Goal: Task Accomplishment & Management: Use online tool/utility

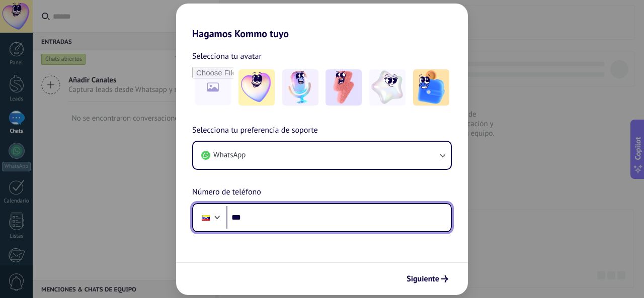
click at [348, 218] on input "***" at bounding box center [338, 217] width 224 height 23
type input "**********"
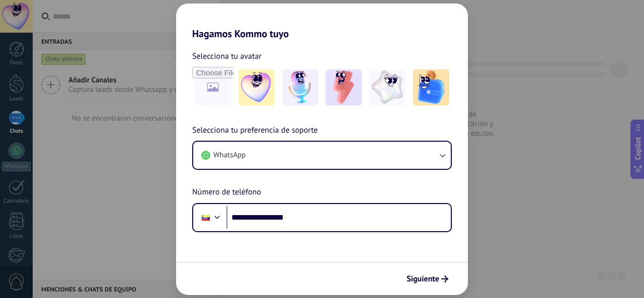
click at [430, 282] on span "Siguiente" at bounding box center [423, 279] width 33 height 7
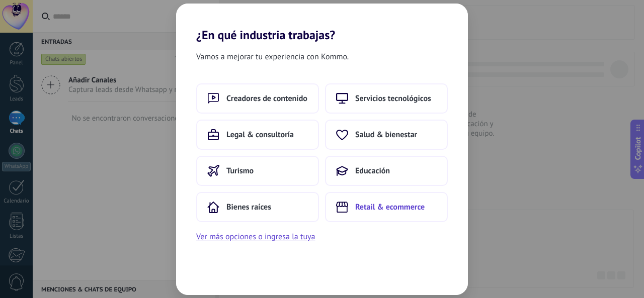
click at [403, 212] on span "Retail & ecommerce" at bounding box center [389, 207] width 69 height 10
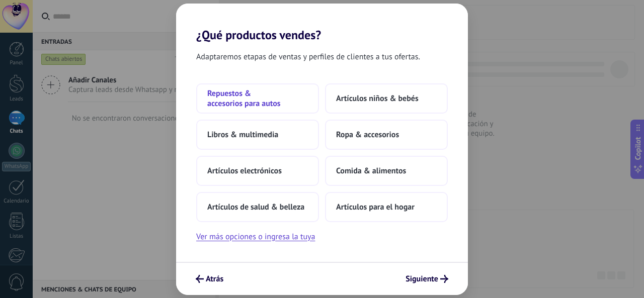
click at [238, 106] on span "Repuestos & accesorios para autos" at bounding box center [257, 99] width 101 height 20
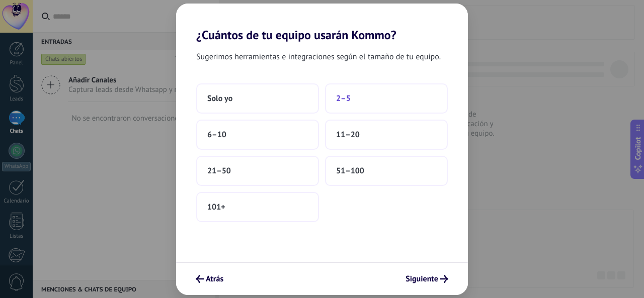
click at [346, 98] on span "2–5" at bounding box center [343, 99] width 15 height 10
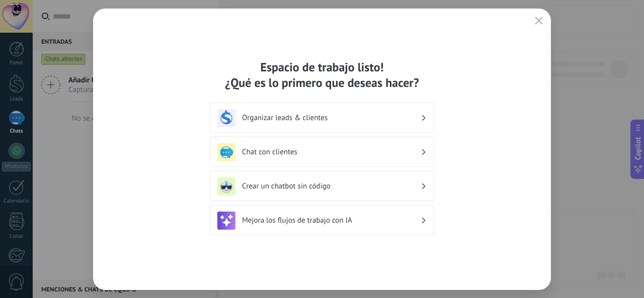
click at [417, 185] on h3 "Crear un chatbot sin código" at bounding box center [331, 187] width 179 height 10
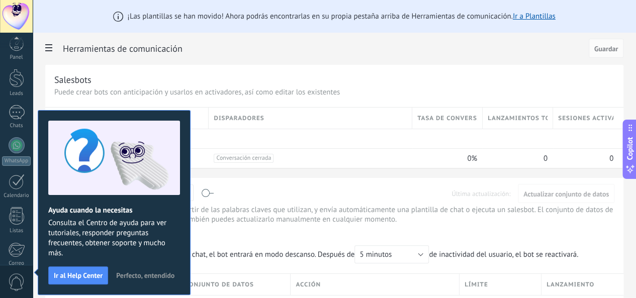
scroll to position [119, 0]
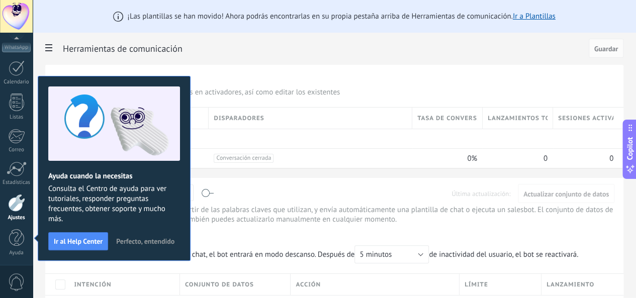
click at [144, 242] on span "Perfecto, entendido" at bounding box center [145, 241] width 58 height 7
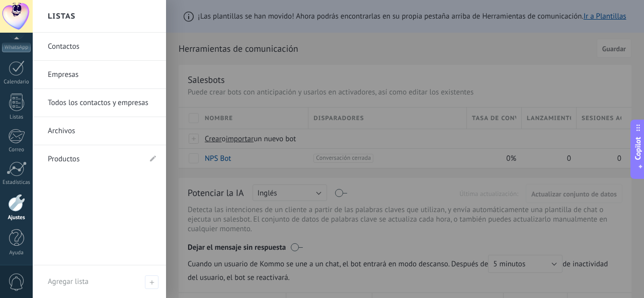
click at [16, 12] on div at bounding box center [16, 16] width 33 height 33
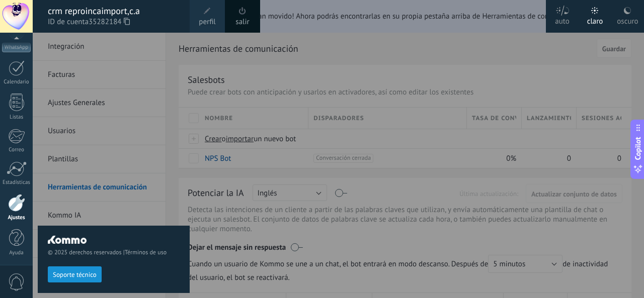
click at [213, 18] on span "perfil" at bounding box center [207, 22] width 17 height 11
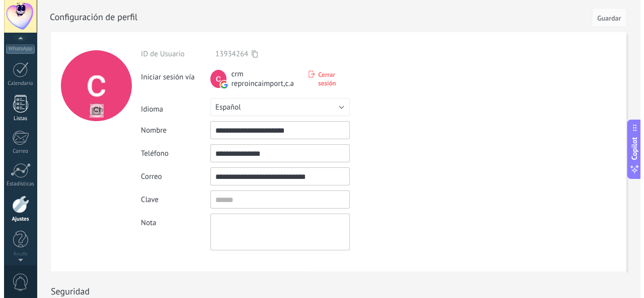
scroll to position [119, 0]
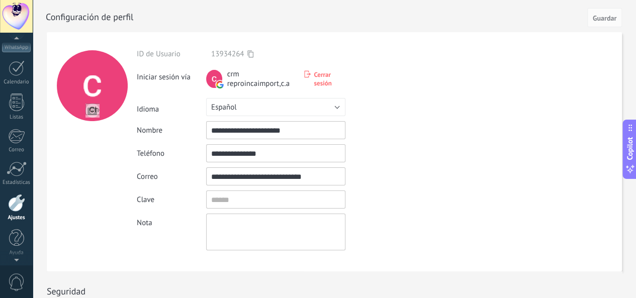
click at [15, 11] on div at bounding box center [16, 16] width 33 height 33
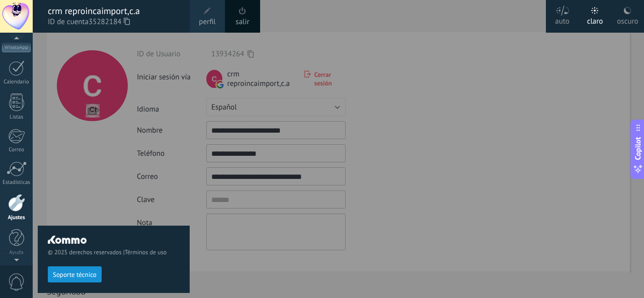
scroll to position [114, 0]
click at [51, 42] on div "© 2025 derechos reservados | Términos de uso Soporte técnico" at bounding box center [114, 166] width 152 height 266
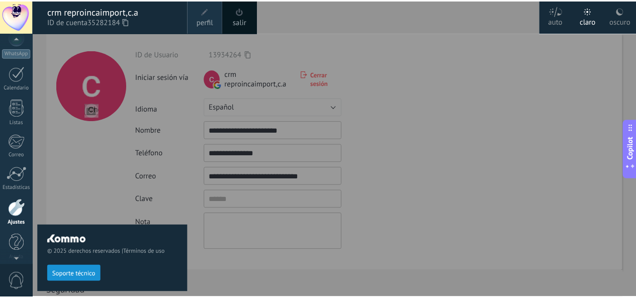
scroll to position [0, 0]
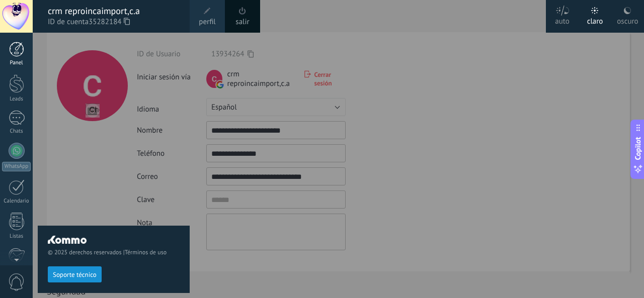
click at [18, 45] on div at bounding box center [16, 49] width 15 height 15
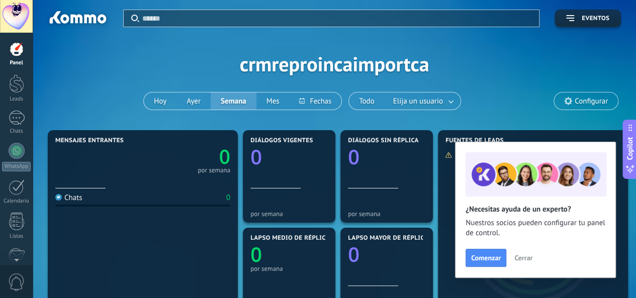
click at [524, 260] on span "Cerrar" at bounding box center [524, 258] width 18 height 7
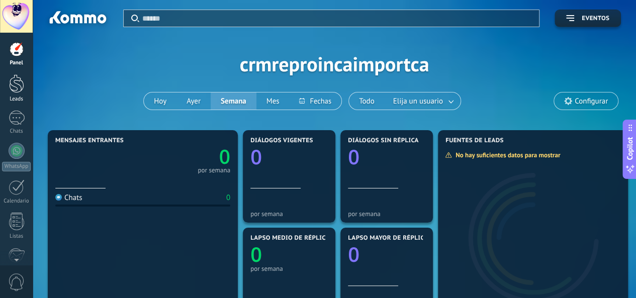
click at [18, 88] on div at bounding box center [16, 83] width 15 height 19
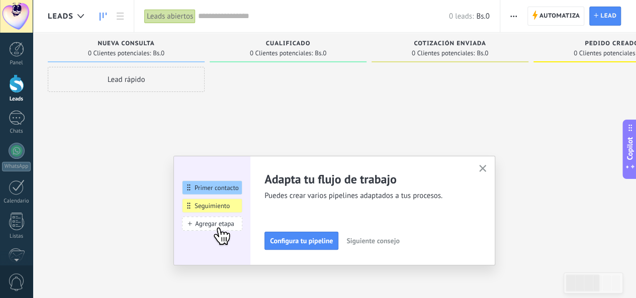
click at [487, 169] on icon "button" at bounding box center [483, 169] width 8 height 8
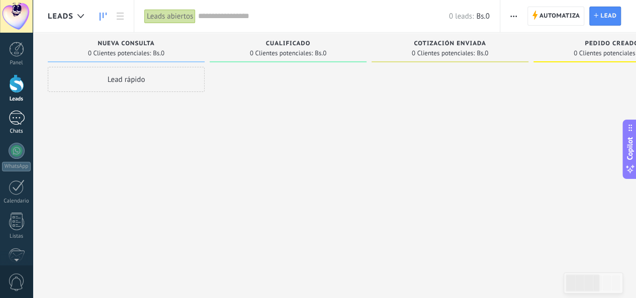
click at [16, 118] on div at bounding box center [17, 118] width 16 height 15
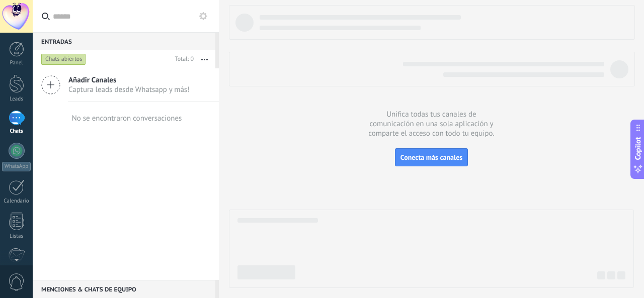
click at [203, 59] on icon "button" at bounding box center [204, 60] width 7 height 2
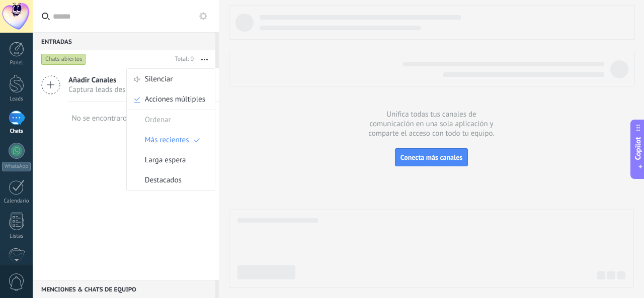
click at [204, 58] on button "button" at bounding box center [205, 59] width 22 height 18
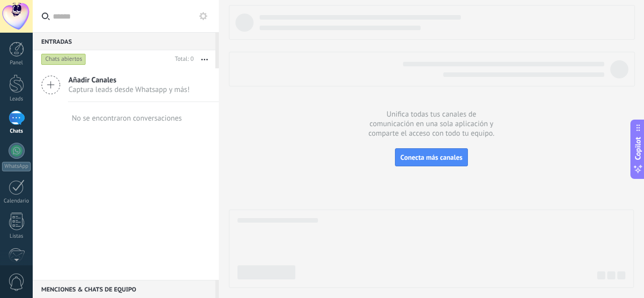
click at [201, 20] on icon at bounding box center [203, 16] width 8 height 8
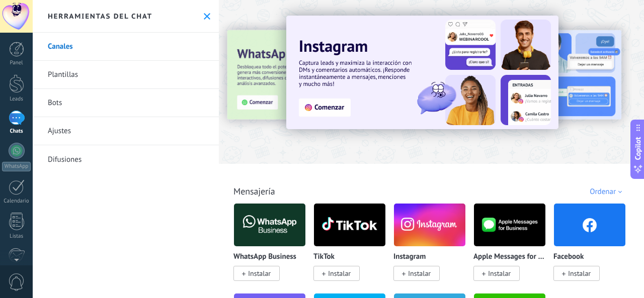
click at [56, 69] on link "Plantillas" at bounding box center [126, 75] width 186 height 28
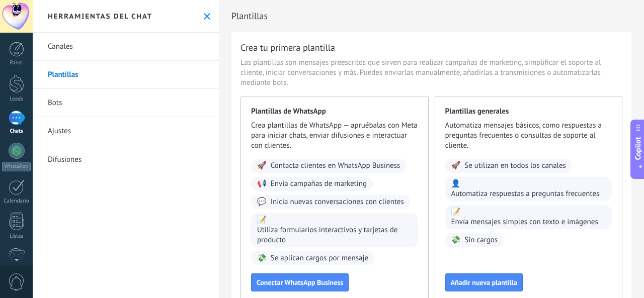
scroll to position [69, 0]
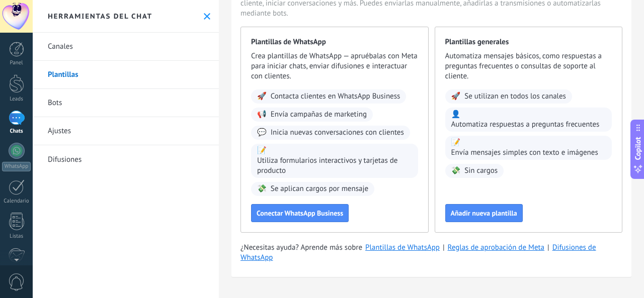
click at [62, 128] on link "Ajustes" at bounding box center [126, 131] width 186 height 28
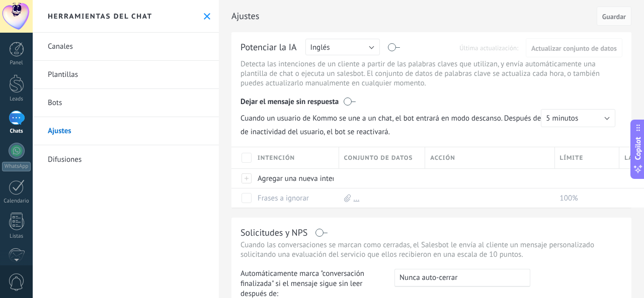
scroll to position [228, 0]
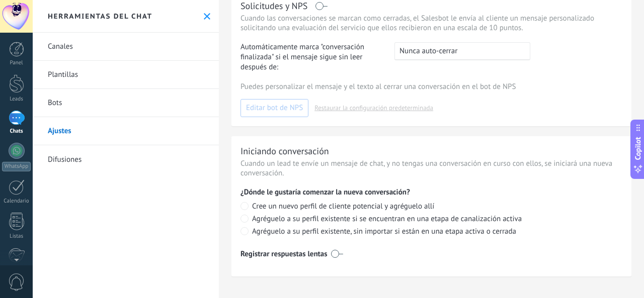
click at [65, 109] on link "Bots" at bounding box center [126, 103] width 186 height 28
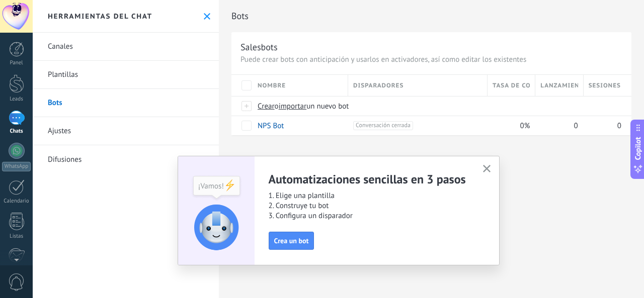
click at [489, 170] on icon "button" at bounding box center [487, 169] width 8 height 8
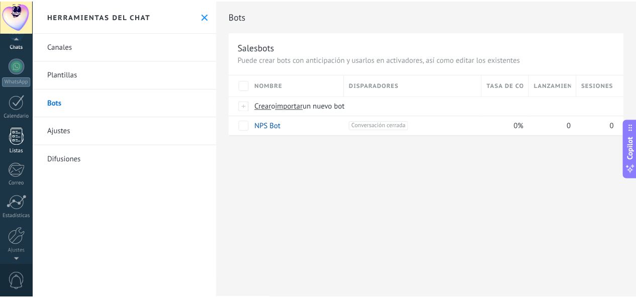
scroll to position [119, 0]
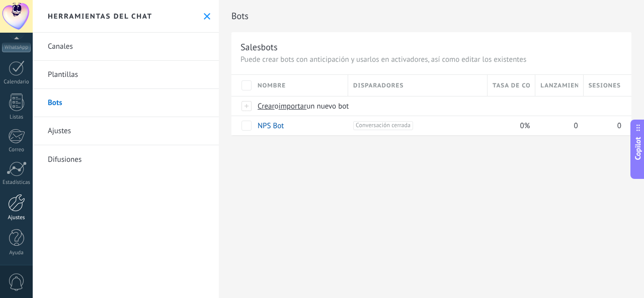
click at [15, 209] on div at bounding box center [16, 203] width 17 height 18
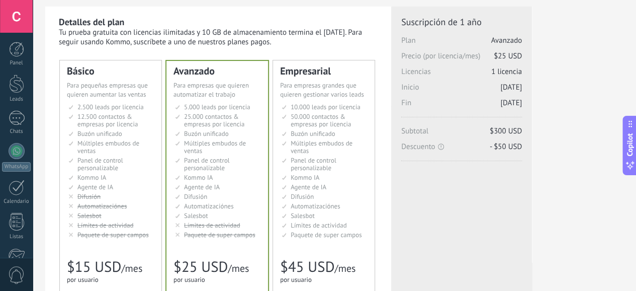
scroll to position [26, 7]
click at [522, 211] on div "Licencias adicionales Plan Avanzado Precio (por licencia/mes) $25 USD Nuevas li…" at bounding box center [461, 131] width 121 height 231
click at [123, 168] on span "Panel de control personalizable" at bounding box center [100, 164] width 46 height 16
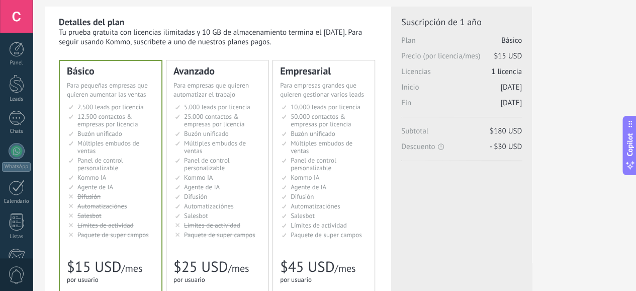
click at [261, 195] on li "Рассылки Broadcasting Difusión Google Analytics和网站集成 Difusão Penyiaran Toplu Me…" at bounding box center [218, 197] width 86 height 8
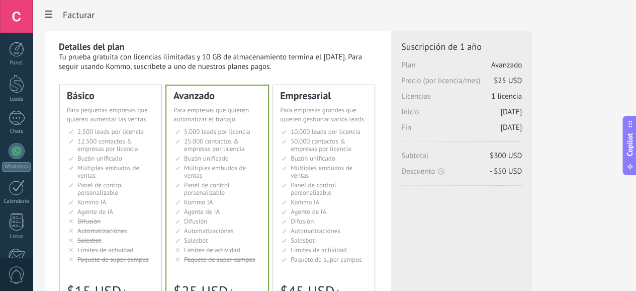
scroll to position [0, 14]
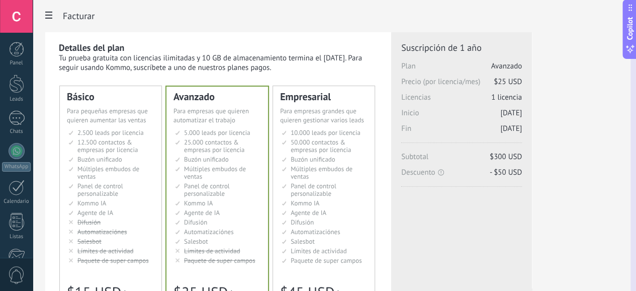
drag, startPoint x: 631, startPoint y: 128, endPoint x: 620, endPoint y: 3, distance: 125.3
click at [620, 0] on div "Ajustes Integración Facturas Ajustes Generales Usuarios Plantillas Herramientas…" at bounding box center [335, 0] width 604 height 0
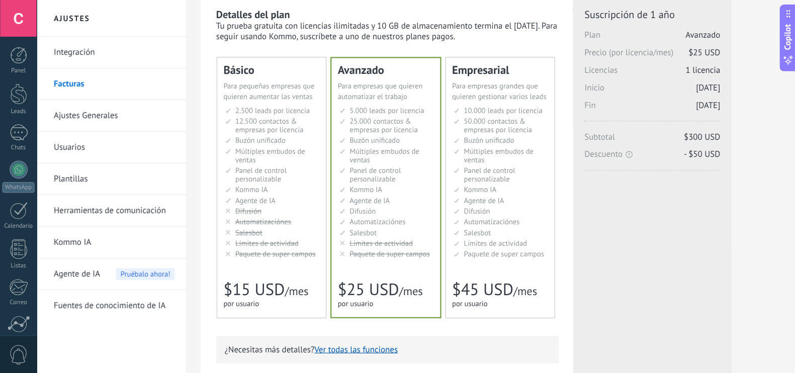
scroll to position [35, 0]
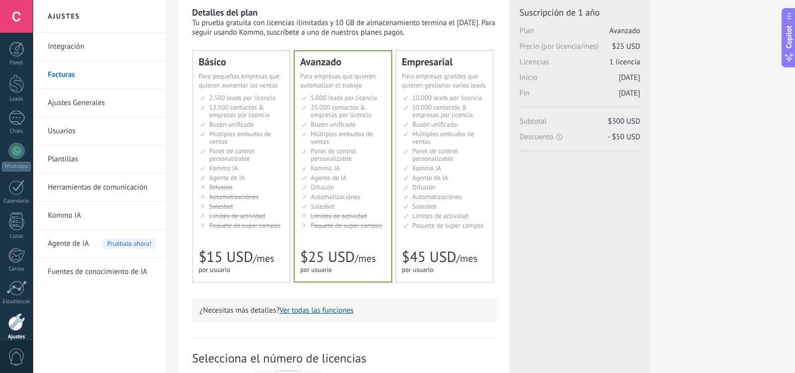
drag, startPoint x: 637, startPoint y: 10, endPoint x: 542, endPoint y: 217, distance: 228.3
click at [542, 217] on div "Licencias adicionales Plan Avanzado Precio (por licencia/mes) $25 USD Nuevas li…" at bounding box center [580, 122] width 121 height 231
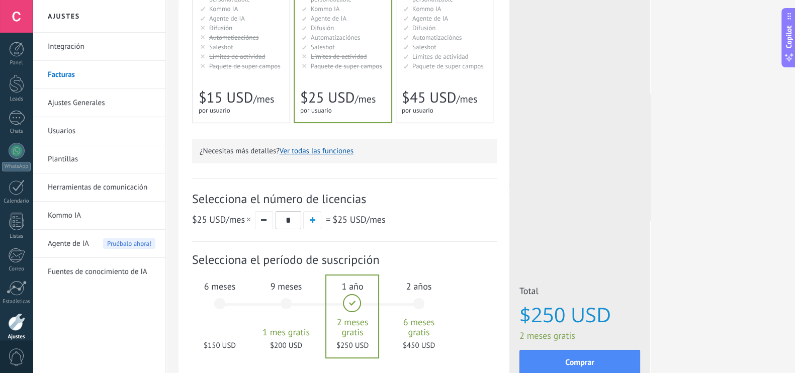
scroll to position [272, 0]
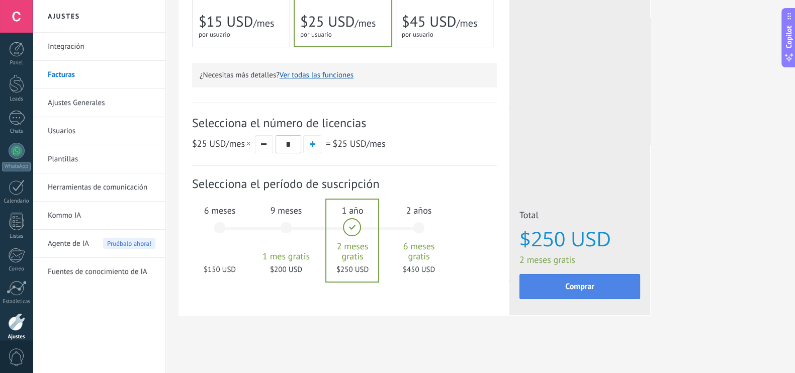
click at [584, 288] on span "Comprar" at bounding box center [580, 286] width 29 height 7
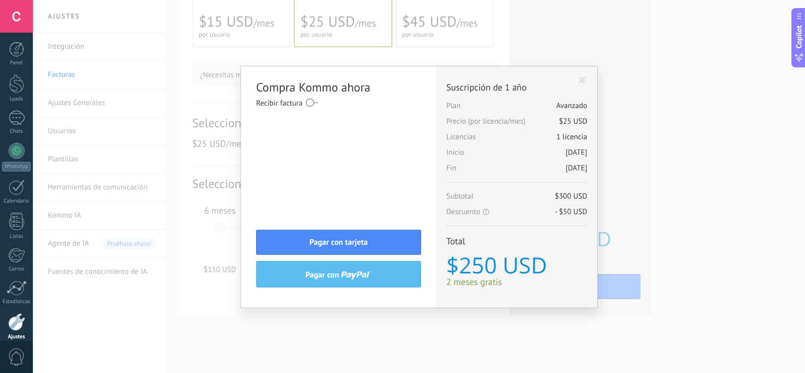
click at [309, 102] on label at bounding box center [312, 103] width 12 height 16
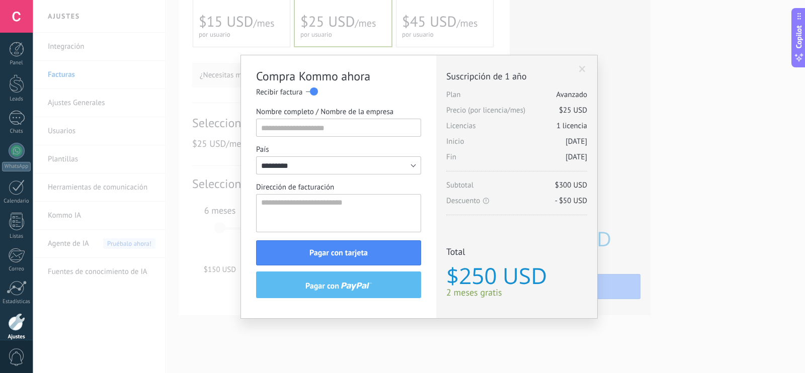
click at [582, 63] on div "Licencias adicionales Plan Avanzado Precio (por licencia/mes) $25 USD Nuevas li…" at bounding box center [516, 187] width 161 height 264
click at [582, 66] on span at bounding box center [582, 69] width 7 height 7
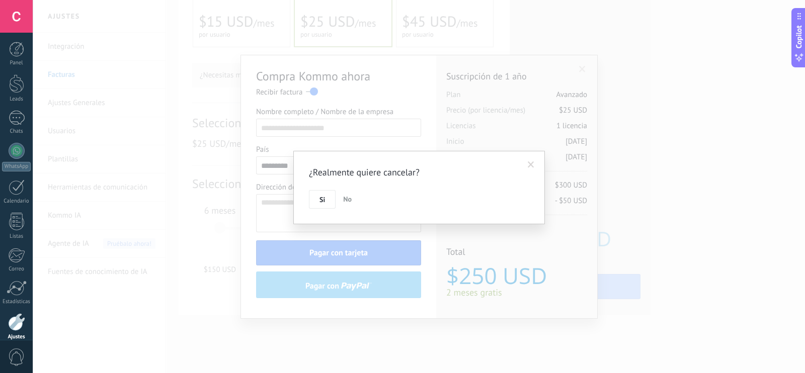
drag, startPoint x: 739, startPoint y: 126, endPoint x: 665, endPoint y: 135, distance: 74.6
click at [636, 127] on div "¿Realmente quiere cancelar? Si No" at bounding box center [419, 186] width 772 height 373
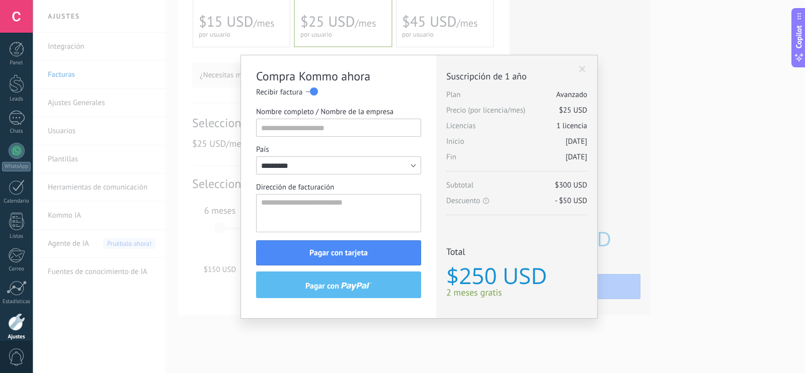
click at [584, 66] on span at bounding box center [582, 69] width 7 height 7
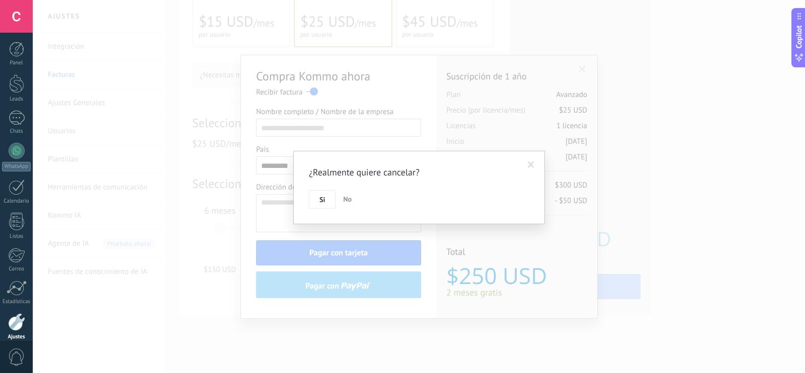
click at [349, 199] on span "No" at bounding box center [347, 199] width 9 height 9
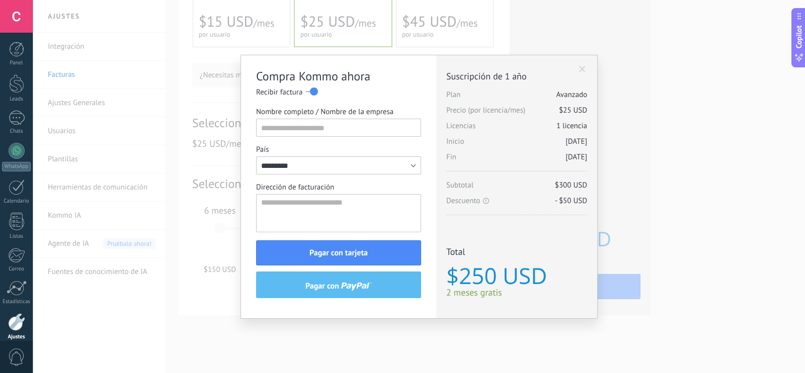
click at [579, 64] on div "Licencias adicionales Plan Avanzado Precio (por licencia/mes) $25 USD Nuevas li…" at bounding box center [516, 187] width 161 height 264
click at [582, 69] on span at bounding box center [582, 69] width 7 height 7
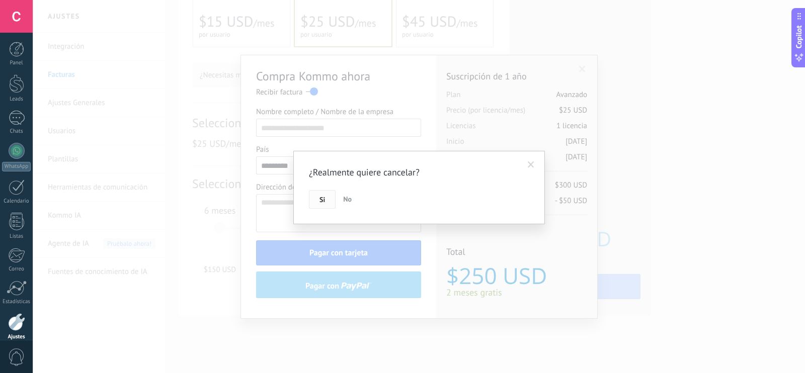
click at [326, 202] on button "Si" at bounding box center [322, 199] width 27 height 19
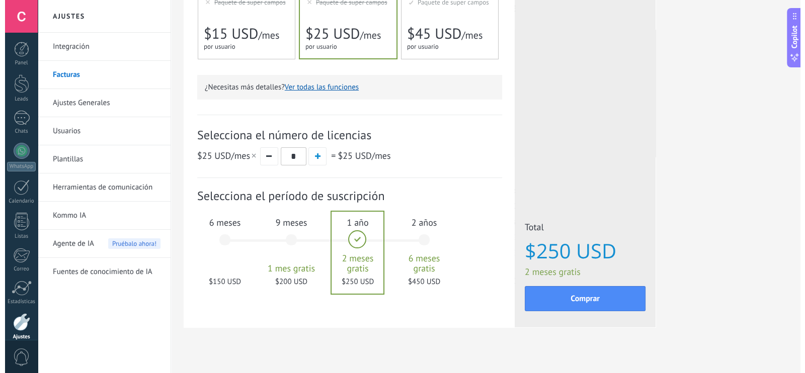
scroll to position [268, 0]
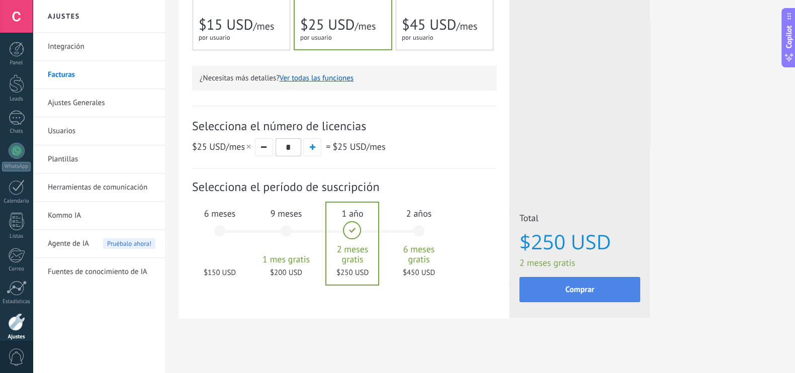
click at [571, 290] on span "Comprar" at bounding box center [580, 289] width 29 height 7
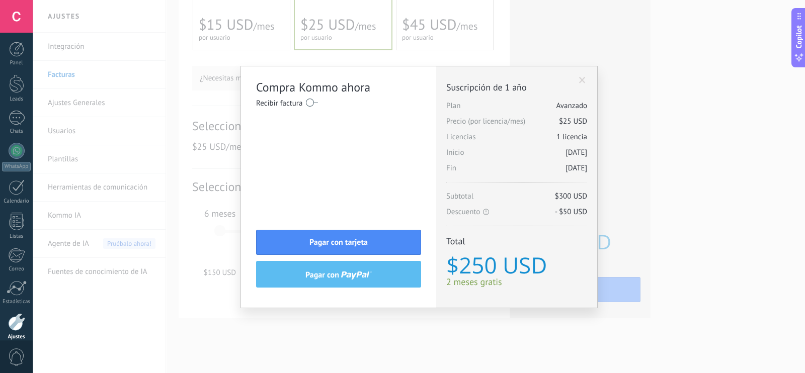
click at [312, 105] on label at bounding box center [312, 103] width 12 height 16
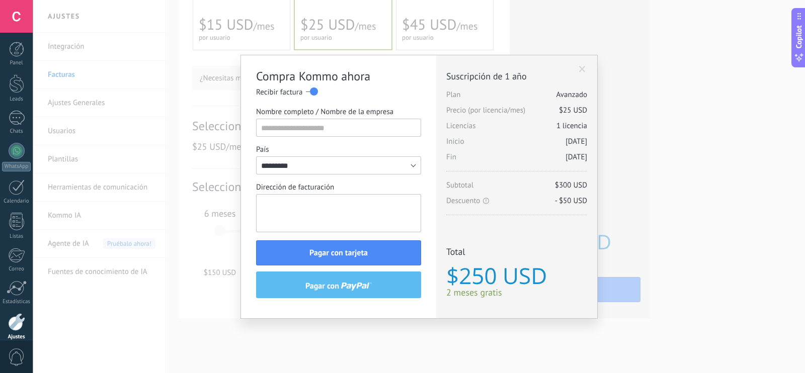
click at [348, 202] on textarea "Dirección de facturación" at bounding box center [338, 213] width 165 height 38
click at [310, 93] on label at bounding box center [312, 92] width 12 height 16
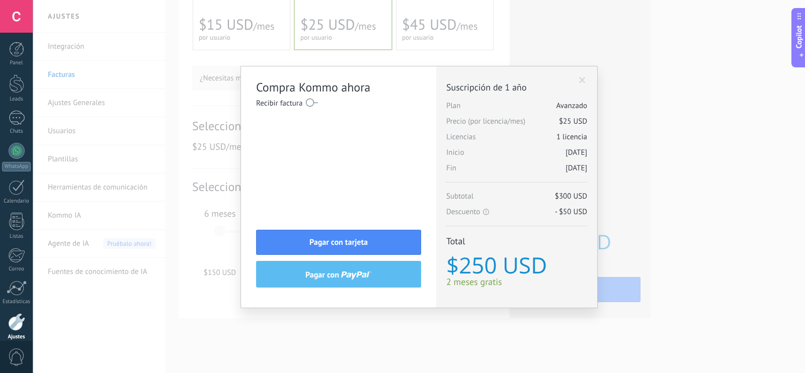
click at [583, 79] on span at bounding box center [582, 80] width 7 height 7
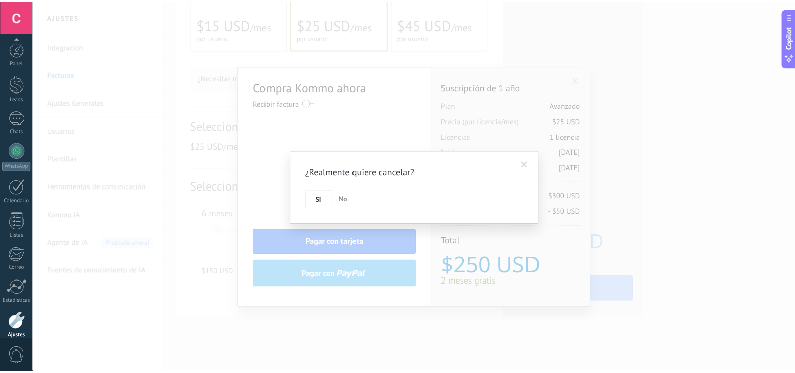
scroll to position [45, 0]
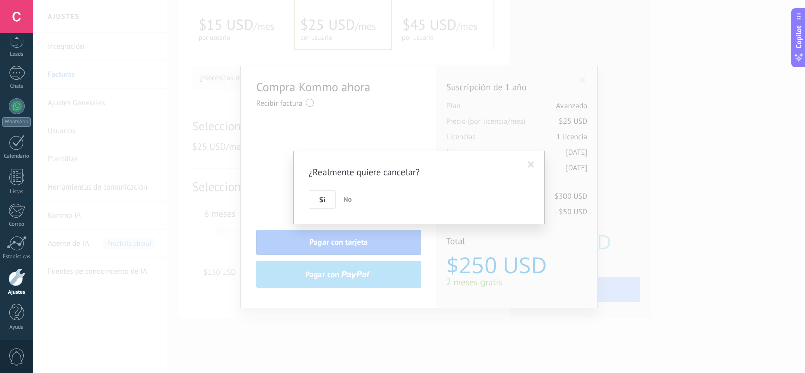
click at [327, 198] on button "Si" at bounding box center [322, 199] width 27 height 19
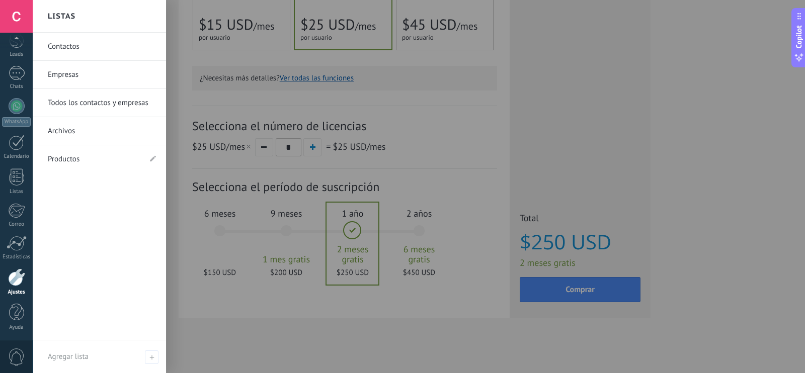
click at [73, 161] on link "Productos" at bounding box center [94, 159] width 93 height 28
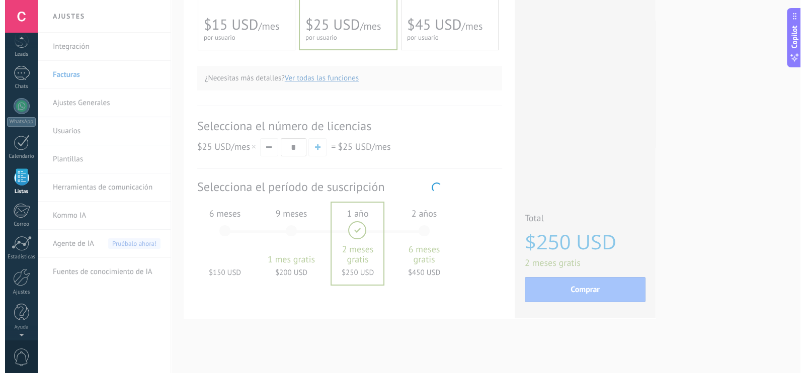
scroll to position [25, 0]
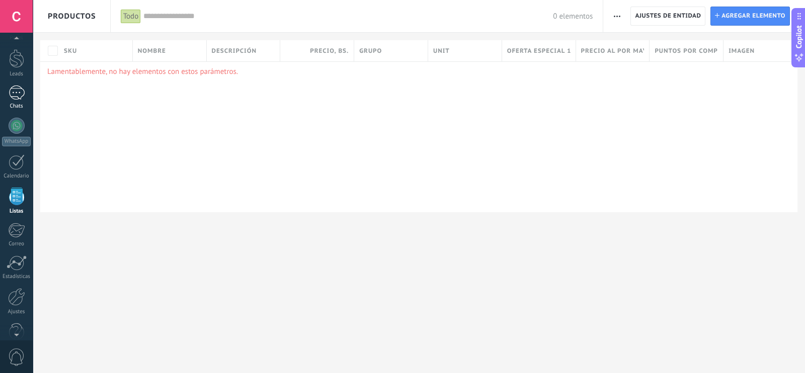
click at [14, 90] on div at bounding box center [17, 93] width 16 height 15
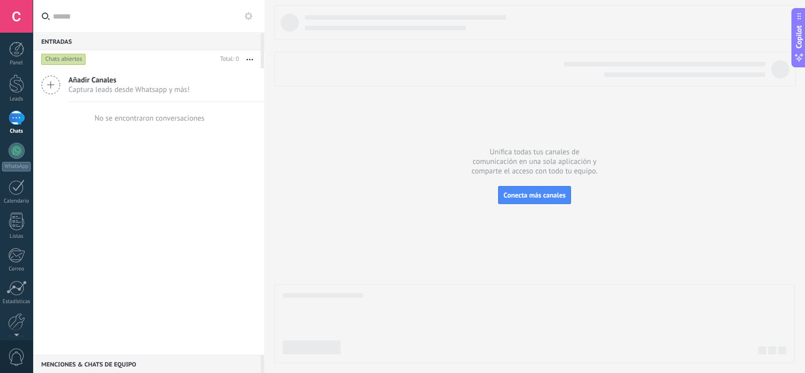
click at [253, 58] on button "button" at bounding box center [250, 59] width 22 height 18
click at [249, 21] on button at bounding box center [249, 16] width 12 height 12
click at [0, 0] on icon at bounding box center [0, 0] width 0 height 0
click at [16, 77] on div at bounding box center [16, 83] width 15 height 19
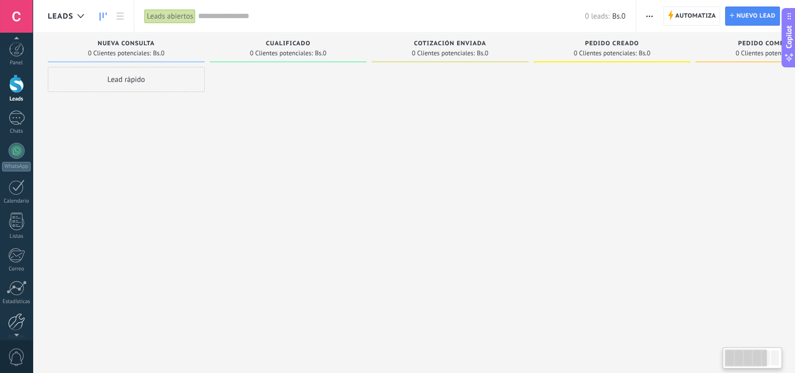
scroll to position [45, 0]
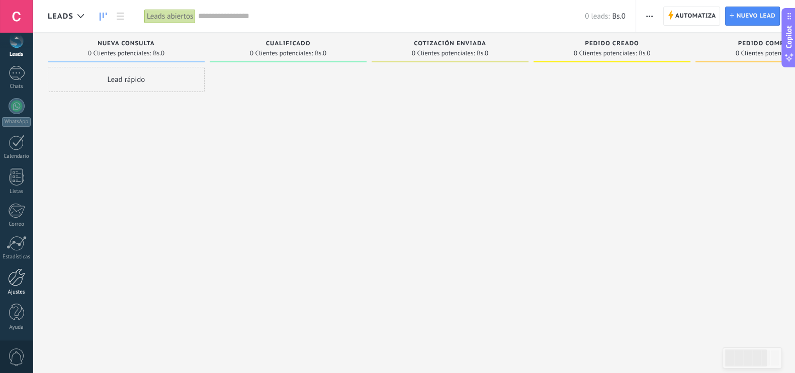
click at [18, 290] on div "Ajustes" at bounding box center [16, 292] width 29 height 7
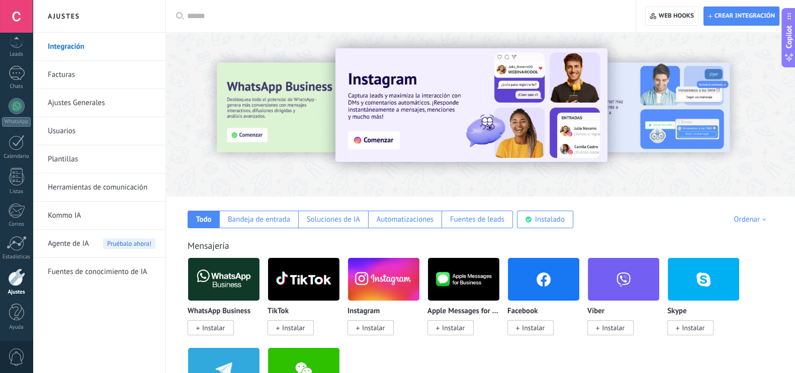
click at [65, 158] on link "Plantillas" at bounding box center [102, 159] width 108 height 28
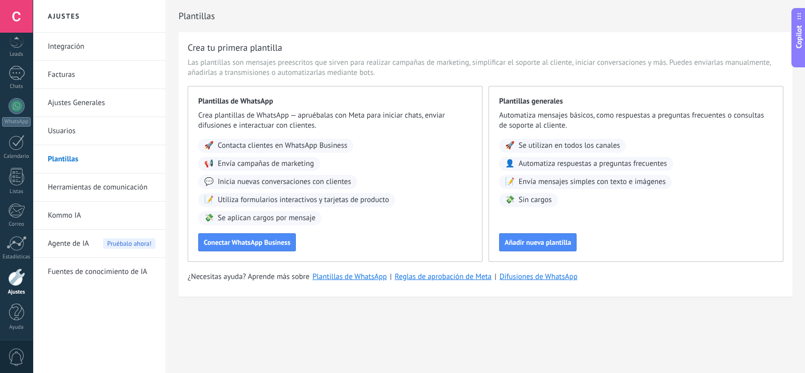
click at [75, 131] on link "Usuarios" at bounding box center [102, 131] width 108 height 28
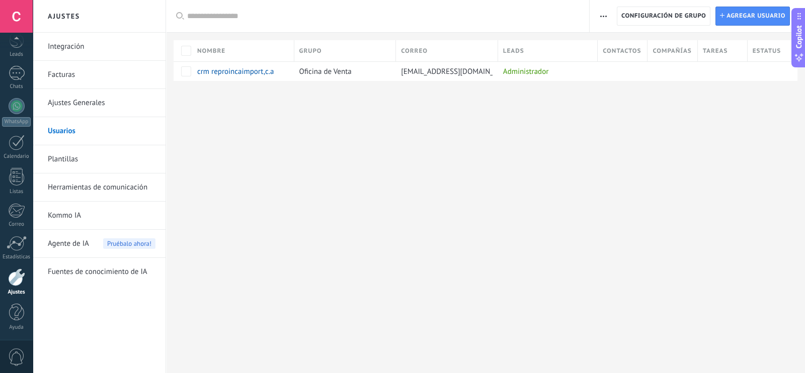
click at [80, 102] on link "Ajustes Generales" at bounding box center [102, 103] width 108 height 28
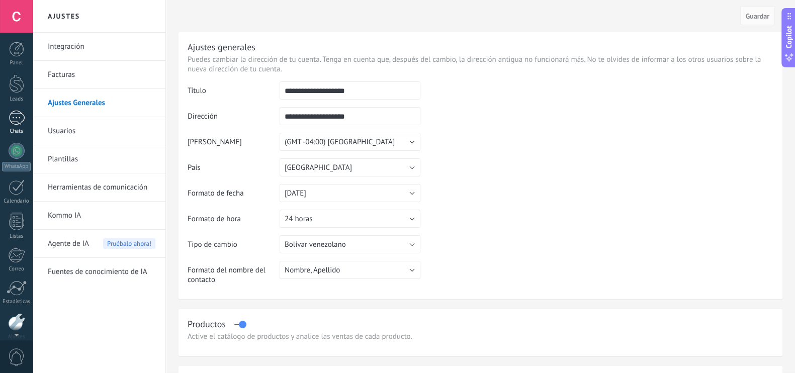
click at [15, 120] on div at bounding box center [17, 118] width 16 height 15
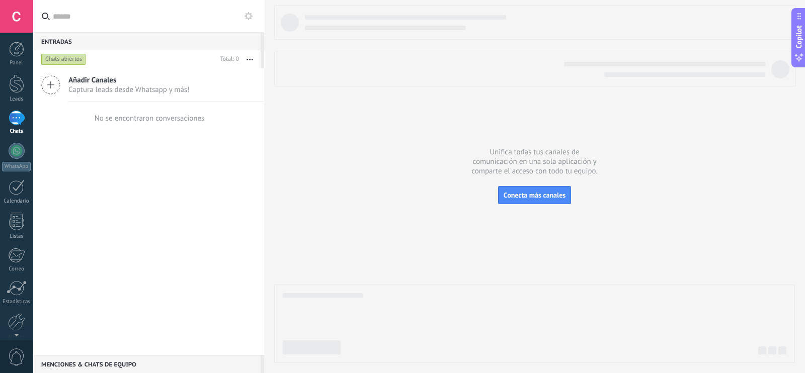
click at [253, 56] on button "button" at bounding box center [250, 59] width 22 height 18
click at [54, 82] on icon at bounding box center [50, 84] width 19 height 19
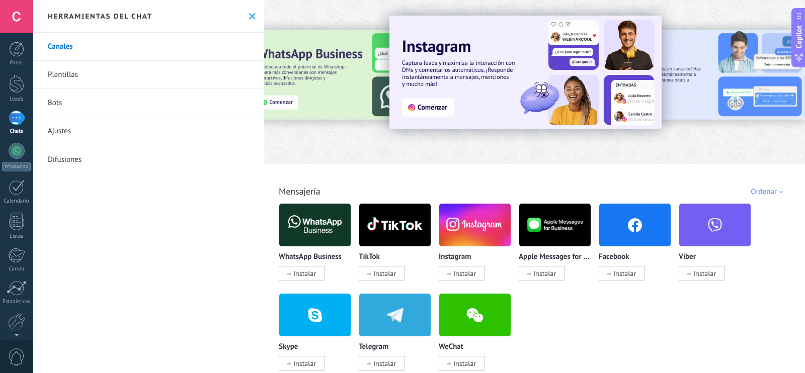
click at [73, 103] on link "Bots" at bounding box center [148, 103] width 231 height 28
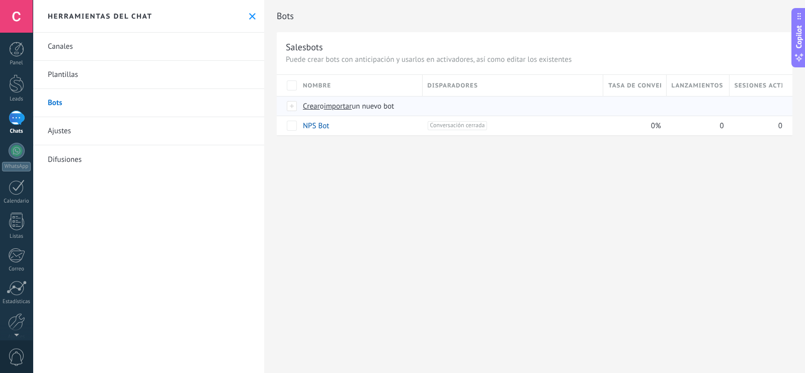
click at [315, 107] on span "Crear" at bounding box center [311, 107] width 17 height 10
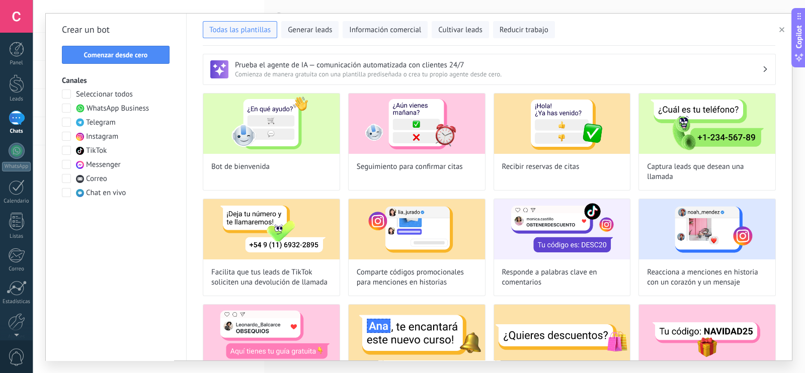
click at [66, 107] on span at bounding box center [66, 108] width 9 height 9
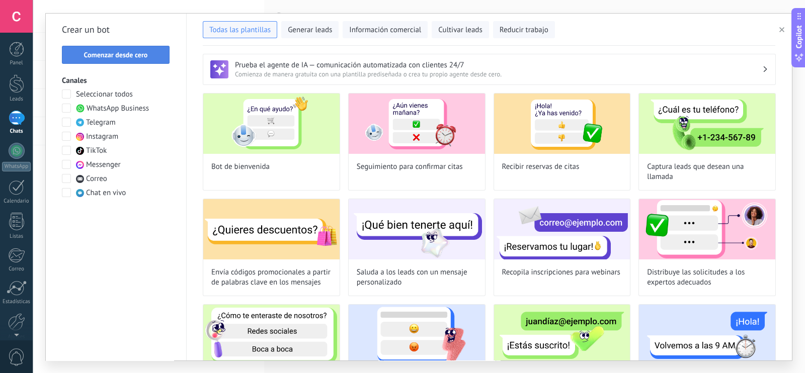
click at [131, 53] on span "Comenzar desde cero" at bounding box center [116, 54] width 64 height 7
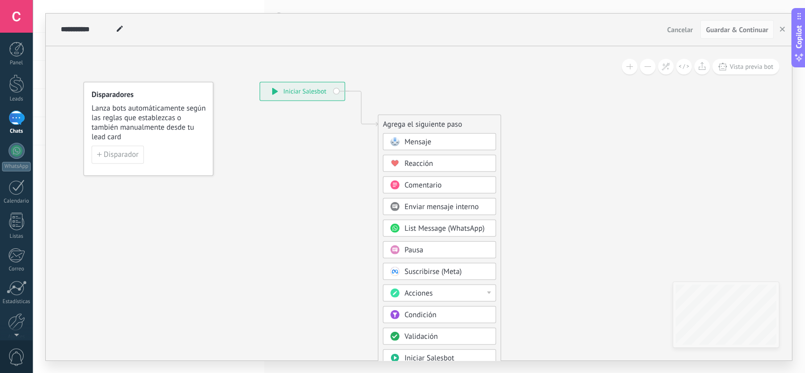
click at [416, 139] on span "Mensaje" at bounding box center [418, 142] width 27 height 10
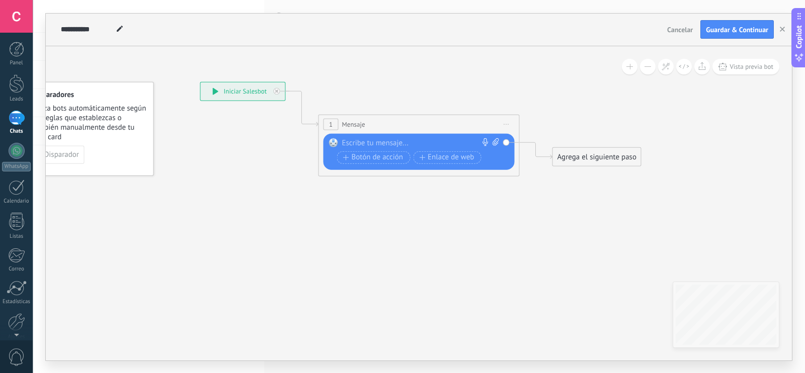
click at [414, 138] on div at bounding box center [416, 143] width 149 height 10
click at [381, 141] on div at bounding box center [417, 143] width 150 height 10
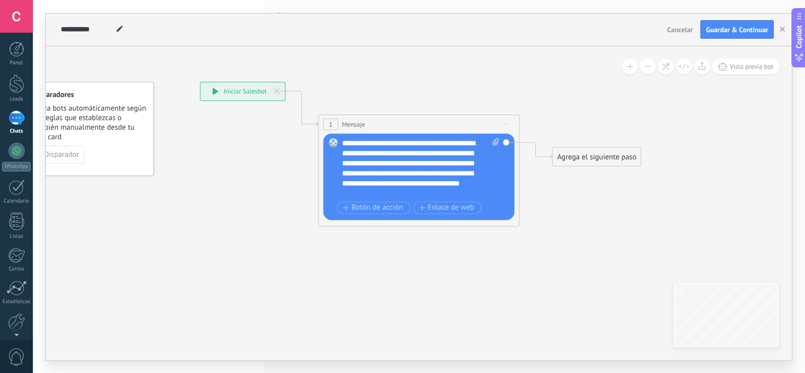
click at [381, 141] on div "**********" at bounding box center [421, 168] width 158 height 60
click at [374, 209] on span "Botón de acción" at bounding box center [373, 208] width 60 height 8
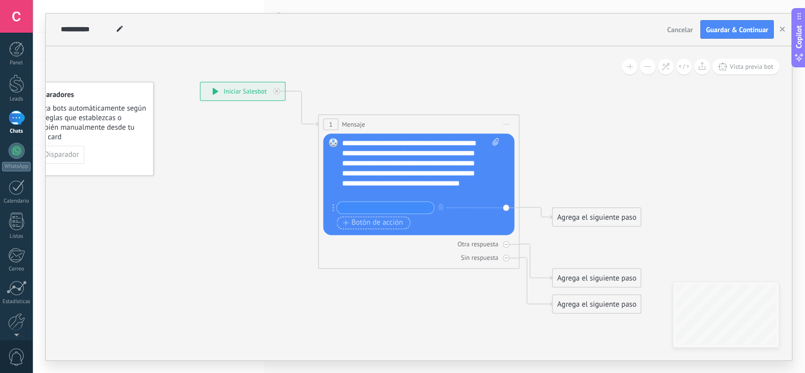
type input "*"
type input "**********"
click at [376, 219] on span "Botón de acción" at bounding box center [373, 223] width 60 height 8
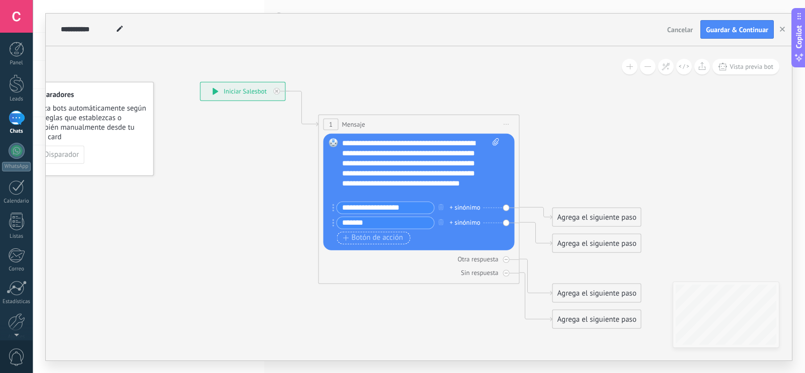
type input "*******"
click at [385, 236] on span "Botón de acción" at bounding box center [373, 238] width 60 height 8
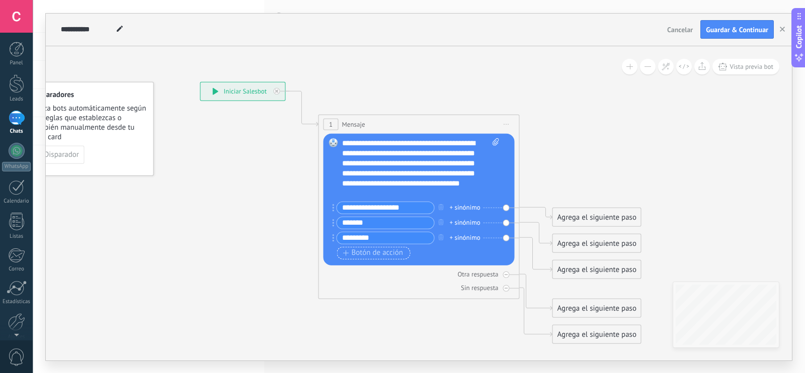
type input "*********"
click at [385, 254] on span "Botón de acción" at bounding box center [373, 253] width 60 height 8
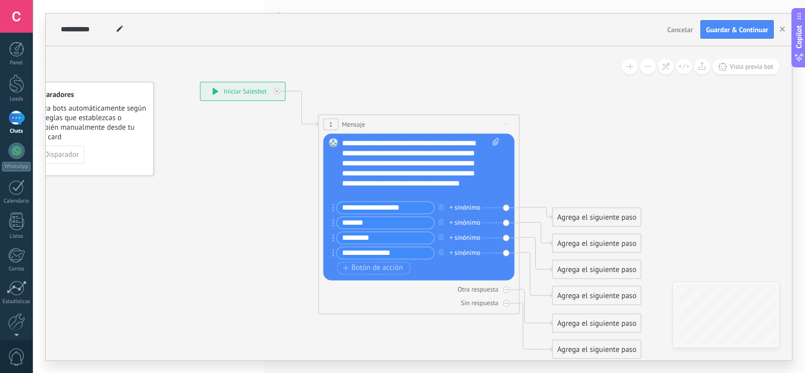
type input "**********"
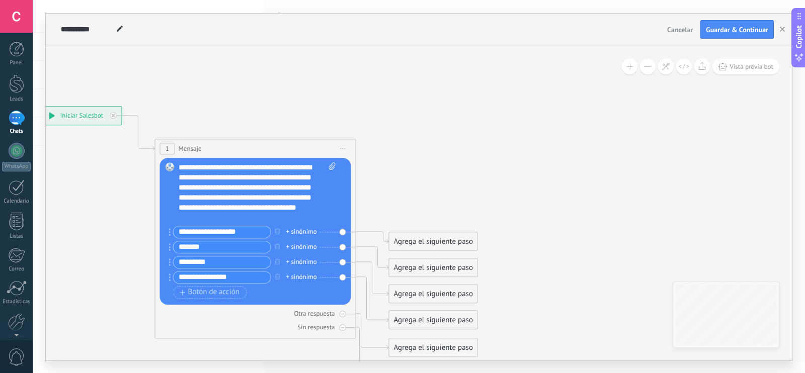
drag, startPoint x: 611, startPoint y: 167, endPoint x: 447, endPoint y: 191, distance: 165.3
click at [447, 191] on icon at bounding box center [240, 245] width 910 height 780
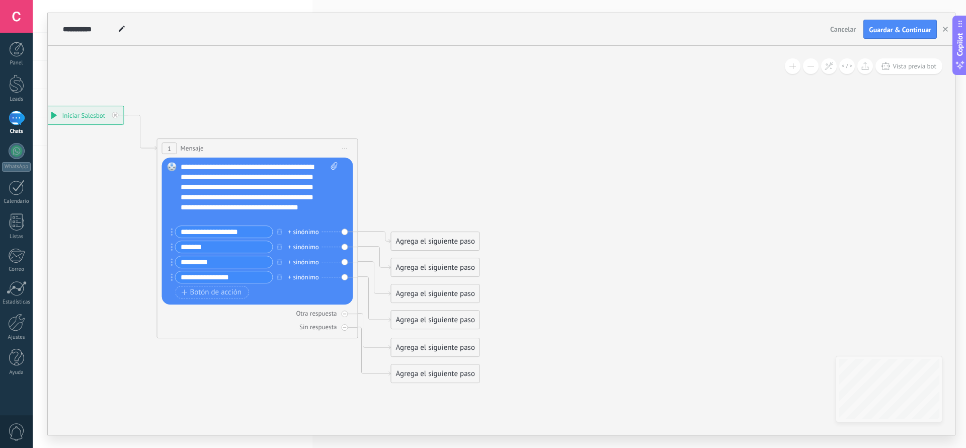
drag, startPoint x: 780, startPoint y: 2, endPoint x: 560, endPoint y: 192, distance: 290.4
click at [604, 199] on icon at bounding box center [242, 244] width 910 height 780
click at [309, 231] on div "+ sinónimo" at bounding box center [304, 232] width 31 height 10
click at [447, 192] on icon at bounding box center [243, 245] width 910 height 780
drag, startPoint x: 437, startPoint y: 189, endPoint x: 446, endPoint y: 67, distance: 121.6
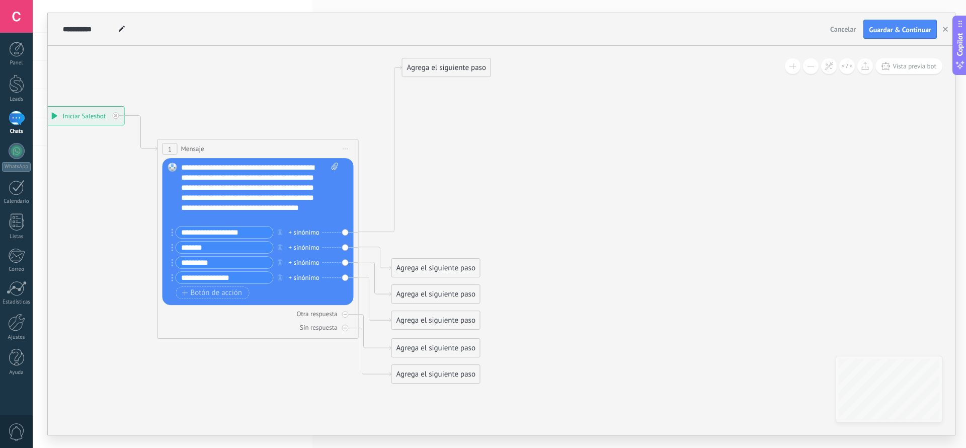
click at [446, 67] on div "Agrega el siguiente paso" at bounding box center [447, 67] width 88 height 17
click at [431, 70] on div "Agrega el siguiente paso" at bounding box center [447, 67] width 88 height 17
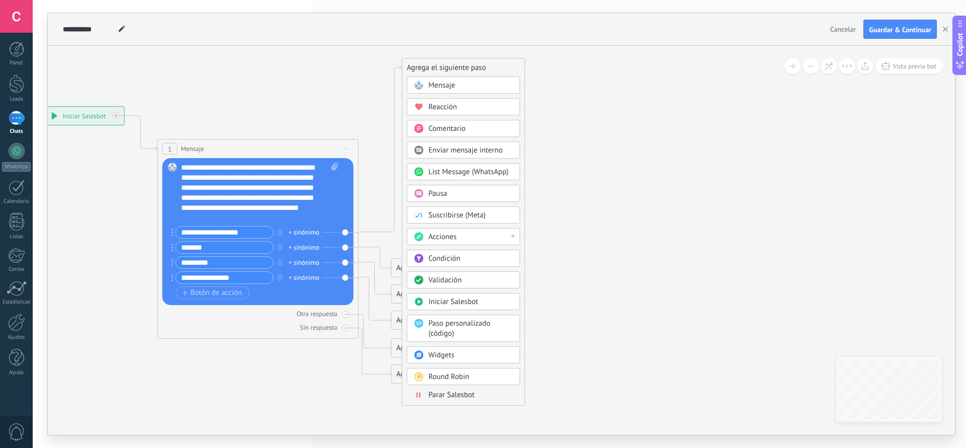
click at [510, 236] on div "Acciones" at bounding box center [471, 237] width 85 height 10
click at [515, 234] on div "Administrar etiquetas" at bounding box center [464, 236] width 112 height 17
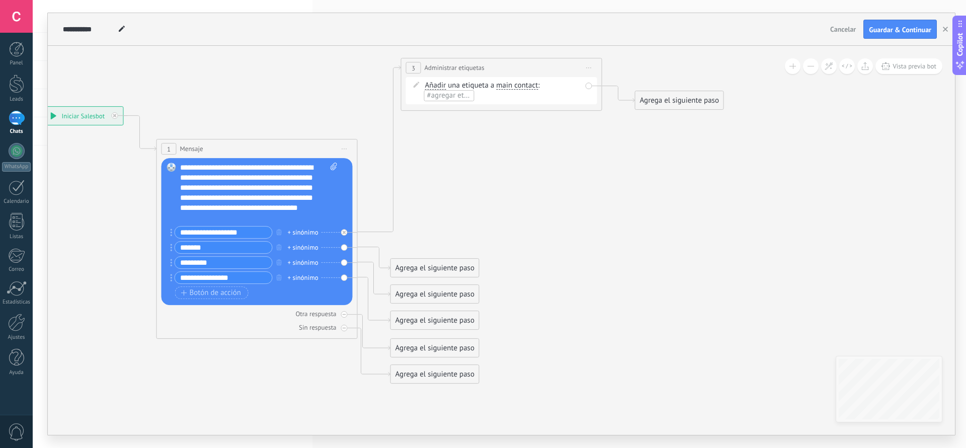
click at [593, 65] on span "Iniciar vista previa aquí Cambiar nombre Duplicar Borrar" at bounding box center [589, 67] width 16 height 15
click at [607, 134] on div "Borrar" at bounding box center [635, 133] width 100 height 17
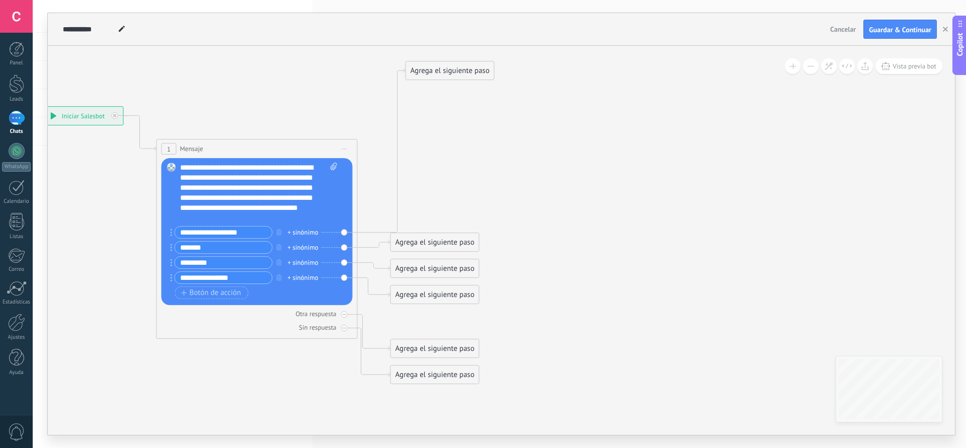
drag, startPoint x: 429, startPoint y: 323, endPoint x: 444, endPoint y: 72, distance: 250.5
click at [444, 72] on div "Agrega el siguiente paso" at bounding box center [450, 70] width 88 height 17
click at [452, 71] on div "Agrega el siguiente paso" at bounding box center [450, 70] width 88 height 17
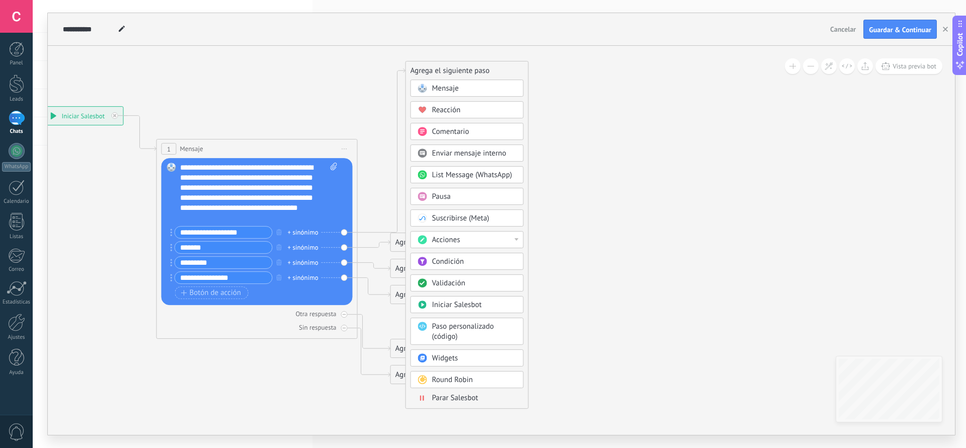
click at [467, 92] on div "Mensaje" at bounding box center [474, 89] width 85 height 10
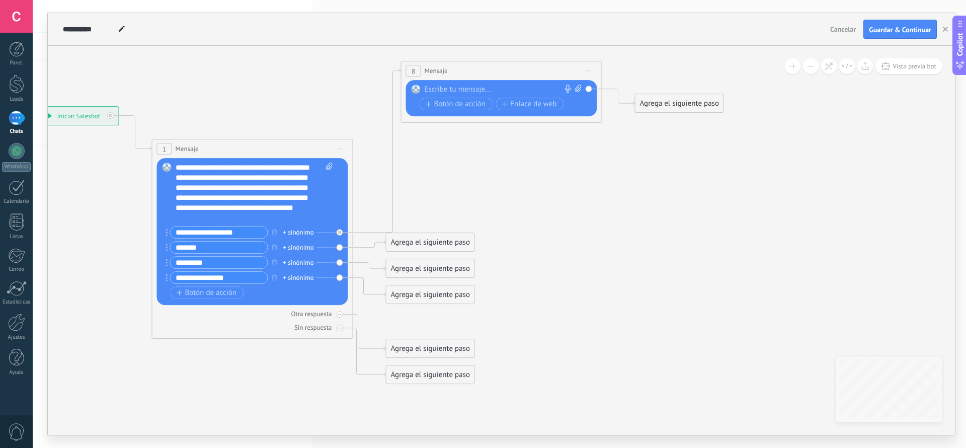
click at [449, 87] on div at bounding box center [499, 90] width 149 height 10
click at [461, 90] on div at bounding box center [499, 90] width 149 height 10
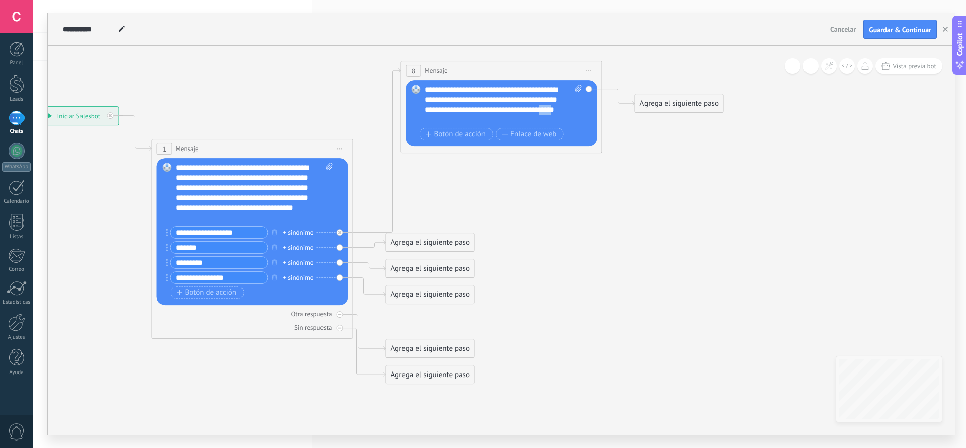
drag, startPoint x: 482, startPoint y: 120, endPoint x: 475, endPoint y: 156, distance: 36.3
click at [476, 162] on icon at bounding box center [361, 222] width 1159 height 826
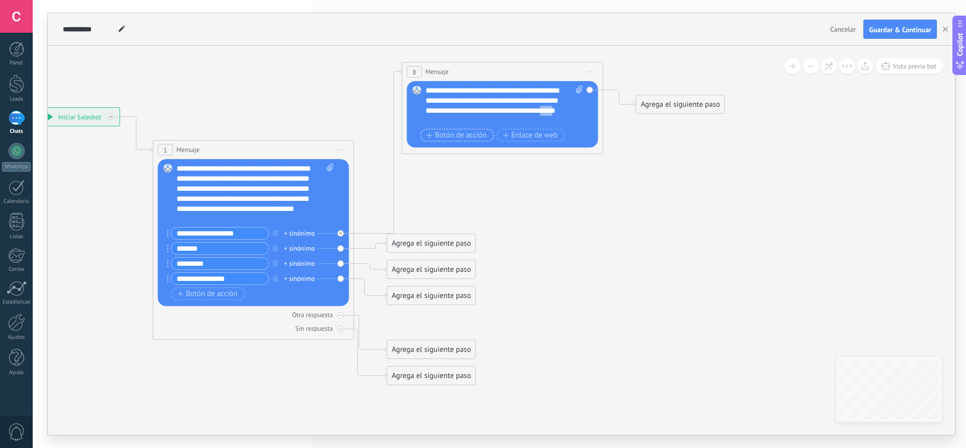
drag, startPoint x: 485, startPoint y: 120, endPoint x: 485, endPoint y: 113, distance: 7.0
click at [465, 140] on button "Botón de acción" at bounding box center [457, 135] width 73 height 13
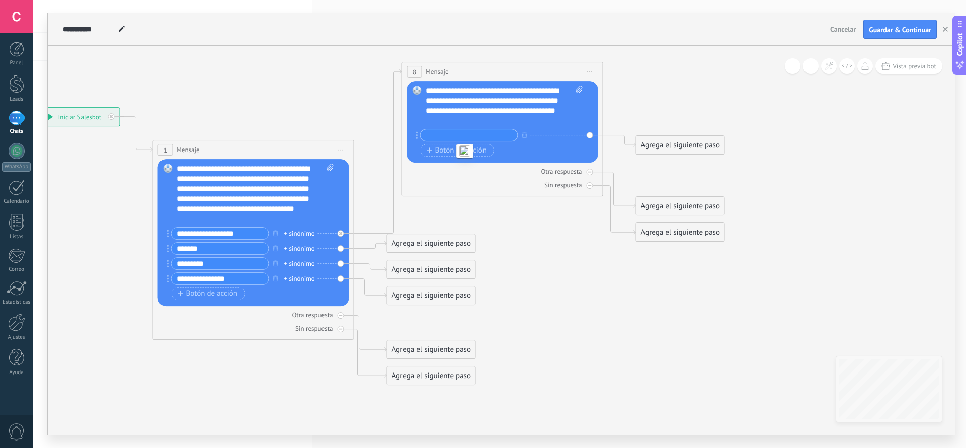
click at [489, 120] on div "**********" at bounding box center [504, 106] width 157 height 40
click at [636, 108] on icon at bounding box center [362, 223] width 1159 height 826
click at [470, 134] on input "text" at bounding box center [469, 135] width 97 height 12
type input "********"
click at [473, 148] on span "Botón de acción" at bounding box center [457, 150] width 60 height 8
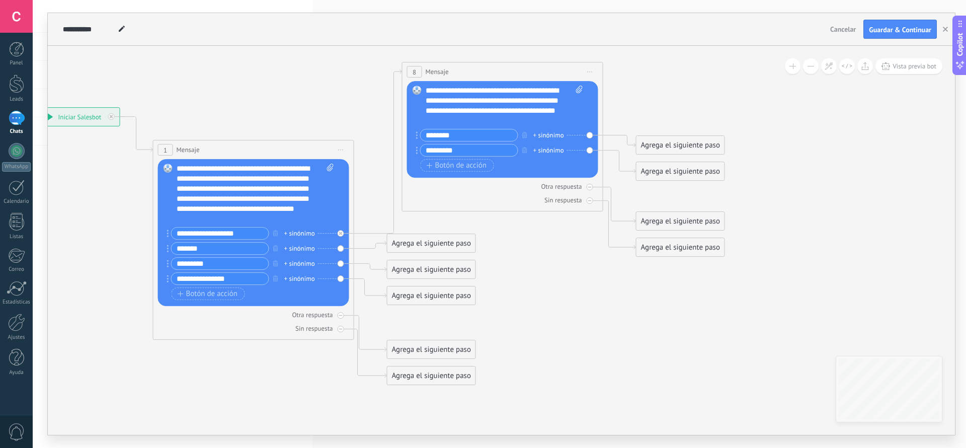
type input "*********"
click at [463, 168] on span "Botón de acción" at bounding box center [457, 166] width 60 height 8
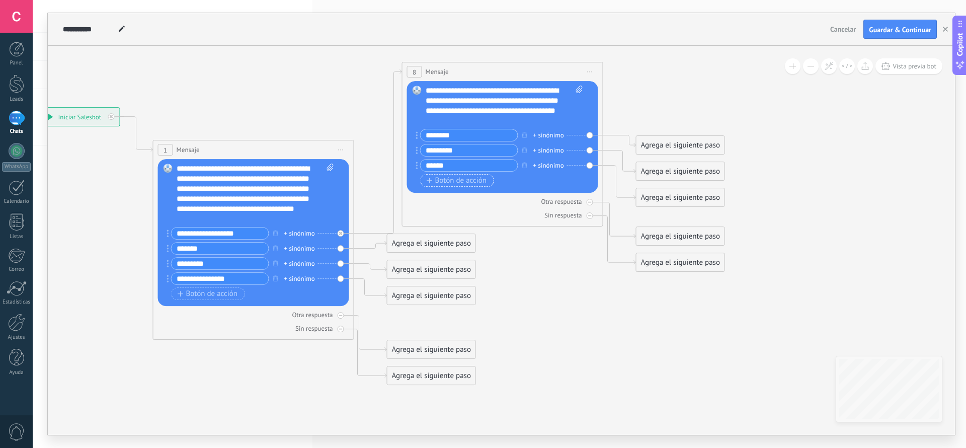
type input "******"
click at [476, 181] on span "Botón de acción" at bounding box center [457, 181] width 60 height 8
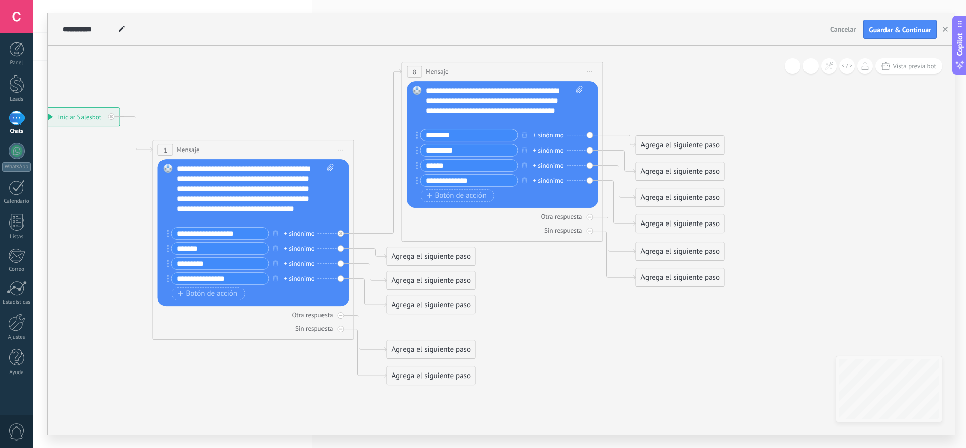
type input "**********"
drag, startPoint x: 462, startPoint y: 167, endPoint x: 420, endPoint y: 166, distance: 41.8
click at [420, 168] on div "******" at bounding box center [467, 165] width 102 height 13
type input "*****"
click at [636, 99] on icon at bounding box center [362, 223] width 1159 height 826
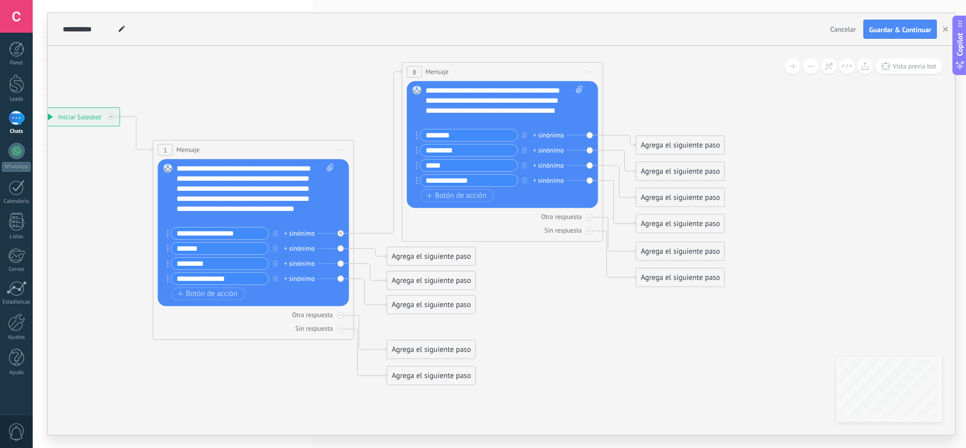
click at [414, 70] on span "8" at bounding box center [415, 72] width 4 height 9
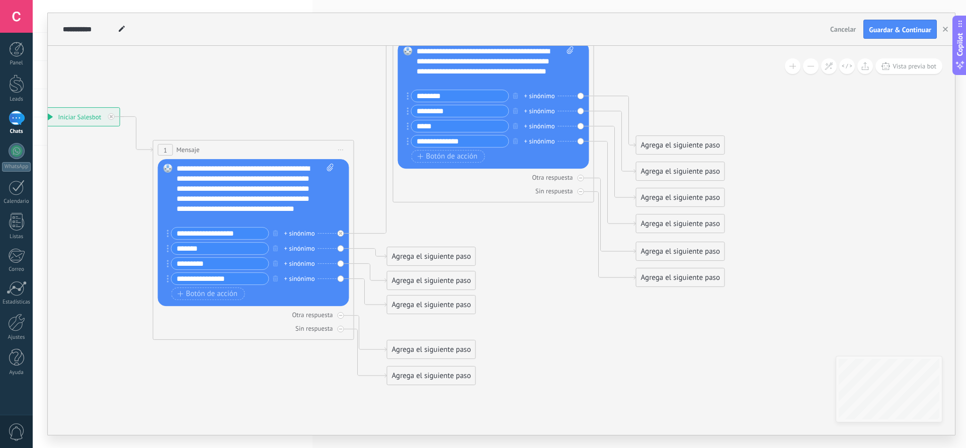
drag, startPoint x: 457, startPoint y: 70, endPoint x: 448, endPoint y: 31, distance: 40.3
click at [448, 31] on div "**********" at bounding box center [501, 224] width 907 height 422
click at [578, 177] on div at bounding box center [581, 178] width 7 height 7
click at [580, 192] on icon at bounding box center [581, 192] width 4 height 4
click at [342, 290] on icon at bounding box center [341, 315] width 4 height 4
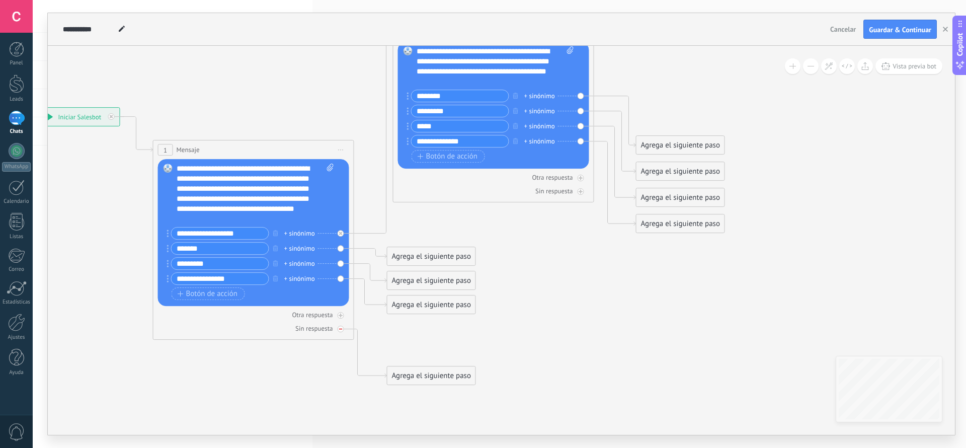
click at [340, 290] on icon at bounding box center [341, 329] width 4 height 4
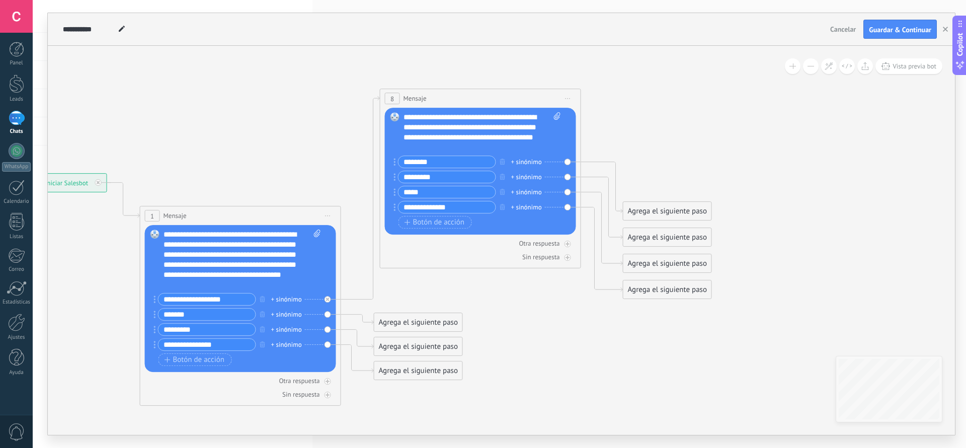
drag, startPoint x: 899, startPoint y: 231, endPoint x: 886, endPoint y: 297, distance: 67.2
click at [636, 290] on icon at bounding box center [349, 269] width 1159 height 865
click at [262, 290] on icon "button" at bounding box center [262, 344] width 5 height 6
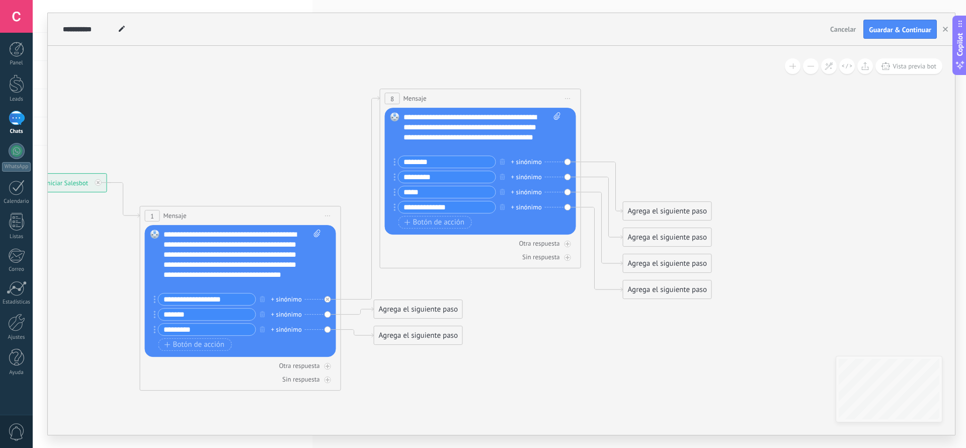
drag, startPoint x: 452, startPoint y: 164, endPoint x: 418, endPoint y: 163, distance: 34.2
click at [387, 164] on div "Reemplazar Quitar Convertir a mensaje de voz Arrastre la imagen aquí para adjun…" at bounding box center [480, 171] width 191 height 127
click at [503, 192] on icon "button" at bounding box center [502, 192] width 5 height 6
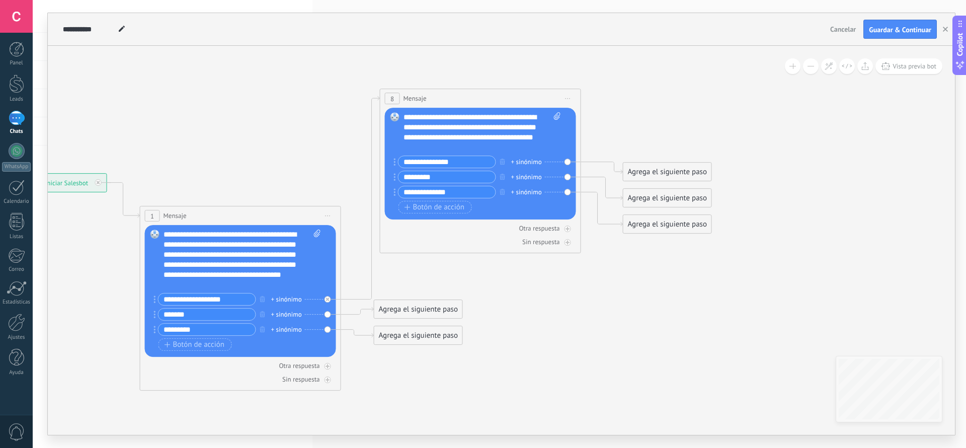
type input "**********"
click at [636, 129] on icon at bounding box center [349, 269] width 1159 height 865
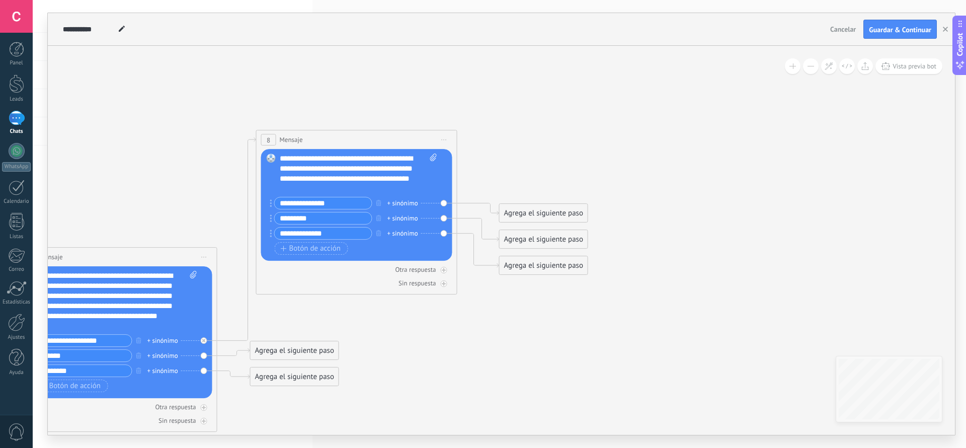
drag, startPoint x: 696, startPoint y: 122, endPoint x: 573, endPoint y: 139, distance: 124.9
click at [573, 139] on icon at bounding box center [225, 310] width 1159 height 865
drag, startPoint x: 553, startPoint y: 213, endPoint x: 557, endPoint y: 69, distance: 144.5
click at [557, 69] on div "Agrega el siguiente paso" at bounding box center [544, 68] width 88 height 17
click at [559, 67] on div "Agrega el siguiente paso" at bounding box center [544, 68] width 88 height 17
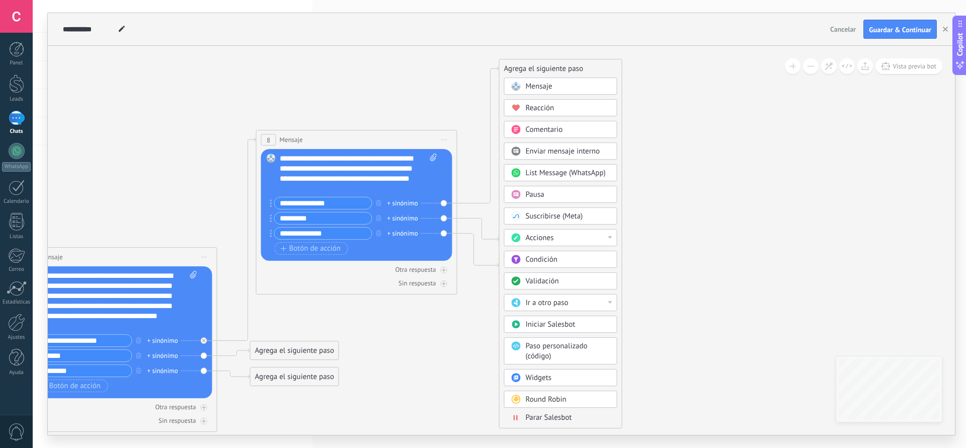
click at [636, 129] on icon at bounding box center [225, 245] width 1159 height 876
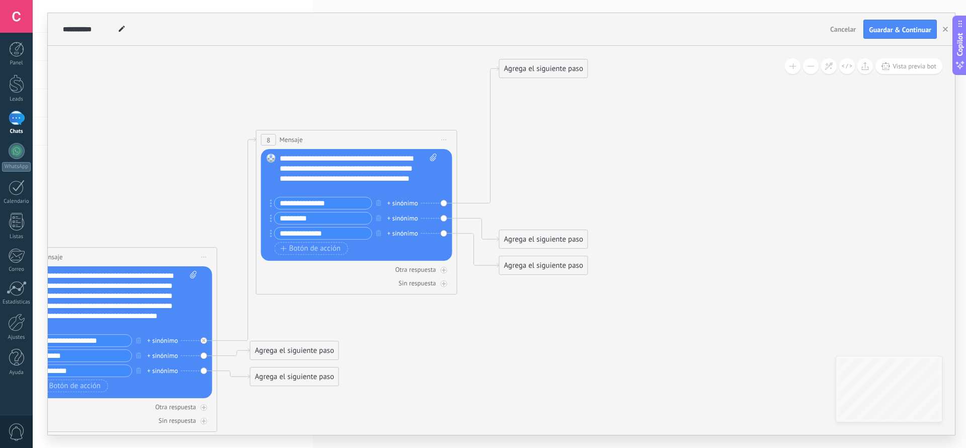
click at [556, 71] on div "Agrega el siguiente paso" at bounding box center [544, 68] width 88 height 17
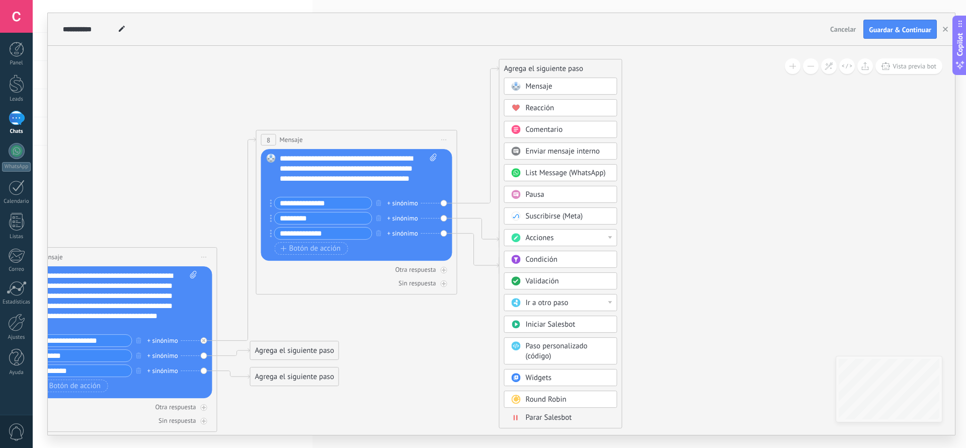
click at [575, 89] on div "Mensaje" at bounding box center [568, 87] width 85 height 10
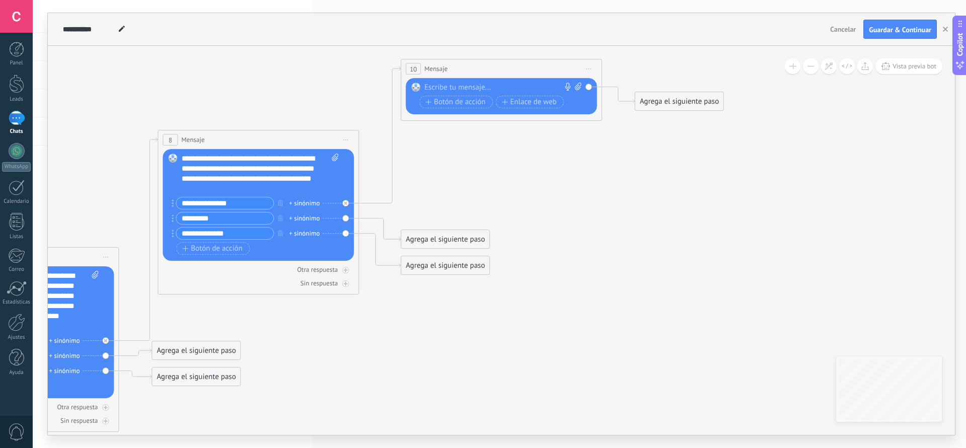
click at [514, 88] on div at bounding box center [499, 88] width 149 height 10
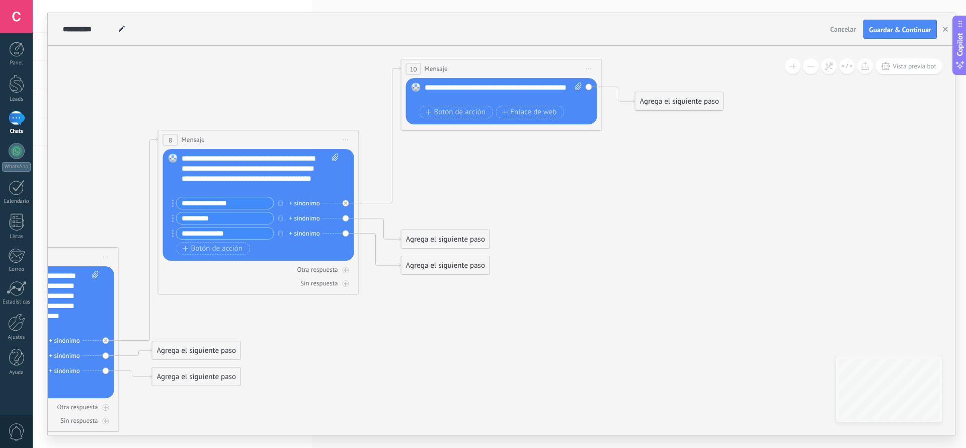
click at [627, 132] on icon at bounding box center [244, 245] width 1393 height 876
click at [461, 111] on span "Botón de acción" at bounding box center [456, 112] width 60 height 8
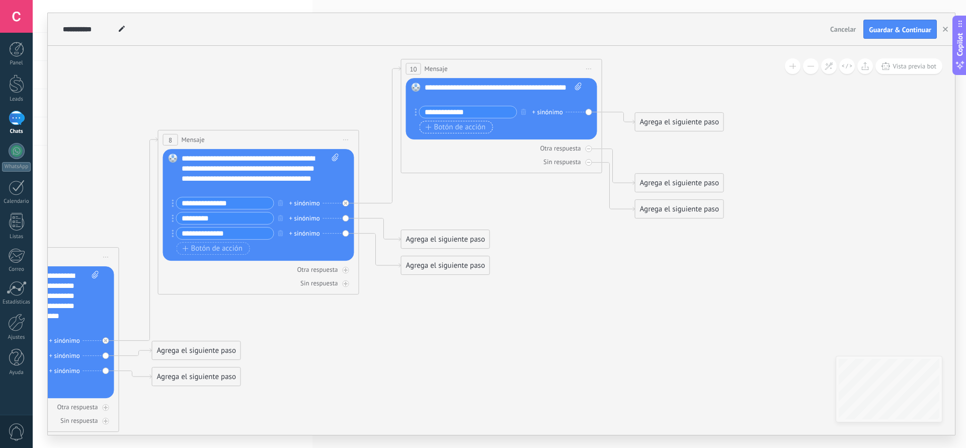
type input "**********"
click at [473, 126] on span "Botón de acción" at bounding box center [456, 127] width 60 height 8
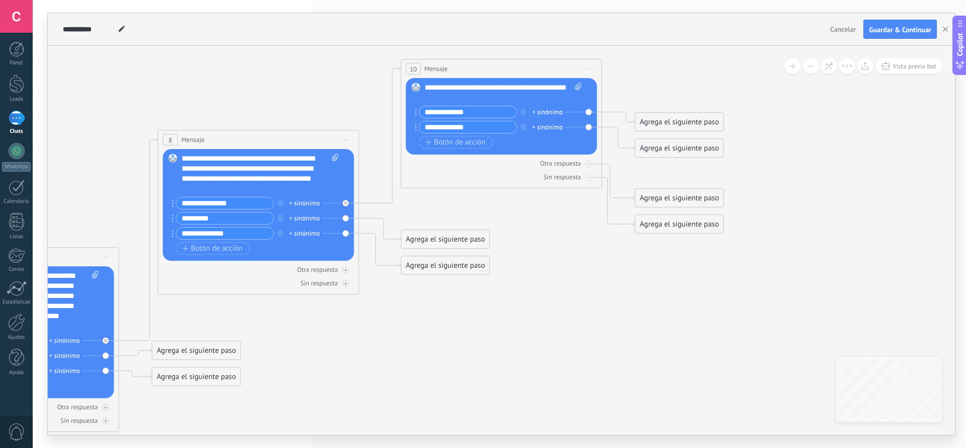
type input "**********"
click at [486, 116] on input "**********" at bounding box center [468, 112] width 97 height 12
click at [588, 177] on icon at bounding box center [589, 177] width 4 height 1
click at [588, 165] on icon at bounding box center [589, 164] width 4 height 4
click at [636, 119] on div "Agrega el siguiente paso" at bounding box center [679, 122] width 88 height 17
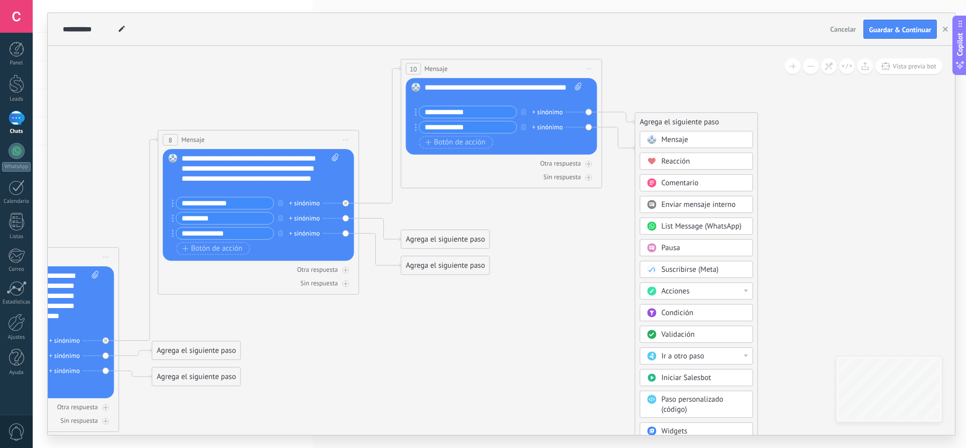
click at [636, 186] on span "Comentario" at bounding box center [680, 183] width 37 height 10
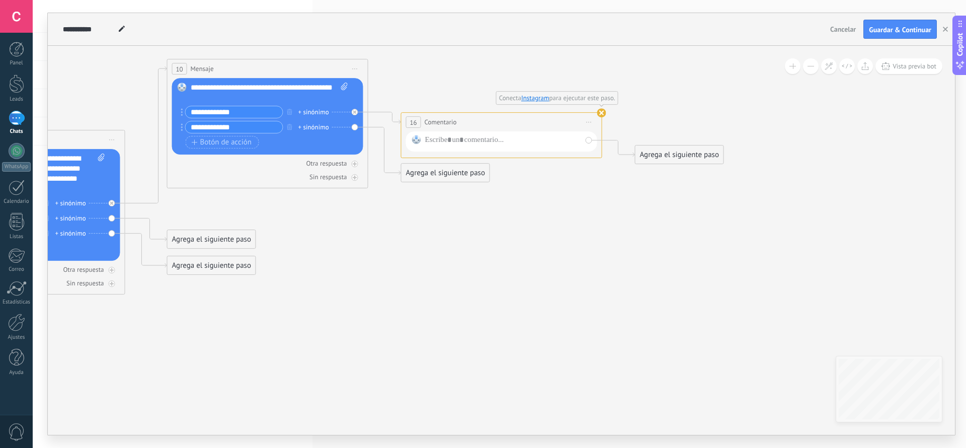
click at [601, 114] on use at bounding box center [601, 112] width 9 height 9
click at [589, 121] on span "Iniciar vista previa aquí Cambiar nombre Duplicar Borrar" at bounding box center [589, 122] width 16 height 15
click at [630, 187] on div "Borrar" at bounding box center [635, 187] width 100 height 17
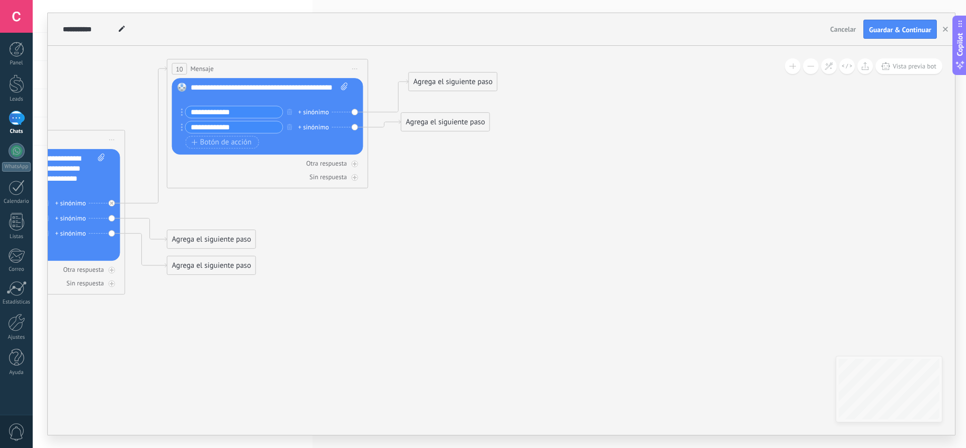
drag, startPoint x: 445, startPoint y: 149, endPoint x: 452, endPoint y: 83, distance: 66.8
click at [452, 83] on div "Agrega el siguiente paso" at bounding box center [453, 81] width 88 height 17
drag, startPoint x: 437, startPoint y: 121, endPoint x: 441, endPoint y: 159, distance: 37.9
click at [441, 159] on div "Agrega el siguiente paso" at bounding box center [453, 159] width 88 height 17
click at [453, 84] on div "Agrega el siguiente paso" at bounding box center [453, 81] width 88 height 17
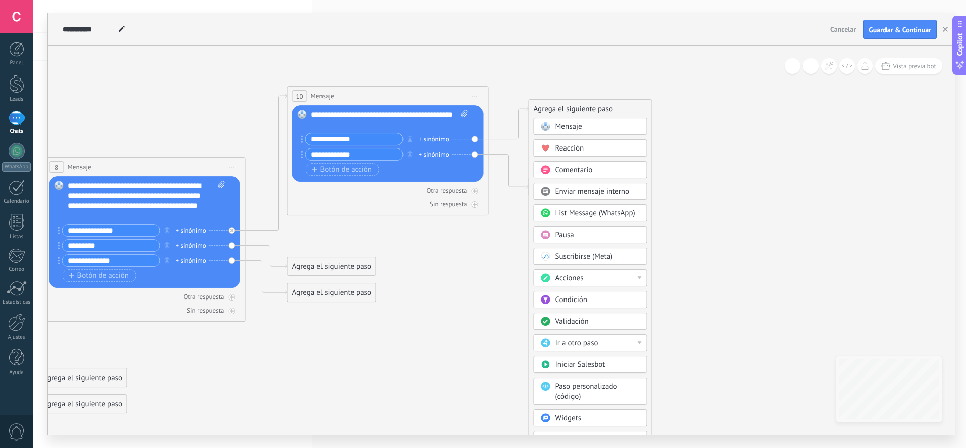
drag, startPoint x: 334, startPoint y: 256, endPoint x: 454, endPoint y: 283, distance: 122.8
click at [454, 283] on icon at bounding box center [134, 249] width 1401 height 830
click at [569, 125] on span "Mensaje" at bounding box center [568, 127] width 27 height 10
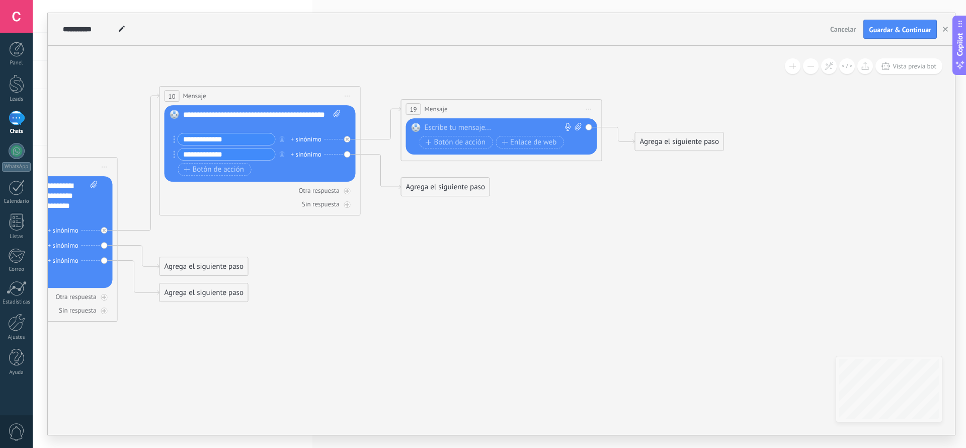
click at [489, 124] on div at bounding box center [499, 128] width 149 height 10
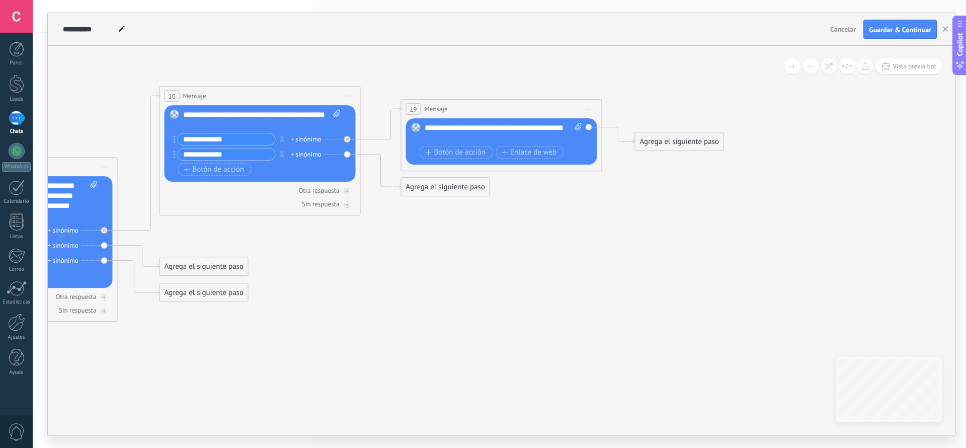
click at [636, 143] on div "Agrega el siguiente paso" at bounding box center [679, 141] width 88 height 17
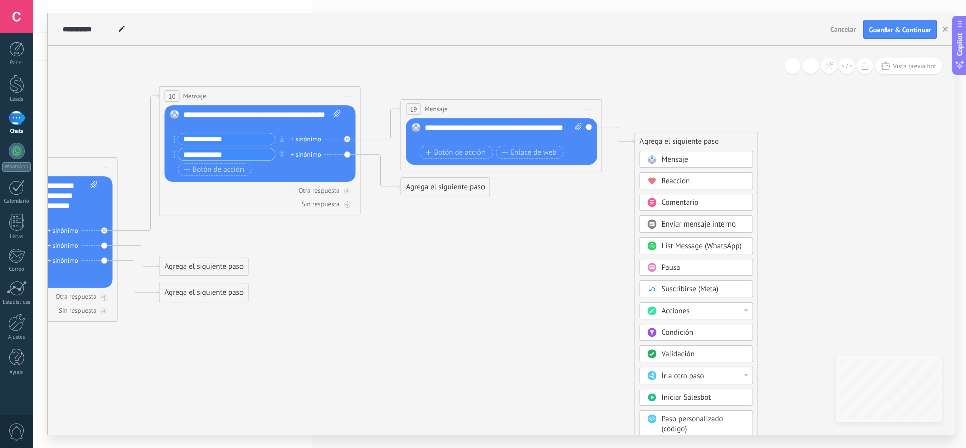
click at [636, 290] on div at bounding box center [746, 375] width 4 height 3
click at [636, 290] on icon at bounding box center [124, 272] width 1635 height 876
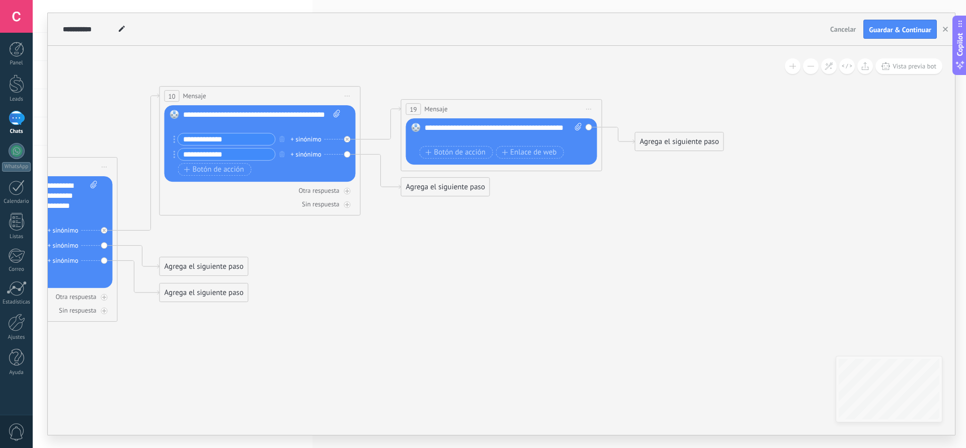
click at [636, 146] on div "Agrega el siguiente paso" at bounding box center [679, 141] width 88 height 17
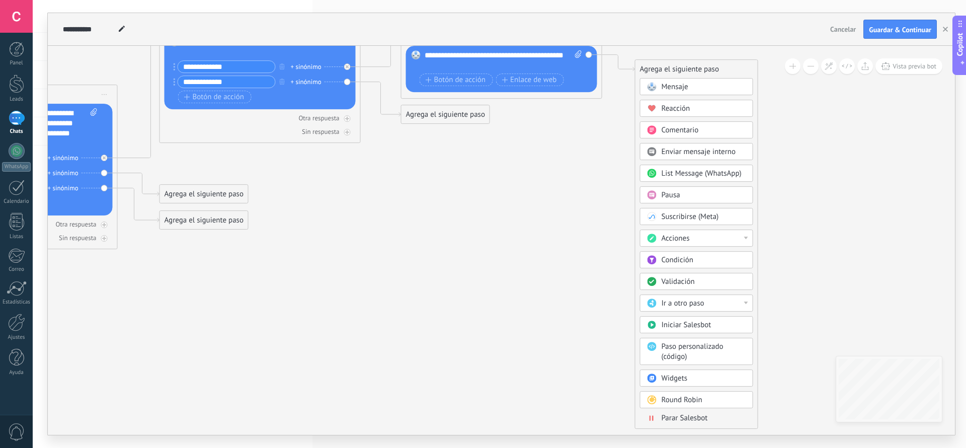
click at [636, 290] on body ".abccls-1,.abccls-2{fill-rule:evenodd}.abccls-2{fill:#fff} .abfcls-1{fill:none}…" at bounding box center [483, 224] width 966 height 448
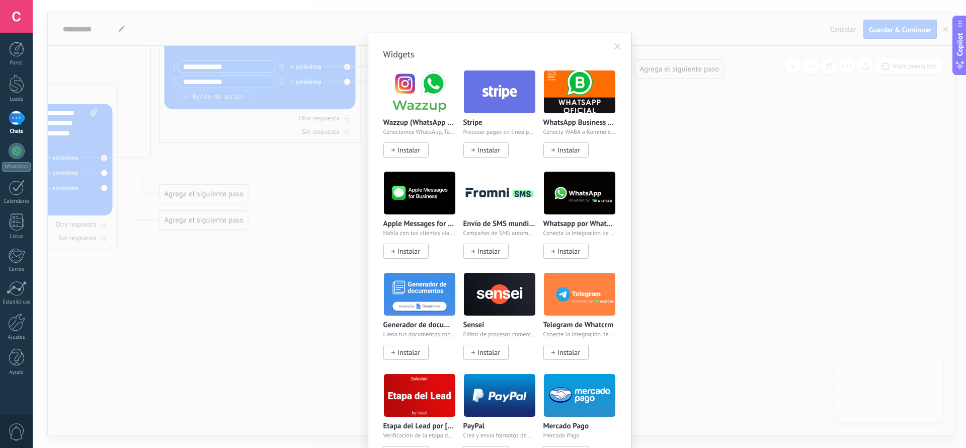
click at [616, 45] on span at bounding box center [617, 46] width 7 height 7
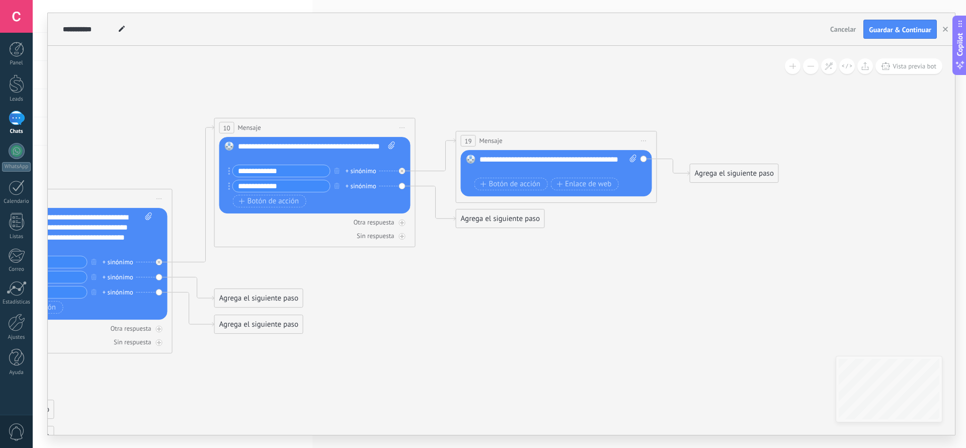
drag, startPoint x: 644, startPoint y: 185, endPoint x: 699, endPoint y: 289, distance: 117.7
click at [636, 289] on icon at bounding box center [179, 304] width 1635 height 876
click at [636, 158] on div "Reemplazar Quitar Convertir a mensaje de voz Arrastre la imagen aquí para adjun…" at bounding box center [556, 173] width 191 height 46
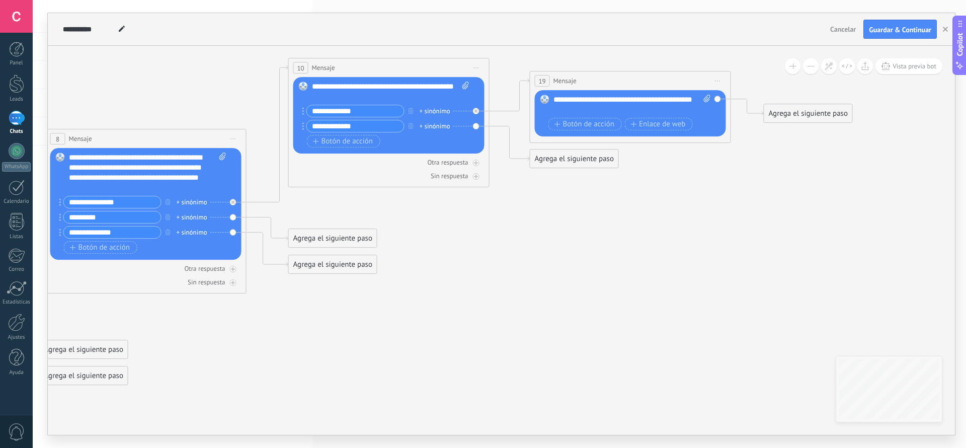
drag, startPoint x: 497, startPoint y: 366, endPoint x: 571, endPoint y: 306, distance: 95.2
click at [571, 290] on icon at bounding box center [252, 244] width 1635 height 876
click at [636, 116] on div "Agrega el siguiente paso" at bounding box center [808, 113] width 88 height 17
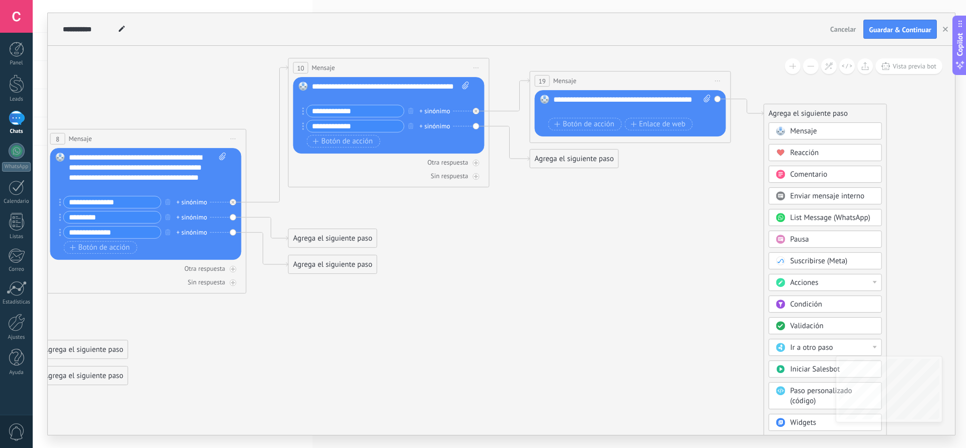
click at [636, 216] on span "List Message (WhatsApp)" at bounding box center [830, 218] width 80 height 10
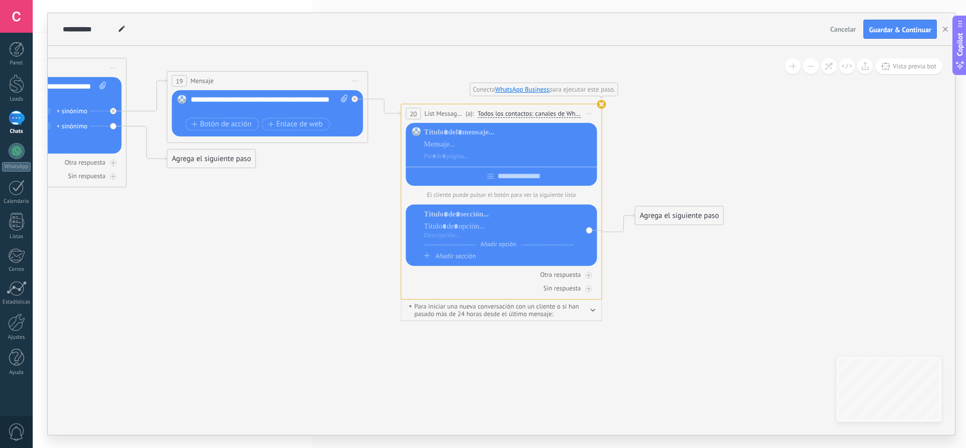
click at [600, 103] on use at bounding box center [601, 104] width 9 height 9
click at [603, 104] on use at bounding box center [601, 104] width 9 height 9
click at [588, 113] on icon at bounding box center [589, 113] width 5 height 1
click at [603, 176] on div "Borrar" at bounding box center [635, 179] width 100 height 17
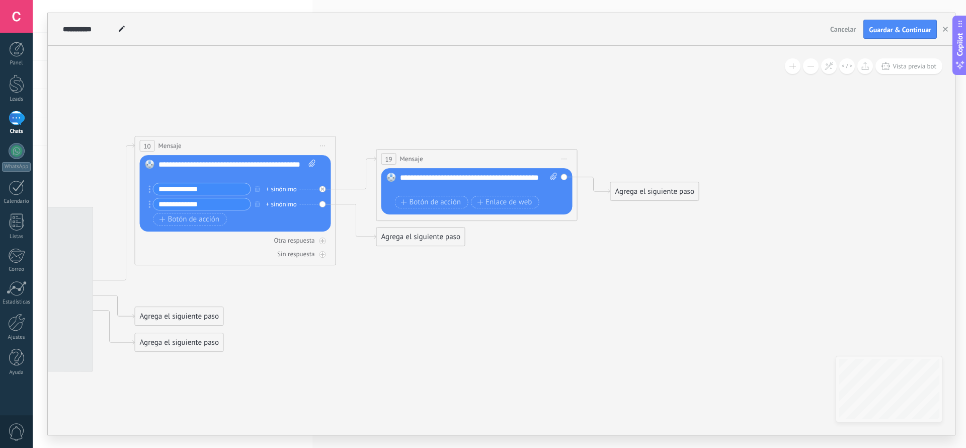
drag, startPoint x: 647, startPoint y: 321, endPoint x: 668, endPoint y: 326, distance: 21.1
click at [636, 290] on icon at bounding box center [99, 289] width 1635 height 811
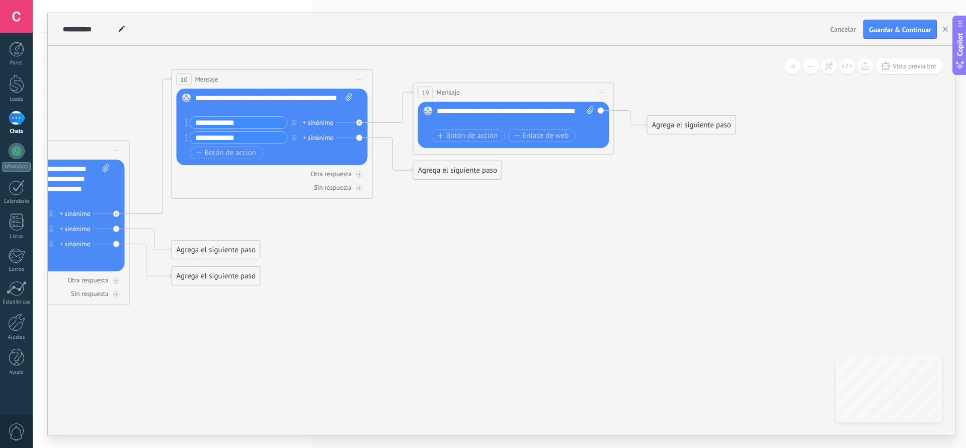
drag, startPoint x: 597, startPoint y: 278, endPoint x: 619, endPoint y: 243, distance: 41.8
click at [619, 243] on icon at bounding box center [136, 223] width 1635 height 811
drag, startPoint x: 696, startPoint y: 123, endPoint x: 711, endPoint y: 121, distance: 15.2
click at [636, 180] on icon at bounding box center [136, 223] width 1635 height 811
click at [636, 127] on div "Agrega el siguiente paso" at bounding box center [692, 125] width 88 height 17
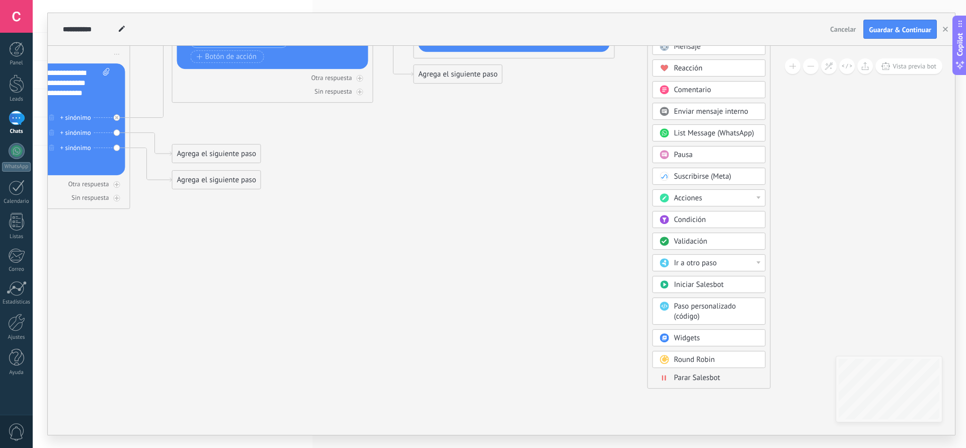
click at [636, 290] on span "Round Robin" at bounding box center [694, 360] width 41 height 10
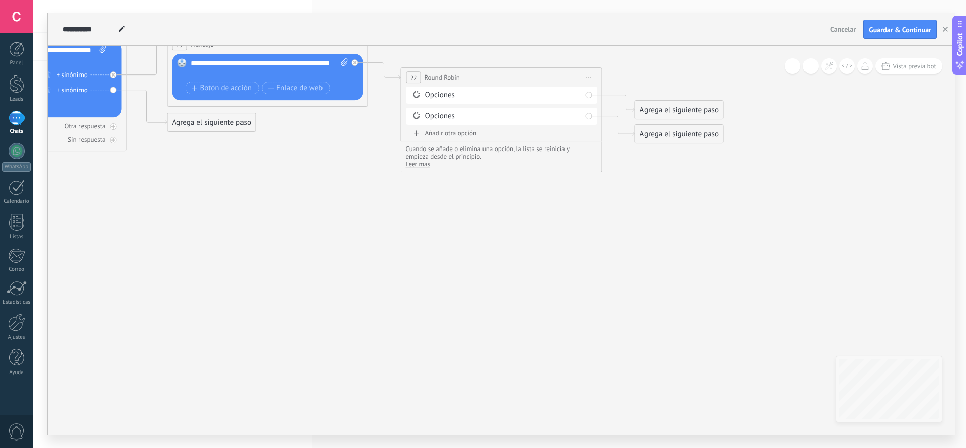
click at [591, 75] on span "Iniciar vista previa aquí Cambiar nombre Duplicar Borrar" at bounding box center [589, 77] width 16 height 15
click at [607, 144] on div "Borrar" at bounding box center [635, 142] width 100 height 17
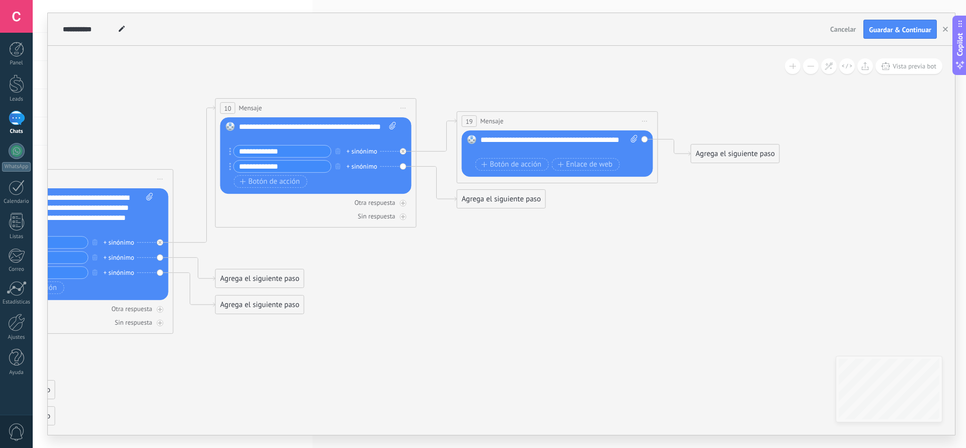
drag, startPoint x: 623, startPoint y: 372, endPoint x: 725, endPoint y: 297, distance: 127.0
click at [636, 290] on icon at bounding box center [180, 252] width 1635 height 811
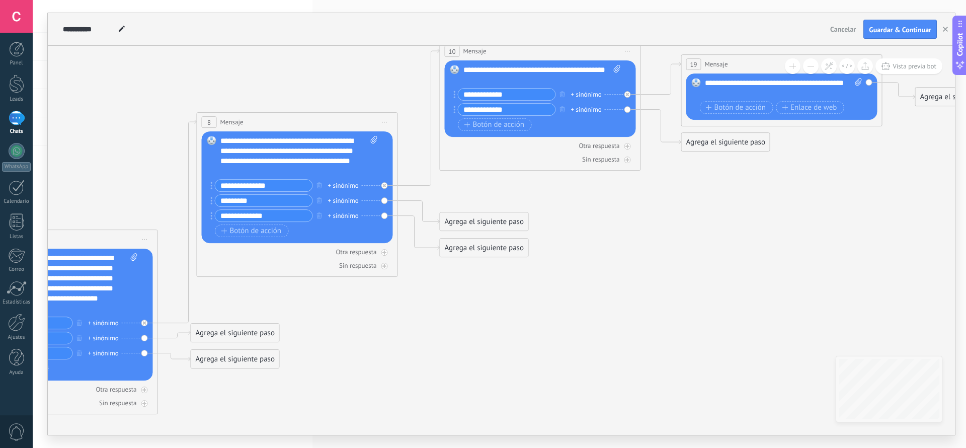
drag, startPoint x: 458, startPoint y: 312, endPoint x: 683, endPoint y: 256, distance: 231.5
click at [636, 256] on icon at bounding box center [404, 195] width 1635 height 811
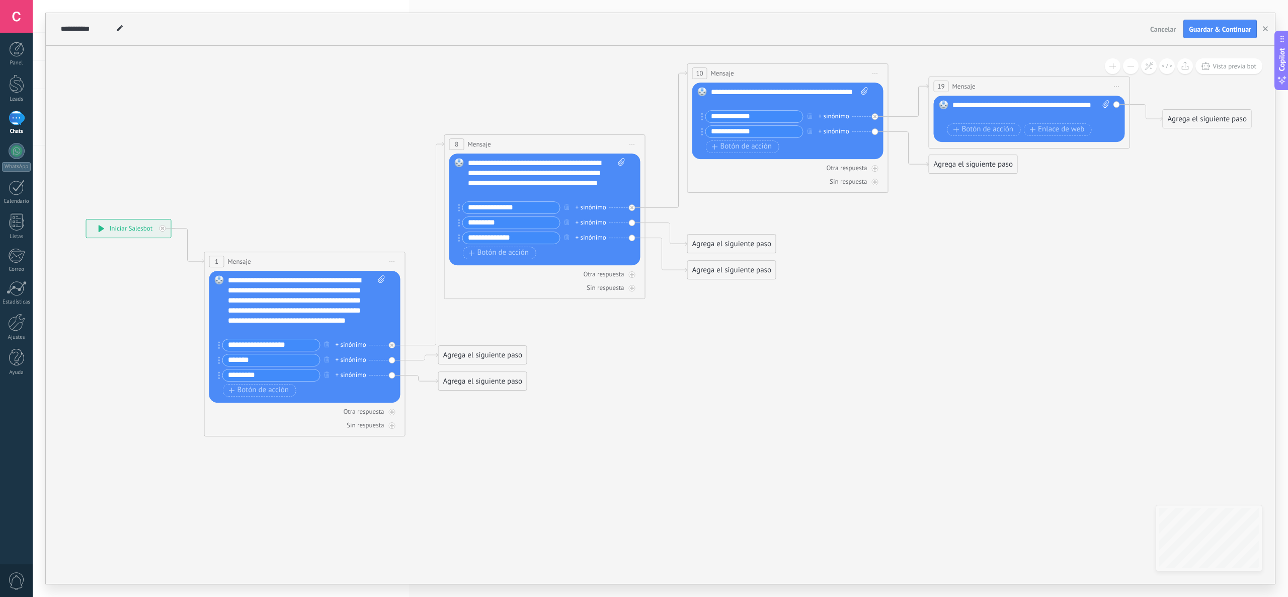
drag, startPoint x: 868, startPoint y: 375, endPoint x: 1016, endPoint y: 390, distance: 148.7
click at [636, 290] on icon at bounding box center [651, 217] width 1635 height 811
drag, startPoint x: 1206, startPoint y: 117, endPoint x: 254, endPoint y: 264, distance: 963.7
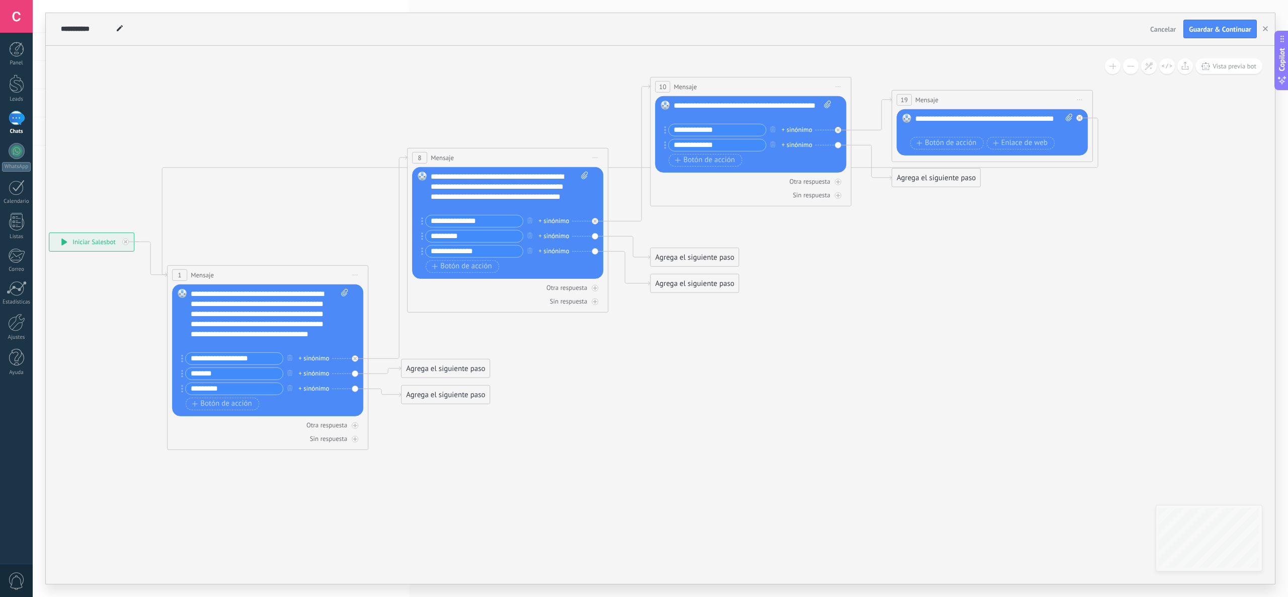
drag, startPoint x: 990, startPoint y: 332, endPoint x: 953, endPoint y: 346, distance: 39.6
click at [636, 290] on icon at bounding box center [570, 263] width 1547 height 876
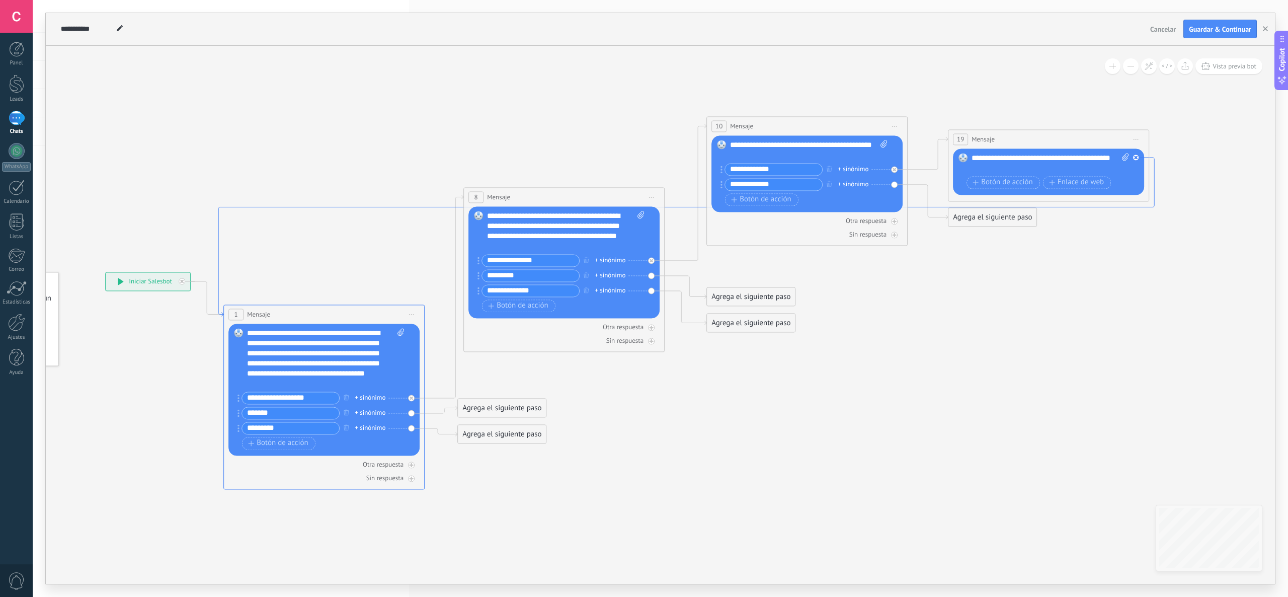
drag, startPoint x: 161, startPoint y: 223, endPoint x: 217, endPoint y: 263, distance: 69.0
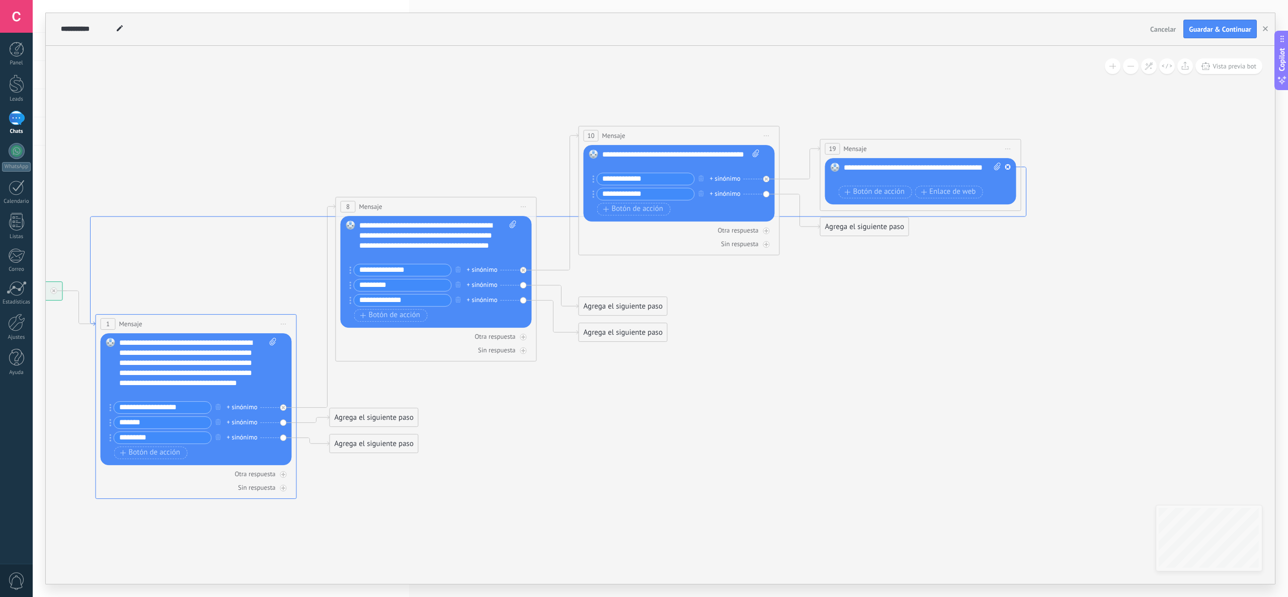
drag, startPoint x: 1071, startPoint y: 205, endPoint x: 944, endPoint y: 215, distance: 127.1
click at [636, 167] on icon at bounding box center [1009, 167] width 4 height 4
click at [634, 290] on div "Agrega el siguiente paso" at bounding box center [624, 306] width 88 height 17
click at [636, 290] on icon at bounding box center [543, 312] width 1635 height 876
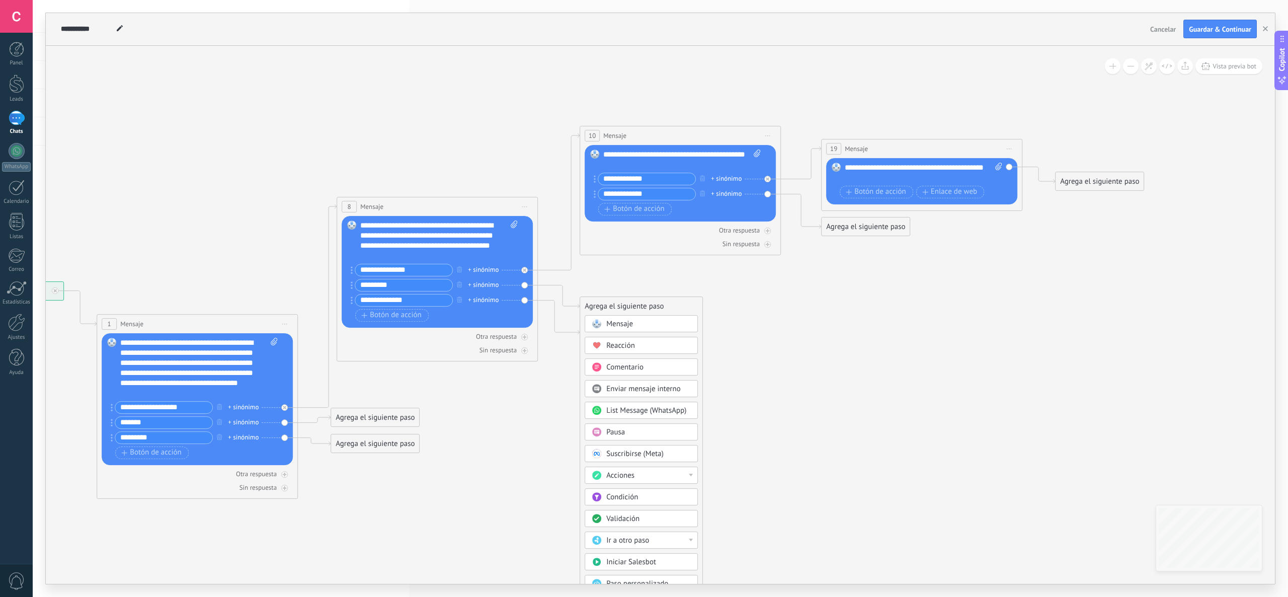
click at [554, 290] on icon at bounding box center [544, 312] width 1635 height 876
click at [524, 286] on div "Reemplazar Quitar Convertir a mensaje de voz Arrastre la imagen aquí para adjun…" at bounding box center [437, 272] width 191 height 112
click at [456, 285] on button "button" at bounding box center [459, 284] width 11 height 13
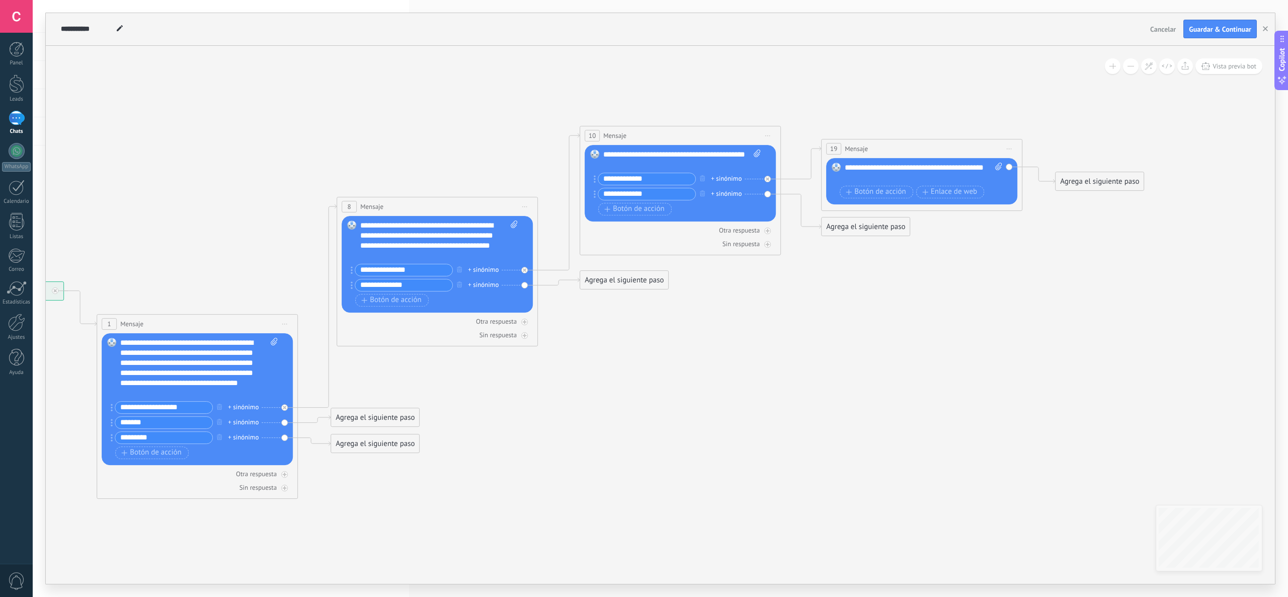
click at [431, 271] on input "**********" at bounding box center [403, 270] width 97 height 12
type input "**********"
click at [636, 176] on div "**********" at bounding box center [923, 173] width 157 height 20
click at [636, 289] on icon at bounding box center [544, 312] width 1635 height 876
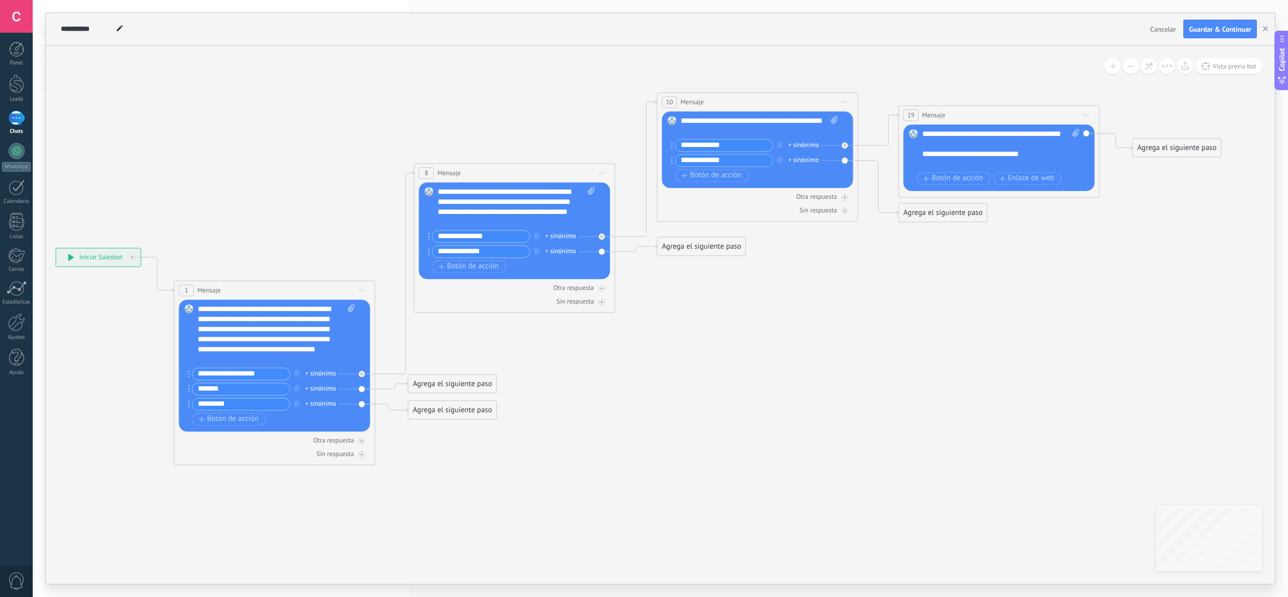
drag, startPoint x: 840, startPoint y: 362, endPoint x: 918, endPoint y: 329, distance: 84.8
click at [636, 290] on icon at bounding box center [621, 279] width 1635 height 876
click at [636, 150] on div "Agrega el siguiente paso" at bounding box center [1178, 147] width 88 height 17
click at [636, 290] on icon at bounding box center [622, 279] width 1635 height 876
click at [636, 144] on div "Agrega el siguiente paso" at bounding box center [1178, 147] width 88 height 17
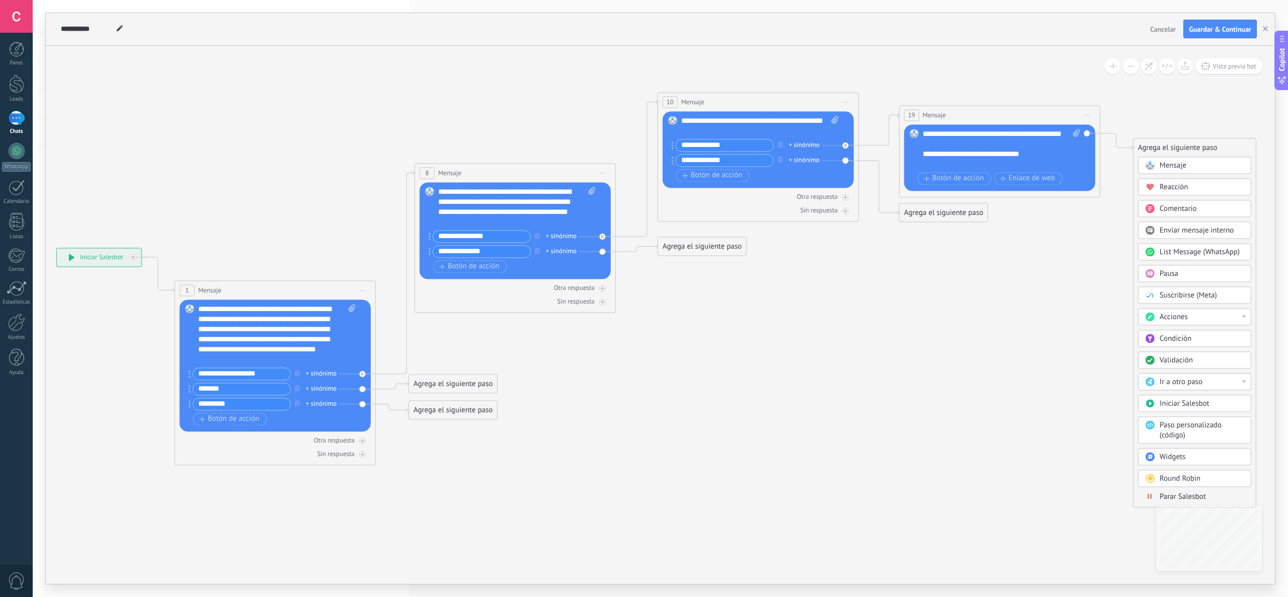
click at [636, 290] on icon at bounding box center [1151, 497] width 2 height 6
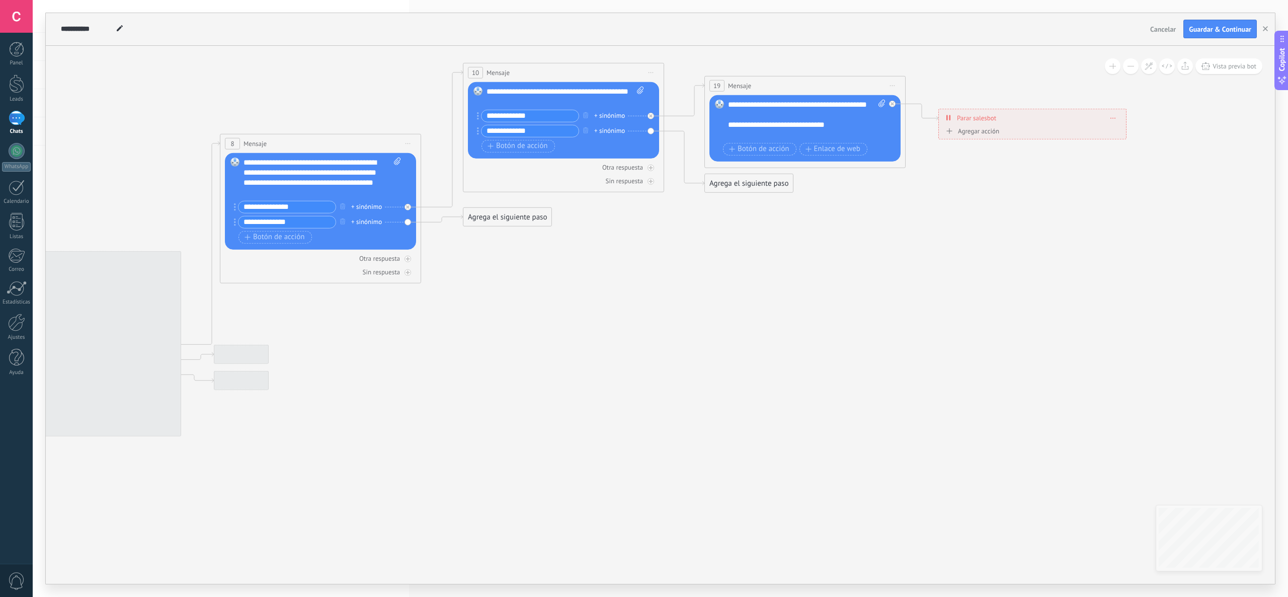
drag, startPoint x: 783, startPoint y: 356, endPoint x: 890, endPoint y: 351, distance: 106.8
click at [636, 290] on icon at bounding box center [427, 249] width 1635 height 876
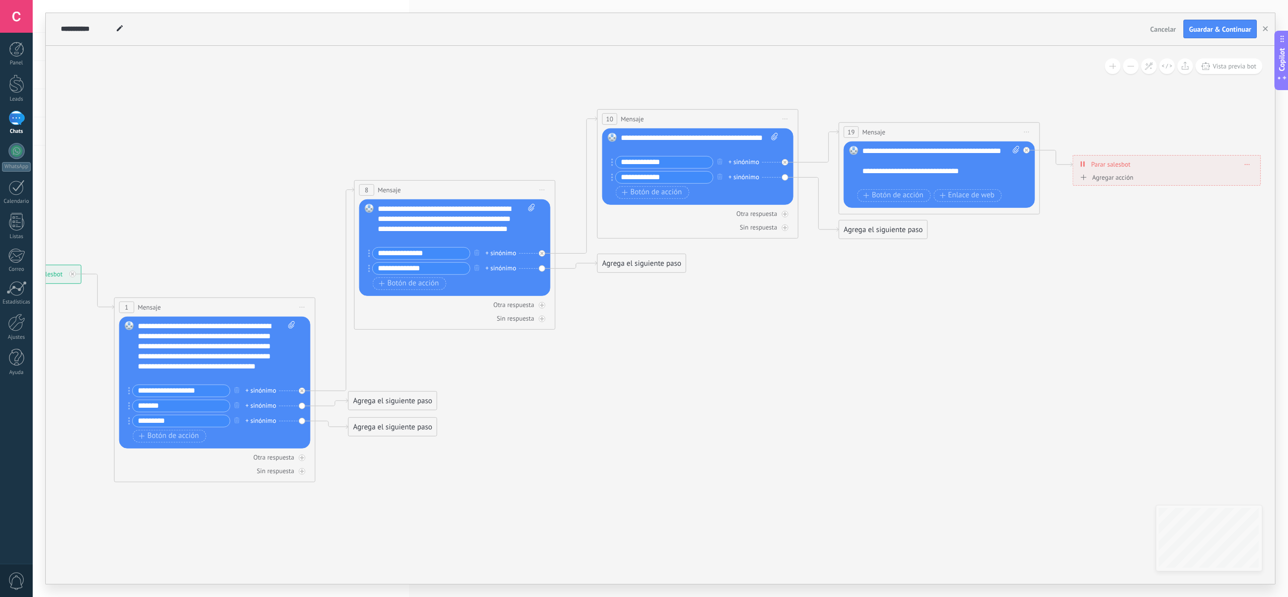
drag, startPoint x: 709, startPoint y: 389, endPoint x: 816, endPoint y: 442, distance: 118.8
click at [636, 290] on icon at bounding box center [561, 295] width 1635 height 876
click at [636, 73] on button "Vista previa bot" at bounding box center [1228, 66] width 67 height 16
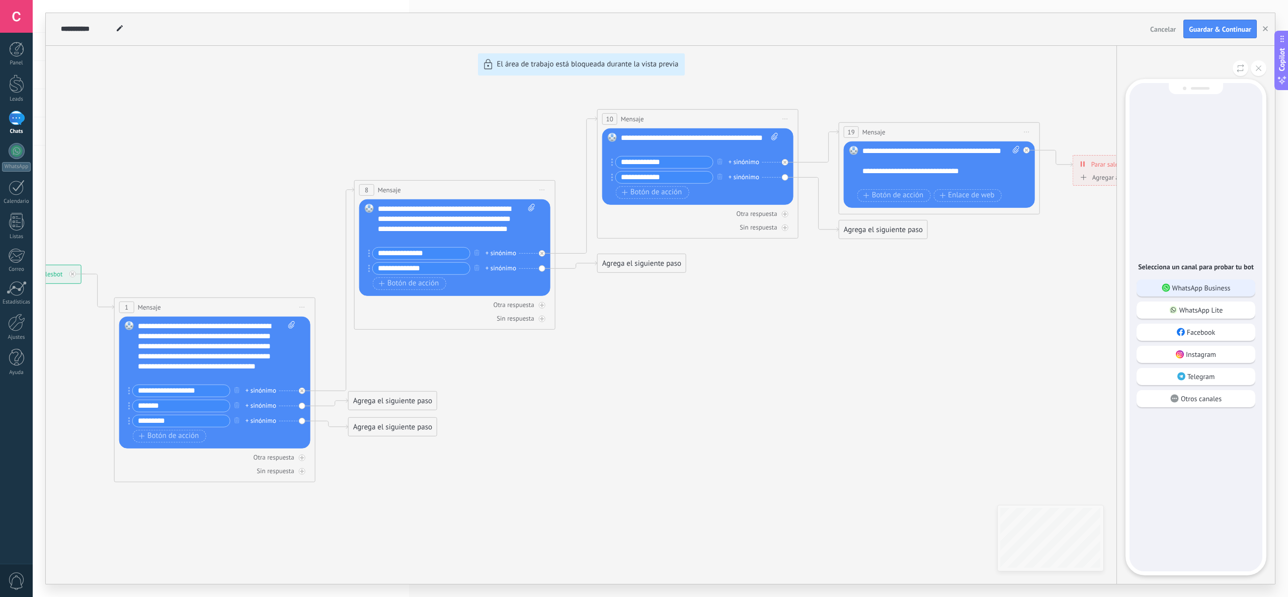
click at [636, 283] on p "WhatsApp Business" at bounding box center [1201, 287] width 58 height 9
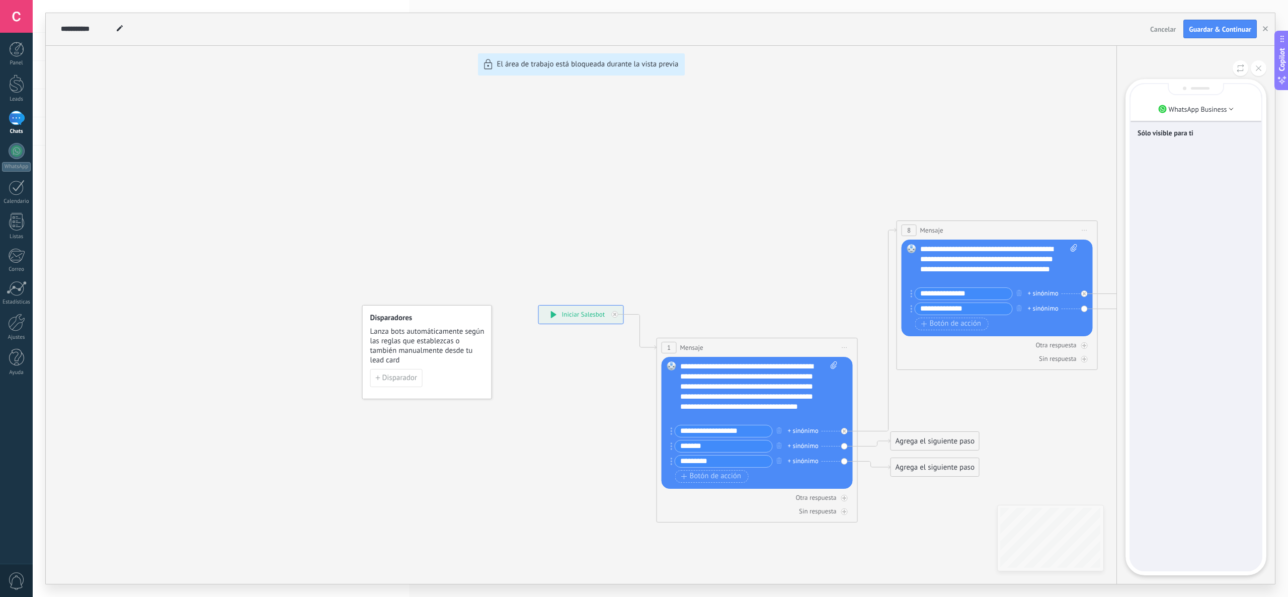
click at [636, 180] on div "Sólo visible para ti" at bounding box center [1196, 327] width 131 height 486
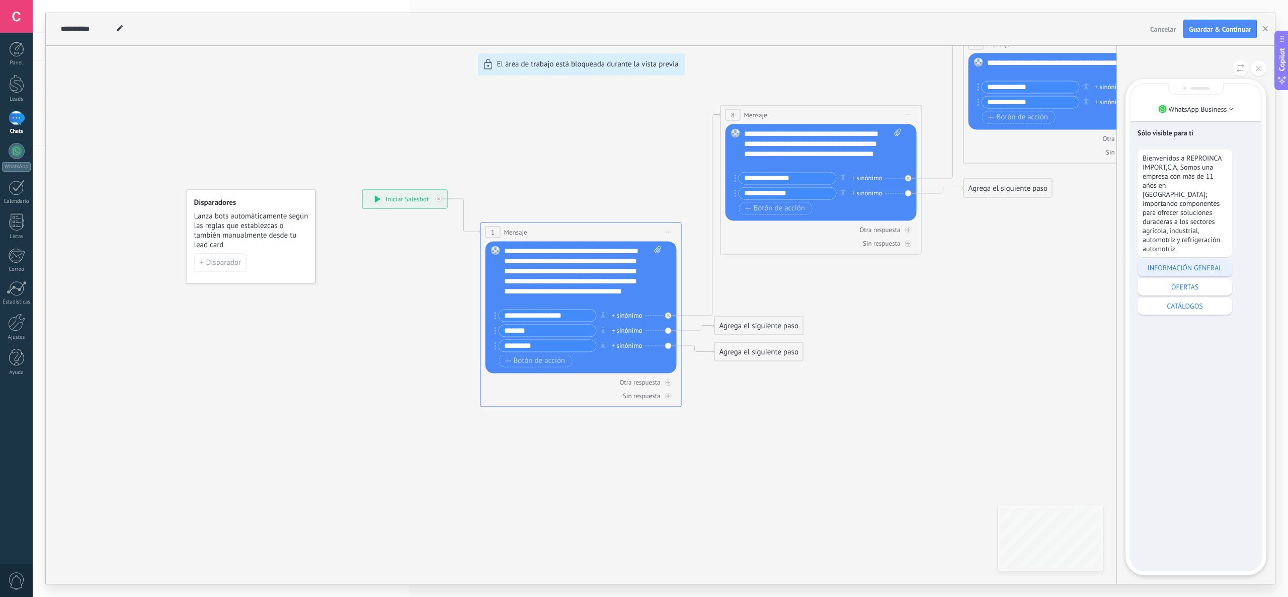
click at [636, 263] on p "INFORMACIÓN GENERAL" at bounding box center [1185, 267] width 85 height 9
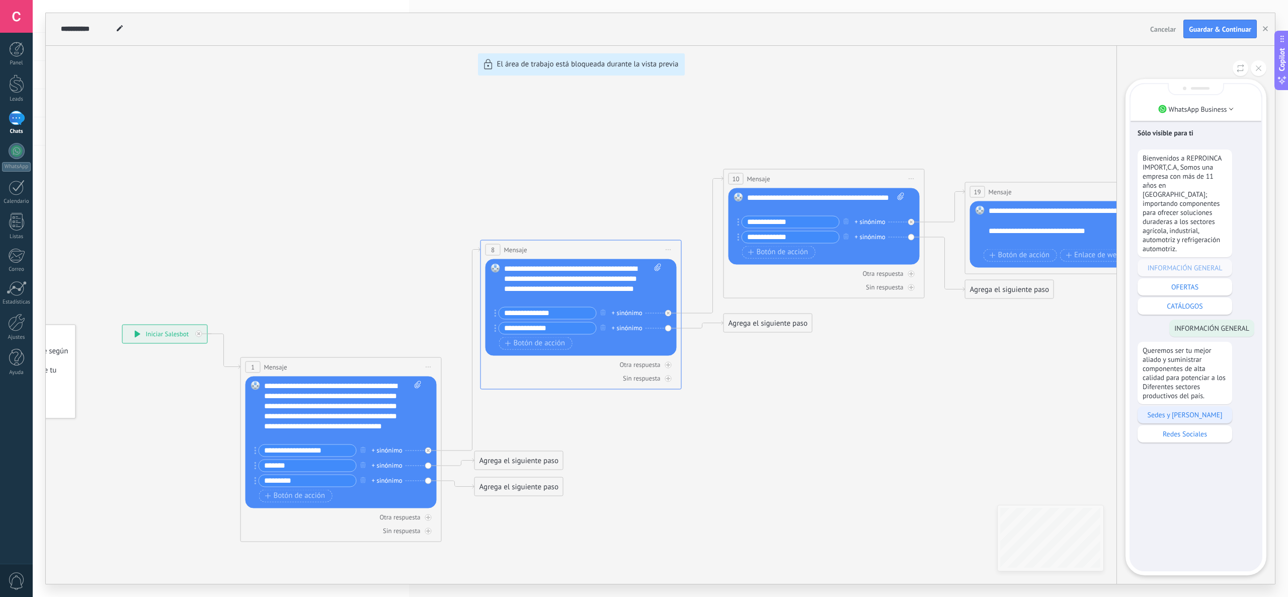
click at [636, 290] on p "Sedes y Horario" at bounding box center [1185, 414] width 85 height 9
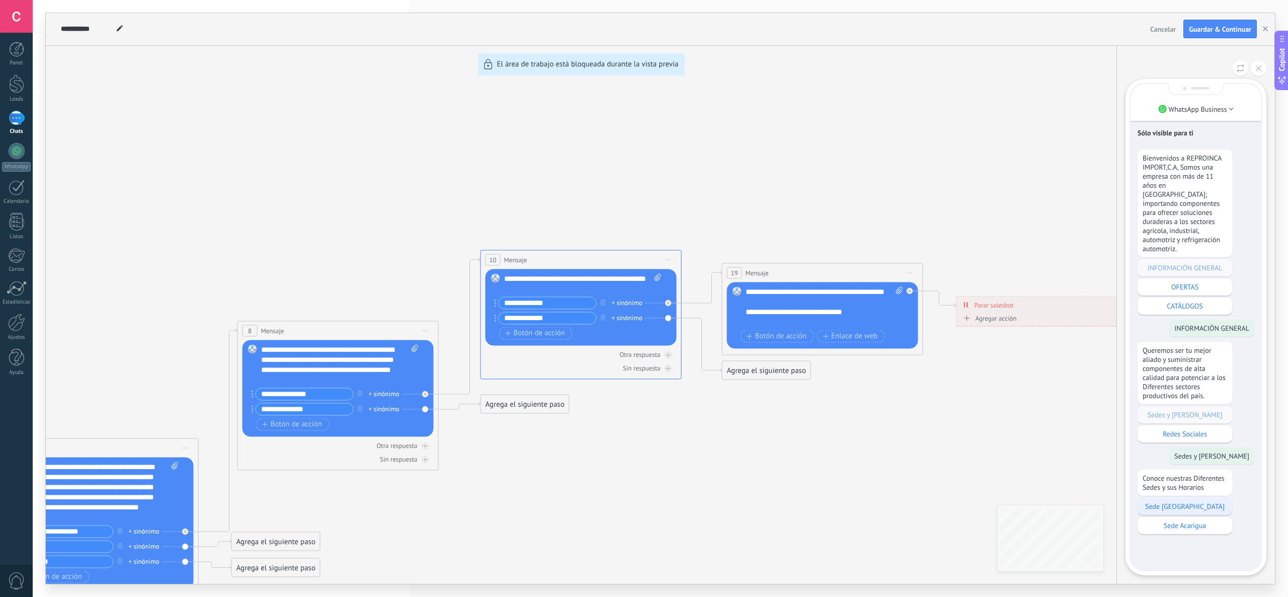
click at [636, 290] on p "Sede Valencia" at bounding box center [1185, 506] width 85 height 9
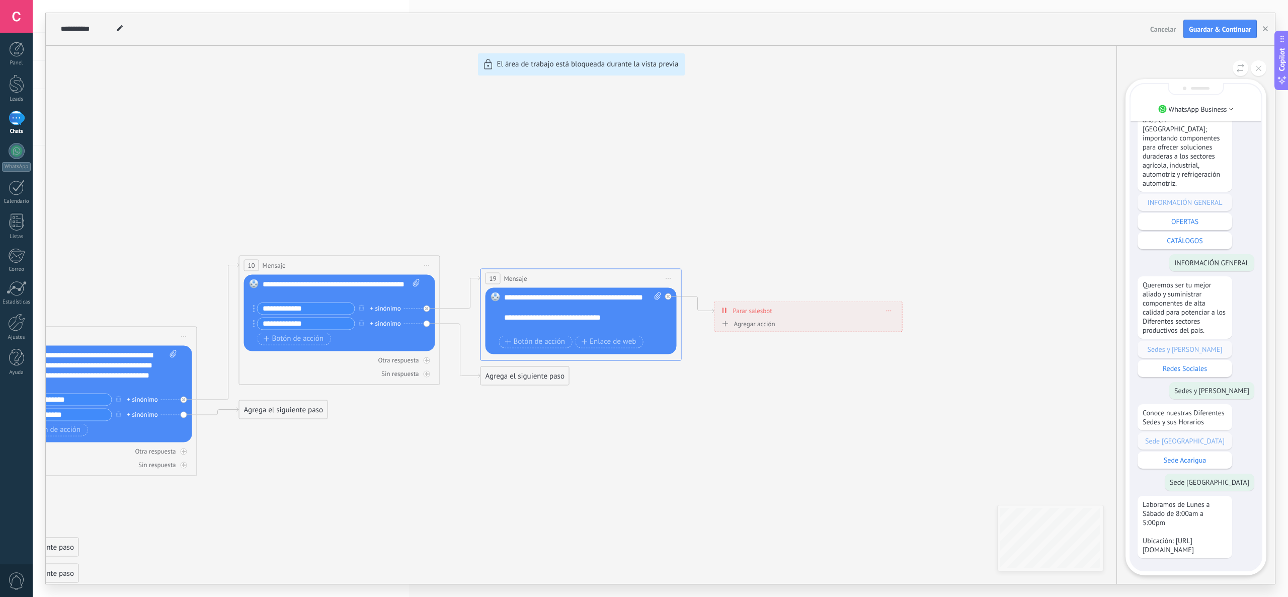
click at [636, 290] on p "Laboramos de Lunes a Sábado de 8:00am a 5:00pm Ubicación: https://goo.su/8ZaUHi" at bounding box center [1185, 527] width 85 height 54
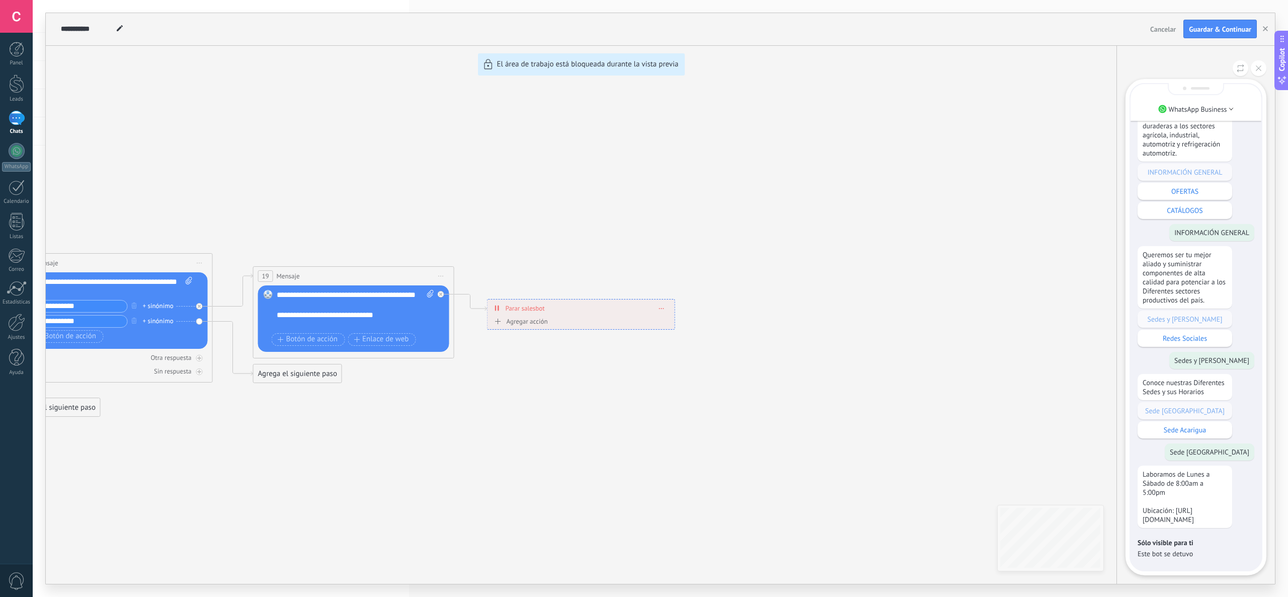
click at [636, 290] on div "**********" at bounding box center [660, 298] width 1229 height 571
click at [634, 290] on div "**********" at bounding box center [660, 298] width 1229 height 571
click at [636, 64] on button at bounding box center [1259, 68] width 16 height 16
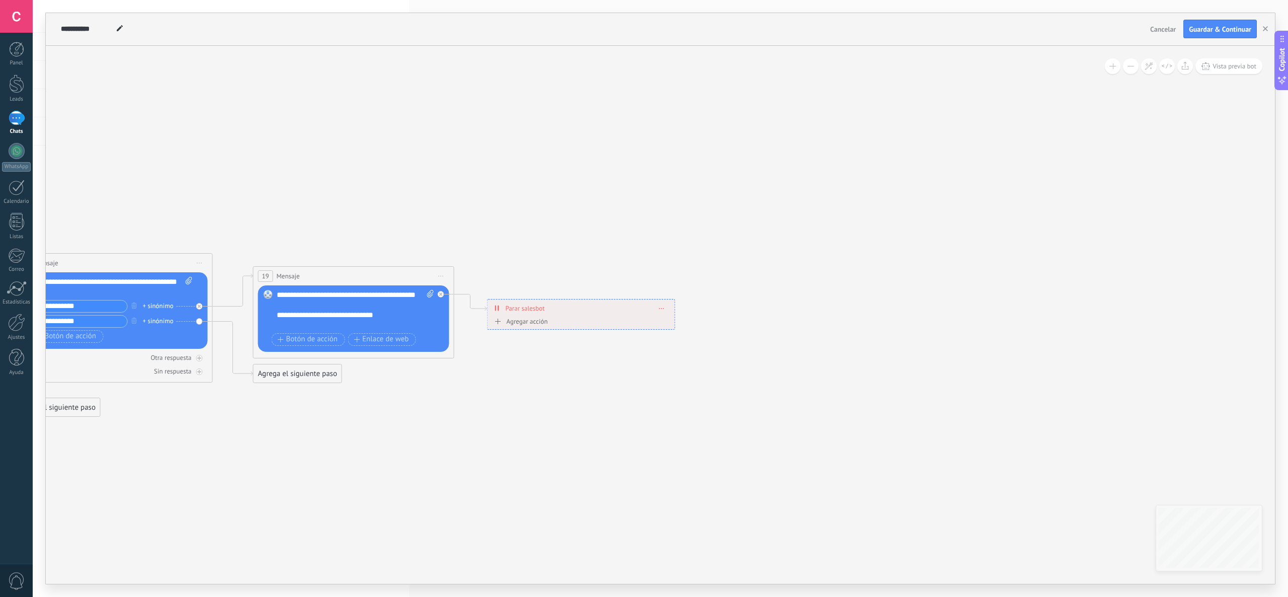
click at [636, 290] on div "**********" at bounding box center [660, 298] width 1229 height 571
click at [636, 290] on span "Borrar" at bounding box center [662, 308] width 6 height 5
click at [636, 290] on div "Borrar" at bounding box center [680, 322] width 45 height 17
click at [518, 290] on div "Agrega el siguiente paso" at bounding box center [532, 308] width 88 height 17
click at [544, 290] on div "Reacción" at bounding box center [556, 348] width 85 height 10
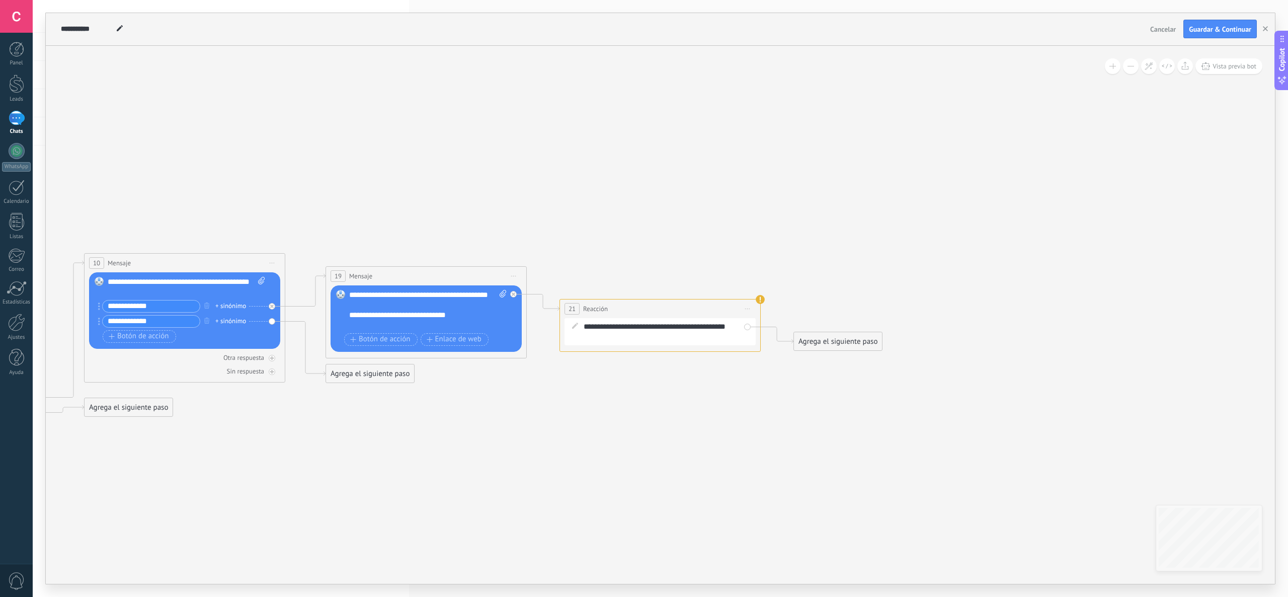
click at [636, 290] on span "Iniciar vista previa aquí Cambiar nombre Duplicar Borrar" at bounding box center [748, 308] width 16 height 15
click at [636, 290] on div "Borrar" at bounding box center [794, 374] width 100 height 17
click at [581, 290] on div "Agrega el siguiente paso" at bounding box center [604, 308] width 88 height 17
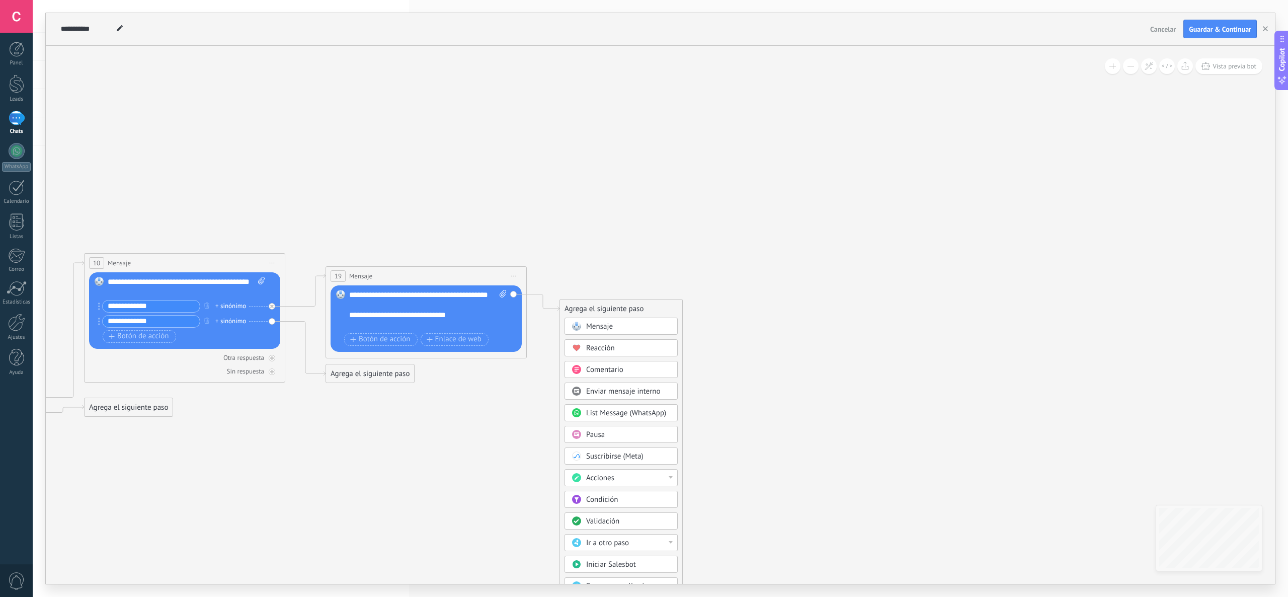
click at [463, 290] on icon at bounding box center [48, 407] width 1635 height 811
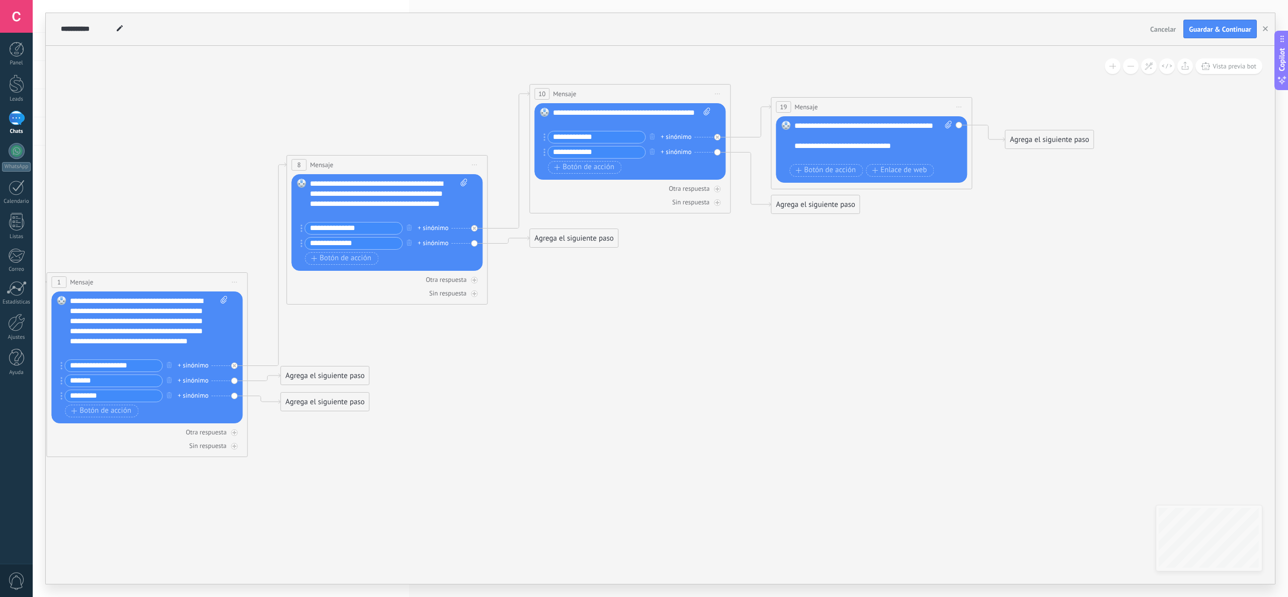
drag, startPoint x: 373, startPoint y: 494, endPoint x: 819, endPoint y: 325, distance: 476.7
click at [636, 290] on icon at bounding box center [493, 237] width 1635 height 811
click at [636, 173] on span "Botón de acción" at bounding box center [825, 170] width 60 height 8
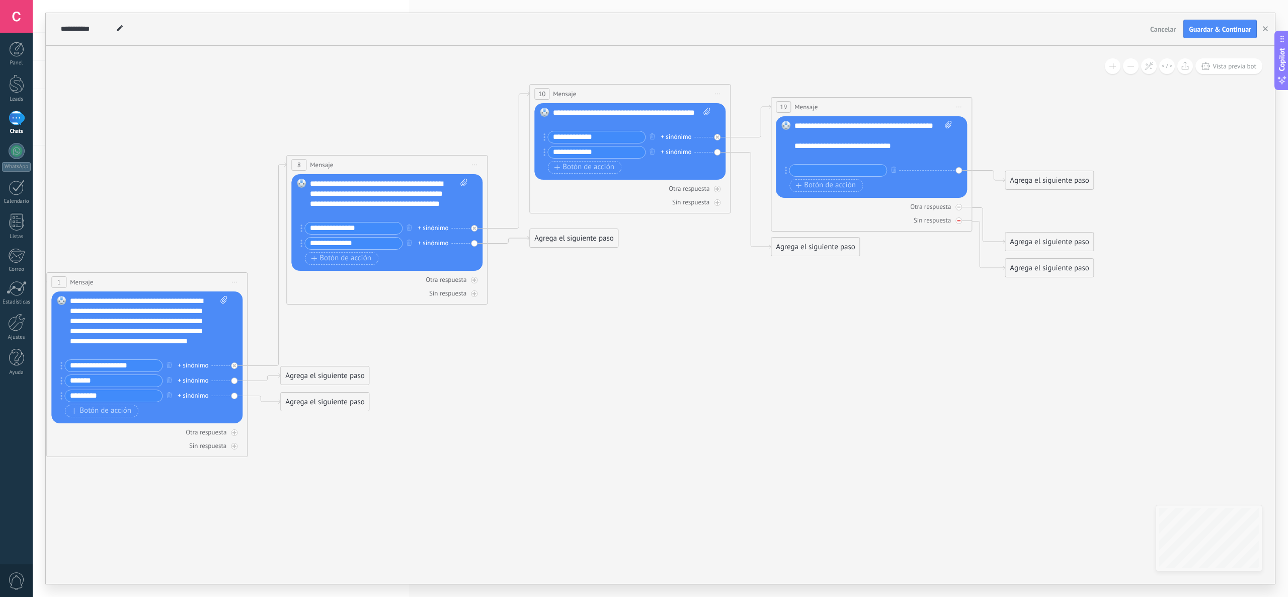
click at [636, 223] on div "Sin respuesta" at bounding box center [871, 220] width 191 height 10
click at [636, 210] on div at bounding box center [958, 207] width 7 height 7
click at [636, 167] on input "text" at bounding box center [837, 171] width 97 height 12
type input "**********"
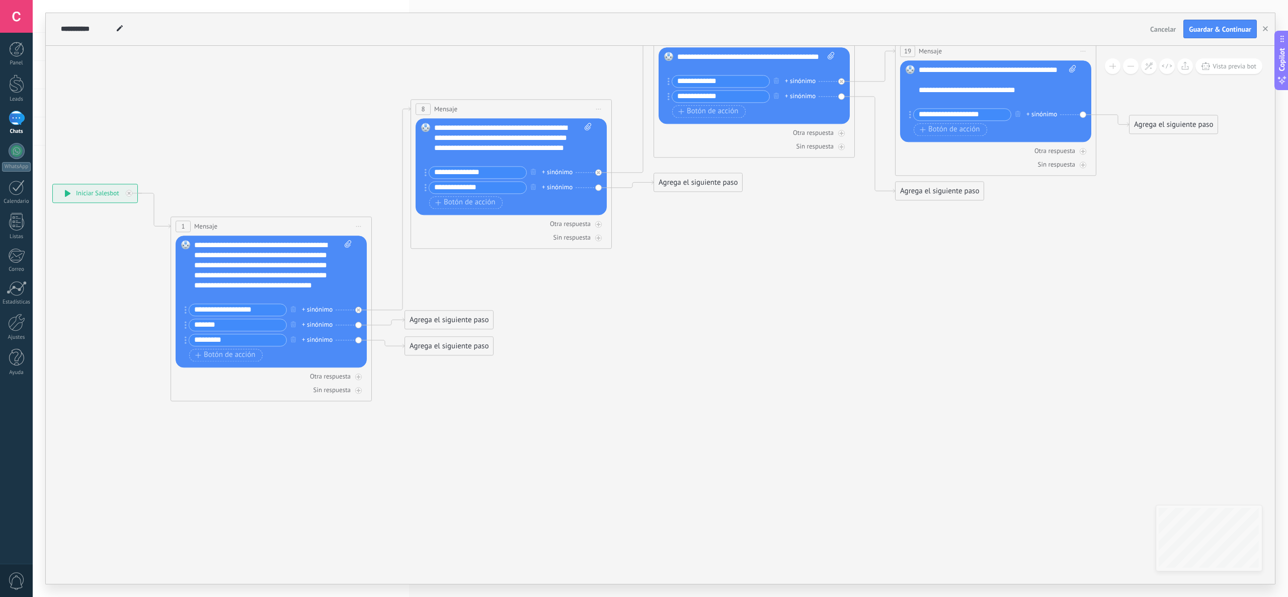
drag, startPoint x: 822, startPoint y: 422, endPoint x: 843, endPoint y: 435, distance: 25.3
click at [636, 290] on icon at bounding box center [618, 215] width 1635 height 876
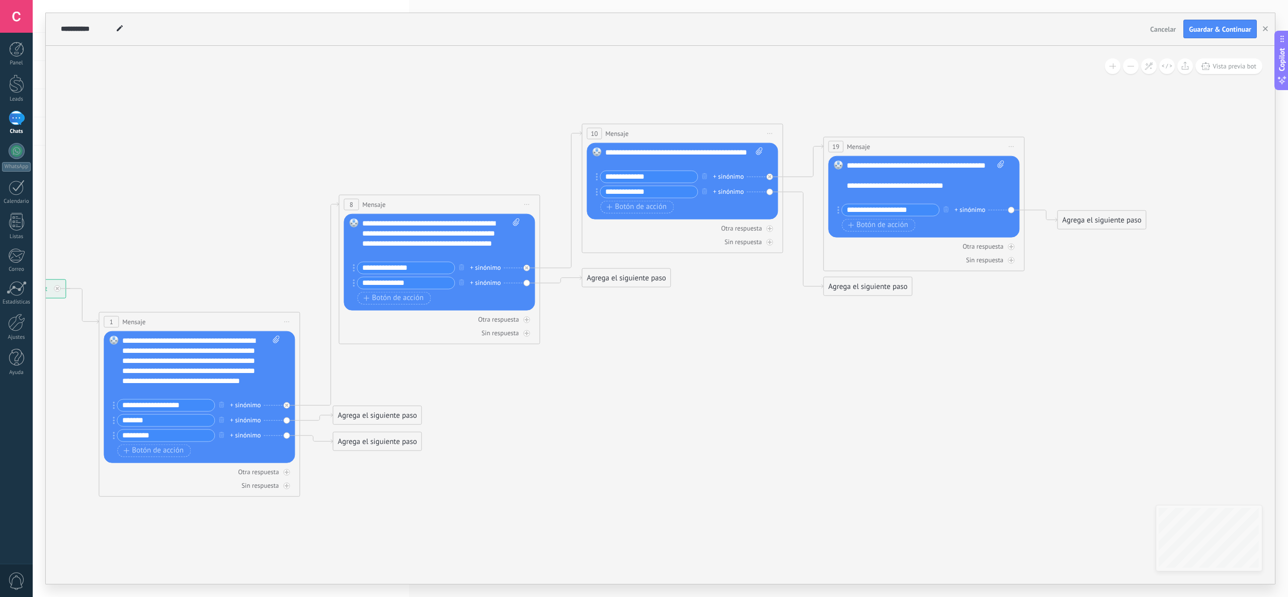
drag, startPoint x: 867, startPoint y: 284, endPoint x: 798, endPoint y: 378, distance: 117.3
click at [636, 290] on icon at bounding box center [546, 310] width 1635 height 876
click at [636, 290] on div "Agrega el siguiente paso" at bounding box center [868, 286] width 88 height 17
click at [636, 290] on div "Mensaje" at bounding box center [892, 304] width 85 height 10
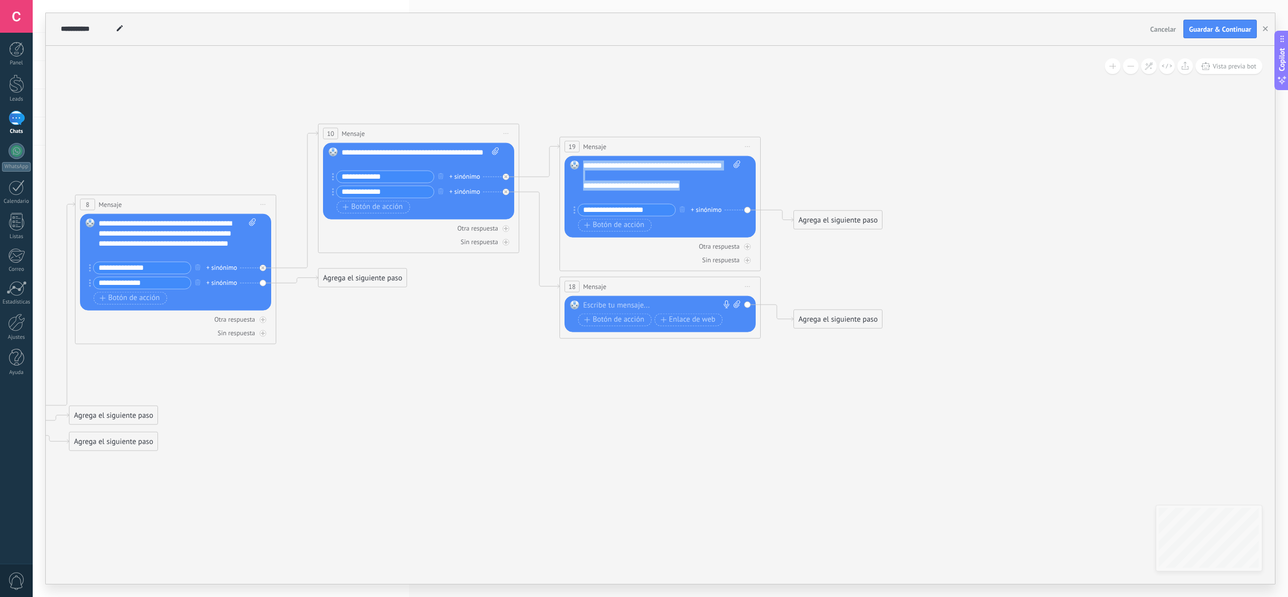
drag, startPoint x: 696, startPoint y: 194, endPoint x: 570, endPoint y: 159, distance: 131.6
click at [570, 159] on div "Reemplazar Quitar Convertir a mensaje de voz Arrastre la imagen aquí para adjun…" at bounding box center [660, 196] width 191 height 82
click at [636, 290] on div at bounding box center [657, 305] width 149 height 10
paste div
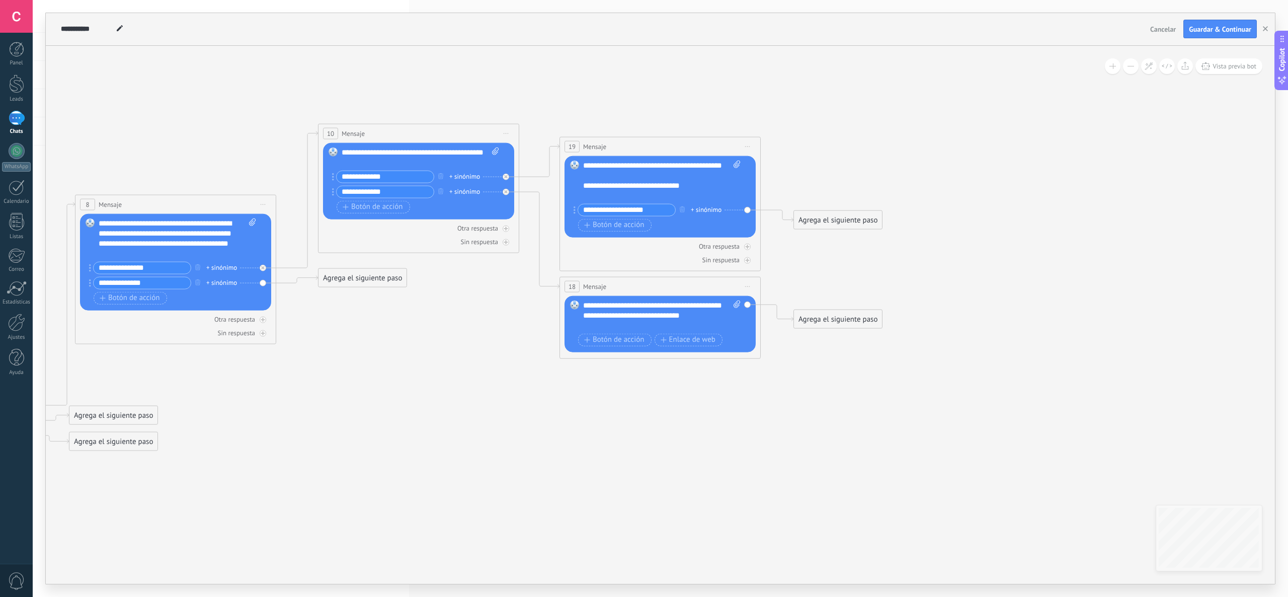
click at [636, 290] on div "**********" at bounding box center [661, 315] width 157 height 30
drag, startPoint x: 700, startPoint y: 333, endPoint x: 618, endPoint y: 335, distance: 82.0
click at [618, 290] on div "**********" at bounding box center [648, 325] width 131 height 10
click at [636, 290] on icon at bounding box center [282, 310] width 1635 height 876
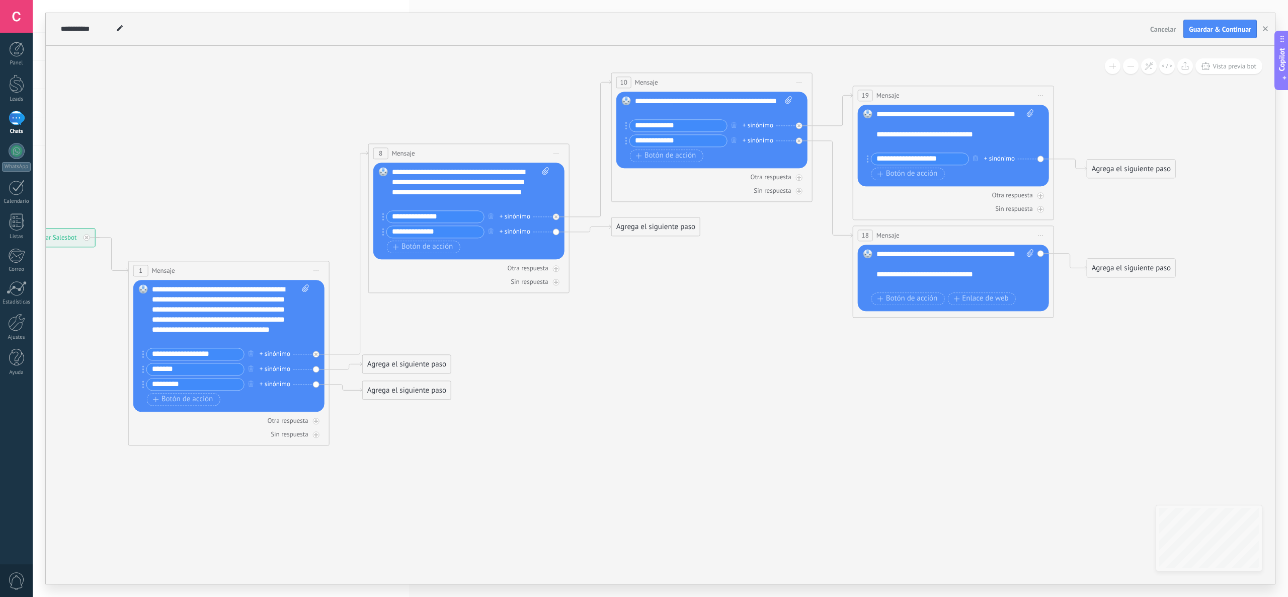
drag, startPoint x: 456, startPoint y: 449, endPoint x: 749, endPoint y: 398, distance: 297.7
click at [636, 290] on icon at bounding box center [575, 259] width 1635 height 876
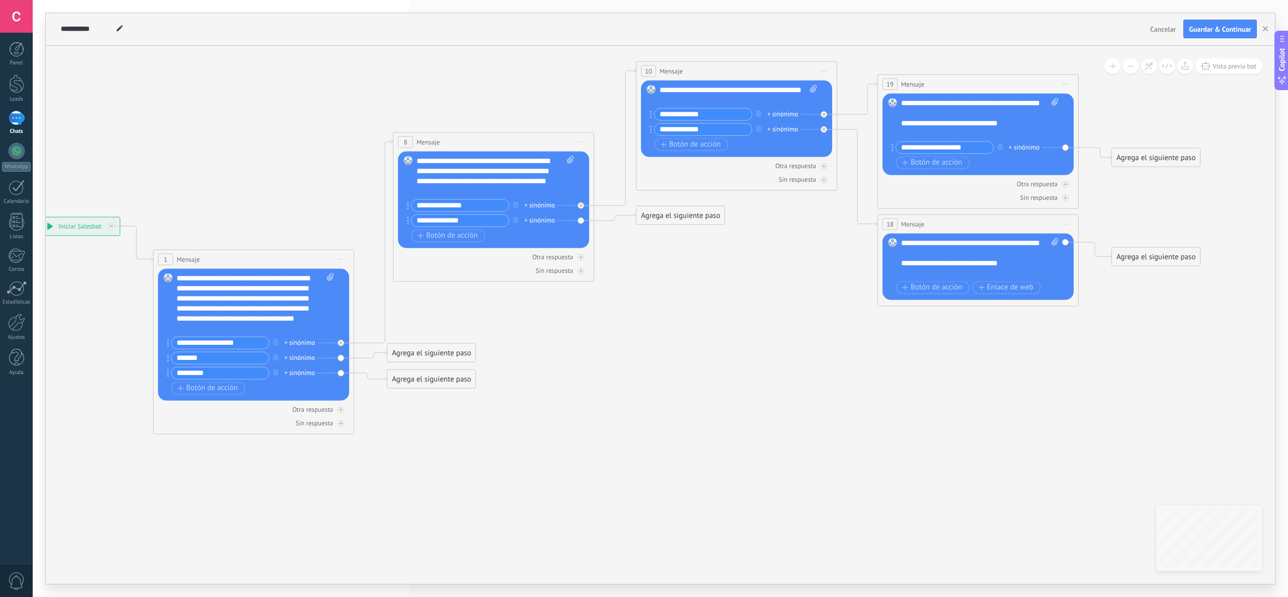
drag, startPoint x: 703, startPoint y: 391, endPoint x: 728, endPoint y: 380, distance: 27.2
click at [636, 290] on icon at bounding box center [600, 247] width 1635 height 876
click at [636, 219] on div "Agrega el siguiente paso" at bounding box center [680, 215] width 88 height 17
click at [636, 233] on div "Mensaje" at bounding box center [705, 233] width 85 height 10
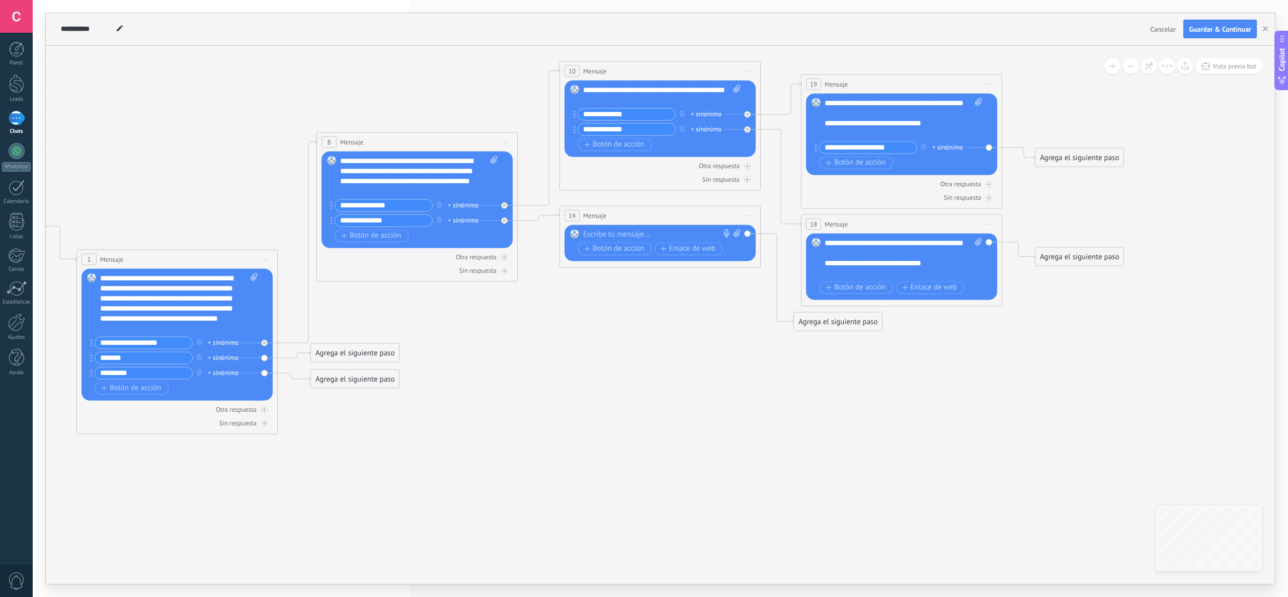
click at [636, 236] on div at bounding box center [657, 234] width 149 height 10
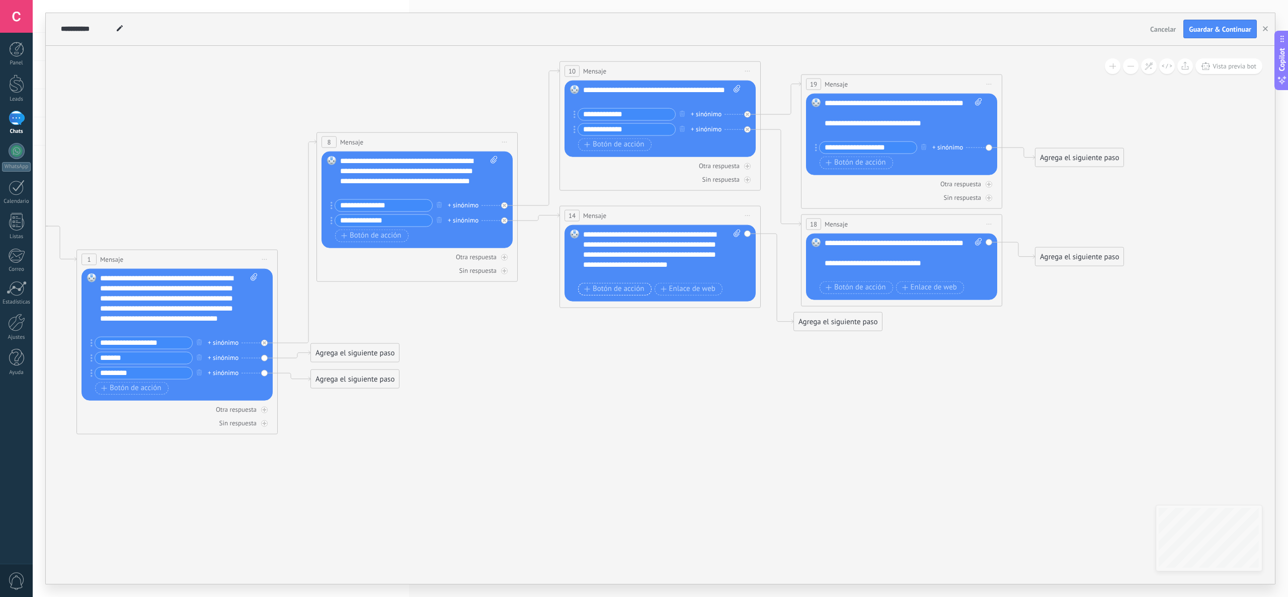
click at [634, 290] on span "Botón de acción" at bounding box center [614, 289] width 60 height 8
click at [636, 290] on icon at bounding box center [748, 325] width 4 height 1
click at [636, 290] on div at bounding box center [747, 339] width 7 height 7
click at [621, 286] on input "text" at bounding box center [626, 289] width 97 height 12
type input "*********"
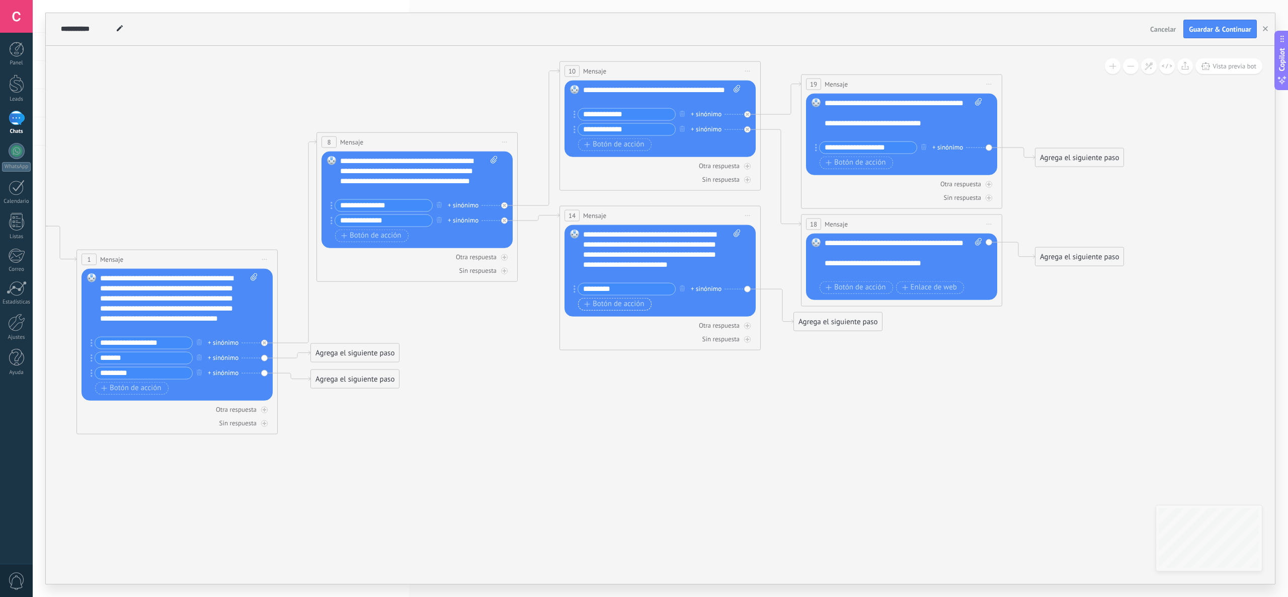
click at [624, 290] on span "Botón de acción" at bounding box center [614, 304] width 60 height 8
type input "*"
type input "*******"
click at [636, 290] on span "Botón de acción" at bounding box center [614, 319] width 60 height 8
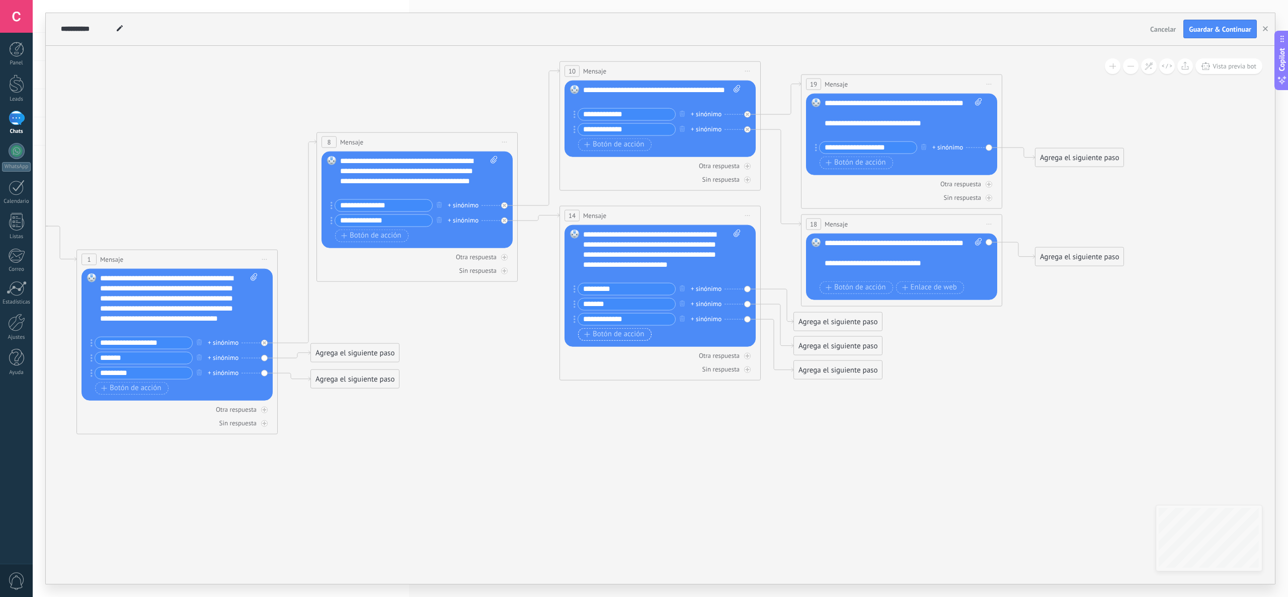
type input "**********"
click at [636, 290] on span "Botón de acción" at bounding box center [614, 334] width 60 height 8
type input "**********"
drag, startPoint x: 699, startPoint y: 243, endPoint x: 705, endPoint y: 243, distance: 6.1
click at [636, 243] on div "**********" at bounding box center [661, 254] width 157 height 50
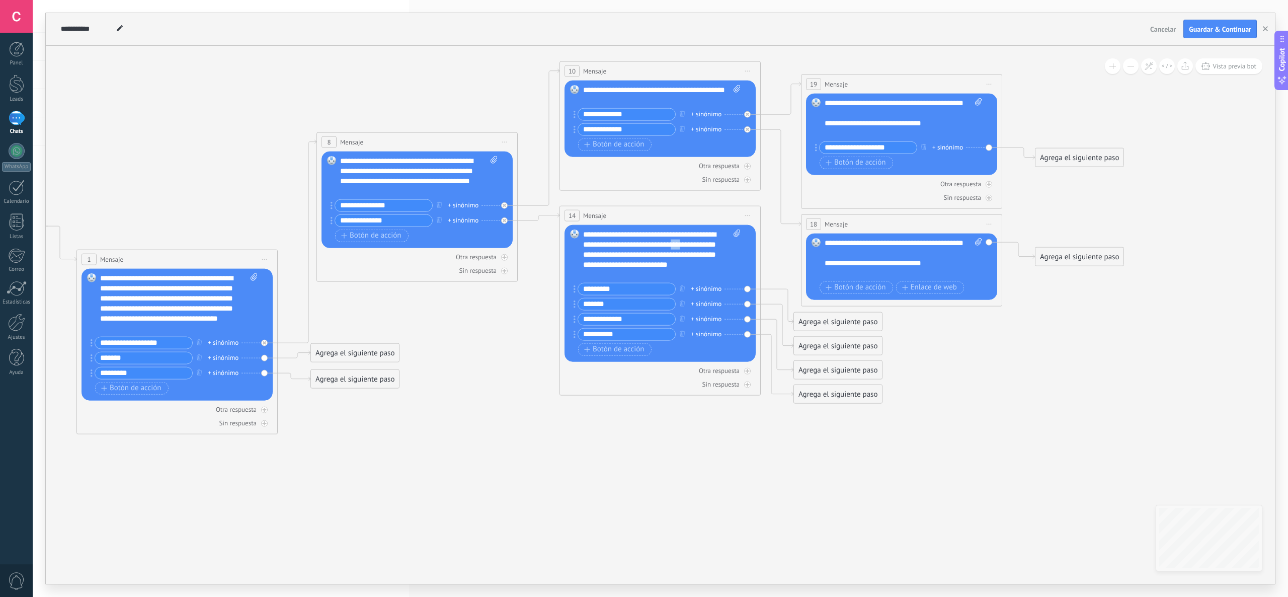
drag, startPoint x: 698, startPoint y: 242, endPoint x: 671, endPoint y: 255, distance: 30.4
click at [636, 255] on div "**********" at bounding box center [661, 254] width 157 height 50
click at [636, 290] on icon at bounding box center [524, 247] width 1635 height 876
drag, startPoint x: 836, startPoint y: 321, endPoint x: 1047, endPoint y: 366, distance: 216.0
click at [636, 290] on div "Agrega el siguiente paso" at bounding box center [1049, 369] width 88 height 17
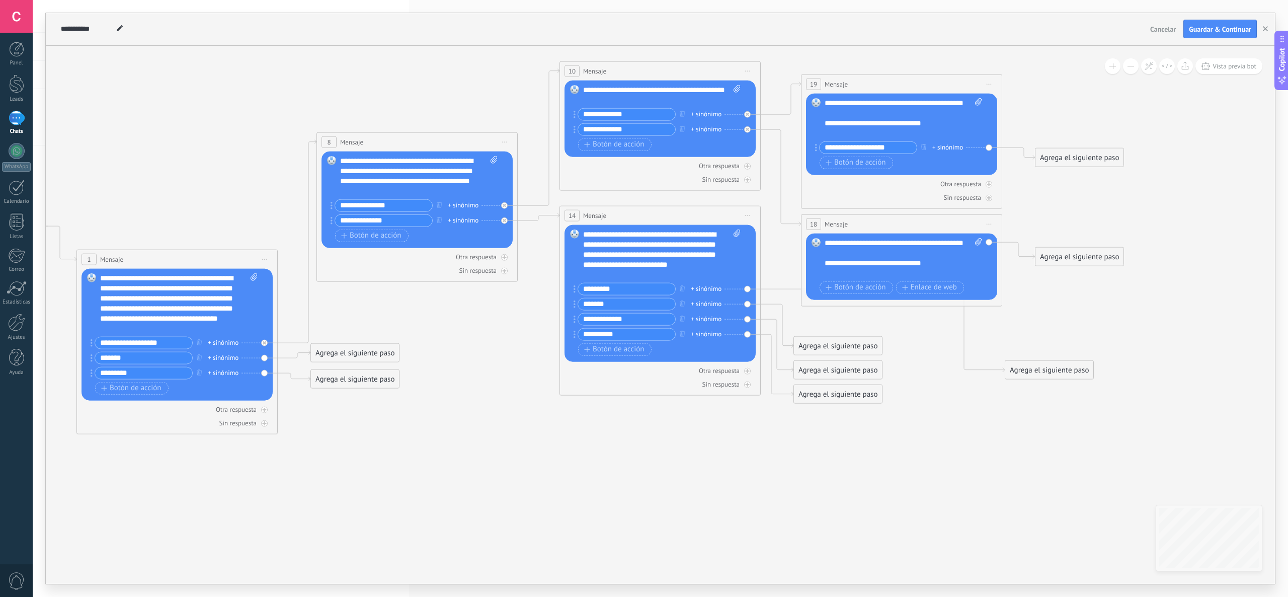
click at [636, 290] on div "Agrega el siguiente paso" at bounding box center [1049, 369] width 88 height 17
click at [636, 290] on span "Mensaje" at bounding box center [1044, 387] width 27 height 10
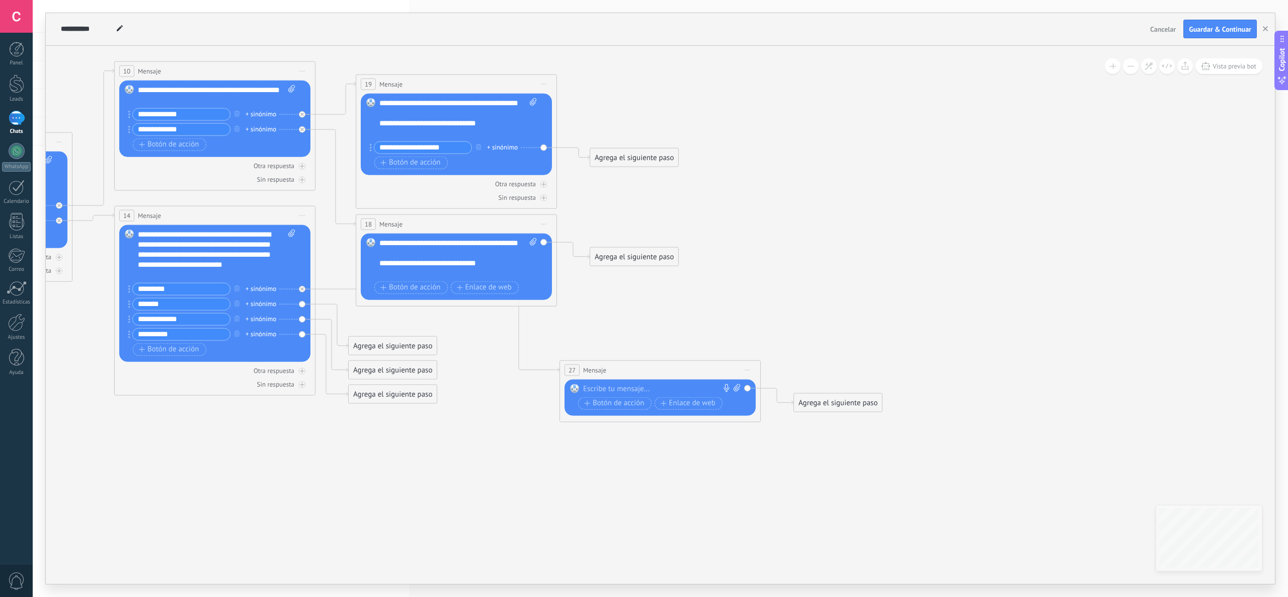
click at [636, 290] on div at bounding box center [657, 388] width 149 height 10
paste div
click at [636, 290] on icon at bounding box center [180, 247] width 1838 height 876
drag, startPoint x: 385, startPoint y: 343, endPoint x: 593, endPoint y: 459, distance: 237.4
click at [593, 290] on div "Agrega el siguiente paso" at bounding box center [604, 461] width 88 height 17
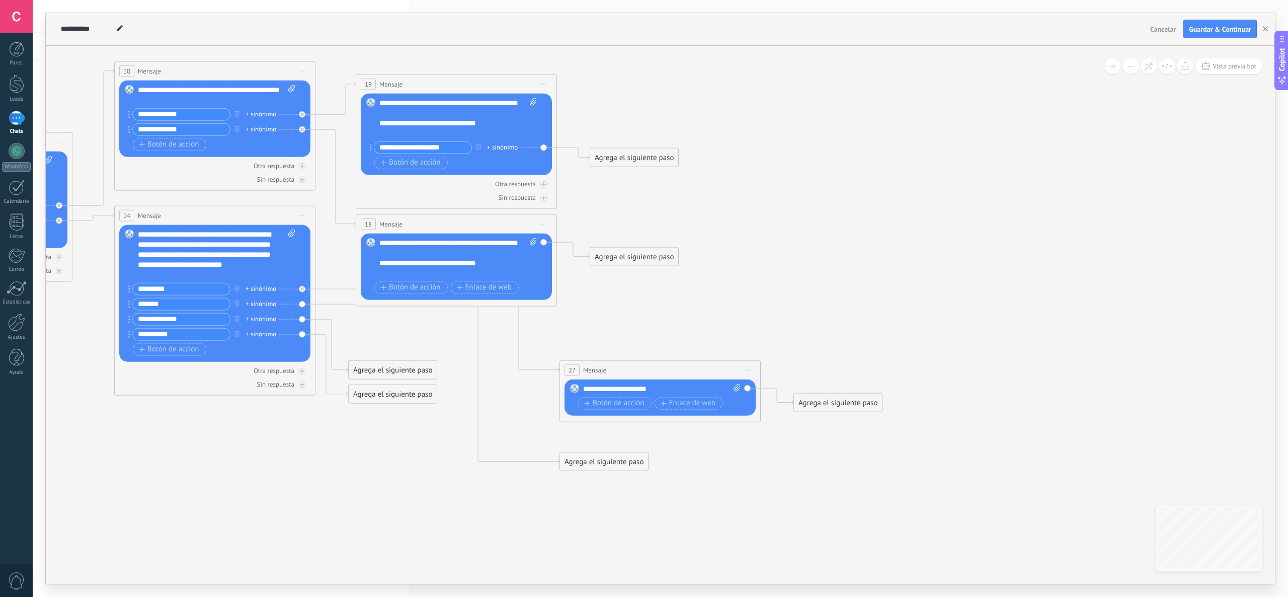
click at [621, 290] on div "Agrega el siguiente paso" at bounding box center [604, 461] width 88 height 17
click at [604, 290] on span "Mensaje" at bounding box center [599, 479] width 27 height 10
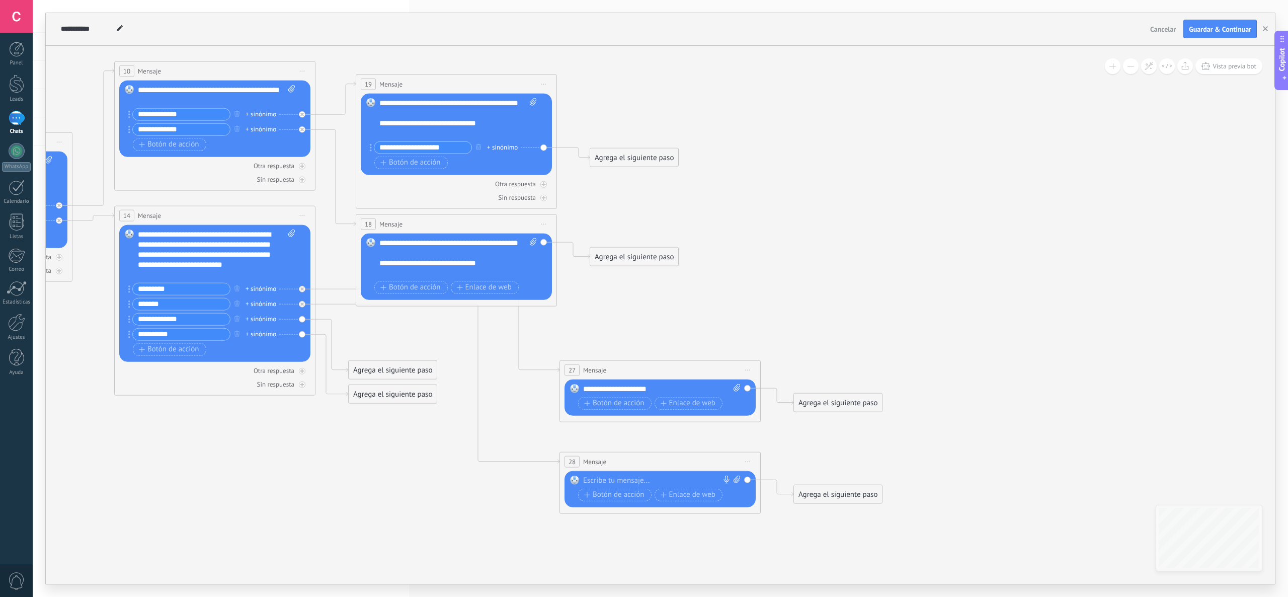
click at [636, 290] on div at bounding box center [657, 480] width 149 height 10
paste div
click at [636, 290] on icon at bounding box center [180, 287] width 1838 height 956
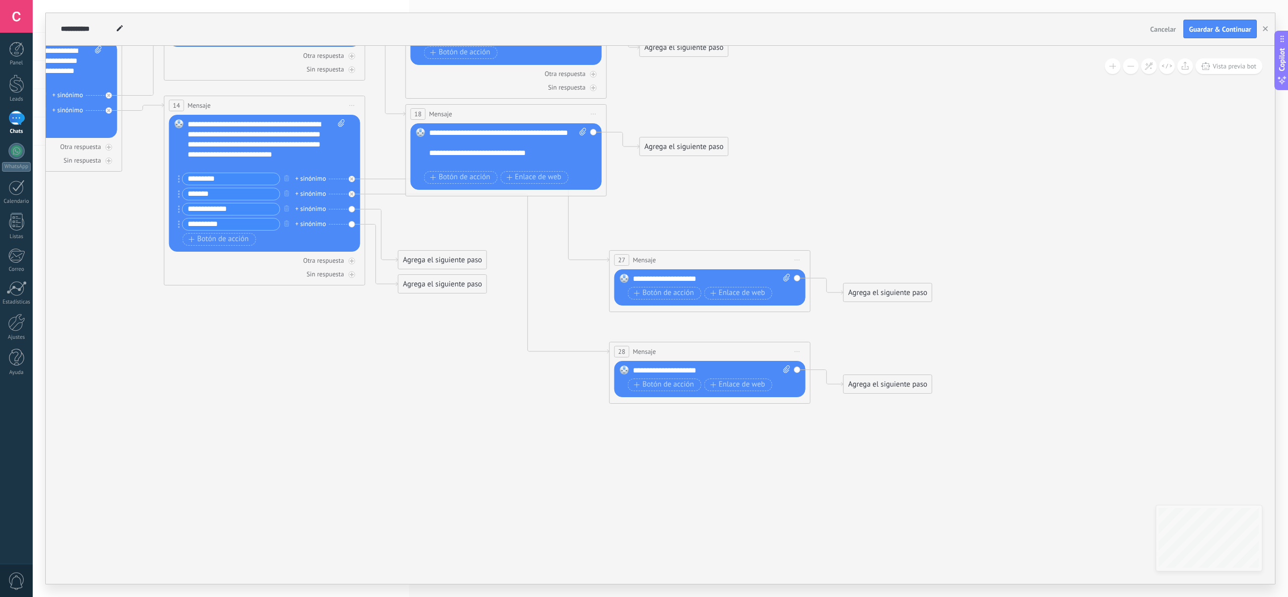
drag, startPoint x: 908, startPoint y: 297, endPoint x: 958, endPoint y: 204, distance: 105.6
click at [636, 204] on icon at bounding box center [230, 178] width 1838 height 956
drag, startPoint x: 430, startPoint y: 257, endPoint x: 641, endPoint y: 432, distance: 274.4
click at [636, 290] on div "Agrega el siguiente paso" at bounding box center [654, 437] width 88 height 17
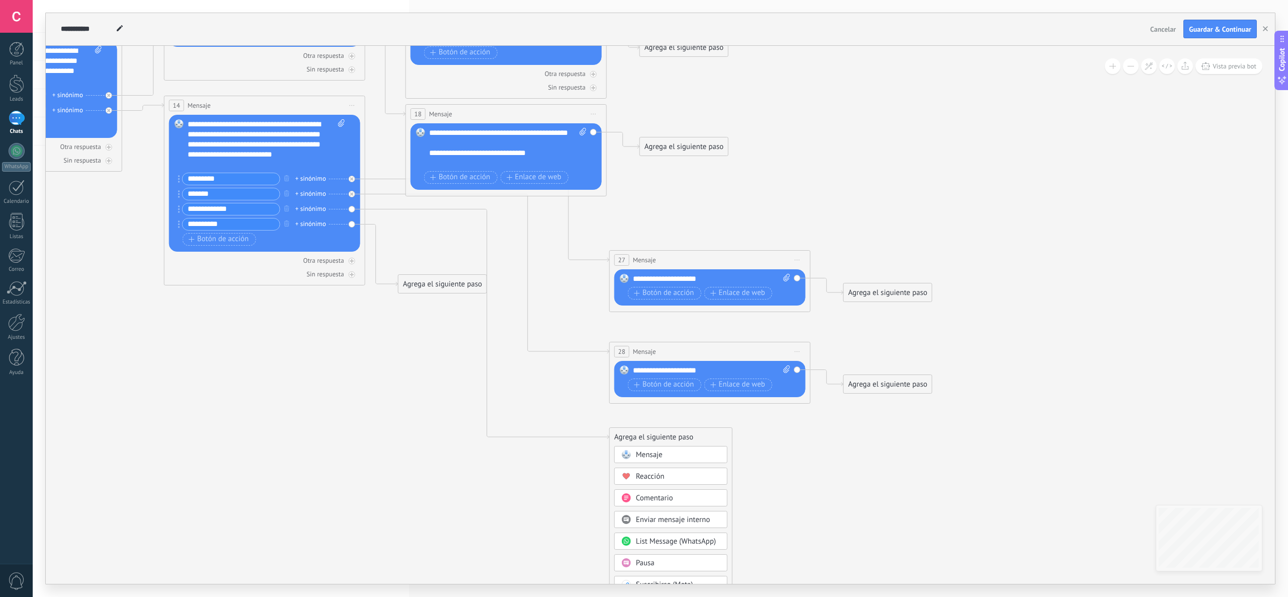
click at [636, 290] on div "Mensaje" at bounding box center [678, 455] width 85 height 10
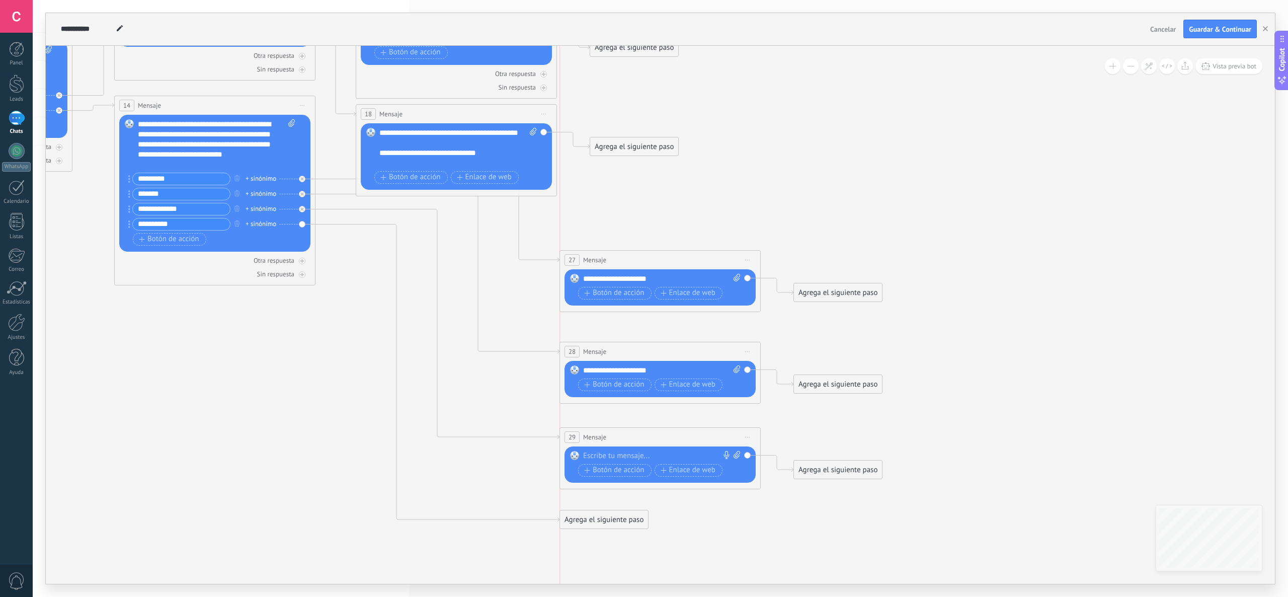
drag, startPoint x: 406, startPoint y: 287, endPoint x: 619, endPoint y: 523, distance: 317.7
click at [619, 290] on div "Agrega el siguiente paso" at bounding box center [604, 519] width 88 height 17
click at [633, 290] on div "Agrega el siguiente paso" at bounding box center [604, 519] width 88 height 17
click at [636, 290] on div "Mensaje" at bounding box center [628, 537] width 85 height 10
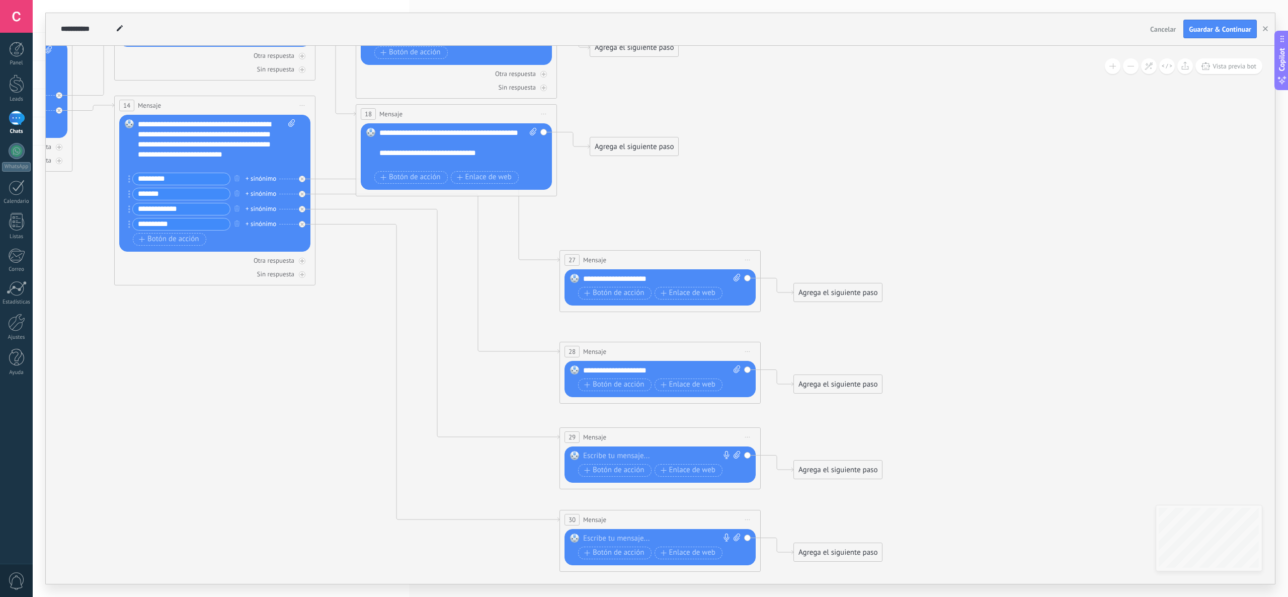
click at [636, 290] on div at bounding box center [657, 538] width 149 height 10
paste div
click at [636, 290] on div at bounding box center [657, 456] width 149 height 10
paste div
click at [636, 290] on div "**********" at bounding box center [660, 315] width 1229 height 538
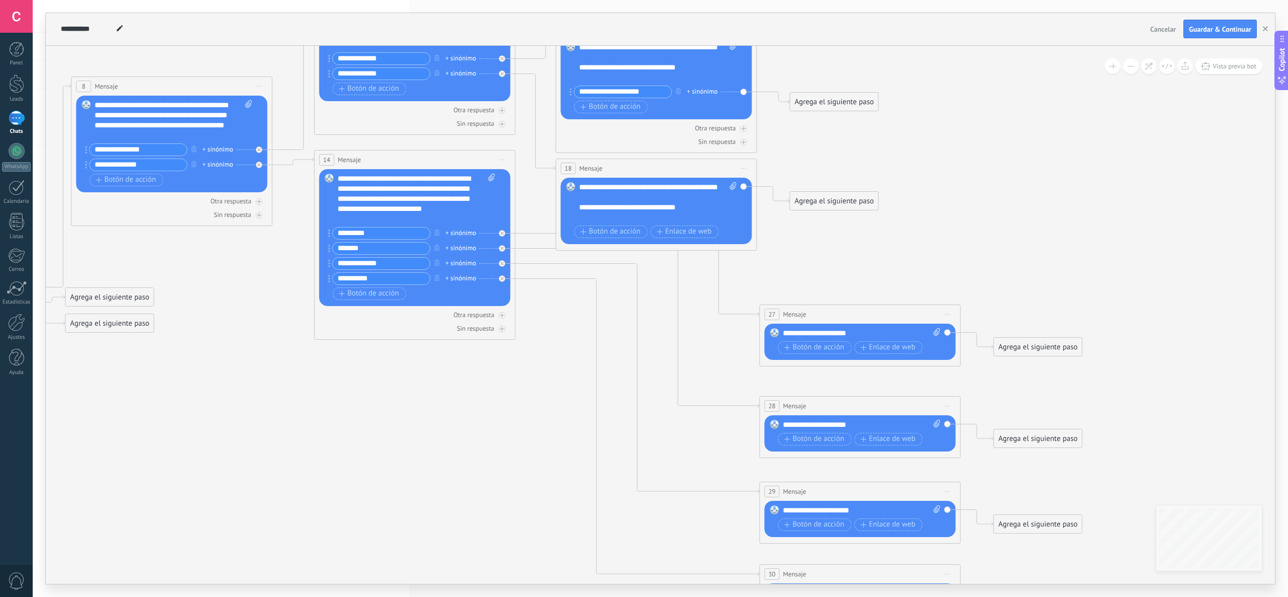
drag, startPoint x: 882, startPoint y: 201, endPoint x: 1083, endPoint y: 256, distance: 207.5
click at [636, 256] on icon at bounding box center [380, 316] width 1838 height 1124
click at [623, 232] on span "Botón de acción" at bounding box center [610, 231] width 60 height 8
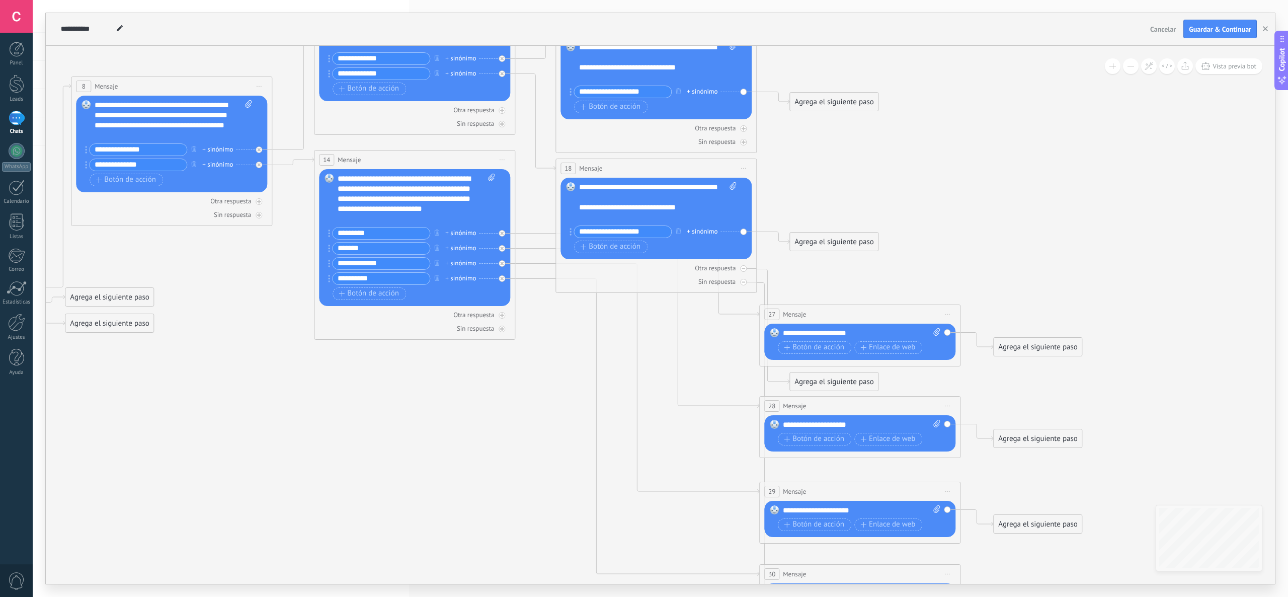
type input "**********"
click at [636, 213] on icon at bounding box center [380, 328] width 1838 height 1148
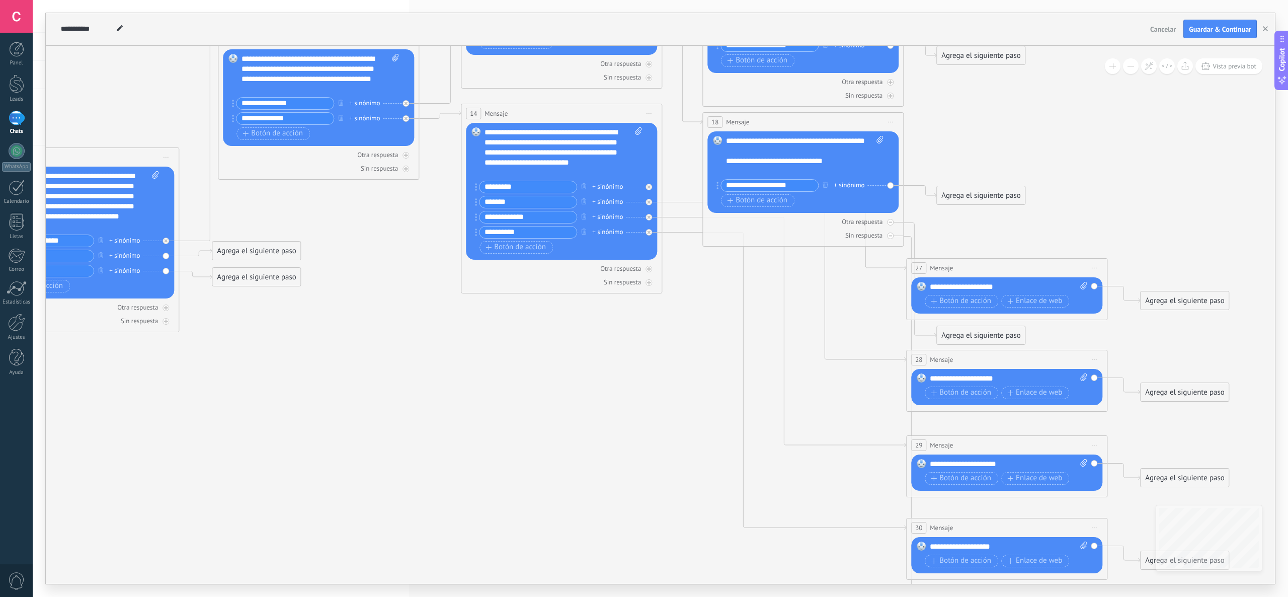
drag, startPoint x: 979, startPoint y: 203, endPoint x: 1125, endPoint y: 157, distance: 154.0
click at [636, 157] on icon at bounding box center [527, 282] width 1838 height 1148
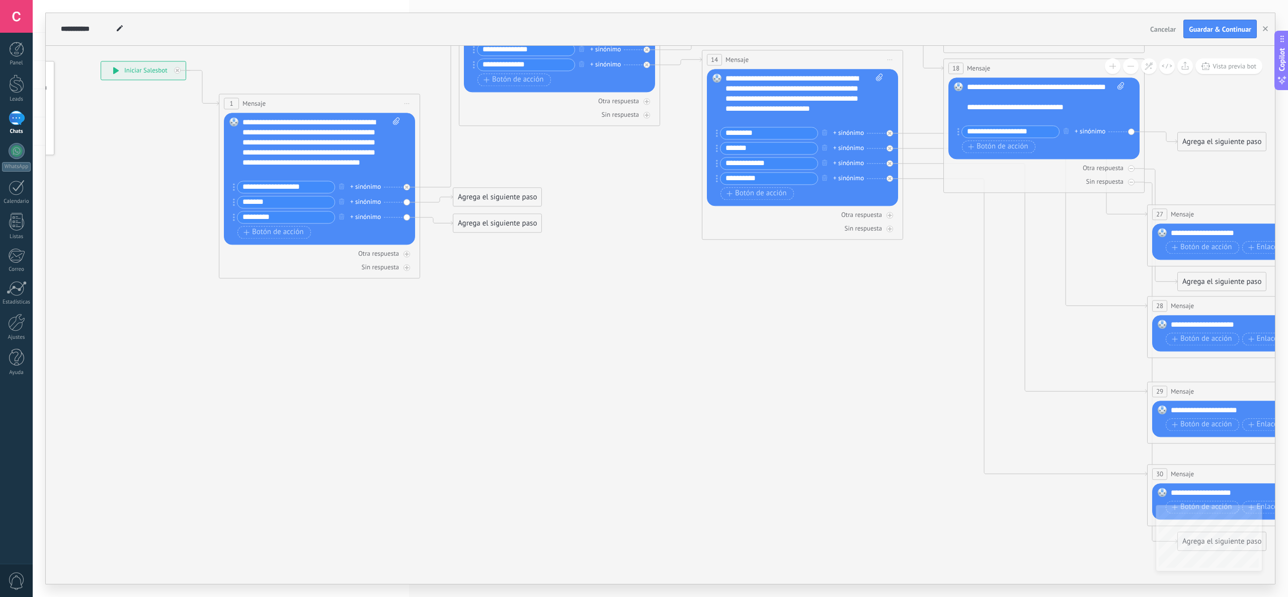
drag, startPoint x: 531, startPoint y: 384, endPoint x: 769, endPoint y: 331, distance: 243.3
click at [636, 290] on icon at bounding box center [768, 228] width 1838 height 1148
click at [508, 200] on div "Agrega el siguiente paso" at bounding box center [497, 197] width 88 height 17
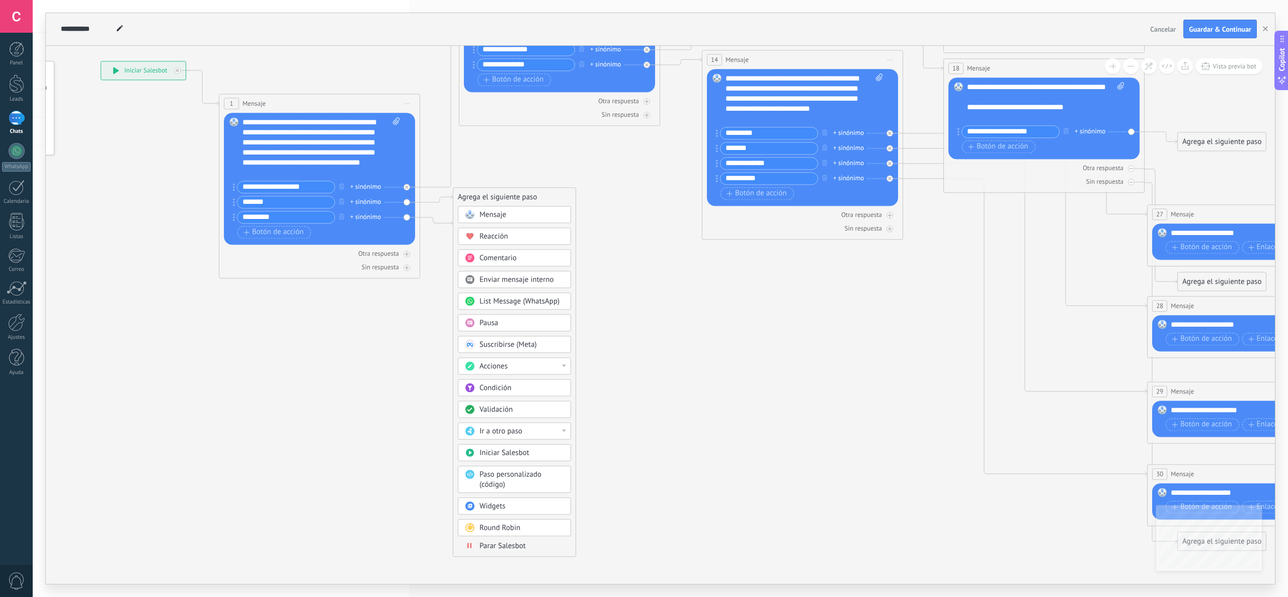
click at [544, 218] on div "Mensaje" at bounding box center [521, 215] width 85 height 10
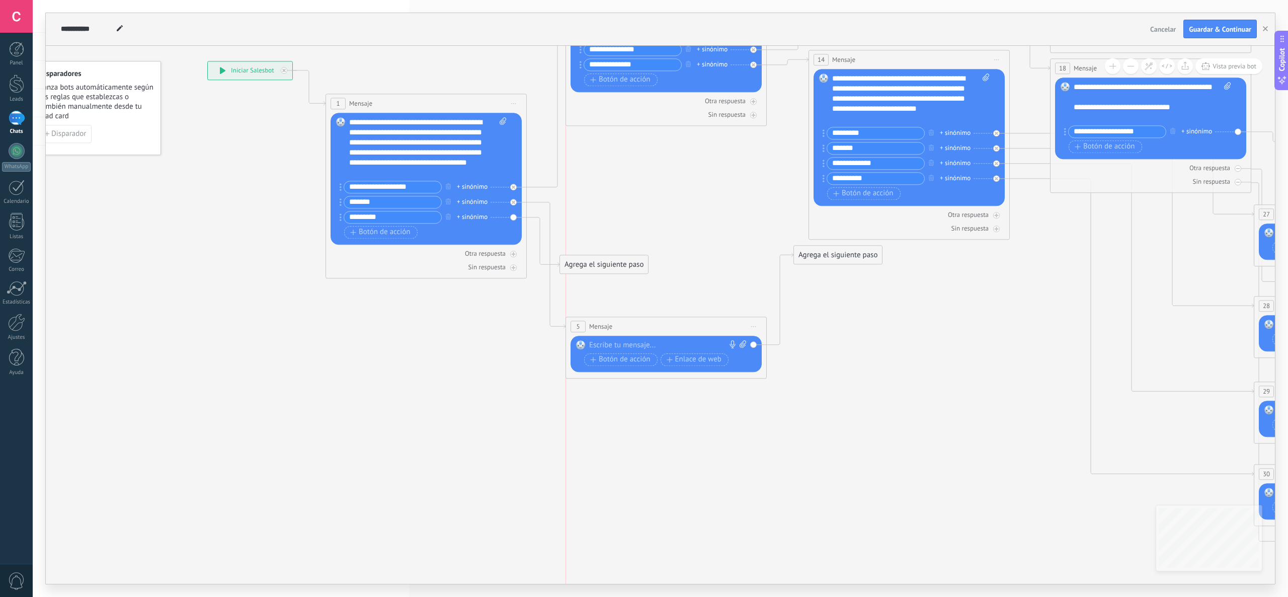
drag, startPoint x: 646, startPoint y: 193, endPoint x: 650, endPoint y: 323, distance: 129.9
click at [636, 290] on div "5 Mensaje ******* (a): Todos los contactos - canales seleccionados Todos los co…" at bounding box center [666, 326] width 200 height 19
drag, startPoint x: 824, startPoint y: 254, endPoint x: 822, endPoint y: 364, distance: 110.2
click at [636, 290] on div "Agrega el siguiente paso" at bounding box center [836, 367] width 88 height 17
click at [636, 290] on icon at bounding box center [743, 344] width 7 height 8
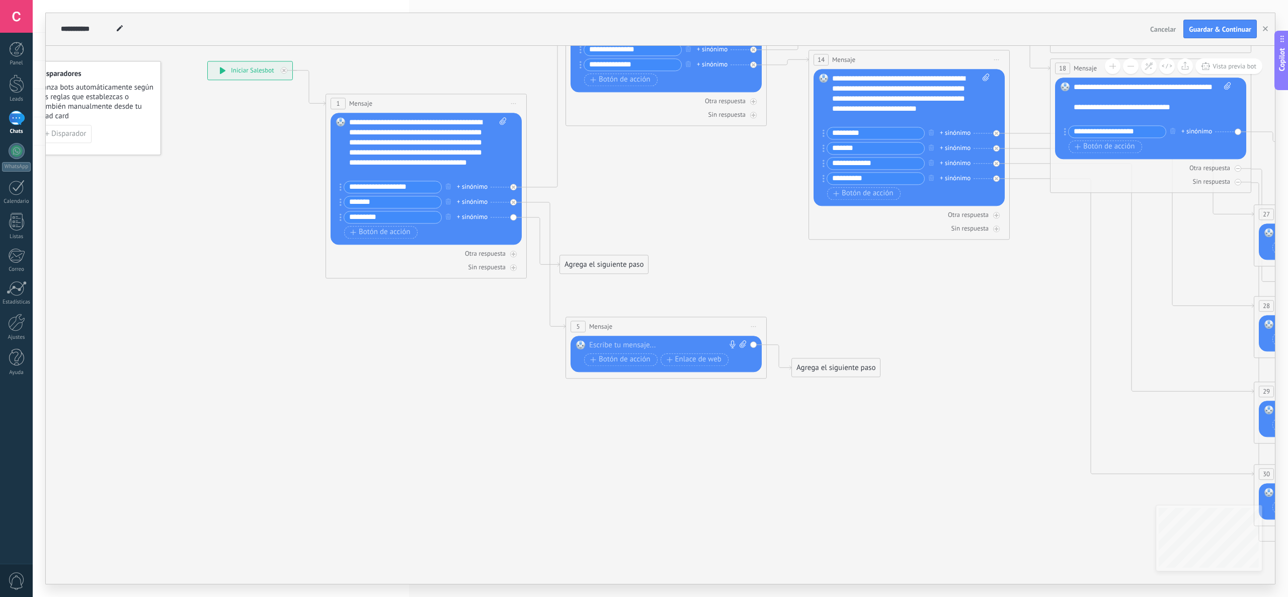
click input "Subir" at bounding box center [0, 0] width 0 height 0
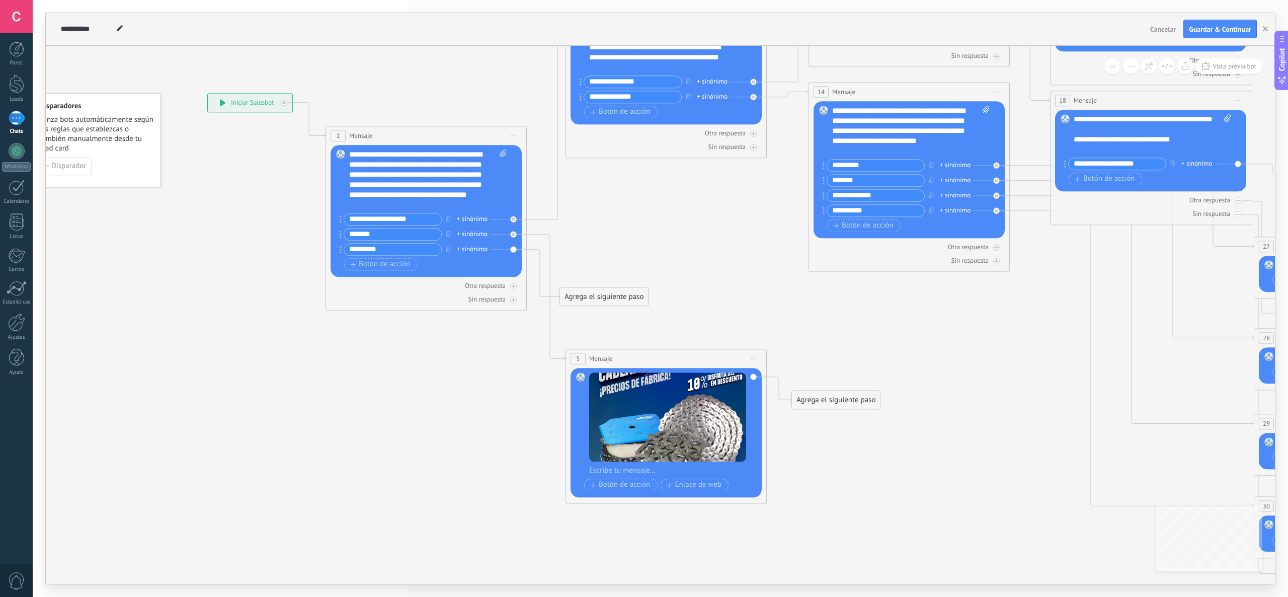
click at [799, 458] on icon at bounding box center [875, 260] width 1838 height 1148
click at [634, 471] on div at bounding box center [672, 470] width 167 height 10
drag, startPoint x: 725, startPoint y: 468, endPoint x: 812, endPoint y: 506, distance: 94.9
click at [815, 508] on icon at bounding box center [875, 260] width 1838 height 1148
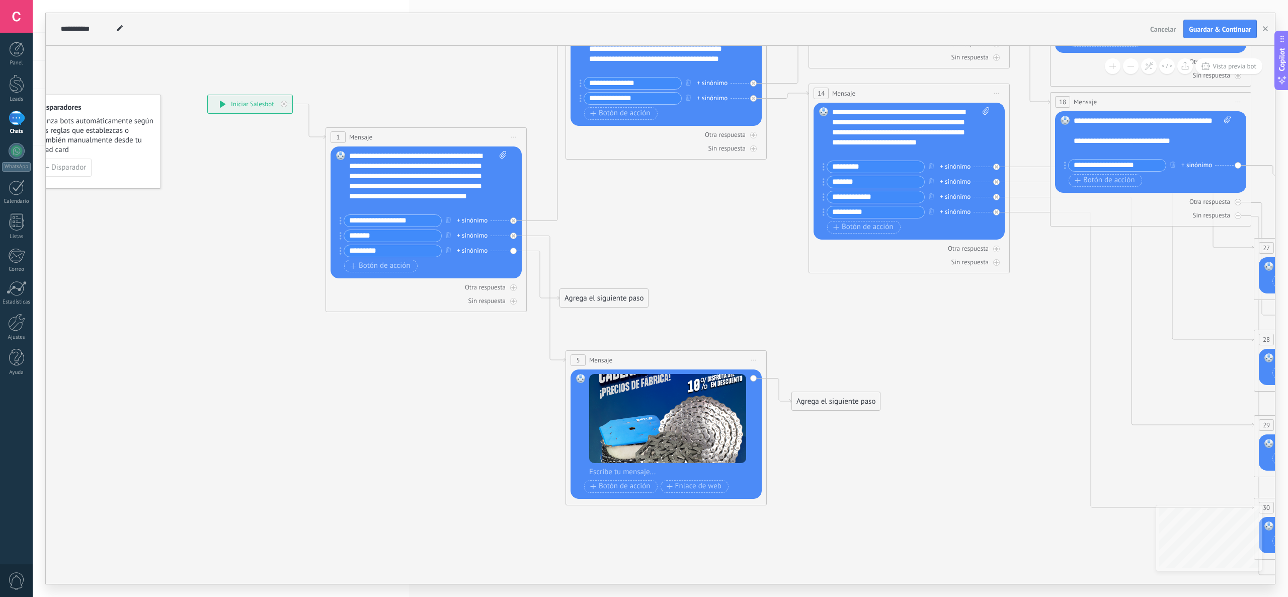
click at [740, 470] on div at bounding box center [672, 472] width 167 height 10
click at [826, 478] on icon at bounding box center [875, 262] width 1838 height 1148
click at [737, 474] on div at bounding box center [672, 472] width 167 height 10
click at [743, 350] on div "5 Mensaje ******* (a): Todos los contactos - canales seleccionados Todos los co…" at bounding box center [666, 427] width 201 height 155
click at [755, 354] on span "Iniciar vista previa aquí Cambiar nombre Duplicar [GEOGRAPHIC_DATA]" at bounding box center [754, 360] width 16 height 15
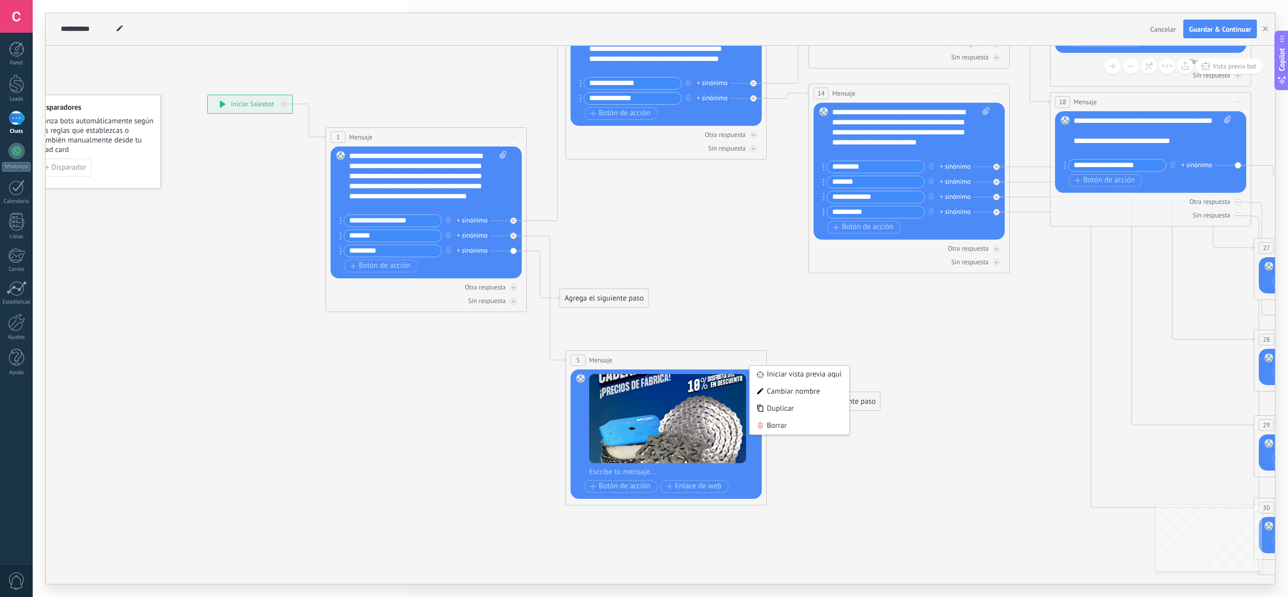
click at [745, 330] on icon at bounding box center [875, 262] width 1838 height 1148
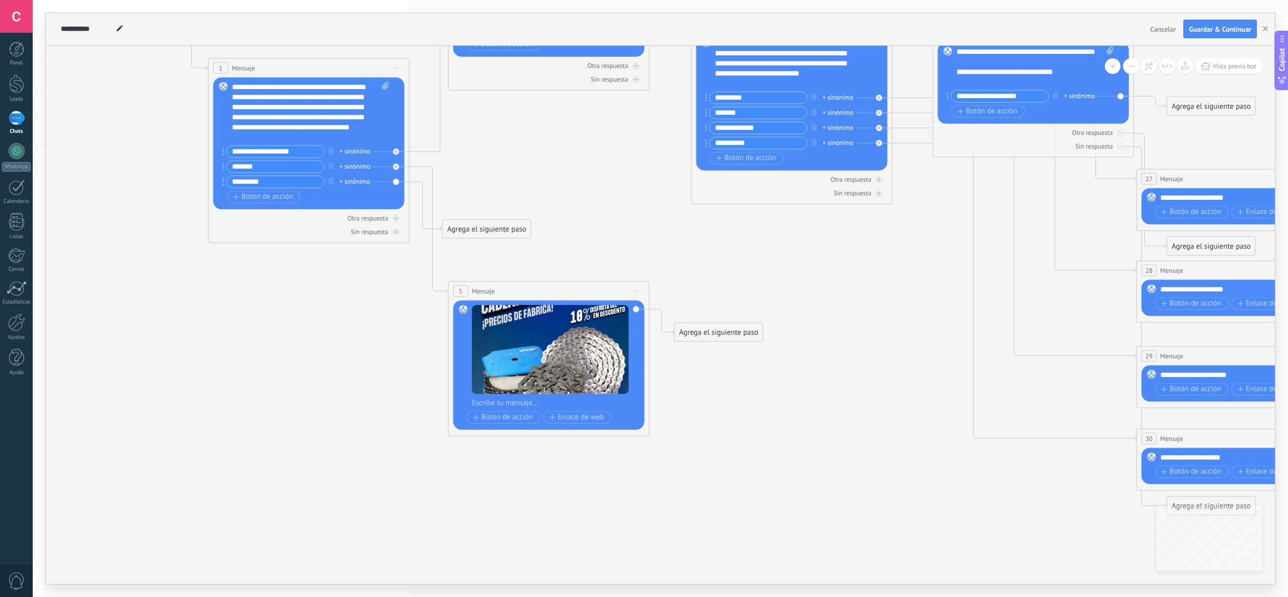
drag, startPoint x: 967, startPoint y: 378, endPoint x: 850, endPoint y: 308, distance: 136.5
click at [850, 308] on icon at bounding box center [757, 192] width 1838 height 1148
click at [513, 420] on span "Botón de acción" at bounding box center [503, 417] width 60 height 8
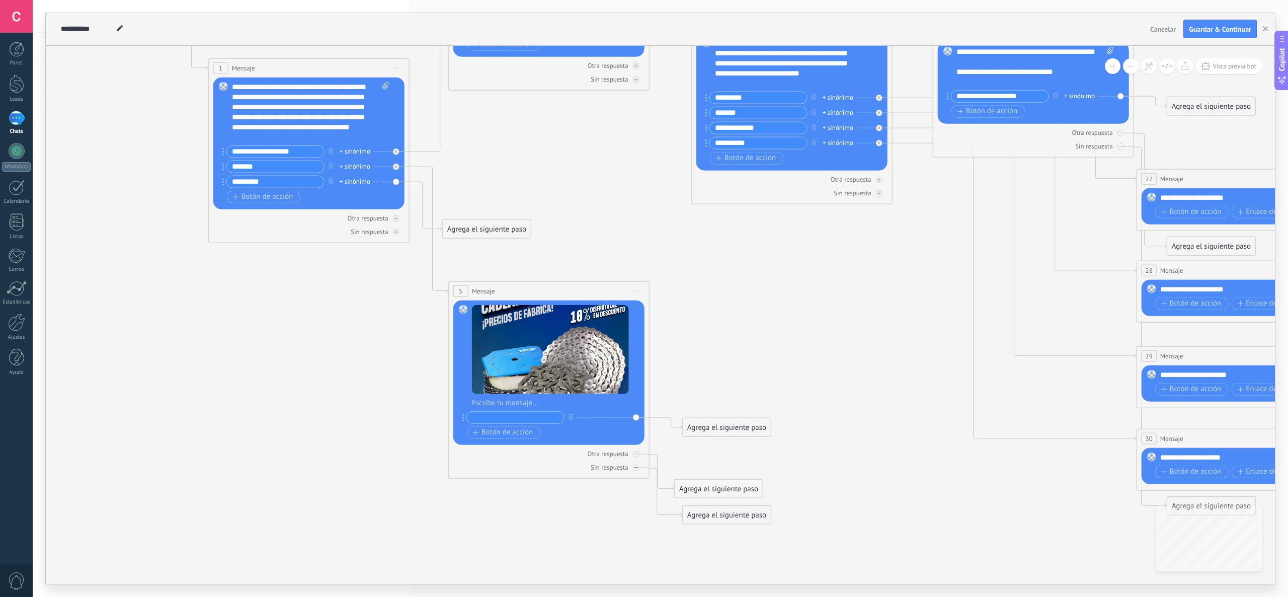
click at [640, 470] on div "Sin respuesta" at bounding box center [548, 467] width 191 height 10
click at [640, 454] on div "Otra respuesta" at bounding box center [548, 453] width 191 height 10
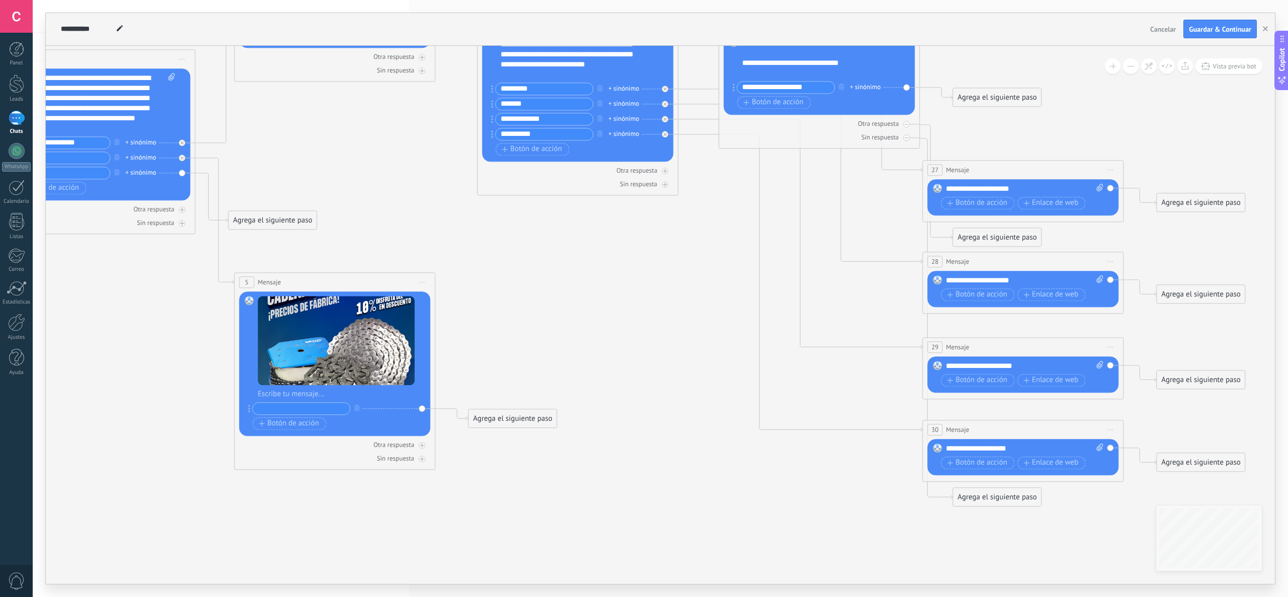
drag, startPoint x: 913, startPoint y: 501, endPoint x: 699, endPoint y: 493, distance: 214.0
click at [699, 493] on icon at bounding box center [543, 188] width 1838 height 1157
click at [908, 123] on div at bounding box center [906, 124] width 7 height 7
click at [907, 139] on icon at bounding box center [907, 138] width 4 height 4
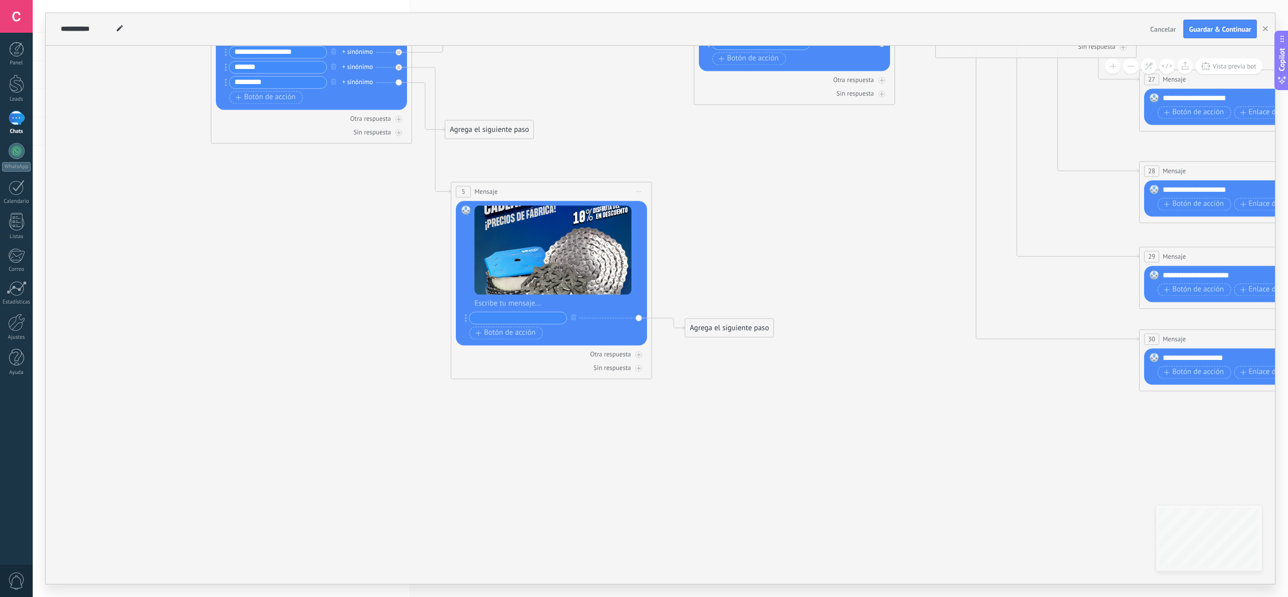
drag, startPoint x: 649, startPoint y: 311, endPoint x: 865, endPoint y: 221, distance: 235.0
click at [865, 221] on icon at bounding box center [760, 97] width 1838 height 1157
click at [530, 316] on input "text" at bounding box center [517, 318] width 97 height 12
type input "**********"
click at [524, 335] on span "Botón de acción" at bounding box center [505, 333] width 60 height 8
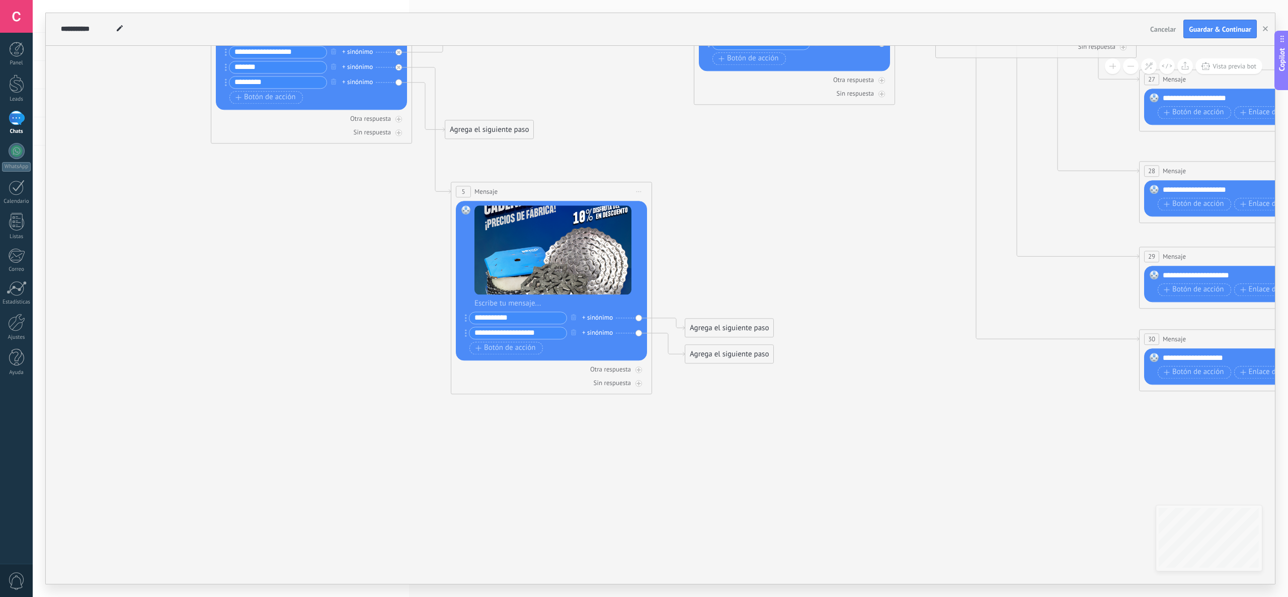
drag, startPoint x: 562, startPoint y: 331, endPoint x: 427, endPoint y: 332, distance: 135.8
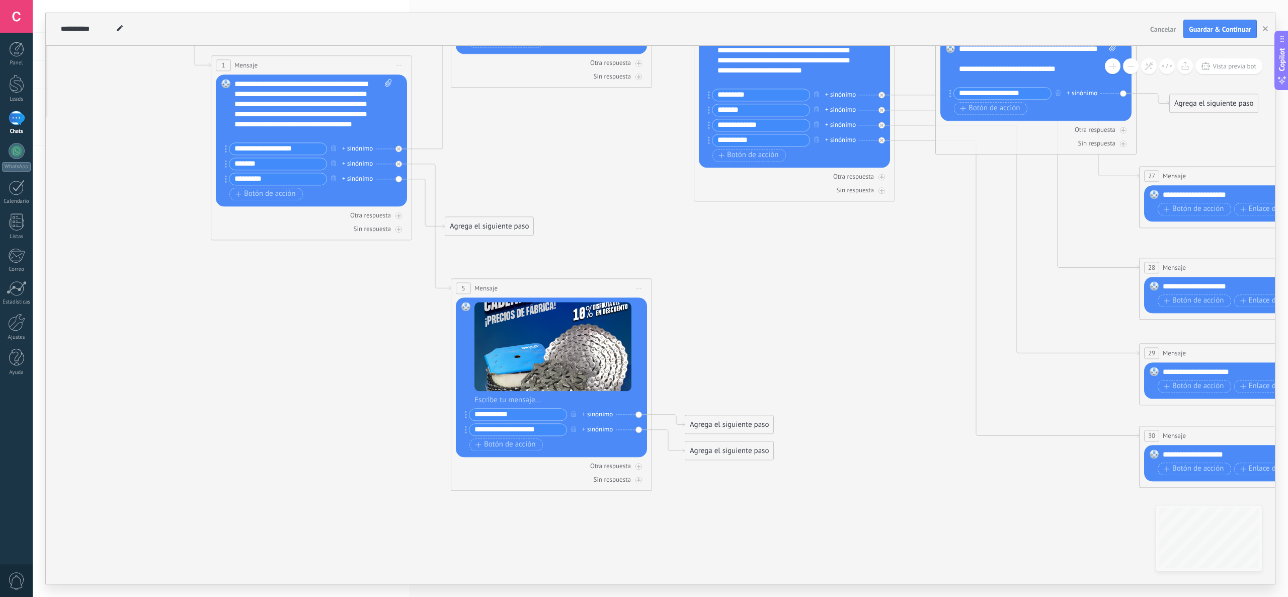
drag, startPoint x: 1031, startPoint y: 92, endPoint x: 917, endPoint y: 88, distance: 114.3
click at [93, 23] on div "**********" at bounding box center [93, 23] width 0 height 0
drag, startPoint x: 550, startPoint y: 428, endPoint x: 419, endPoint y: 428, distance: 131.3
click at [93, 23] on div "**********" at bounding box center [93, 23] width 0 height 0
paste input "text"
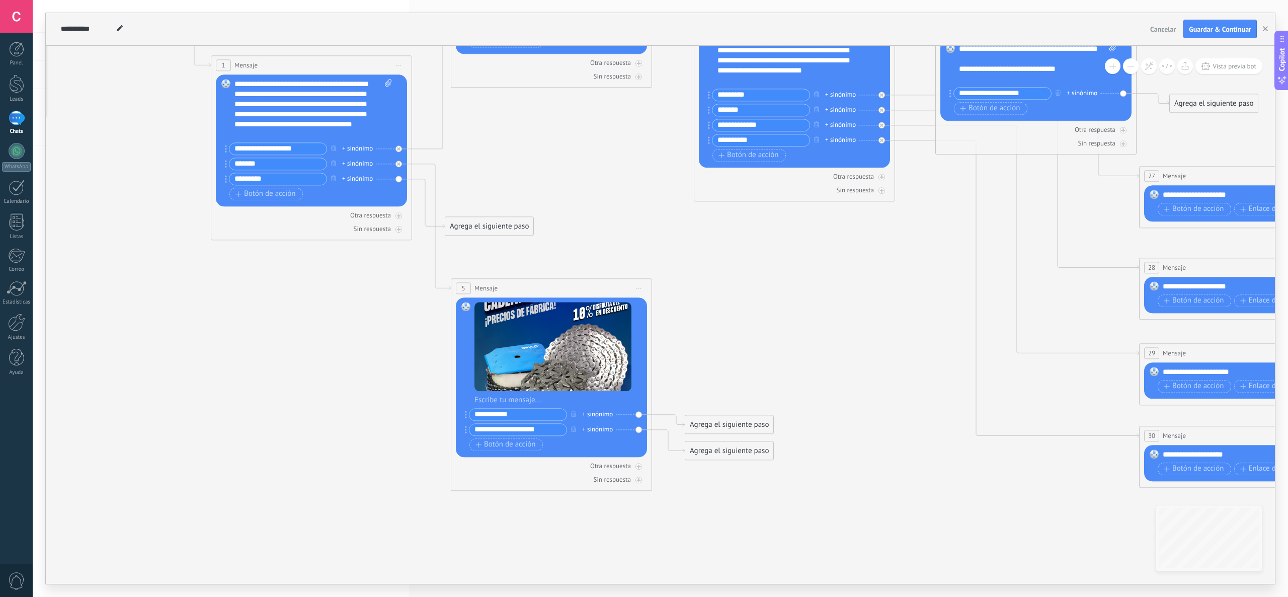
type input "**********"
click at [833, 358] on icon at bounding box center [760, 179] width 1838 height 1127
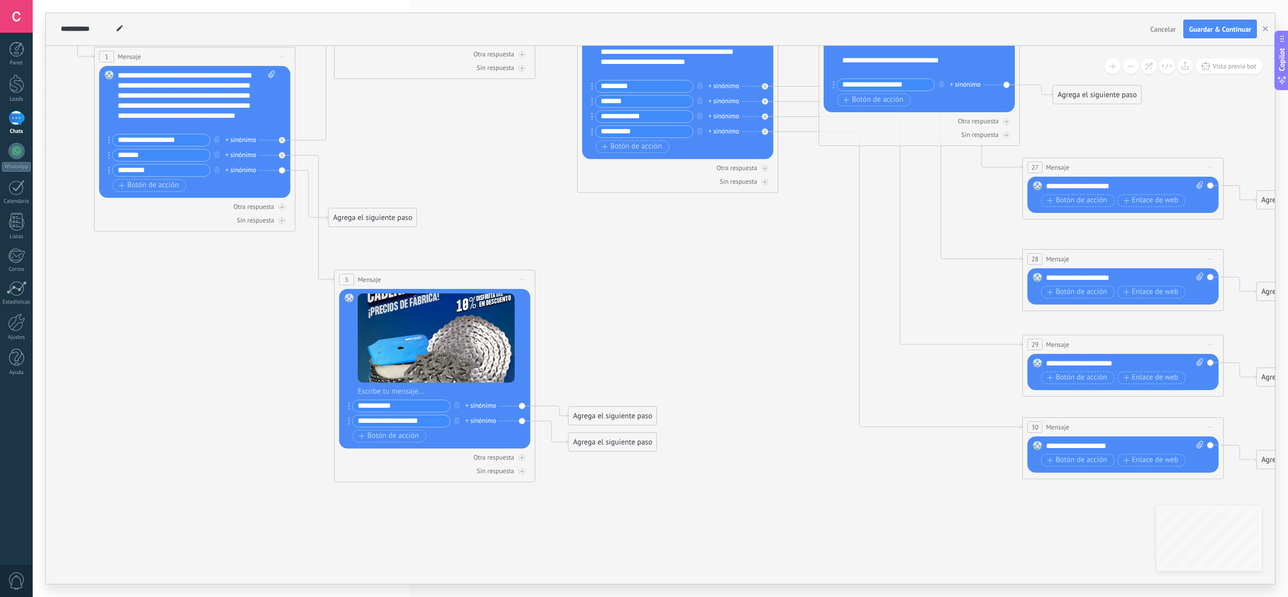
drag, startPoint x: 870, startPoint y: 511, endPoint x: 754, endPoint y: 503, distance: 117.0
click at [754, 503] on icon at bounding box center [643, 170] width 1838 height 1127
click at [614, 443] on div "Agrega el siguiente paso" at bounding box center [613, 442] width 88 height 17
click at [684, 330] on icon at bounding box center [643, 170] width 1838 height 1127
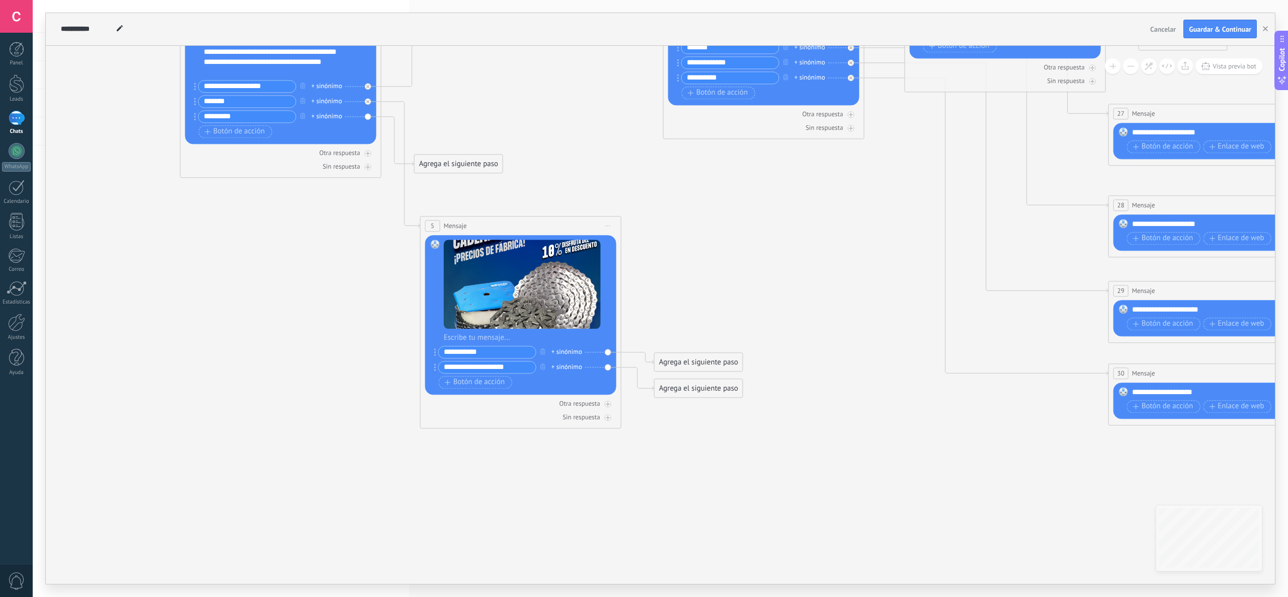
drag, startPoint x: 646, startPoint y: 324, endPoint x: 729, endPoint y: 271, distance: 98.1
click at [734, 269] on icon at bounding box center [729, 116] width 1838 height 1127
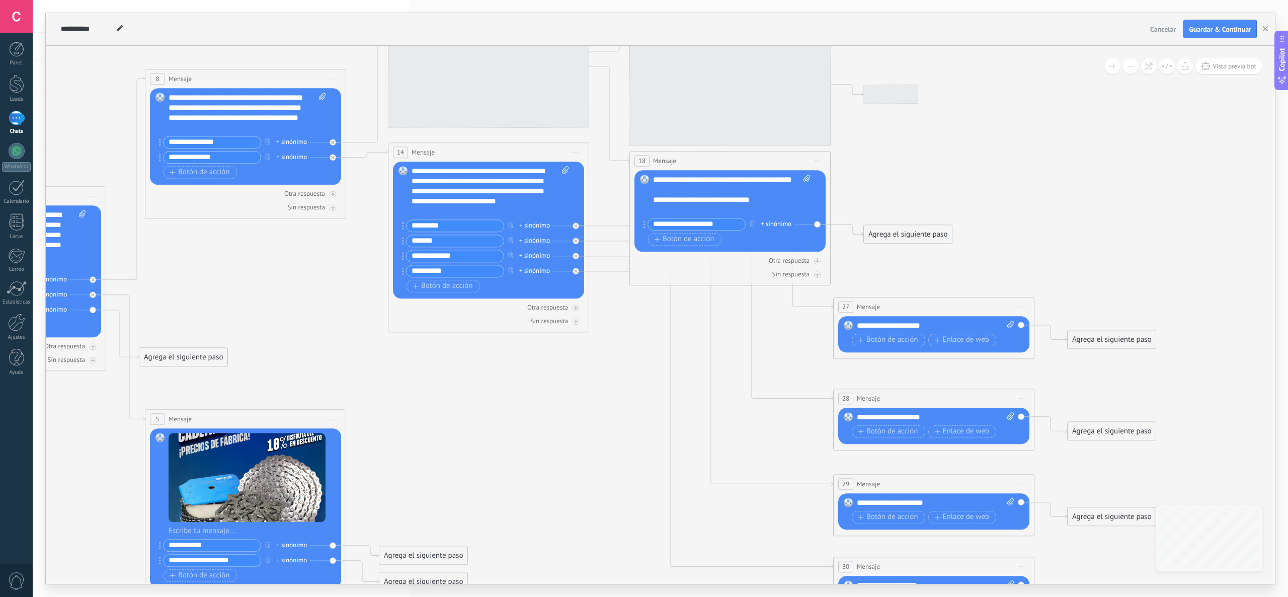
drag, startPoint x: 733, startPoint y: 263, endPoint x: 477, endPoint y: 440, distance: 310.8
click at [447, 468] on icon at bounding box center [454, 309] width 1838 height 1127
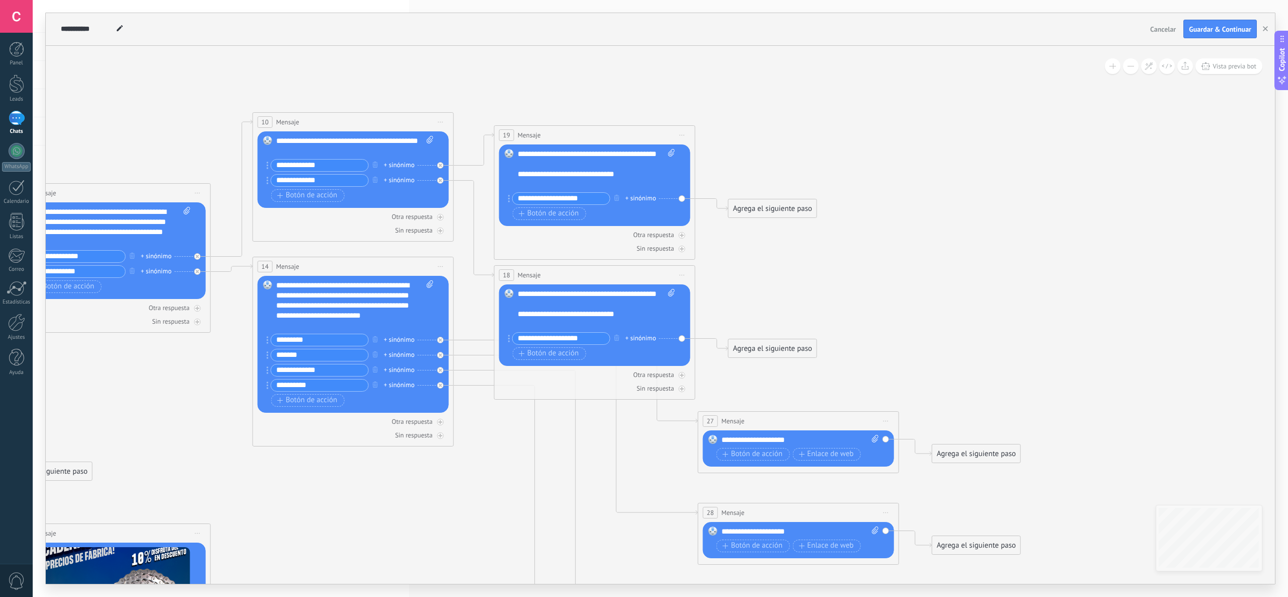
drag, startPoint x: 554, startPoint y: 416, endPoint x: 424, endPoint y: 517, distance: 165.3
click at [425, 520] on icon at bounding box center [319, 424] width 1838 height 1127
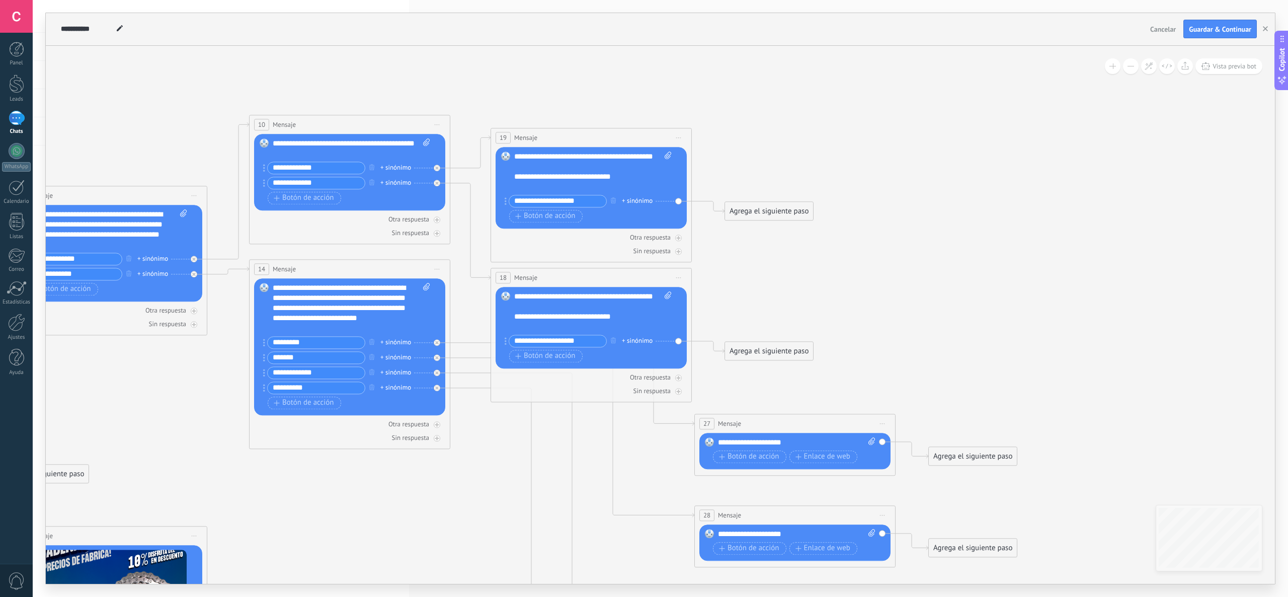
click at [767, 208] on div "Agrega el siguiente paso" at bounding box center [769, 211] width 88 height 17
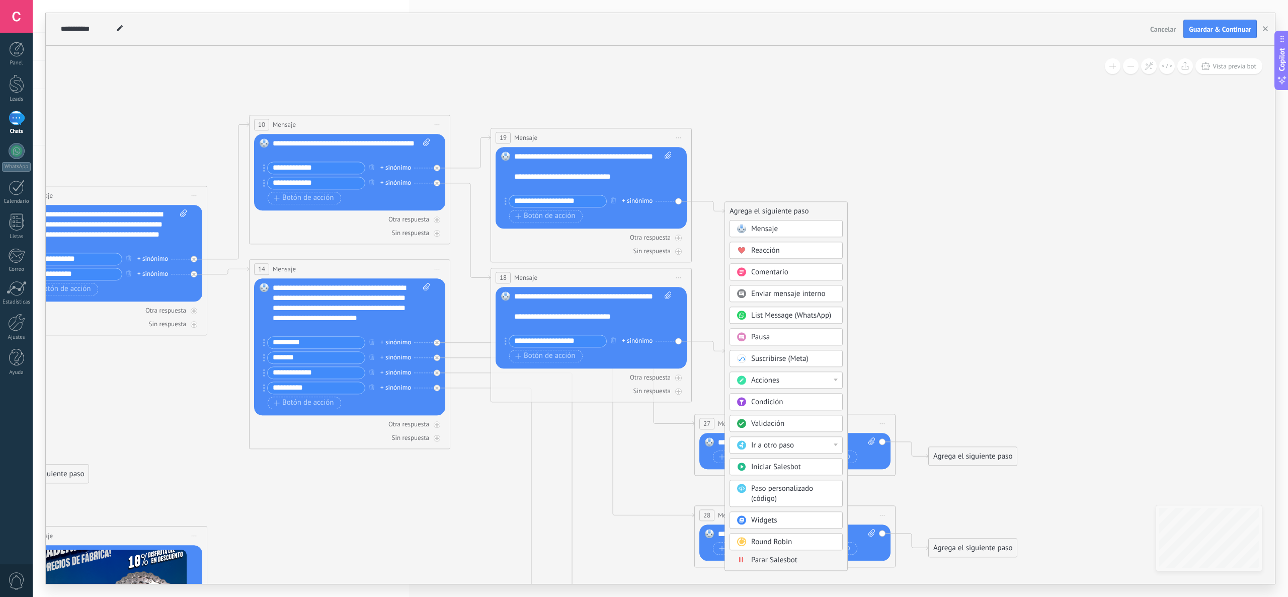
click at [797, 297] on span "Enviar mensaje interno" at bounding box center [788, 294] width 74 height 10
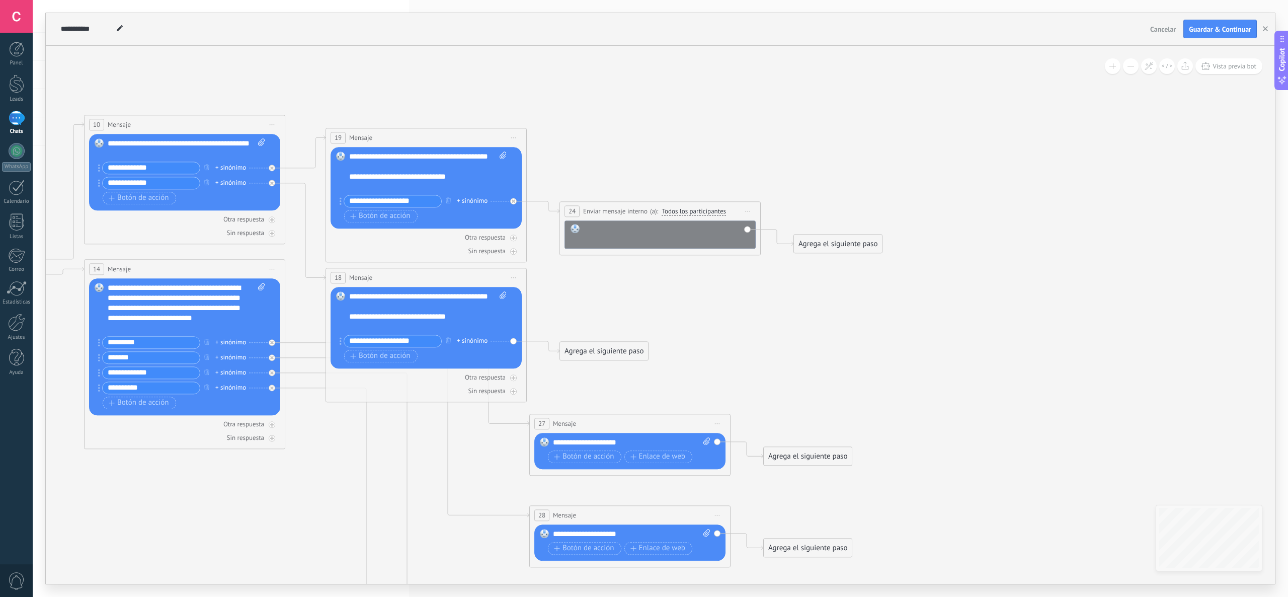
click at [667, 233] on div at bounding box center [667, 234] width 167 height 20
drag, startPoint x: 619, startPoint y: 237, endPoint x: 588, endPoint y: 227, distance: 32.8
click at [580, 227] on div "**********" at bounding box center [660, 234] width 191 height 28
copy div "**********"
click at [779, 295] on icon at bounding box center [165, 426] width 1869 height 1127
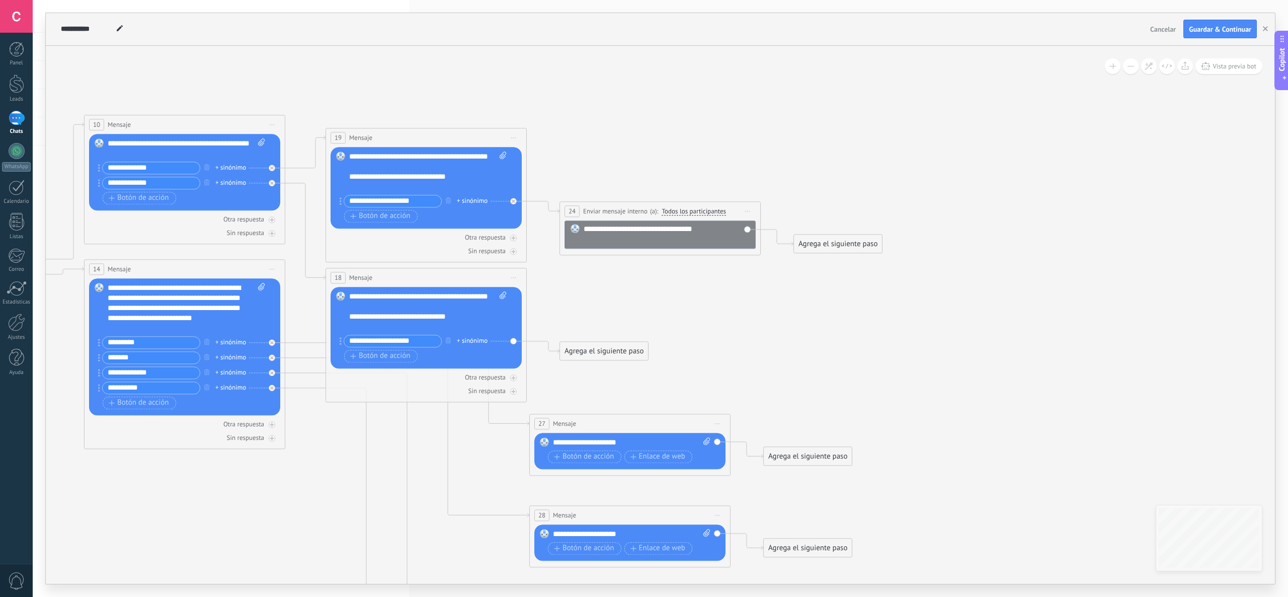
drag, startPoint x: 616, startPoint y: 349, endPoint x: 578, endPoint y: 352, distance: 38.9
click at [576, 352] on div "Agrega el siguiente paso" at bounding box center [604, 351] width 88 height 17
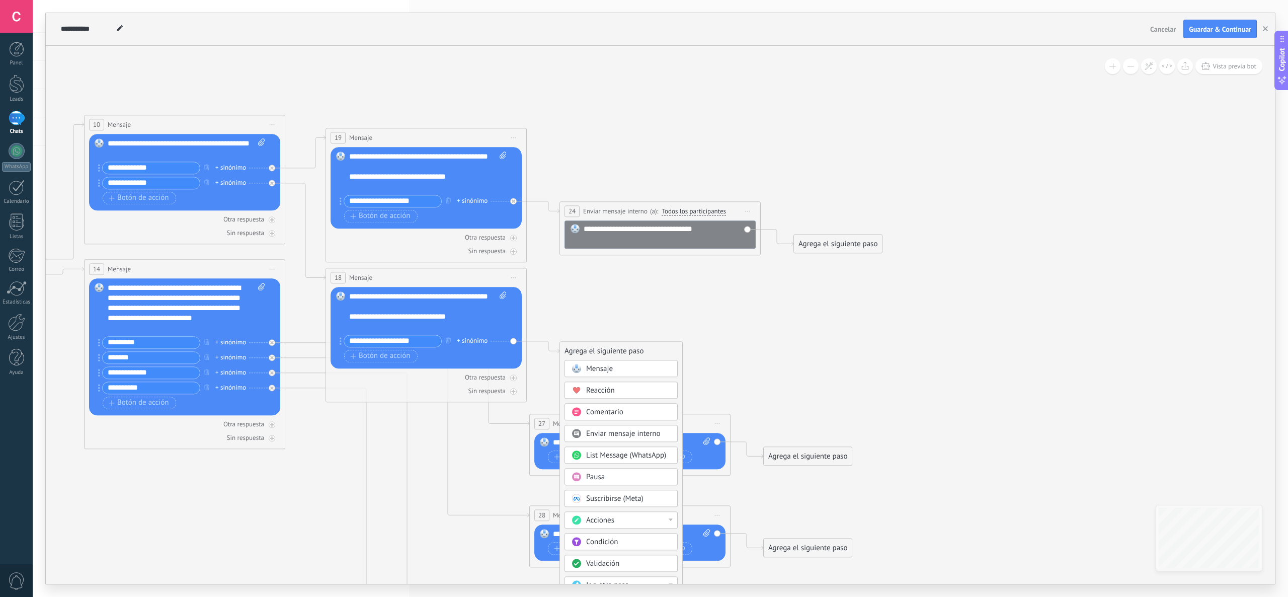
click at [638, 434] on span "Enviar mensaje interno" at bounding box center [623, 434] width 74 height 10
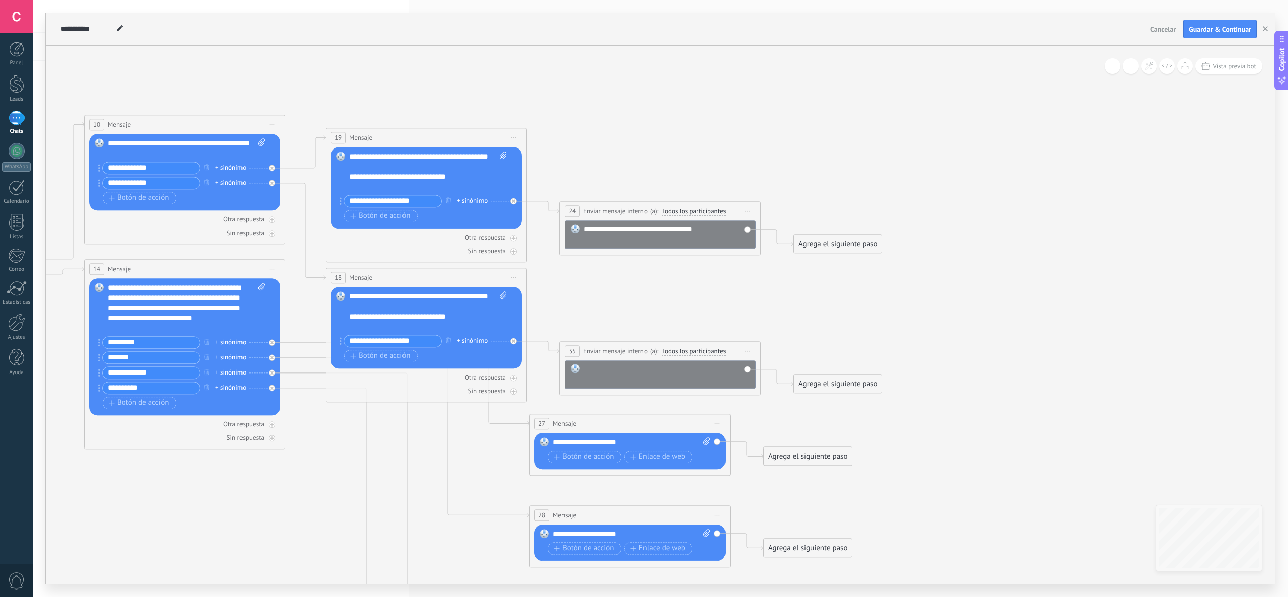
click at [663, 364] on div at bounding box center [667, 374] width 167 height 20
paste div
drag, startPoint x: 820, startPoint y: 333, endPoint x: 830, endPoint y: 333, distance: 9.6
click at [821, 333] on icon at bounding box center [165, 426] width 1869 height 1127
drag, startPoint x: 1127, startPoint y: 233, endPoint x: 1137, endPoint y: 163, distance: 71.2
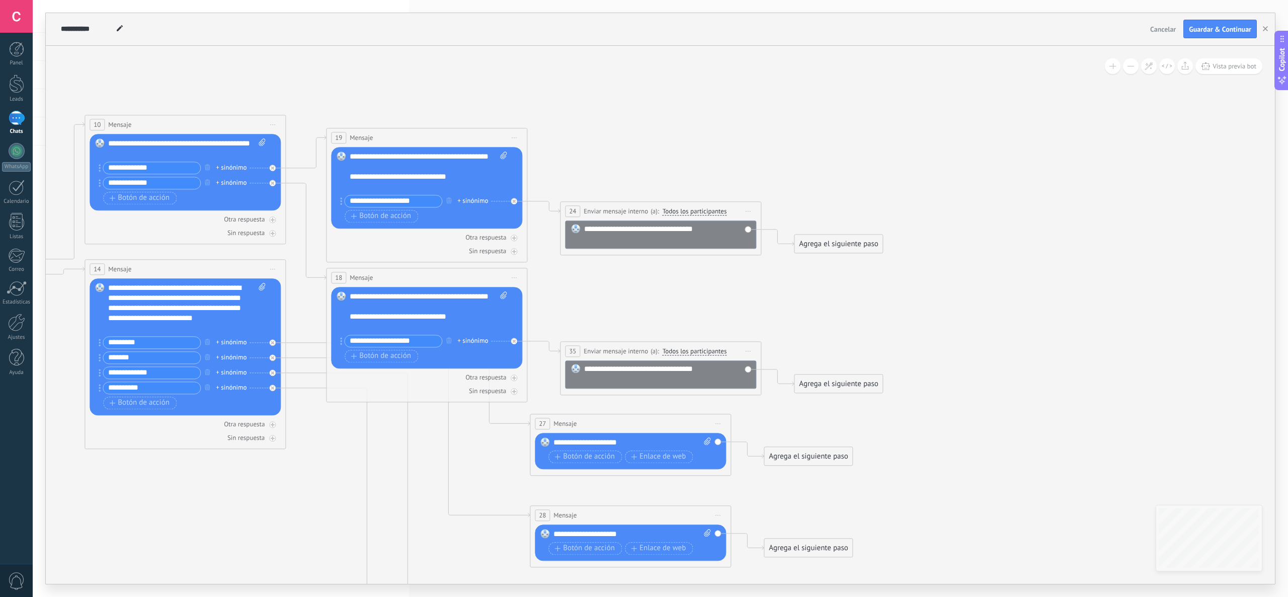
click at [1137, 163] on div "**********" at bounding box center [660, 315] width 1229 height 538
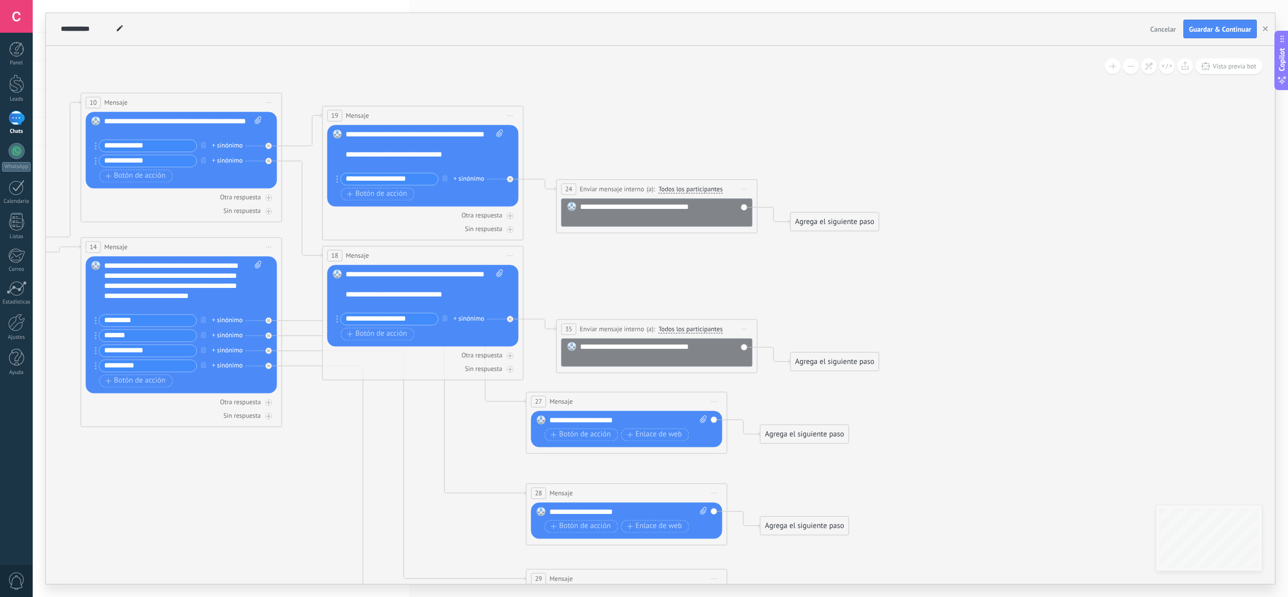
drag, startPoint x: 1021, startPoint y: 307, endPoint x: 1037, endPoint y: 196, distance: 111.9
click at [1041, 193] on icon at bounding box center [162, 404] width 1869 height 1127
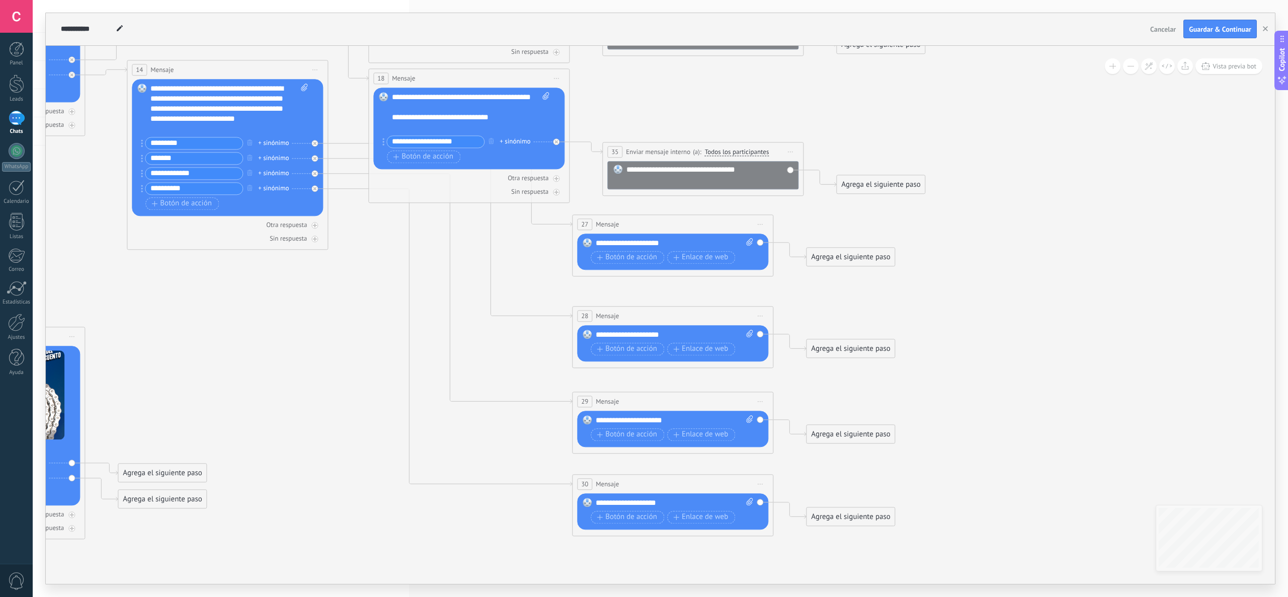
drag, startPoint x: 1038, startPoint y: 285, endPoint x: 1066, endPoint y: 228, distance: 62.6
click at [1066, 228] on icon at bounding box center [208, 227] width 1869 height 1127
click at [850, 257] on div "Agrega el siguiente paso" at bounding box center [851, 257] width 88 height 17
click at [874, 340] on span "Enviar mensaje interno" at bounding box center [870, 340] width 74 height 10
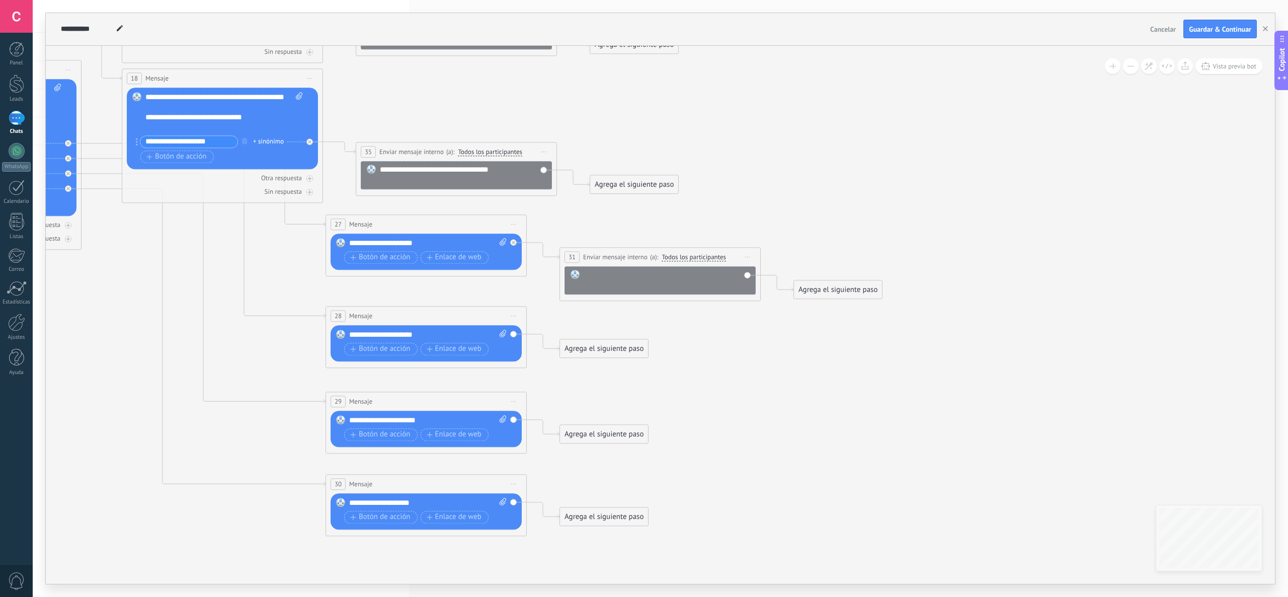
click at [663, 279] on div at bounding box center [667, 280] width 167 height 20
paste div
click at [622, 343] on div "Agrega el siguiente paso" at bounding box center [604, 348] width 88 height 17
click at [632, 429] on span "Enviar mensaje interno" at bounding box center [623, 431] width 74 height 10
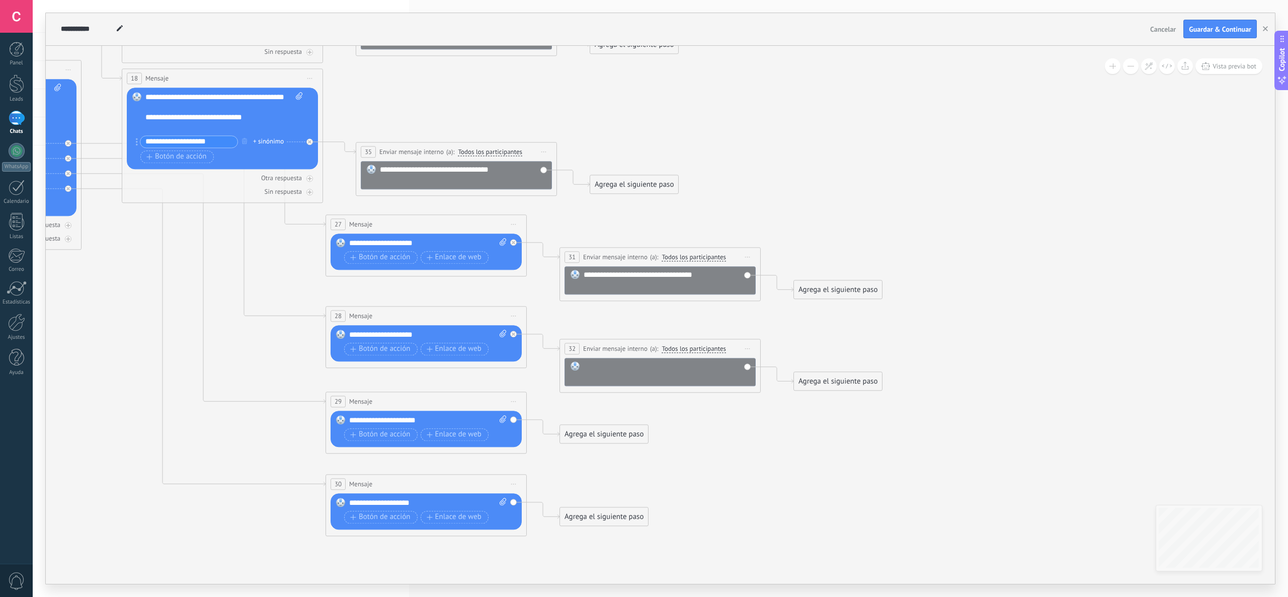
click at [632, 376] on div at bounding box center [667, 371] width 167 height 20
paste div
click at [613, 433] on div "Agrega el siguiente paso" at bounding box center [604, 434] width 88 height 17
click at [634, 517] on span "Enviar mensaje interno" at bounding box center [623, 517] width 74 height 10
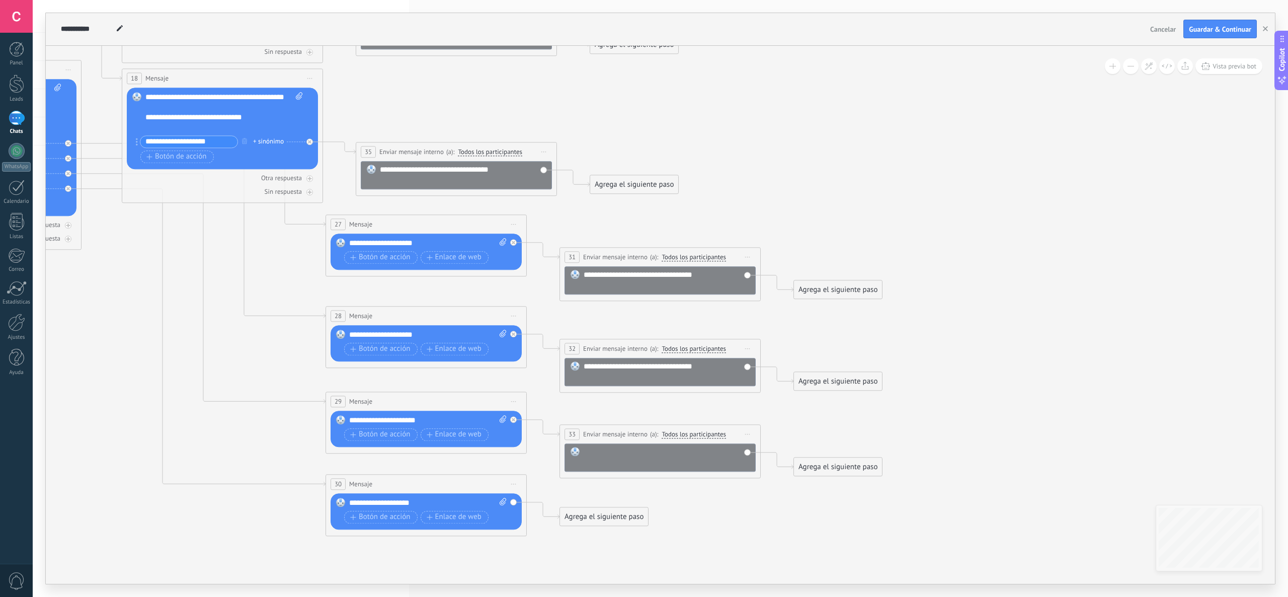
click at [645, 460] on div at bounding box center [667, 457] width 167 height 20
paste div
click at [628, 516] on div "Agrega el siguiente paso" at bounding box center [604, 516] width 88 height 17
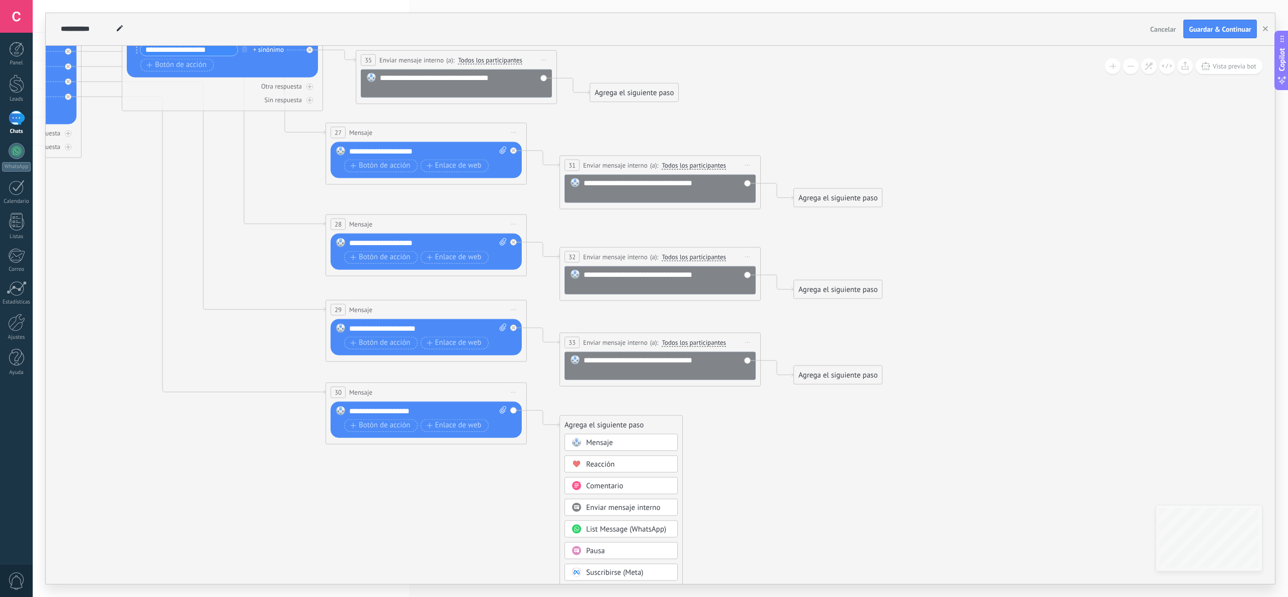
drag, startPoint x: 795, startPoint y: 548, endPoint x: 810, endPoint y: 409, distance: 140.7
click at [810, 409] on icon at bounding box center [63, 134] width 2072 height 1124
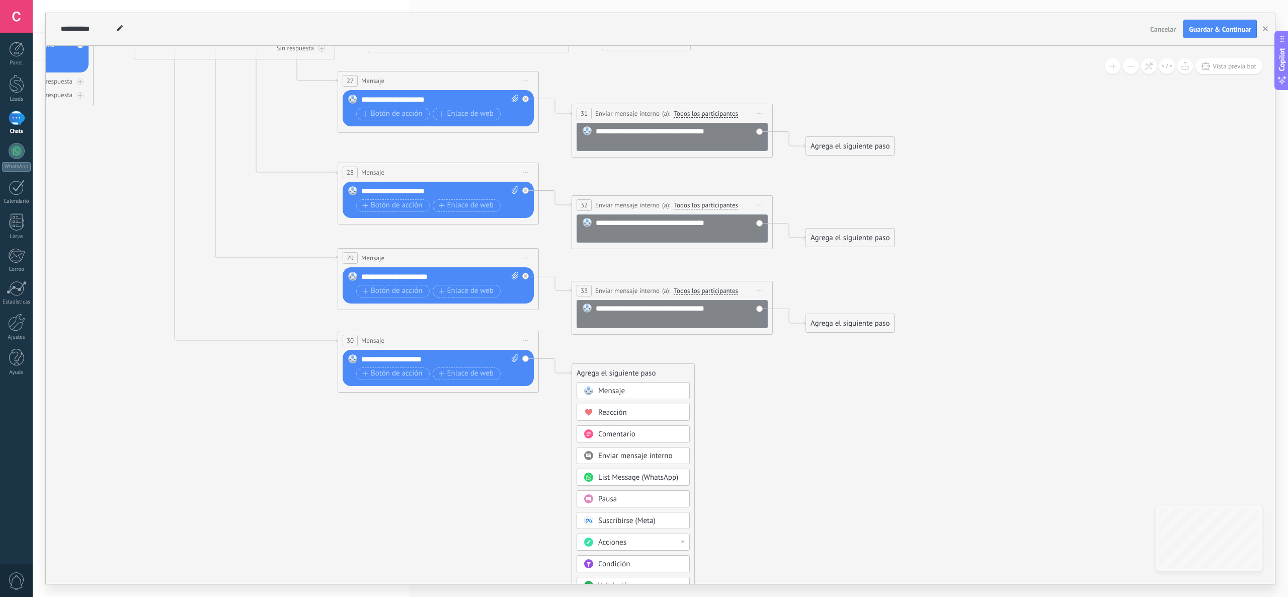
click at [663, 459] on span "Enviar mensaje interno" at bounding box center [635, 456] width 74 height 10
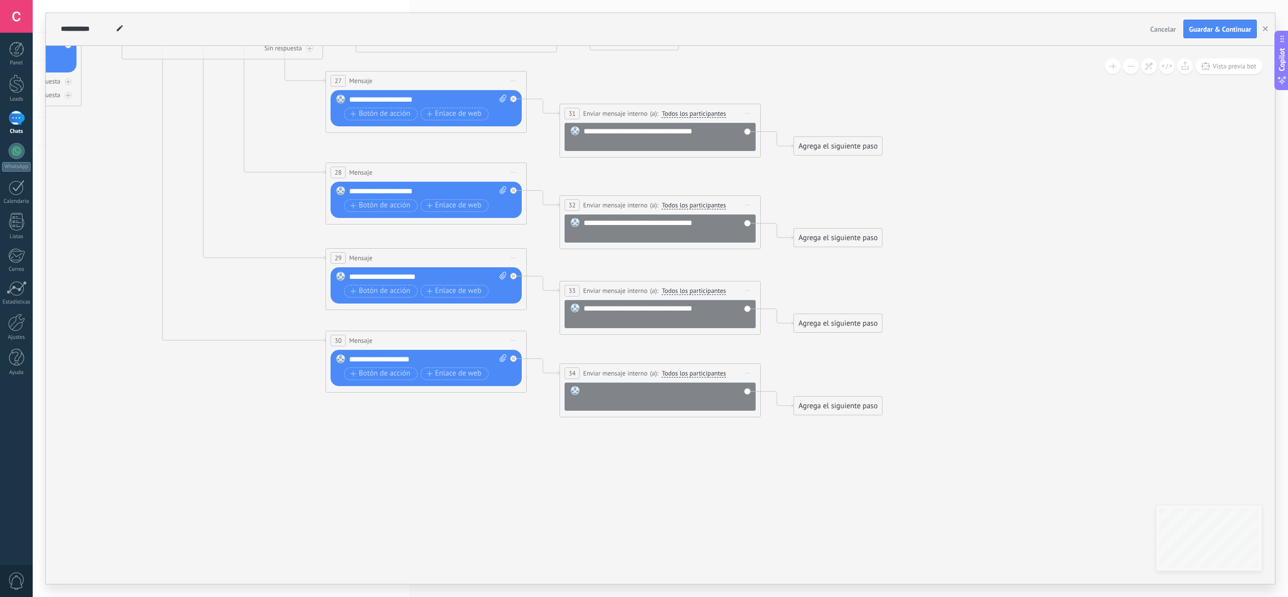
click at [660, 389] on div at bounding box center [667, 396] width 167 height 20
paste div
click at [654, 478] on icon at bounding box center [63, 95] width 2072 height 1149
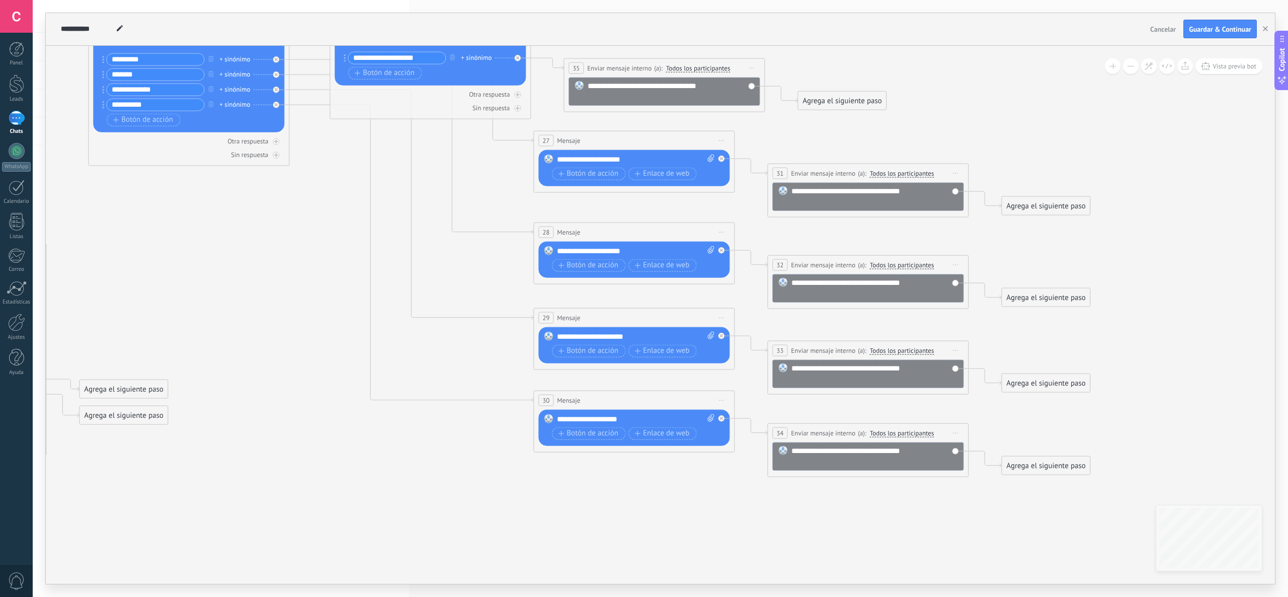
drag, startPoint x: 409, startPoint y: 456, endPoint x: 616, endPoint y: 515, distance: 215.6
click at [616, 515] on icon at bounding box center [271, 154] width 2072 height 1149
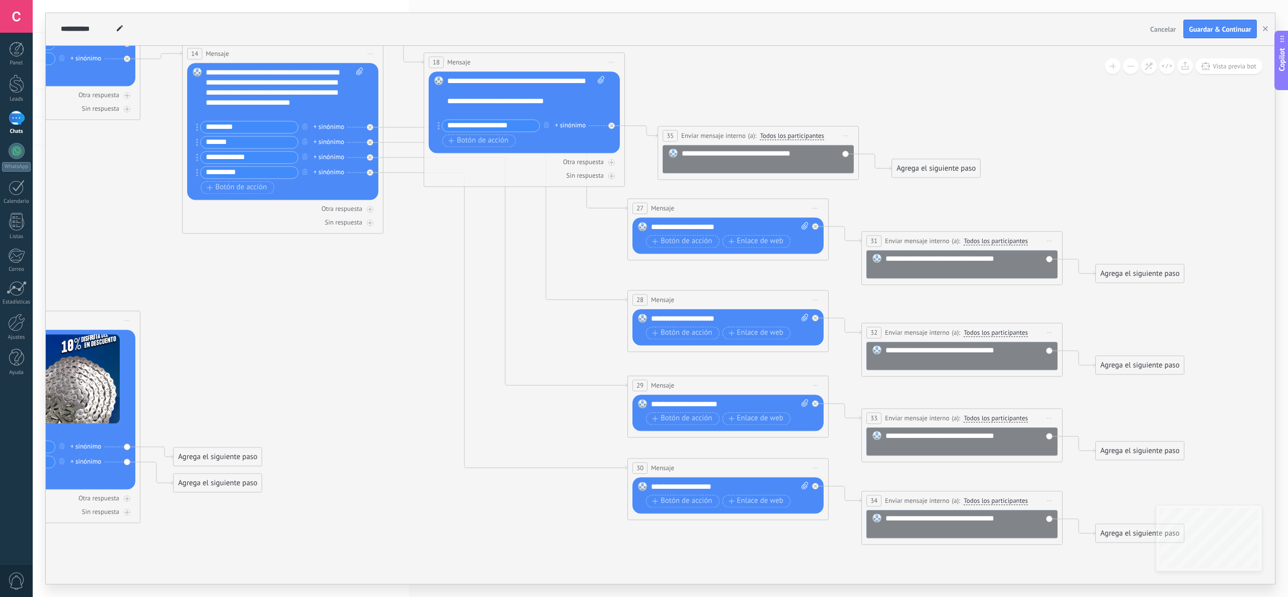
drag, startPoint x: 380, startPoint y: 383, endPoint x: 401, endPoint y: 398, distance: 25.6
click at [401, 398] on icon at bounding box center [365, 222] width 2072 height 1149
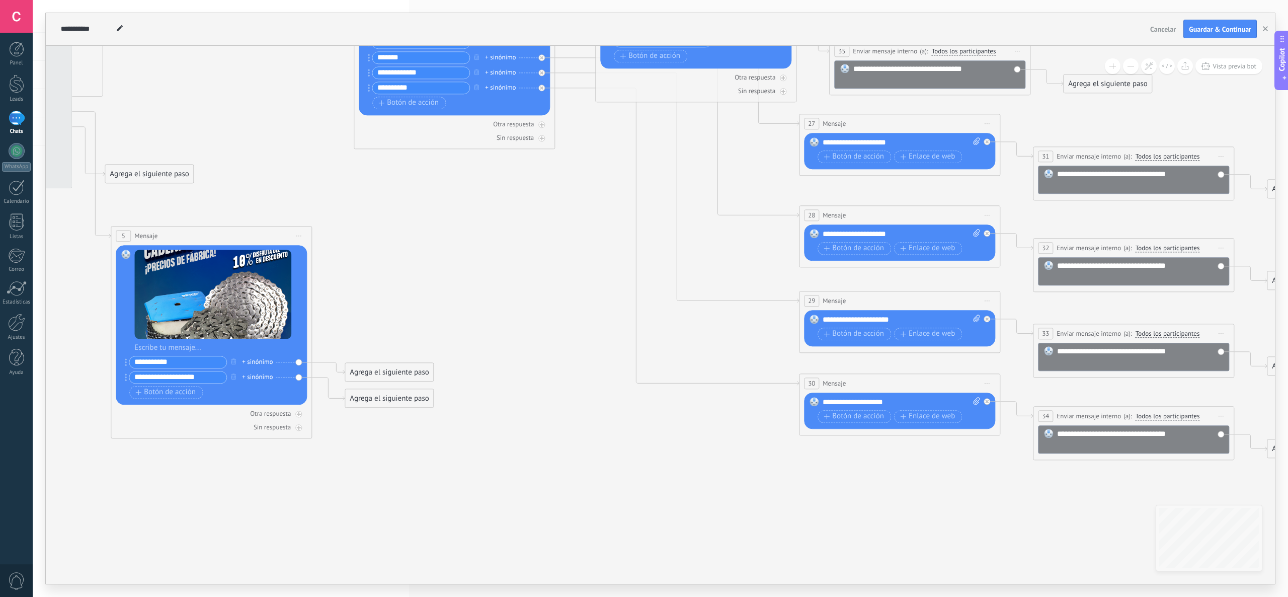
drag, startPoint x: 499, startPoint y: 313, endPoint x: 550, endPoint y: 275, distance: 63.6
click at [550, 275] on icon at bounding box center [537, 137] width 2072 height 1149
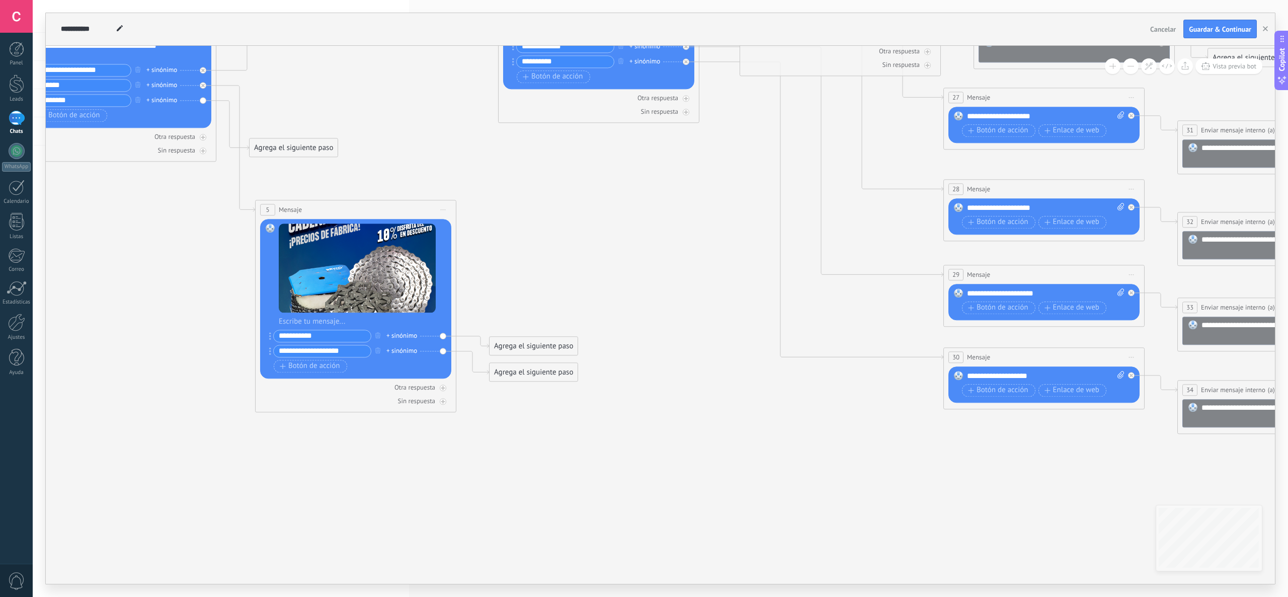
drag, startPoint x: 485, startPoint y: 265, endPoint x: 632, endPoint y: 239, distance: 149.2
click at [632, 239] on icon at bounding box center [681, 111] width 2072 height 1149
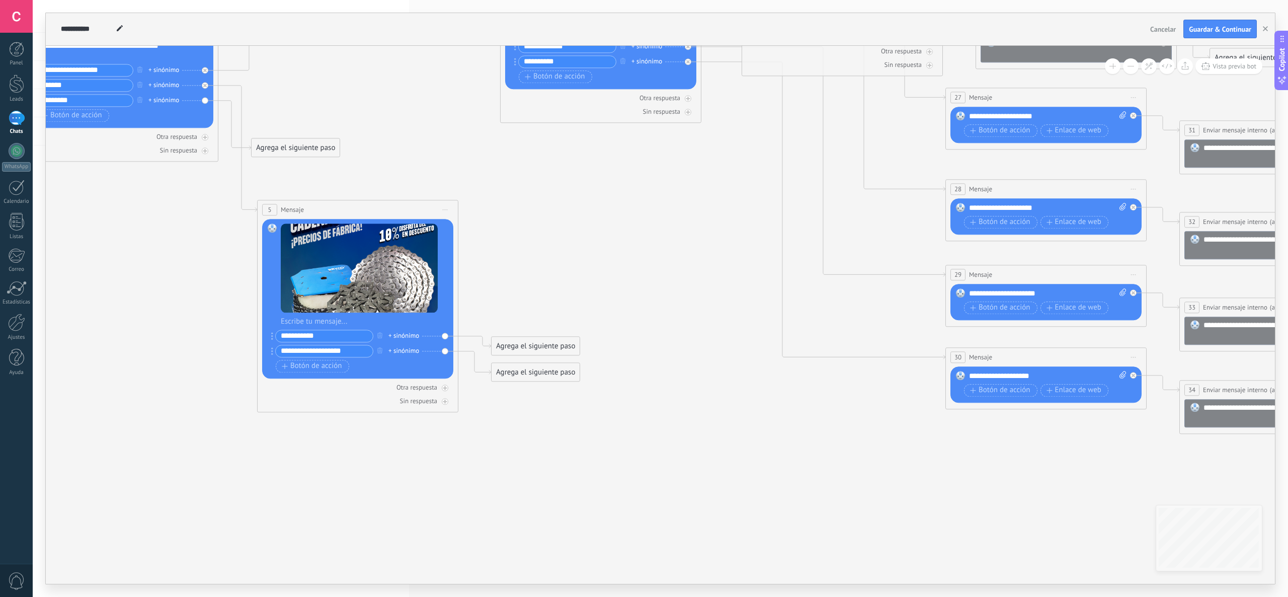
click at [520, 371] on div "Agrega el siguiente paso" at bounding box center [536, 372] width 88 height 17
click at [562, 456] on span "Enviar mensaje interno" at bounding box center [555, 455] width 74 height 10
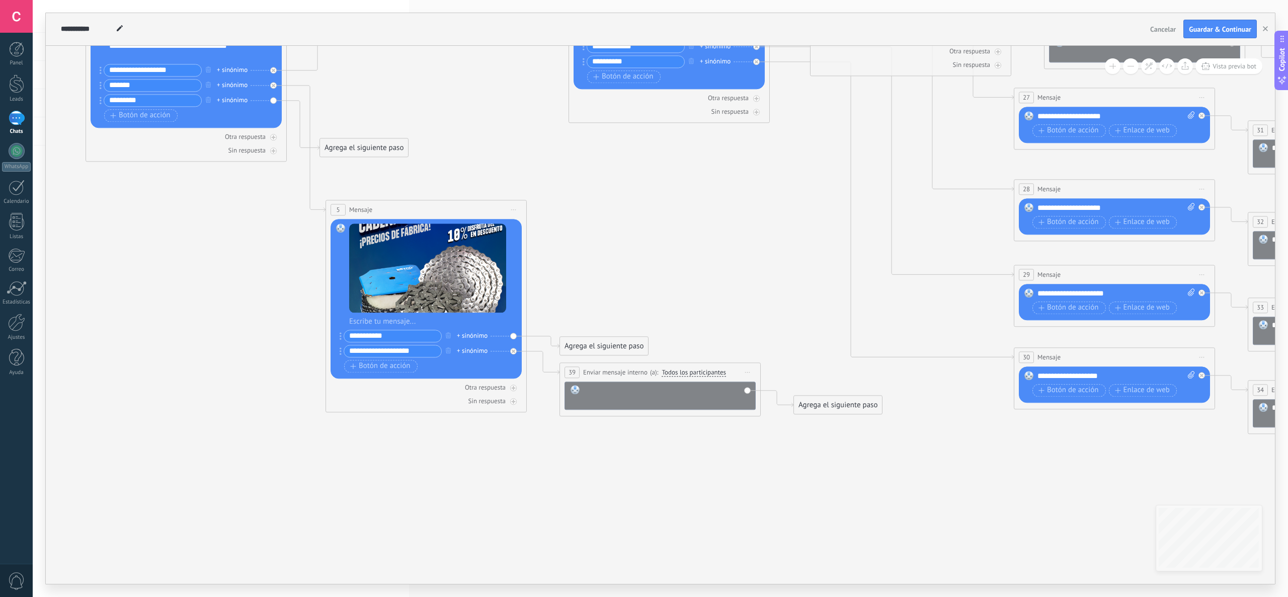
click at [626, 395] on div at bounding box center [667, 395] width 167 height 20
paste div
drag, startPoint x: 691, startPoint y: 451, endPoint x: 687, endPoint y: 442, distance: 9.5
click at [691, 452] on icon at bounding box center [752, 111] width 2072 height 1149
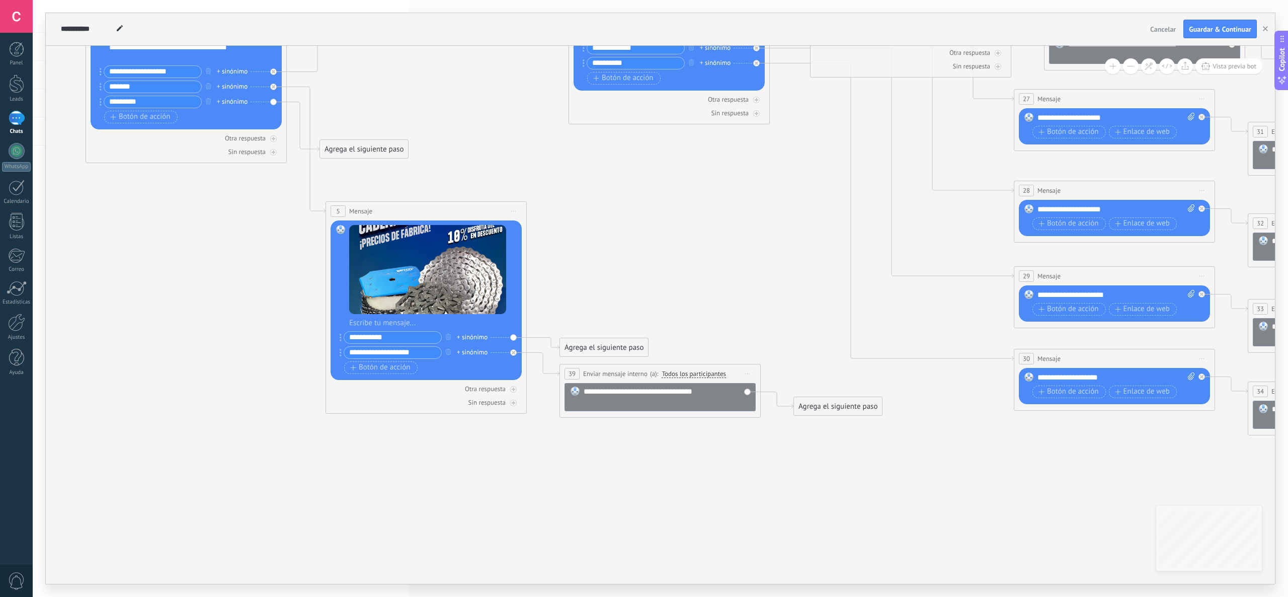
click at [611, 344] on div "Agrega el siguiente paso" at bounding box center [604, 347] width 88 height 17
drag, startPoint x: 580, startPoint y: 342, endPoint x: 578, endPoint y: 457, distance: 114.7
click at [578, 457] on div "Agrega el siguiente paso" at bounding box center [621, 462] width 122 height 17
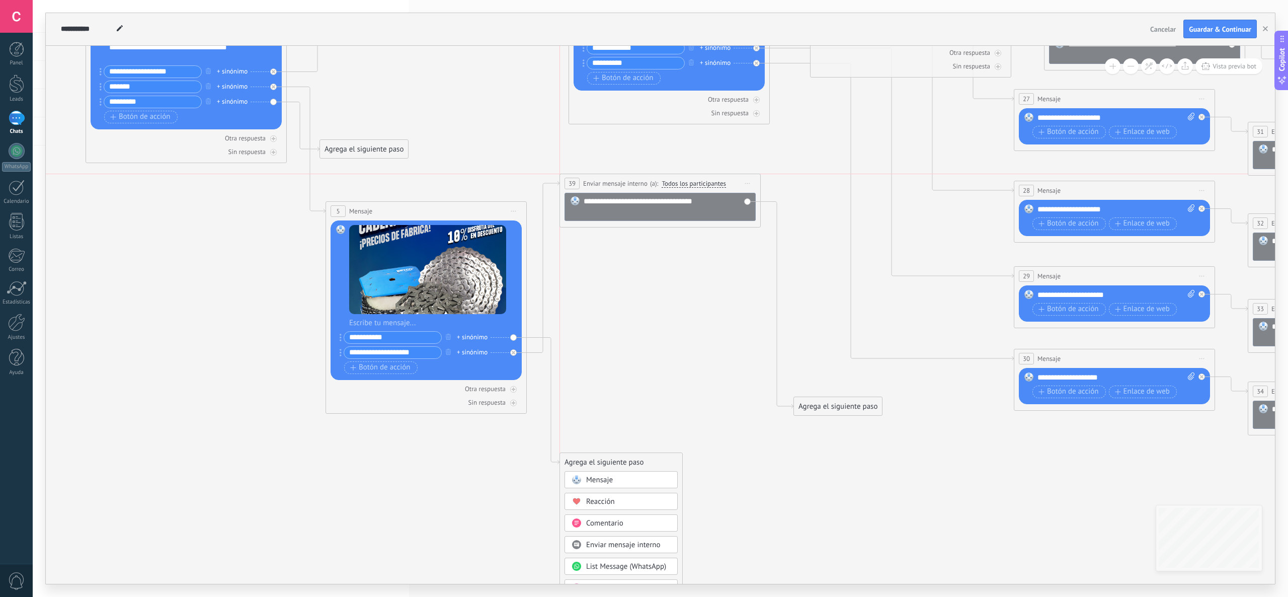
drag, startPoint x: 588, startPoint y: 369, endPoint x: 591, endPoint y: 180, distance: 189.2
click at [591, 180] on span "Enviar mensaje interno" at bounding box center [615, 184] width 64 height 10
drag, startPoint x: 822, startPoint y: 405, endPoint x: 785, endPoint y: 156, distance: 251.2
click at [785, 156] on div "Agrega el siguiente paso" at bounding box center [800, 157] width 88 height 17
click at [614, 464] on div "Agrega el siguiente paso" at bounding box center [604, 462] width 88 height 17
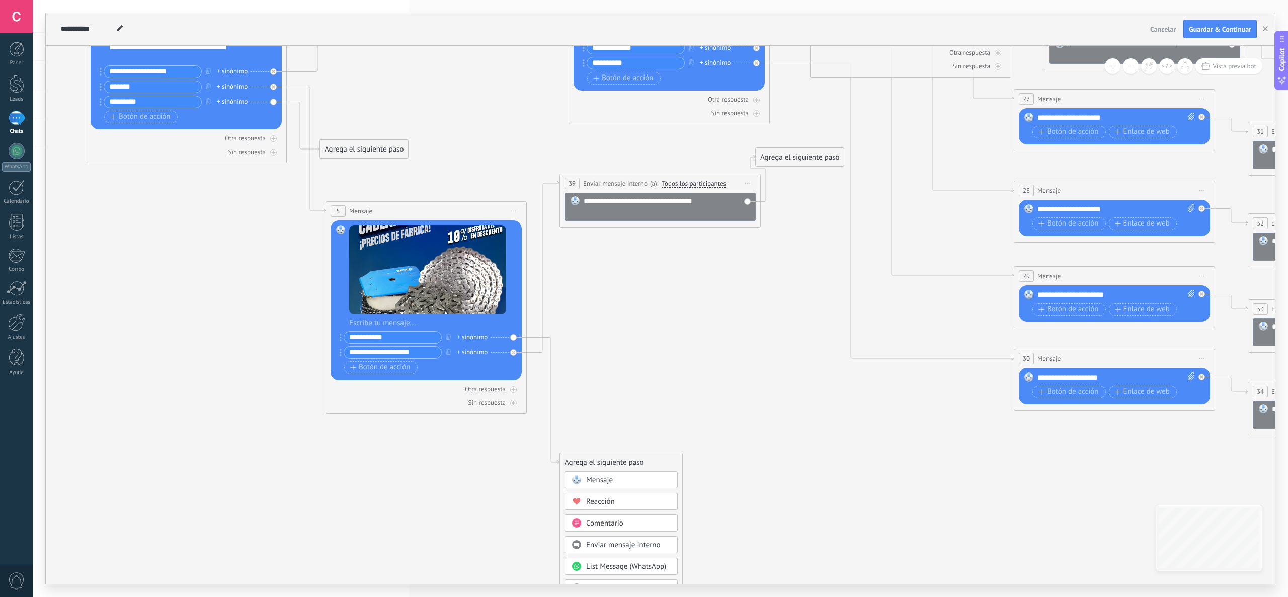
click at [614, 485] on div "Mensaje" at bounding box center [628, 480] width 85 height 10
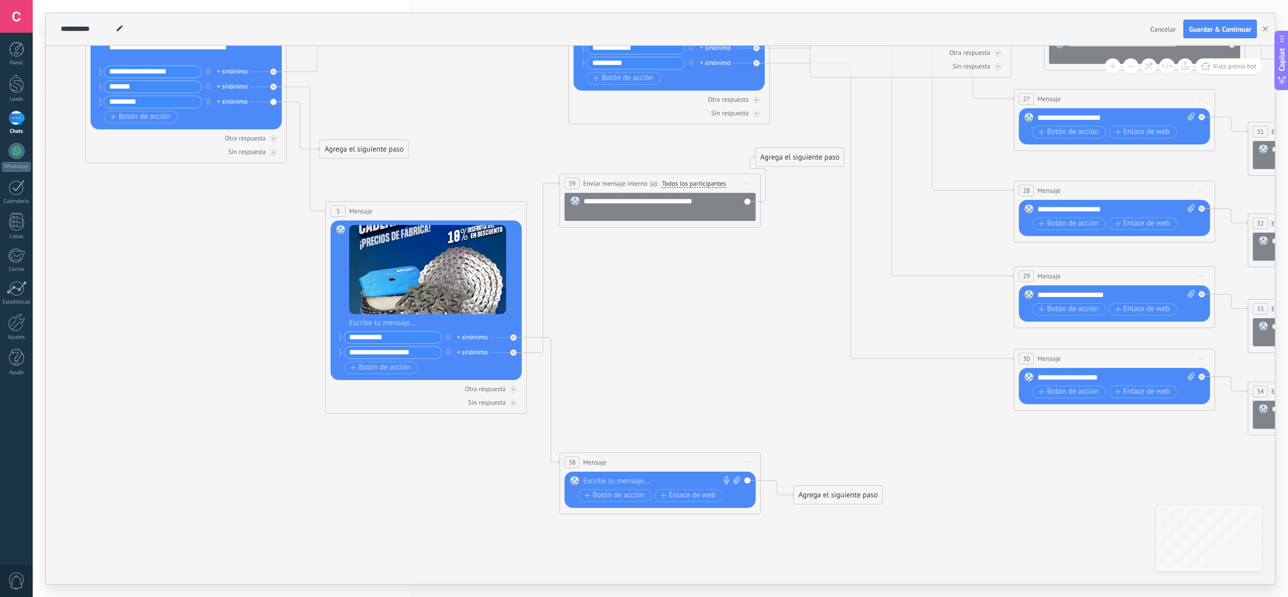
click at [737, 479] on icon at bounding box center [737, 480] width 7 height 8
click input "Subir" at bounding box center [0, 0] width 0 height 0
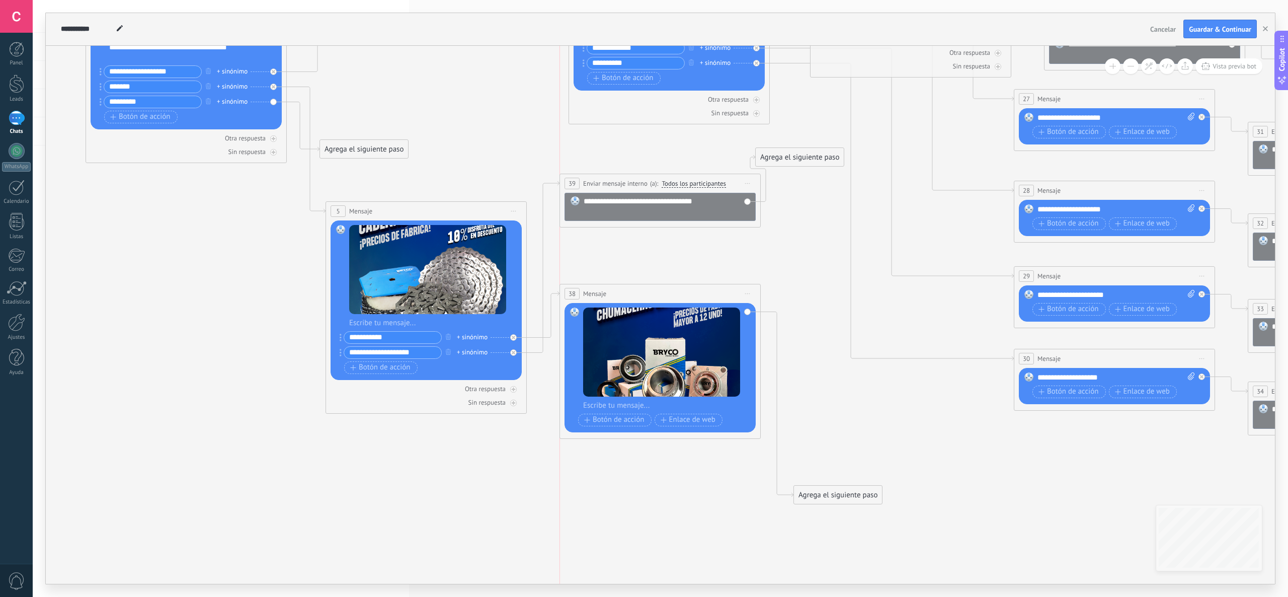
drag, startPoint x: 654, startPoint y: 463, endPoint x: 651, endPoint y: 295, distance: 168.1
click at [651, 295] on div "38 Mensaje ******* (a): Todos los contactos - canales seleccionados Todos los c…" at bounding box center [660, 293] width 200 height 19
click at [635, 420] on span "Botón de acción" at bounding box center [614, 420] width 60 height 8
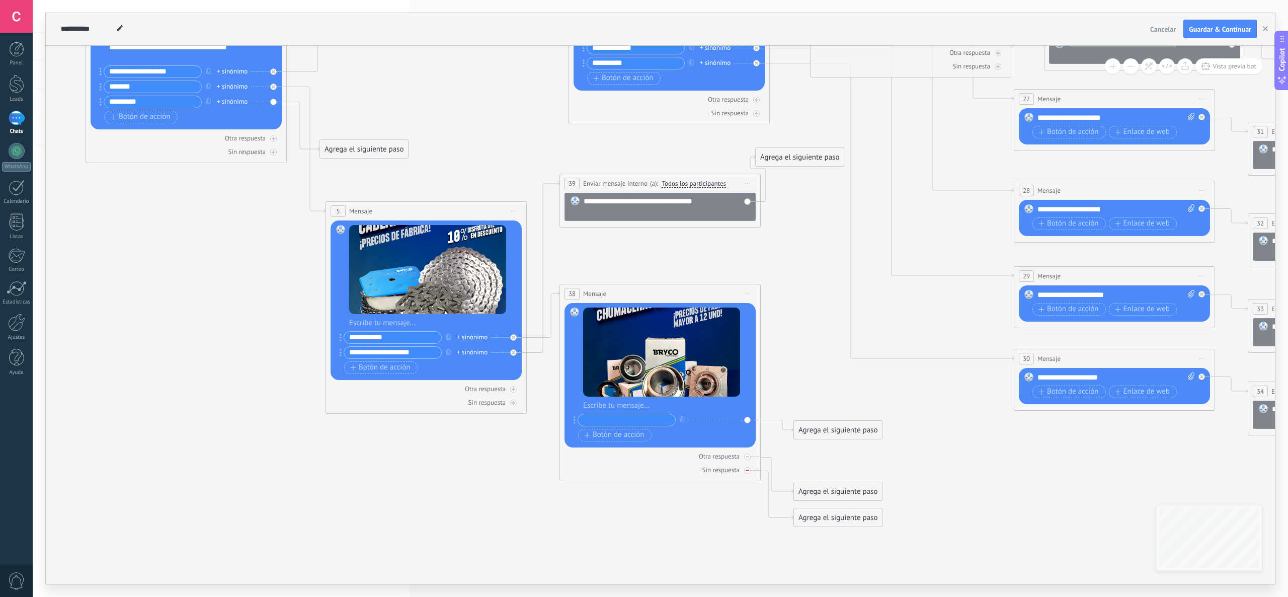
click at [749, 470] on icon at bounding box center [748, 469] width 4 height 1
click at [747, 457] on icon at bounding box center [748, 456] width 4 height 1
click at [638, 419] on input "text" at bounding box center [626, 420] width 97 height 12
type input "*"
type input "**********"
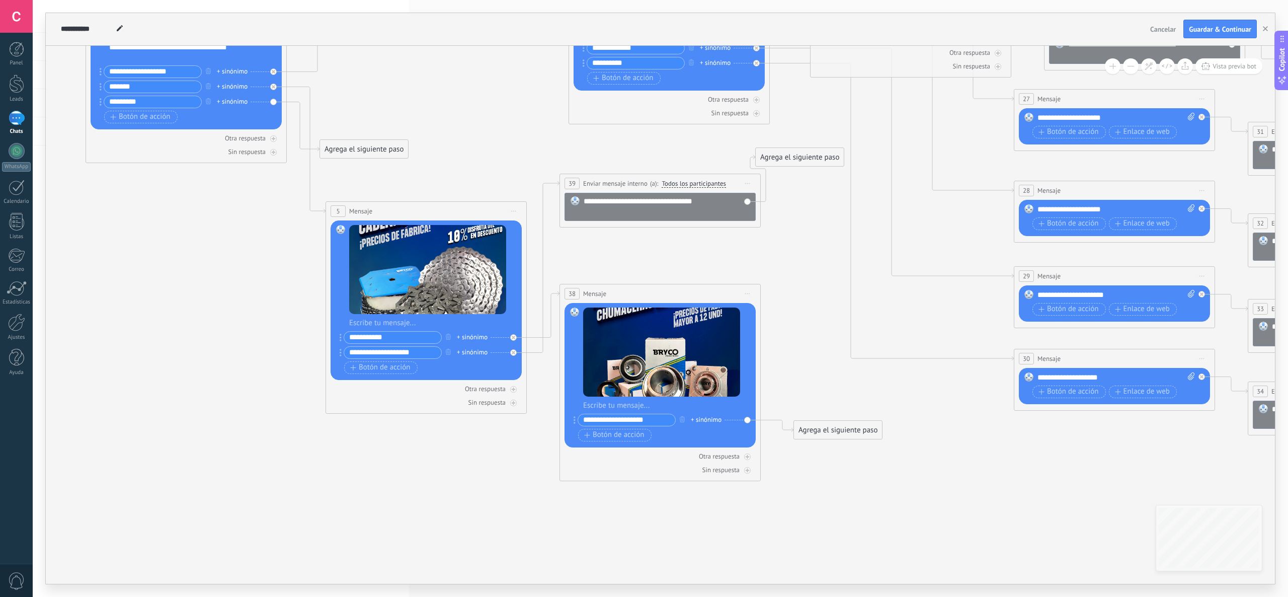
click at [855, 434] on div "Agrega el siguiente paso" at bounding box center [838, 430] width 88 height 17
click at [852, 513] on span "Enviar mensaje interno" at bounding box center [857, 513] width 74 height 10
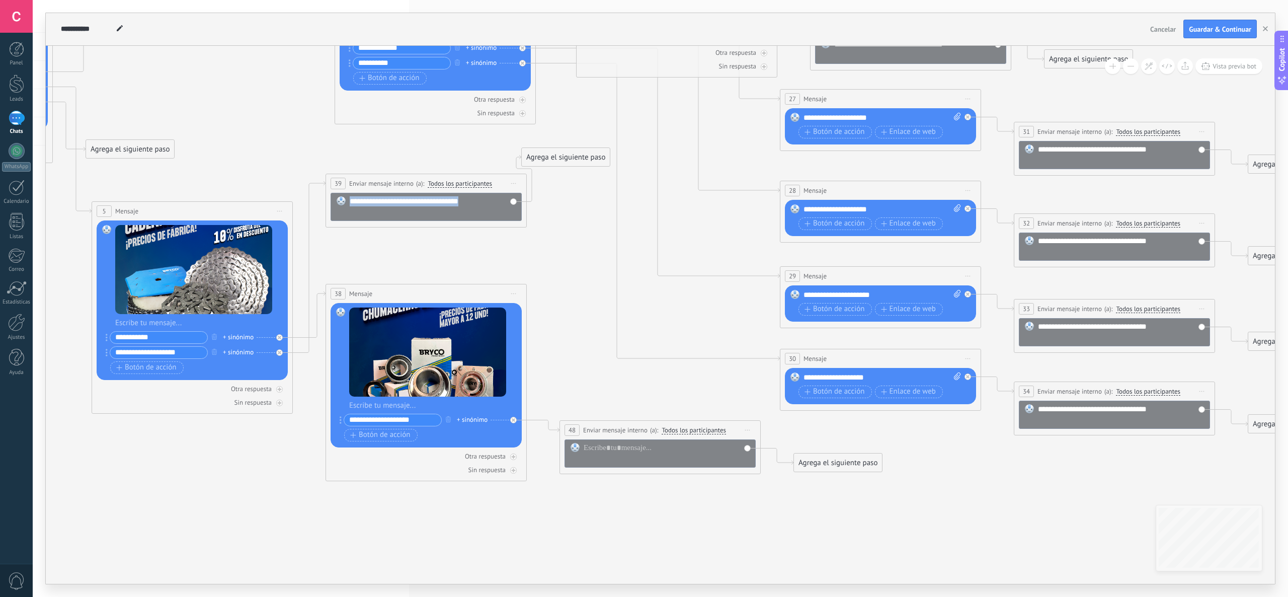
drag, startPoint x: 389, startPoint y: 209, endPoint x: 319, endPoint y: 189, distance: 72.6
copy div "**********"
click at [620, 449] on div at bounding box center [667, 453] width 167 height 20
paste div
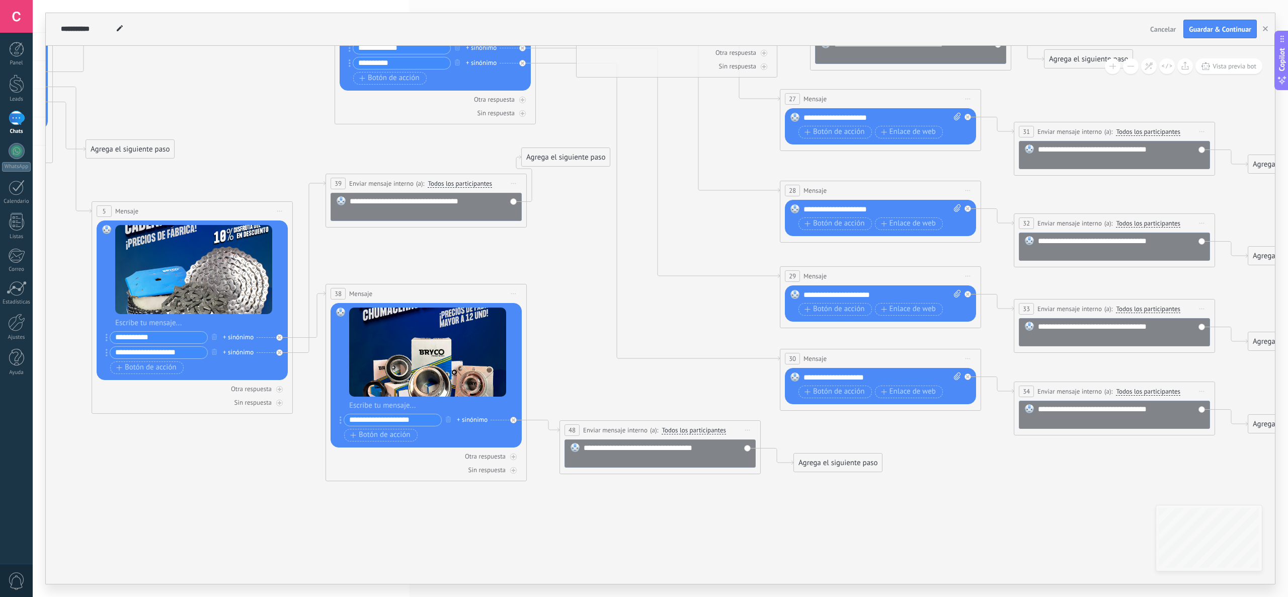
click at [694, 503] on icon at bounding box center [518, 136] width 2072 height 1194
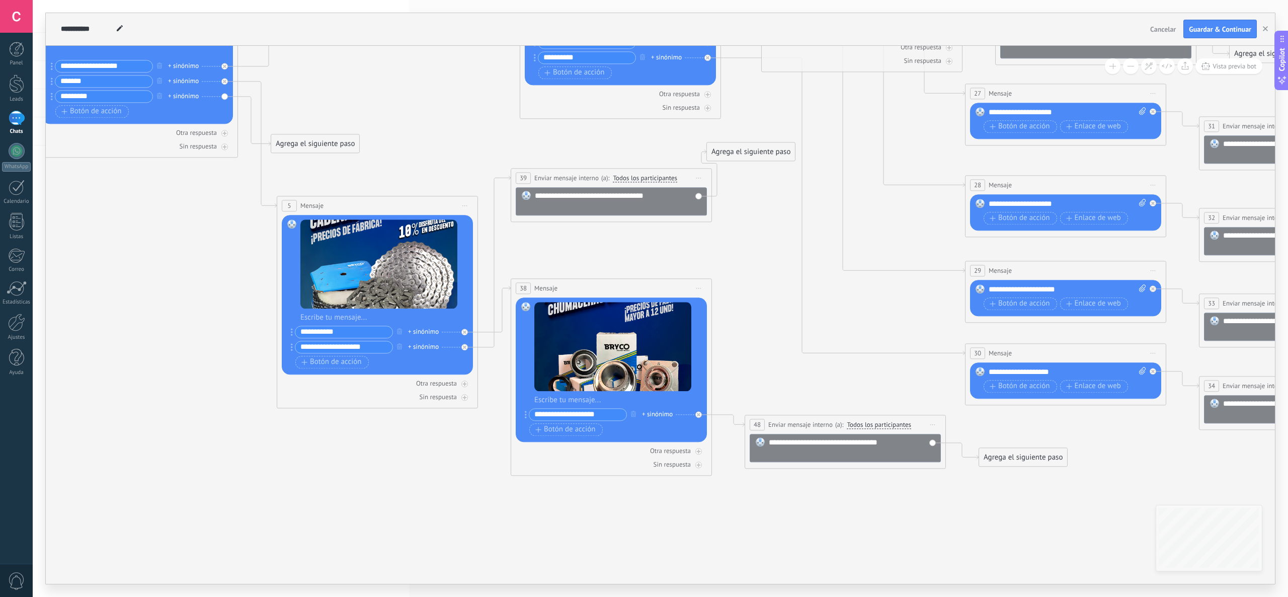
drag, startPoint x: 620, startPoint y: 553, endPoint x: 806, endPoint y: 548, distance: 185.2
click at [806, 548] on icon at bounding box center [703, 130] width 2072 height 1194
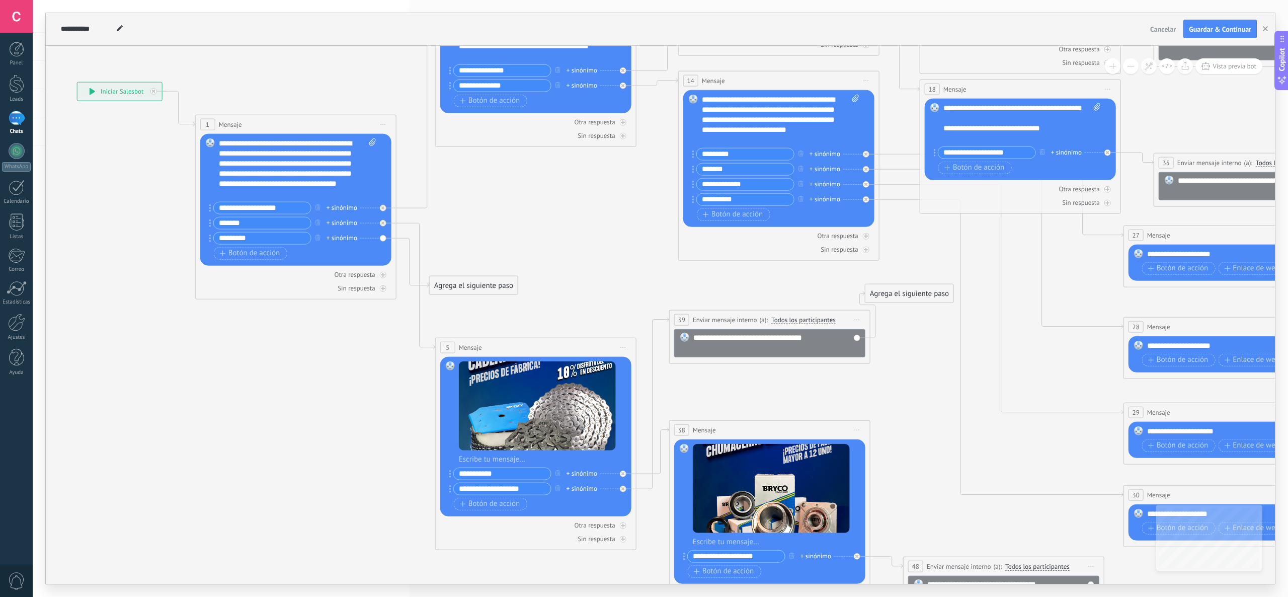
drag, startPoint x: 761, startPoint y: 238, endPoint x: 920, endPoint y: 380, distance: 212.8
click at [920, 380] on icon at bounding box center [861, 271] width 2072 height 1194
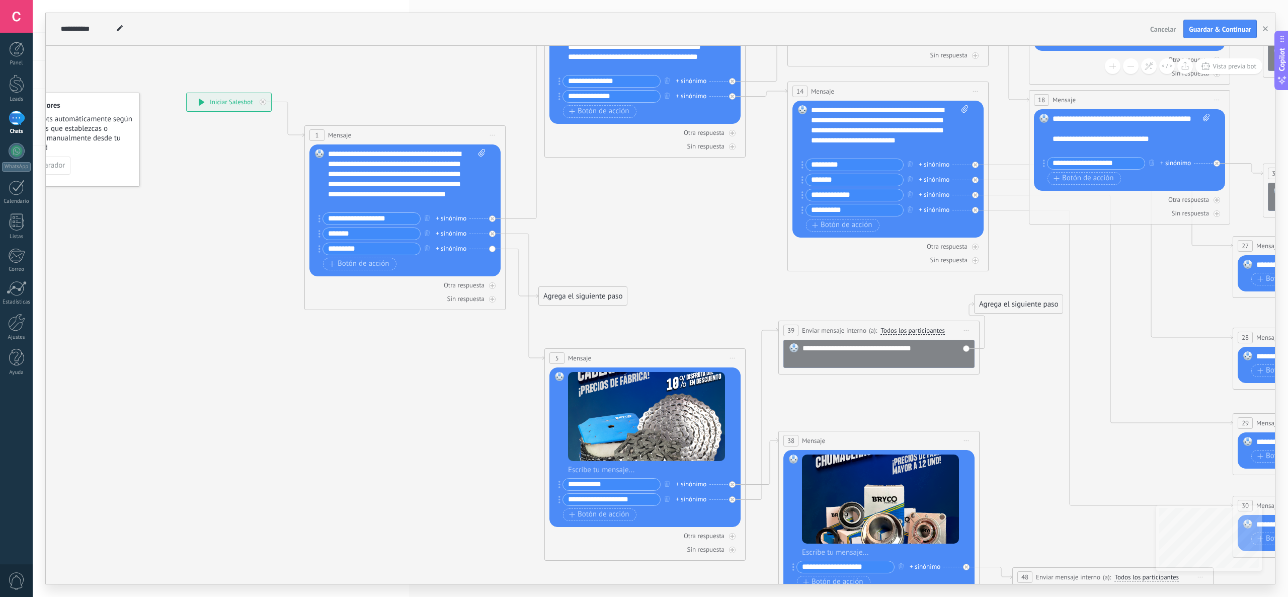
drag, startPoint x: 547, startPoint y: 209, endPoint x: 548, endPoint y: 96, distance: 113.2
click at [658, 220] on icon at bounding box center [971, 283] width 2072 height 1194
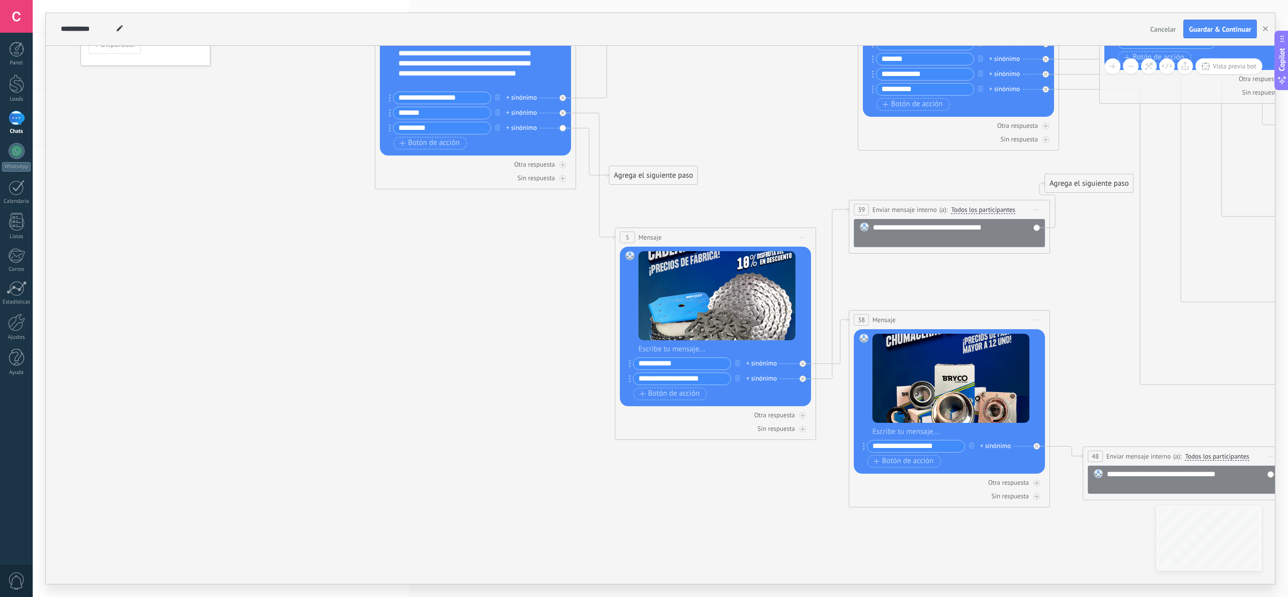
drag, startPoint x: 640, startPoint y: 216, endPoint x: 709, endPoint y: 96, distance: 139.0
click at [709, 96] on icon at bounding box center [1041, 162] width 2072 height 1194
drag, startPoint x: 624, startPoint y: 180, endPoint x: 261, endPoint y: 531, distance: 505.6
click at [261, 532] on div "Agrega el siguiente paso" at bounding box center [261, 537] width 88 height 17
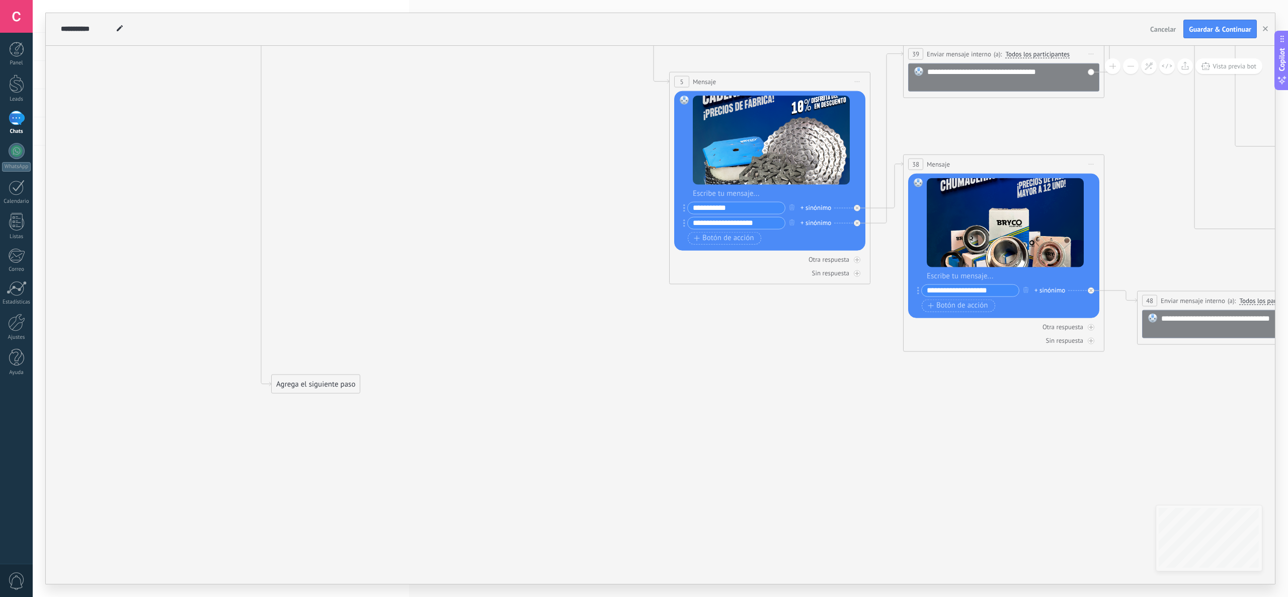
drag, startPoint x: 312, startPoint y: 465, endPoint x: 367, endPoint y: 309, distance: 164.9
click at [367, 309] on icon at bounding box center [1076, 26] width 2112 height 1234
click at [306, 382] on div "Agrega el siguiente paso" at bounding box center [316, 383] width 88 height 17
click at [338, 398] on div "Mensaje" at bounding box center [340, 401] width 85 height 10
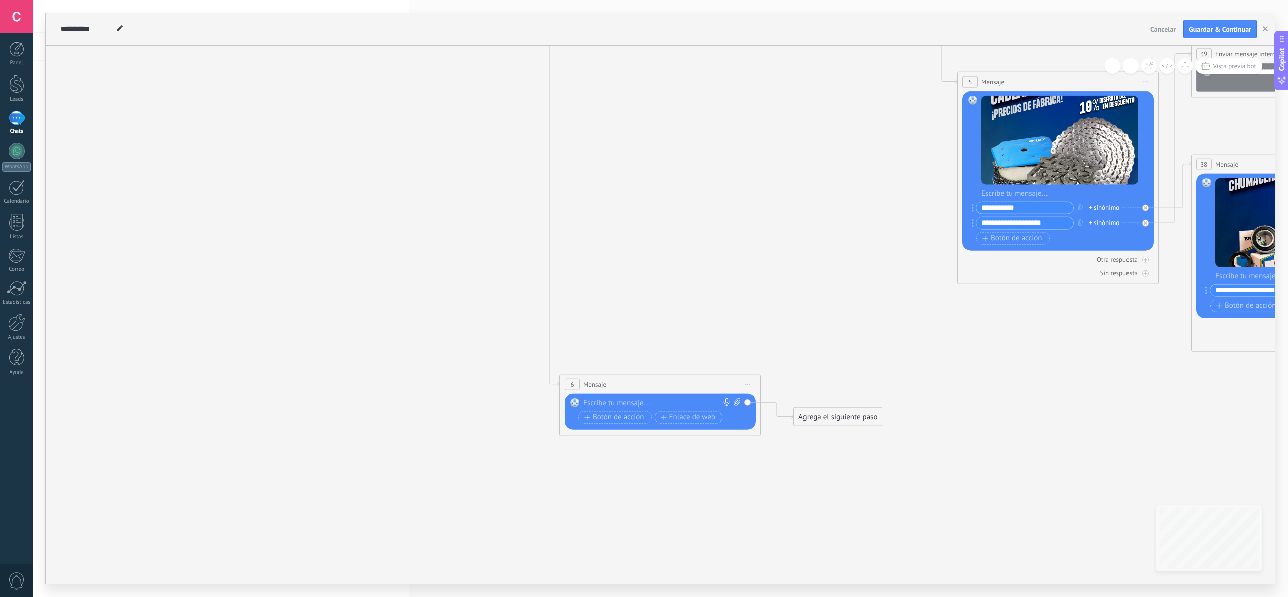
click at [622, 402] on div at bounding box center [657, 402] width 149 height 10
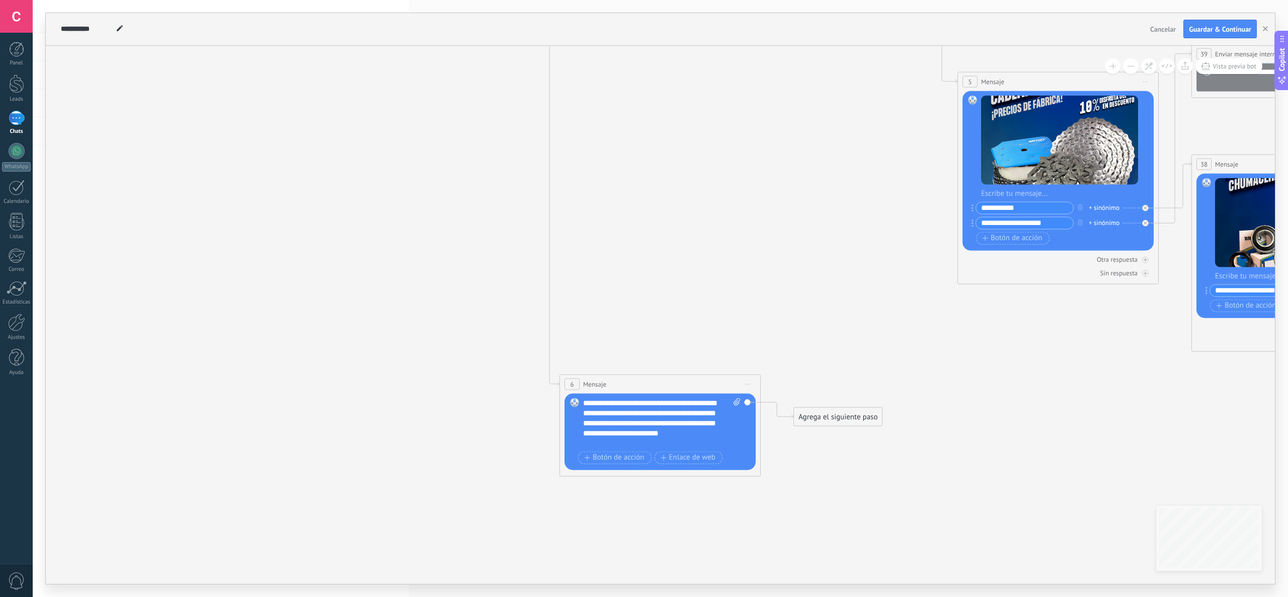
click at [633, 458] on span "Botón de acción" at bounding box center [614, 457] width 60 height 8
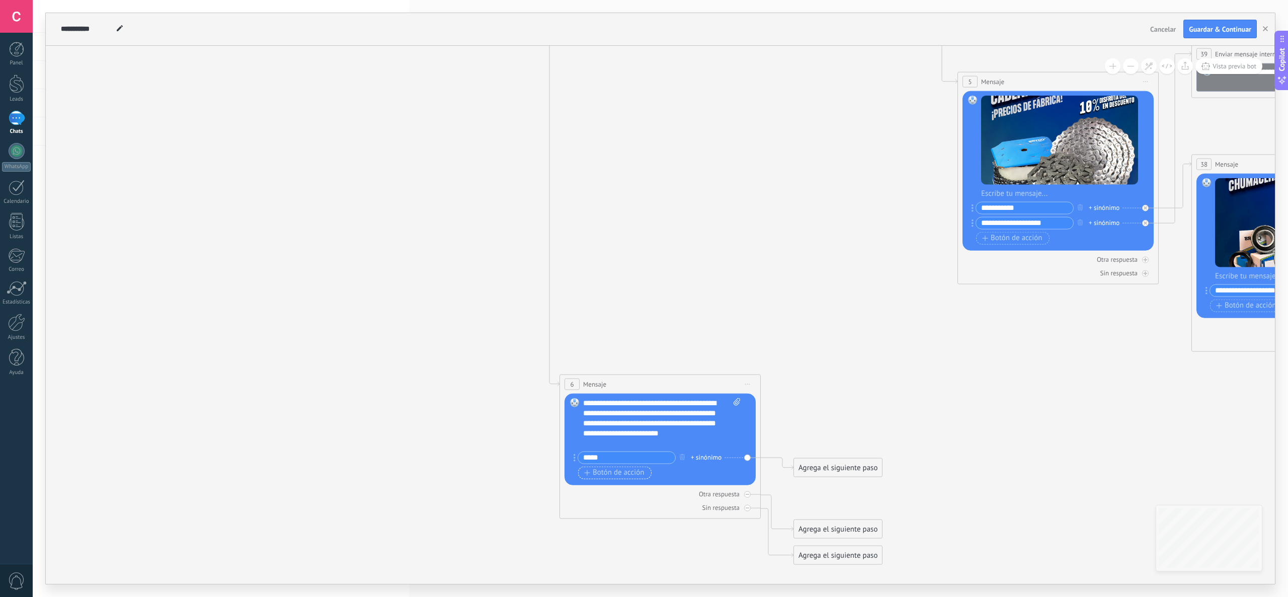
type input "*****"
click at [632, 471] on span "Botón de acción" at bounding box center [614, 472] width 60 height 8
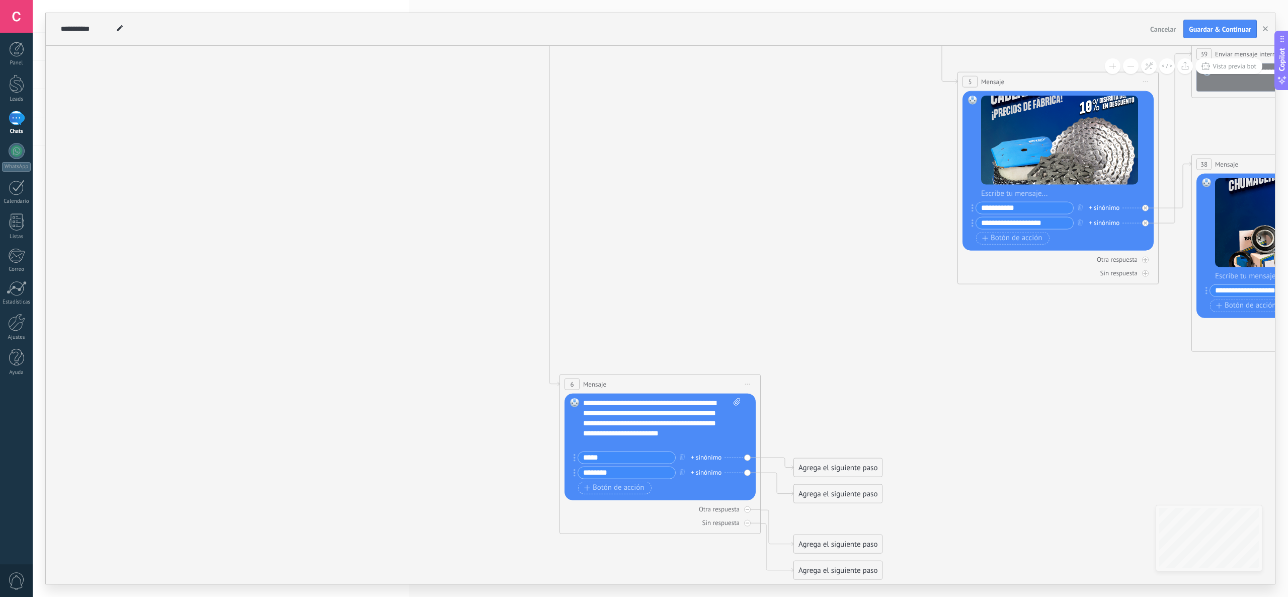
type input "********"
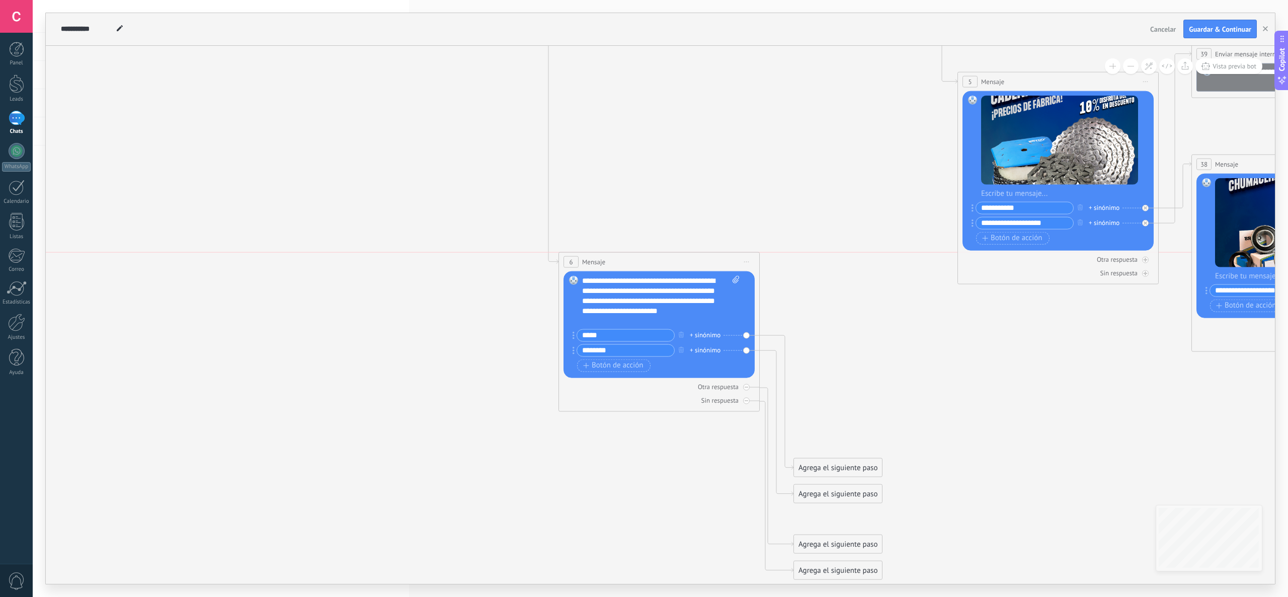
drag, startPoint x: 626, startPoint y: 387, endPoint x: 626, endPoint y: 267, distance: 120.8
click at [626, 267] on div "6 Mensaje ******* (a): Todos los contactos - canales seleccionados Todos los co…" at bounding box center [659, 261] width 200 height 19
click at [747, 399] on icon at bounding box center [747, 400] width 4 height 4
click at [749, 387] on div at bounding box center [746, 386] width 7 height 7
drag, startPoint x: 842, startPoint y: 420, endPoint x: 858, endPoint y: 346, distance: 76.2
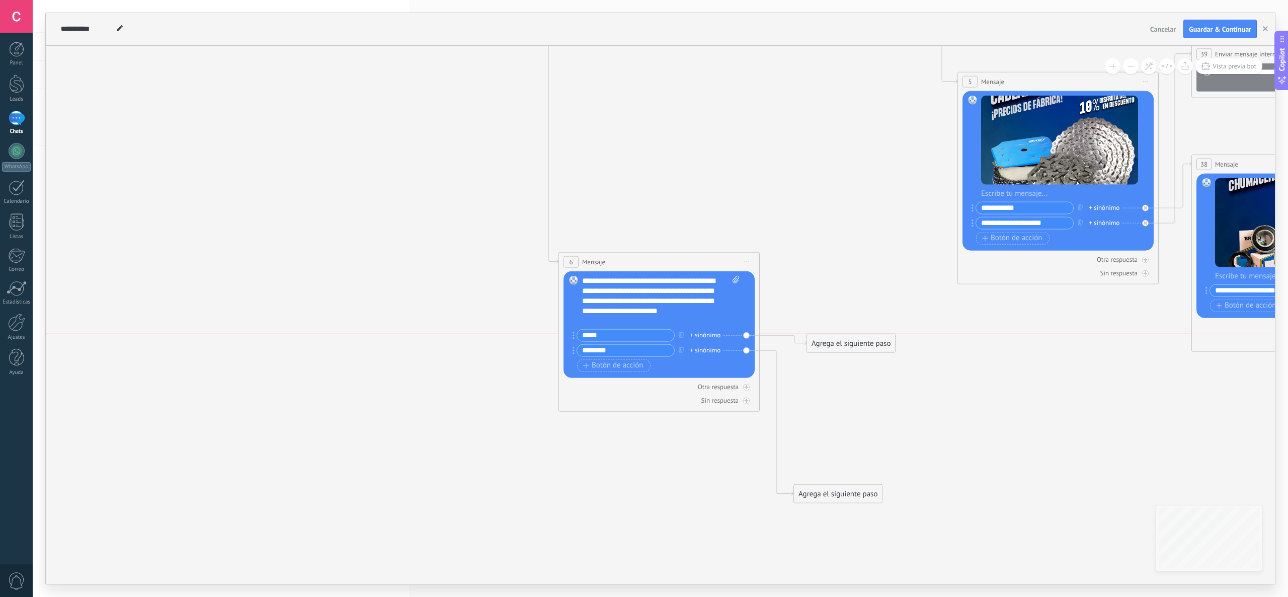
click at [858, 346] on div "Agrega el siguiente paso" at bounding box center [851, 343] width 88 height 17
drag, startPoint x: 846, startPoint y: 489, endPoint x: 852, endPoint y: 460, distance: 29.4
click at [852, 460] on div "Agrega el siguiente paso" at bounding box center [844, 464] width 88 height 17
click at [868, 341] on div "Agrega el siguiente paso" at bounding box center [853, 343] width 88 height 17
click at [880, 362] on div "Mensaje" at bounding box center [877, 361] width 85 height 10
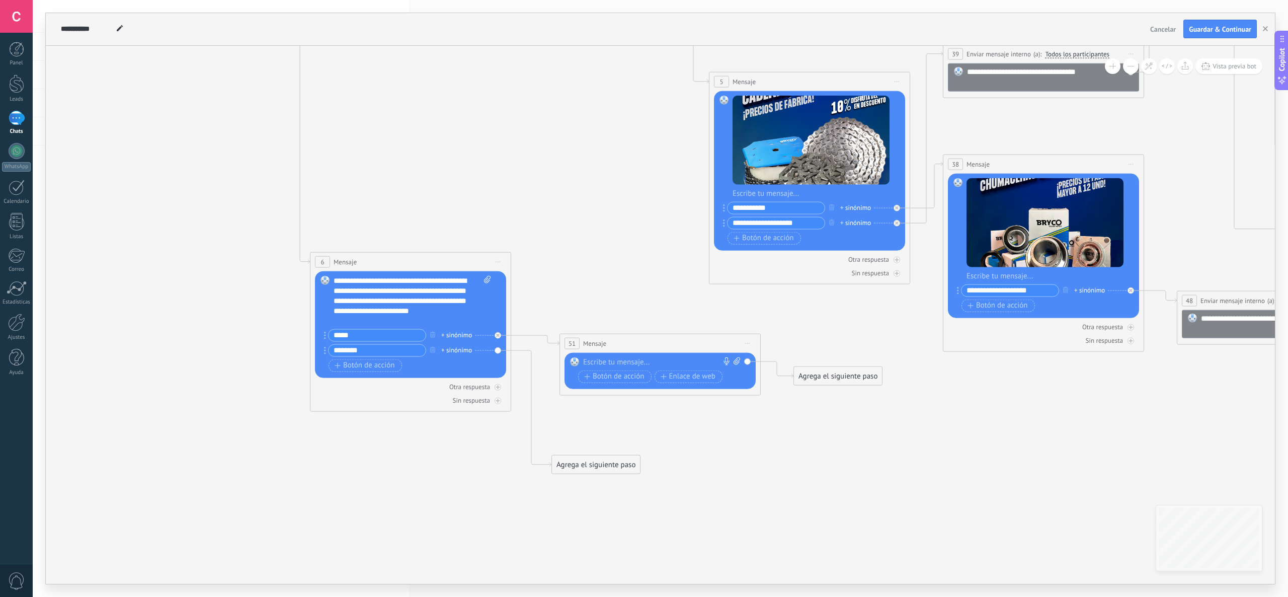
click at [636, 364] on div at bounding box center [657, 362] width 149 height 10
paste div
click at [584, 363] on div "**********" at bounding box center [661, 362] width 157 height 10
click at [610, 466] on div "Agrega el siguiente paso" at bounding box center [596, 464] width 88 height 17
click at [612, 487] on div "Mensaje" at bounding box center [620, 482] width 85 height 10
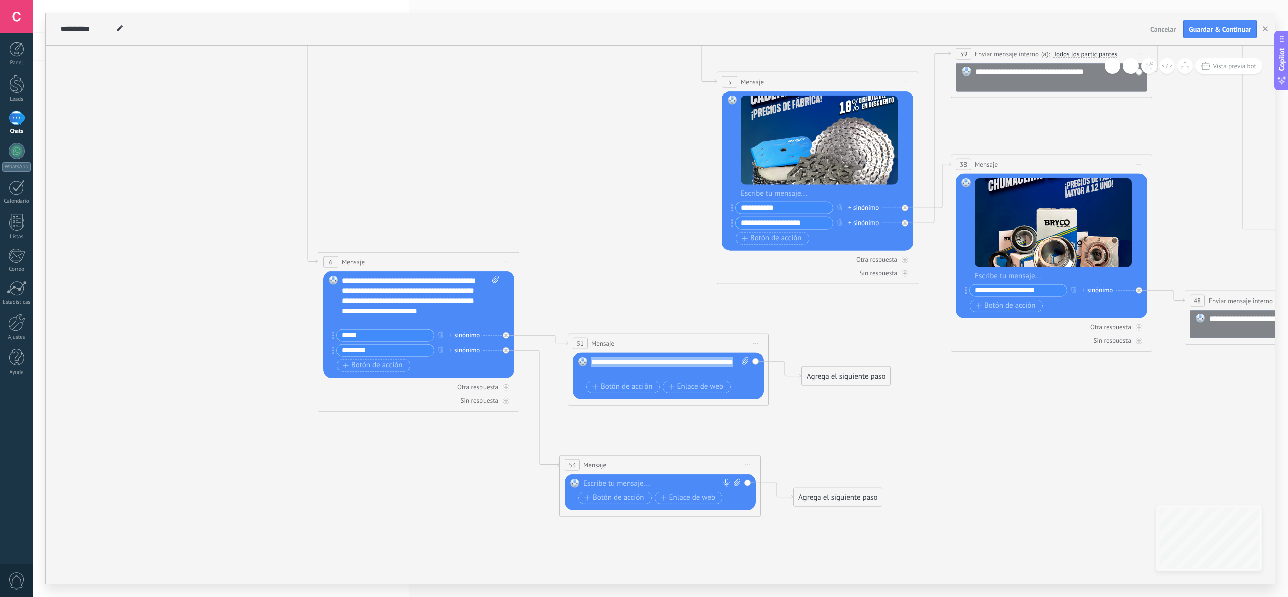
drag, startPoint x: 661, startPoint y: 370, endPoint x: 580, endPoint y: 360, distance: 81.2
click at [580, 360] on div "Reemplazar Quitar Convertir a mensaje de voz Arrastre la imagen aquí para adjun…" at bounding box center [668, 375] width 191 height 46
copy div "**********"
click at [625, 482] on div at bounding box center [657, 483] width 149 height 10
paste div
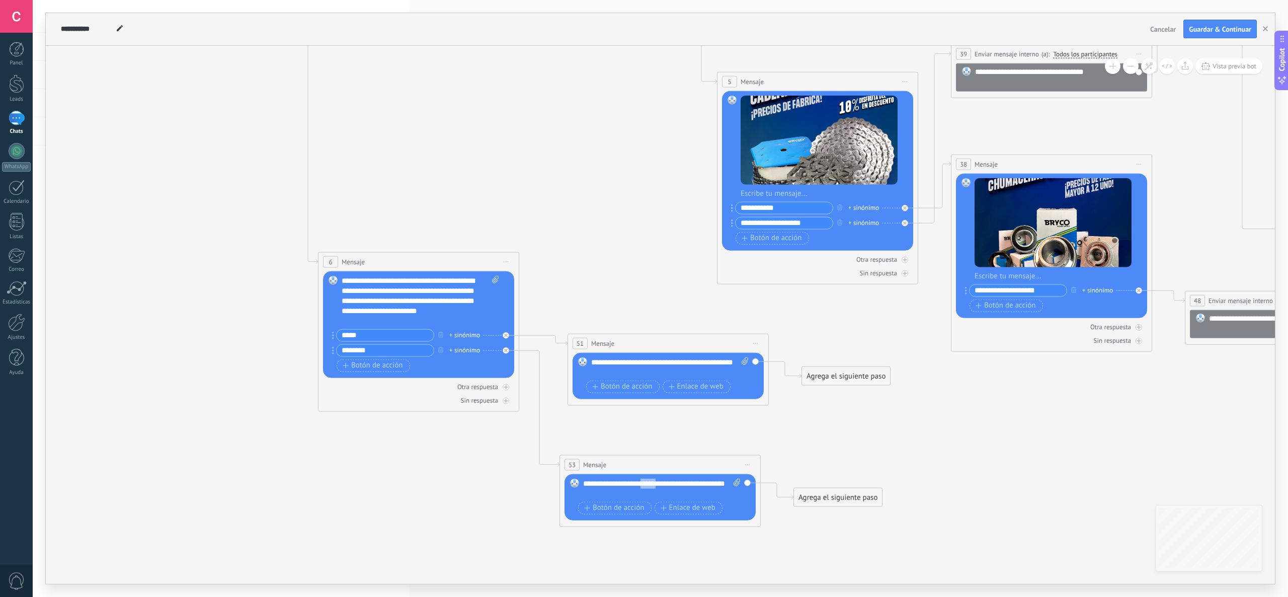
click at [647, 483] on div "**********" at bounding box center [661, 488] width 157 height 20
drag, startPoint x: 628, startPoint y: 489, endPoint x: 568, endPoint y: 489, distance: 60.4
click at [568, 489] on div "Reemplazar Quitar Convertir a mensaje de voz Arrastre la imagen aquí para adjun…" at bounding box center [660, 496] width 191 height 46
click at [690, 486] on div "**********" at bounding box center [661, 483] width 157 height 10
click at [872, 428] on icon at bounding box center [1122, 88] width 2113 height 1359
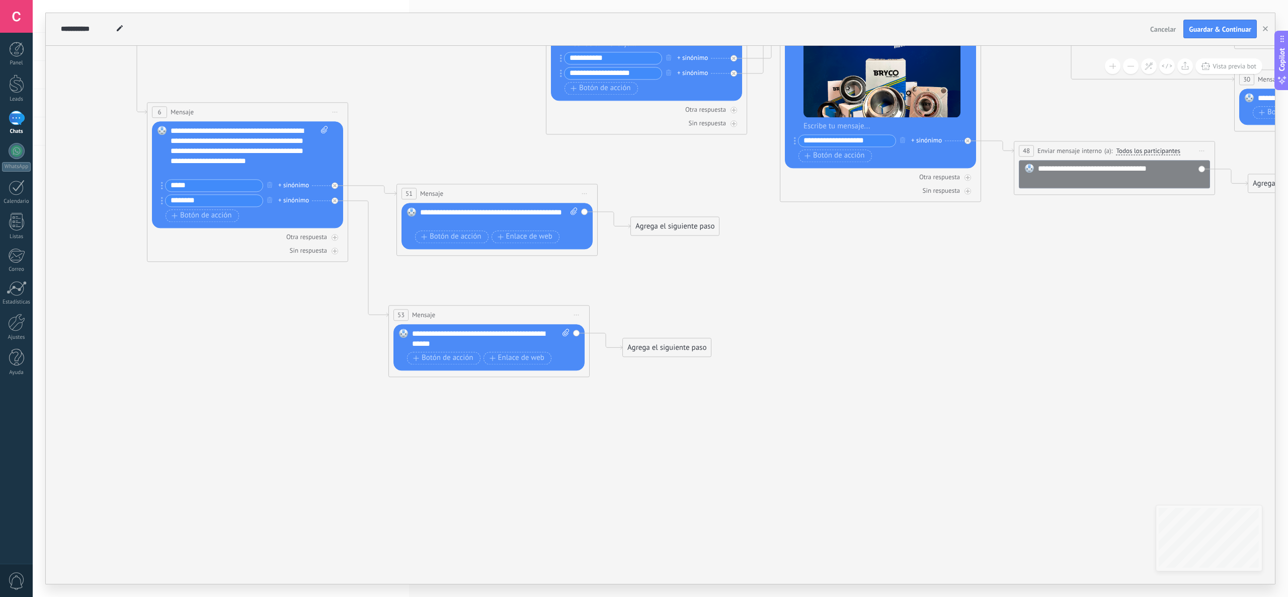
drag, startPoint x: 913, startPoint y: 382, endPoint x: 828, endPoint y: 316, distance: 107.5
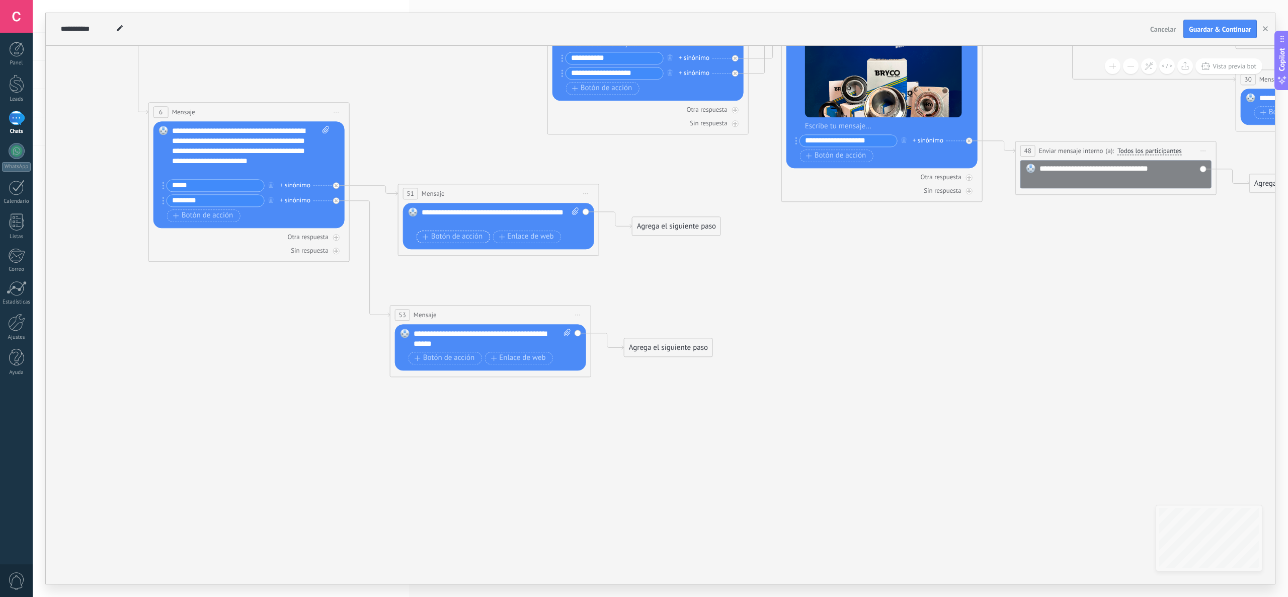
click at [467, 238] on span "Botón de acción" at bounding box center [453, 237] width 60 height 8
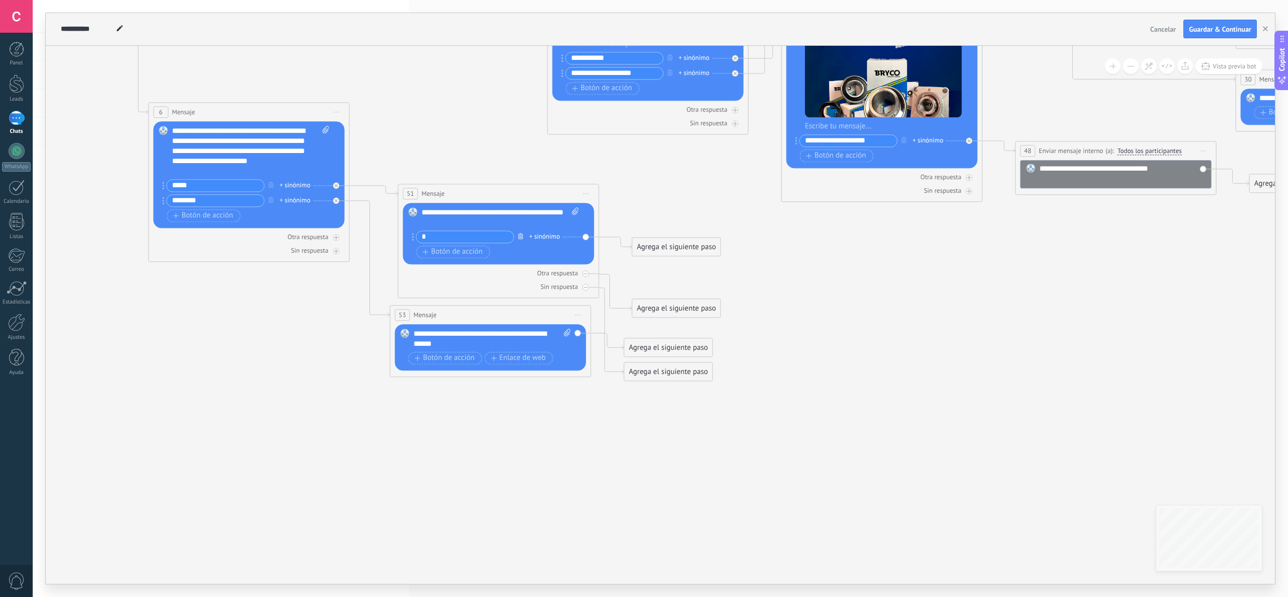
type input "*"
click at [522, 238] on icon "button" at bounding box center [520, 236] width 5 height 6
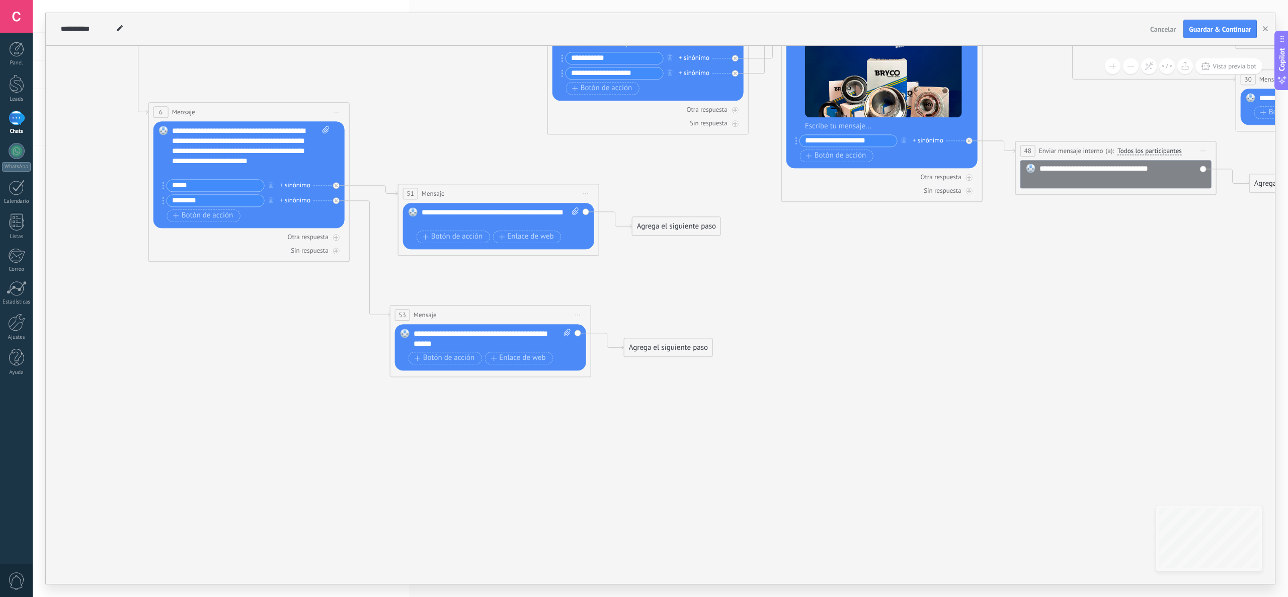
click at [660, 228] on div "Agrega el siguiente paso" at bounding box center [676, 226] width 88 height 17
click at [688, 309] on span "Enviar mensaje interno" at bounding box center [696, 309] width 74 height 10
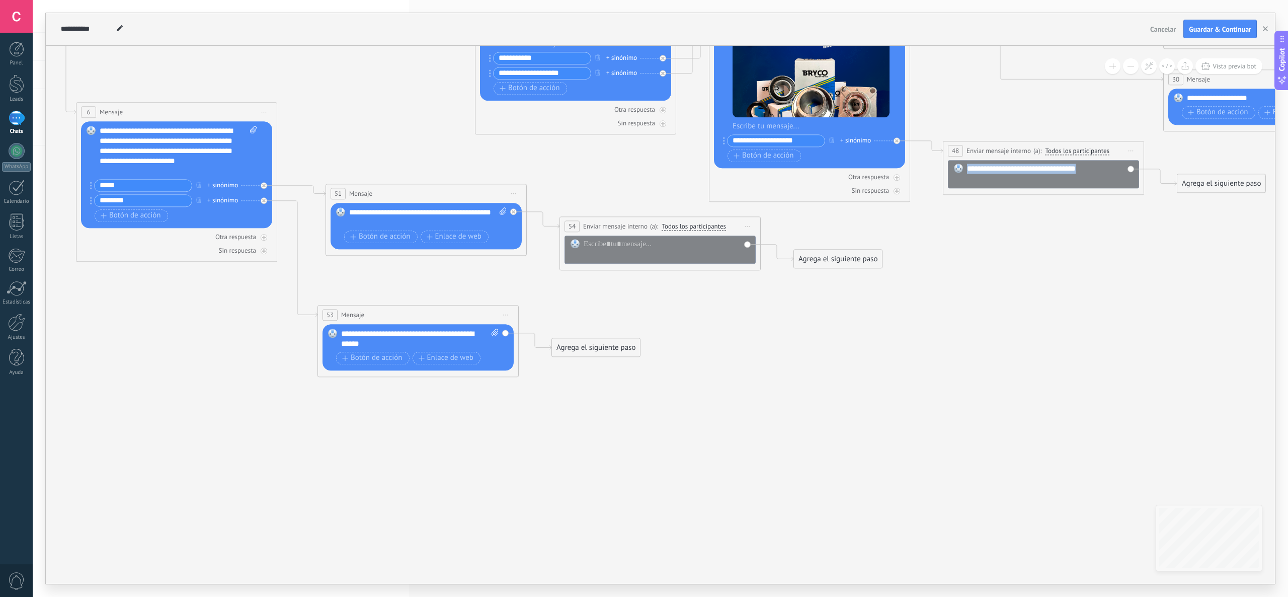
drag, startPoint x: 1020, startPoint y: 176, endPoint x: 958, endPoint y: 162, distance: 63.5
click at [958, 162] on div "**********" at bounding box center [1043, 174] width 191 height 28
copy div "**********"
click at [638, 248] on div at bounding box center [667, 249] width 167 height 20
paste div
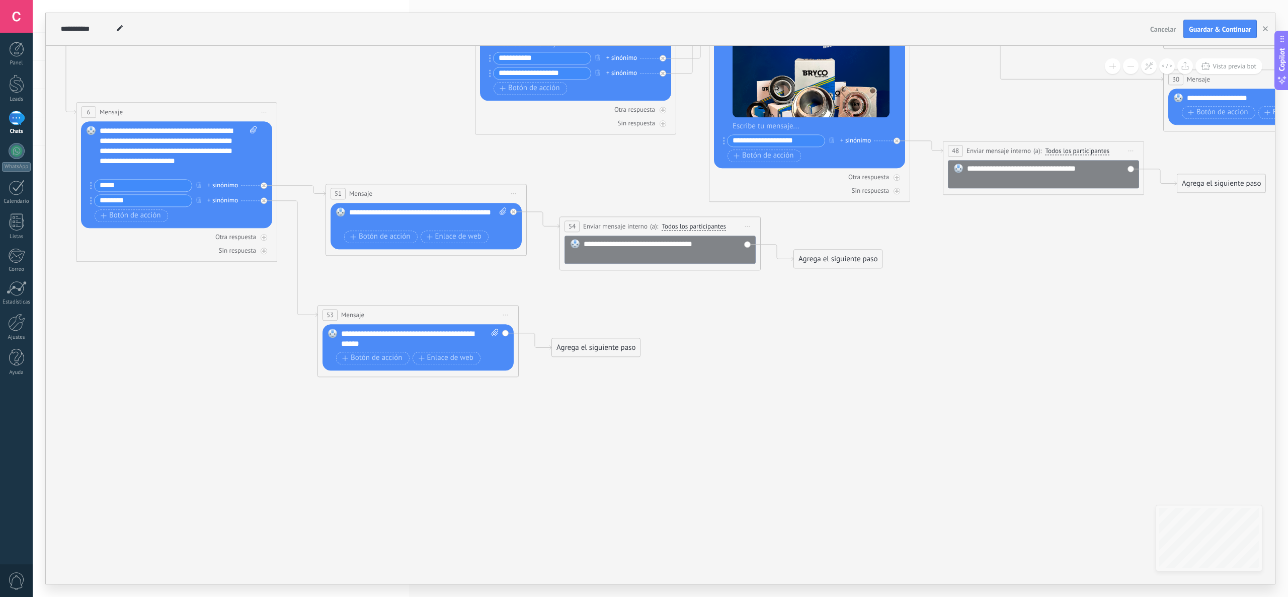
click at [600, 341] on div "Agrega el siguiente paso" at bounding box center [596, 347] width 88 height 17
click at [620, 429] on span "Enviar mensaje interno" at bounding box center [615, 430] width 74 height 10
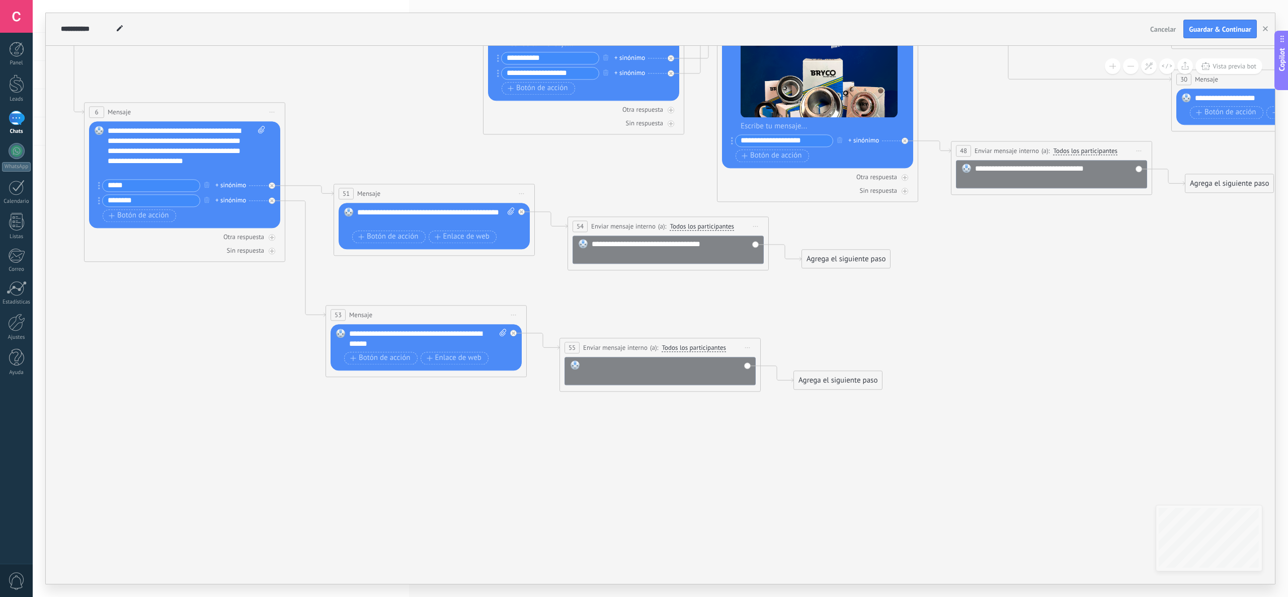
click at [626, 368] on div at bounding box center [667, 370] width 167 height 20
paste div
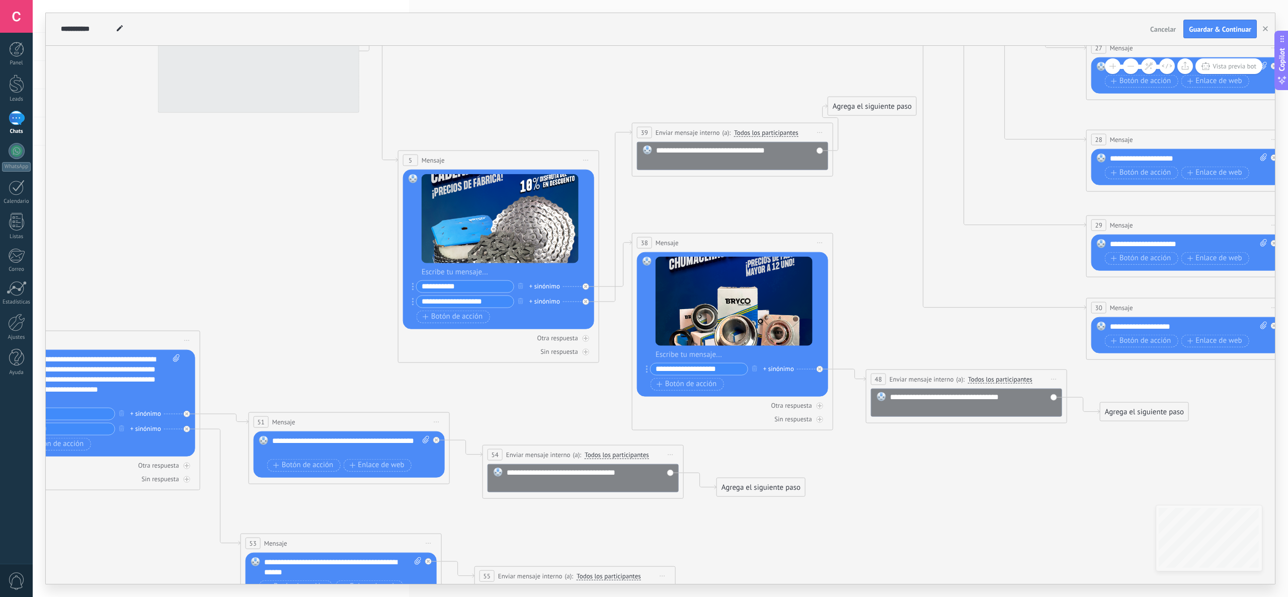
drag, startPoint x: 1020, startPoint y: 327, endPoint x: 932, endPoint y: 547, distance: 237.0
click at [932, 564] on icon at bounding box center [803, 179] width 2113 height 1384
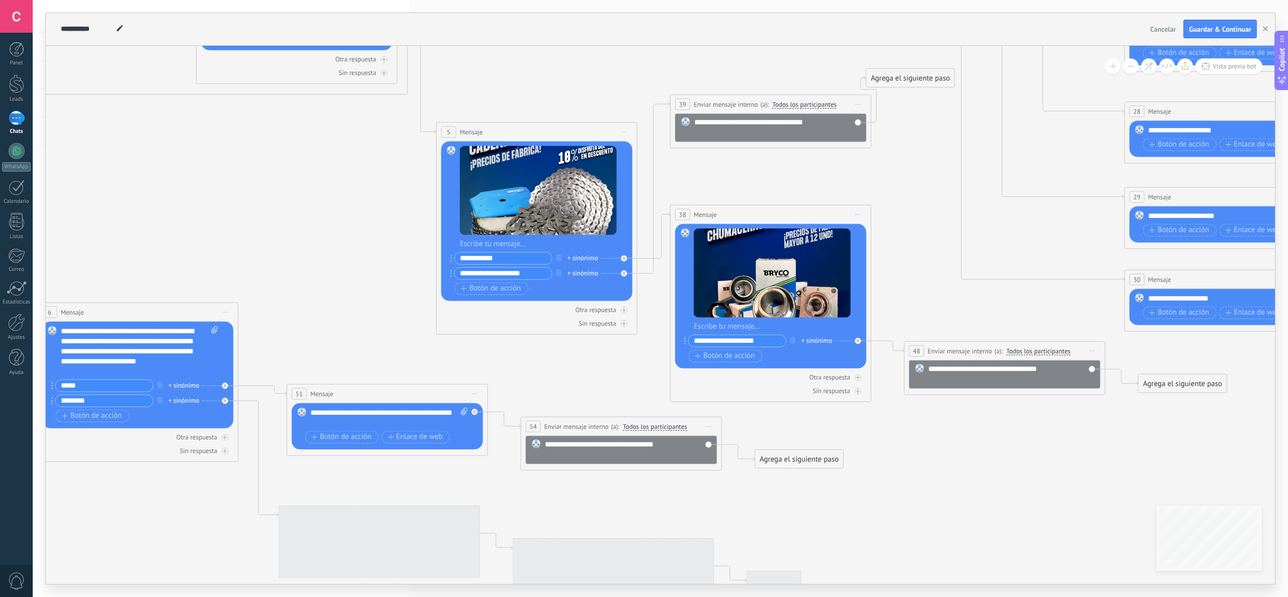
drag, startPoint x: 865, startPoint y: 219, endPoint x: 906, endPoint y: 182, distance: 54.9
click at [906, 182] on icon at bounding box center [842, 151] width 2113 height 1384
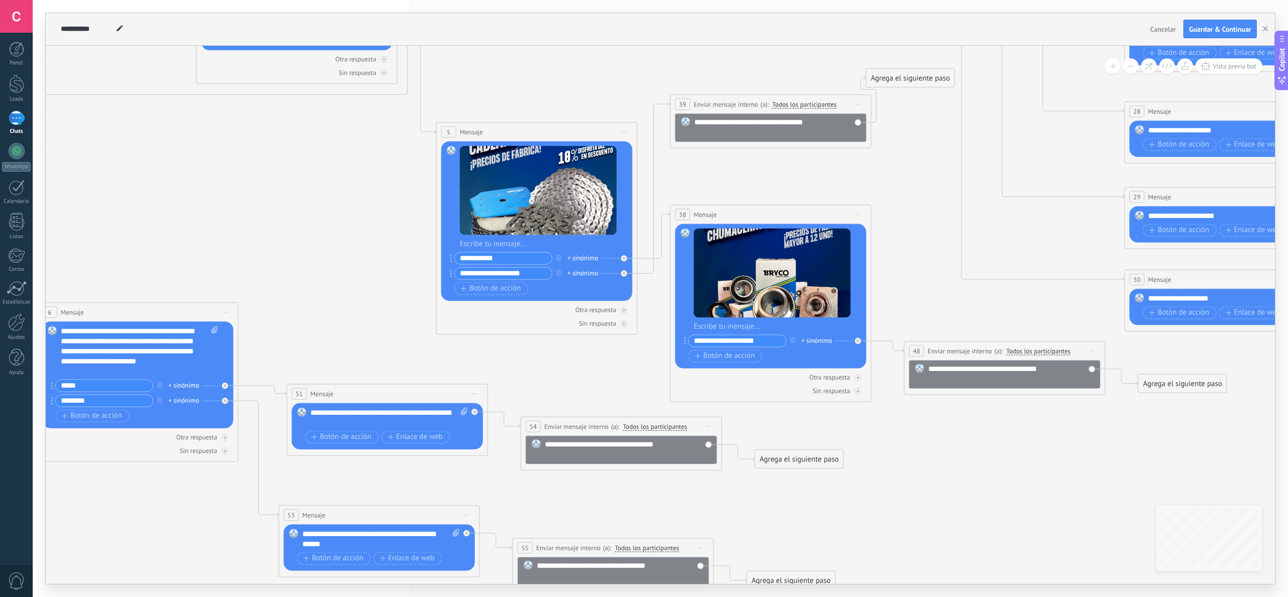
click at [1228, 30] on span "Guardar & Continuar" at bounding box center [1220, 29] width 62 height 7
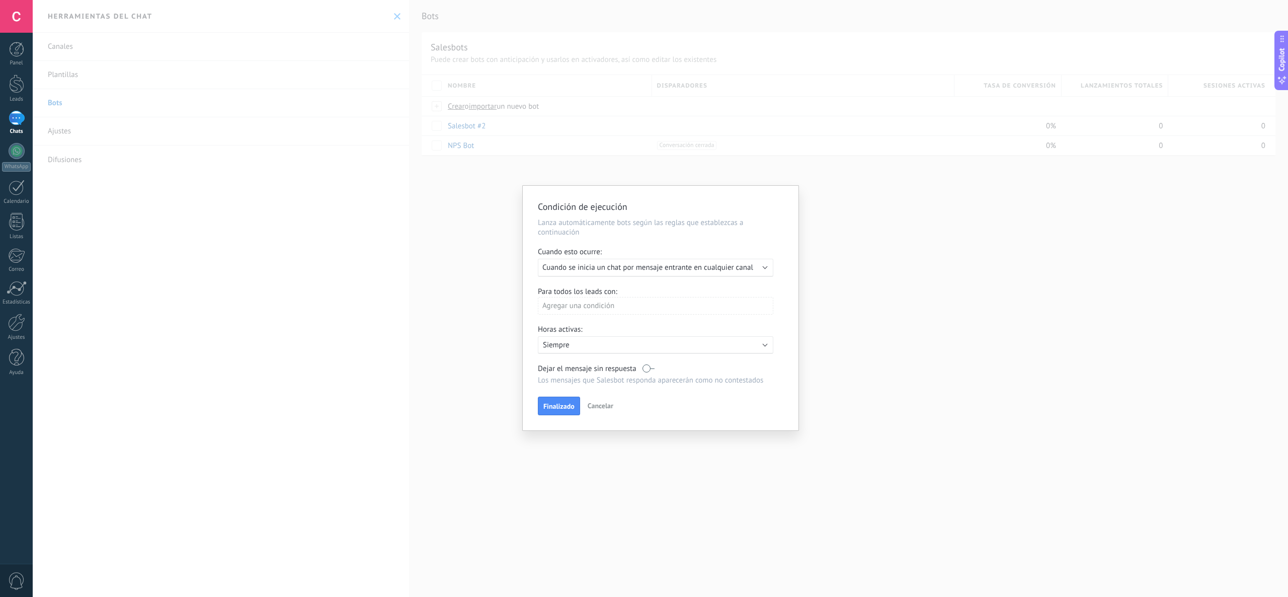
click at [763, 264] on div "Ejecutar: Cuando se inicia un chat por mensaje entrante en cualquier canal" at bounding box center [655, 268] width 235 height 18
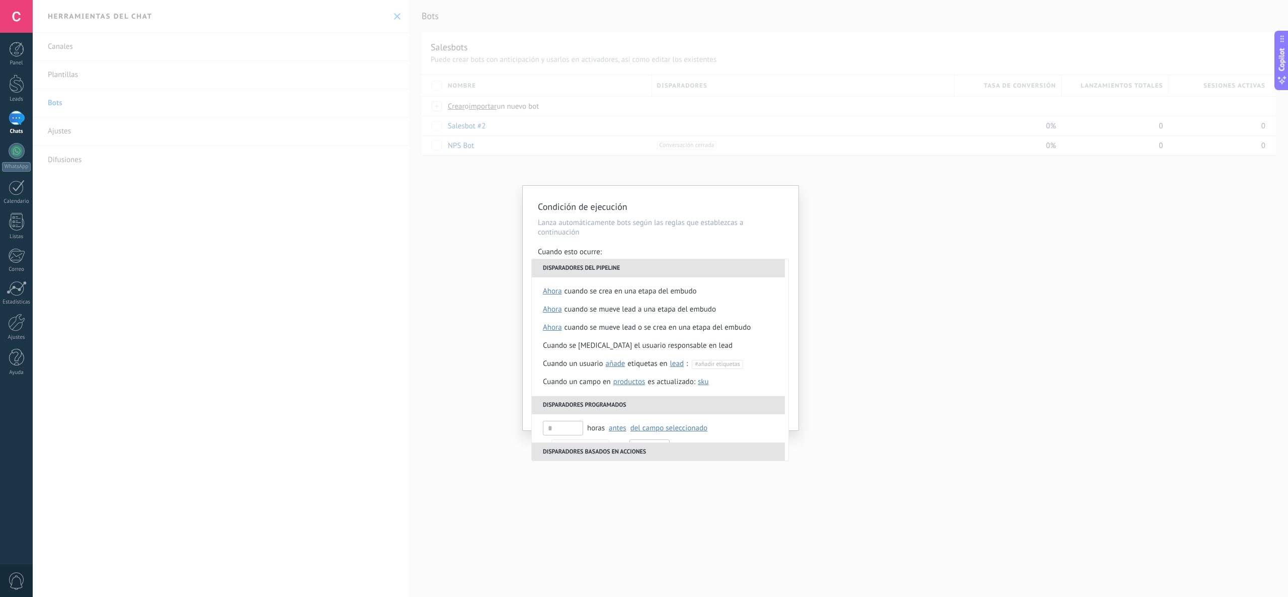
click at [775, 232] on p "Lanza automáticamente bots según las reglas que establezcas a continuación" at bounding box center [661, 227] width 246 height 19
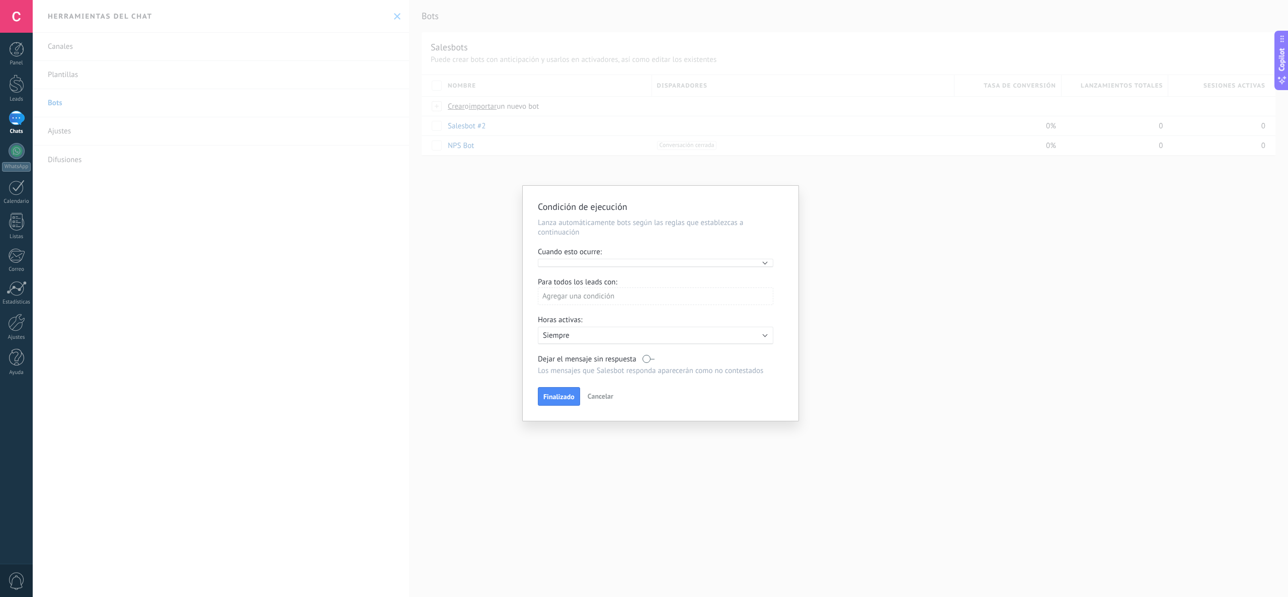
click at [762, 261] on div "Ejecutar:" at bounding box center [655, 263] width 235 height 9
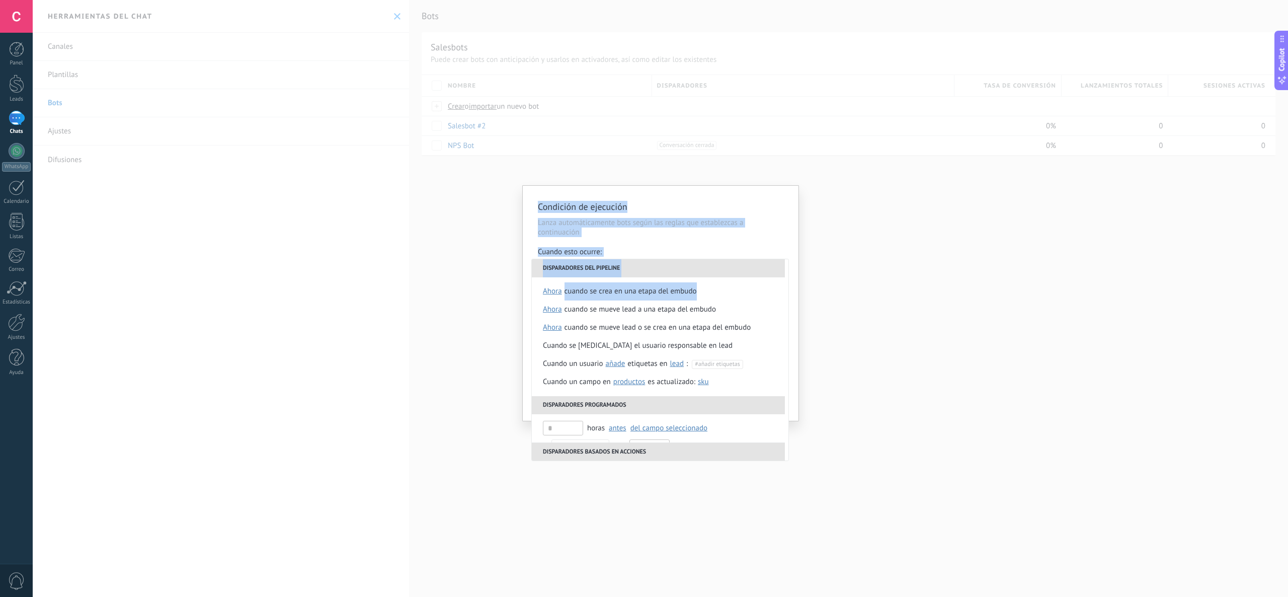
drag, startPoint x: 789, startPoint y: 287, endPoint x: 799, endPoint y: 341, distance: 54.8
click at [799, 341] on div "Condición de ejecución Lanza automáticamente bots según las reglas que establez…" at bounding box center [660, 298] width 1255 height 597
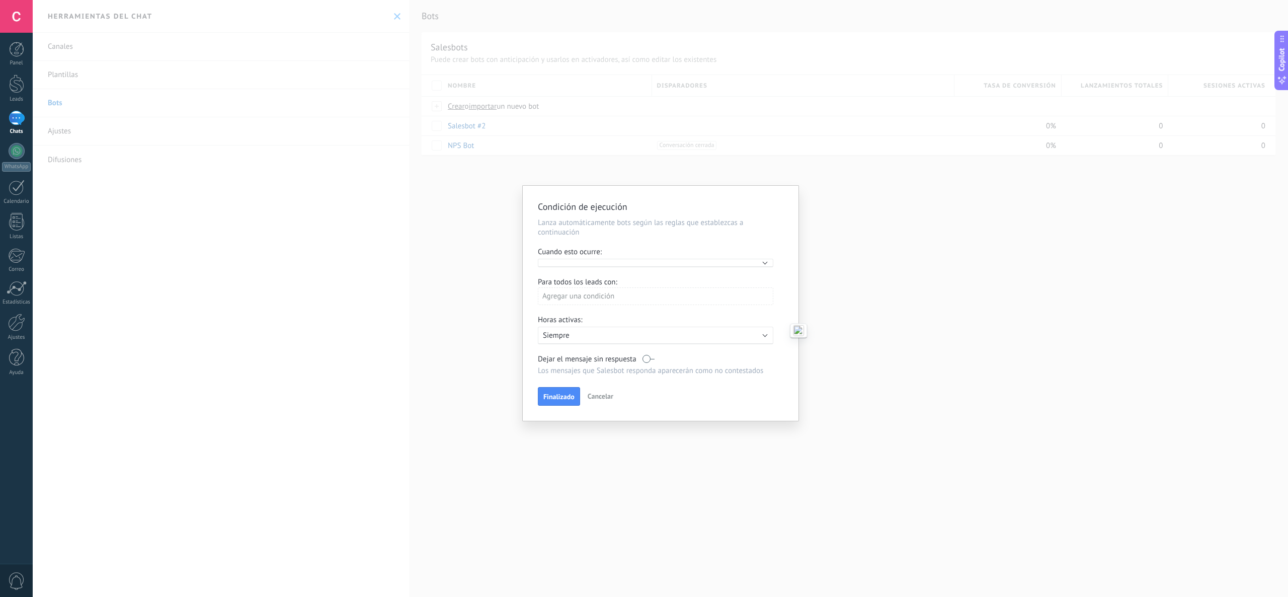
click at [764, 296] on div "Agregar una condición" at bounding box center [655, 296] width 235 height 18
click at [692, 283] on div at bounding box center [660, 302] width 275 height 233
click at [765, 331] on div "Activo: Siempre" at bounding box center [656, 336] width 226 height 10
click at [765, 330] on li "Siempre" at bounding box center [670, 335] width 276 height 18
click at [566, 399] on span "Finalizado" at bounding box center [558, 396] width 31 height 7
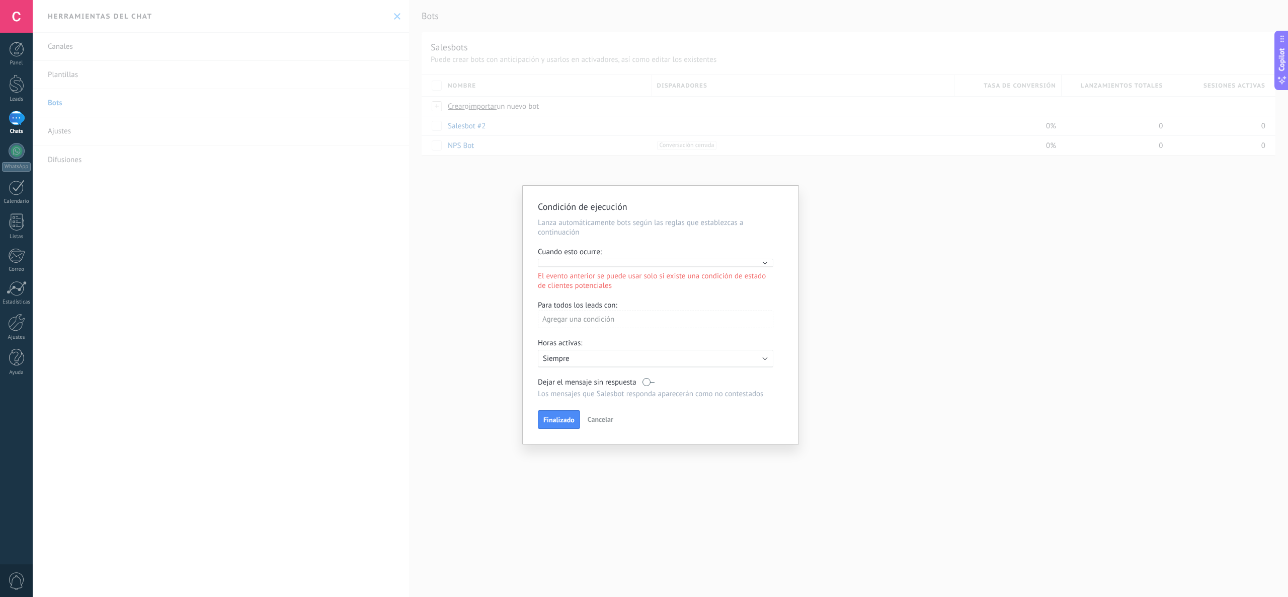
click at [711, 261] on div "Ejecutar:" at bounding box center [655, 263] width 235 height 9
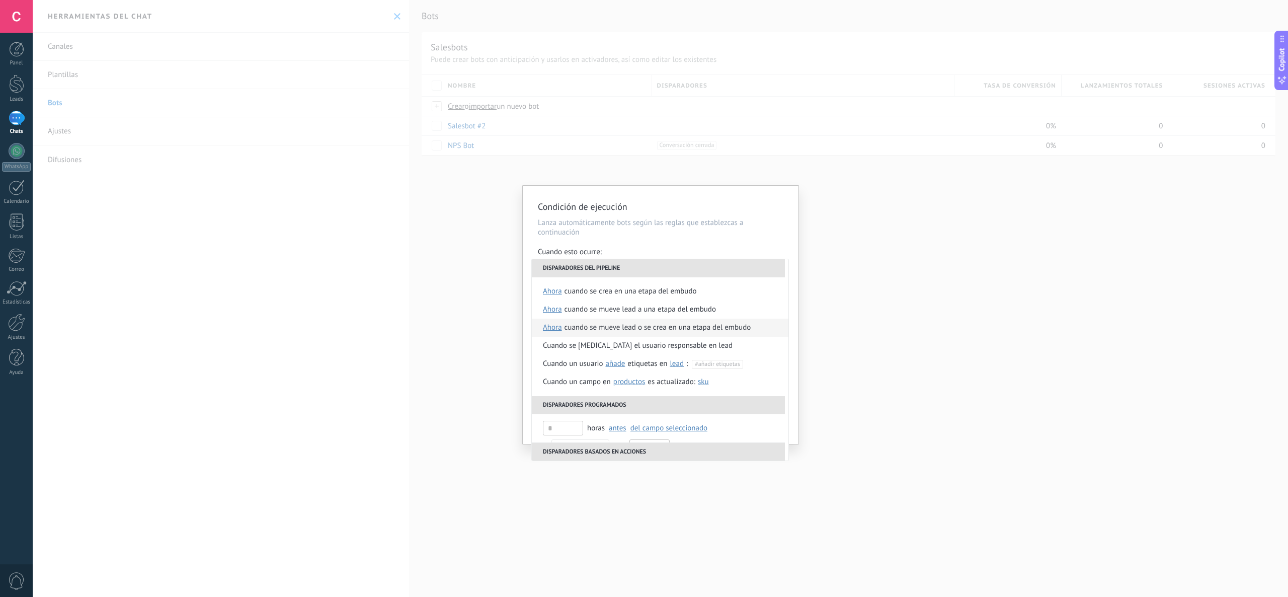
click at [630, 327] on div "Cuando se mueve lead o se crea en una etapa del embudo" at bounding box center [658, 327] width 187 height 18
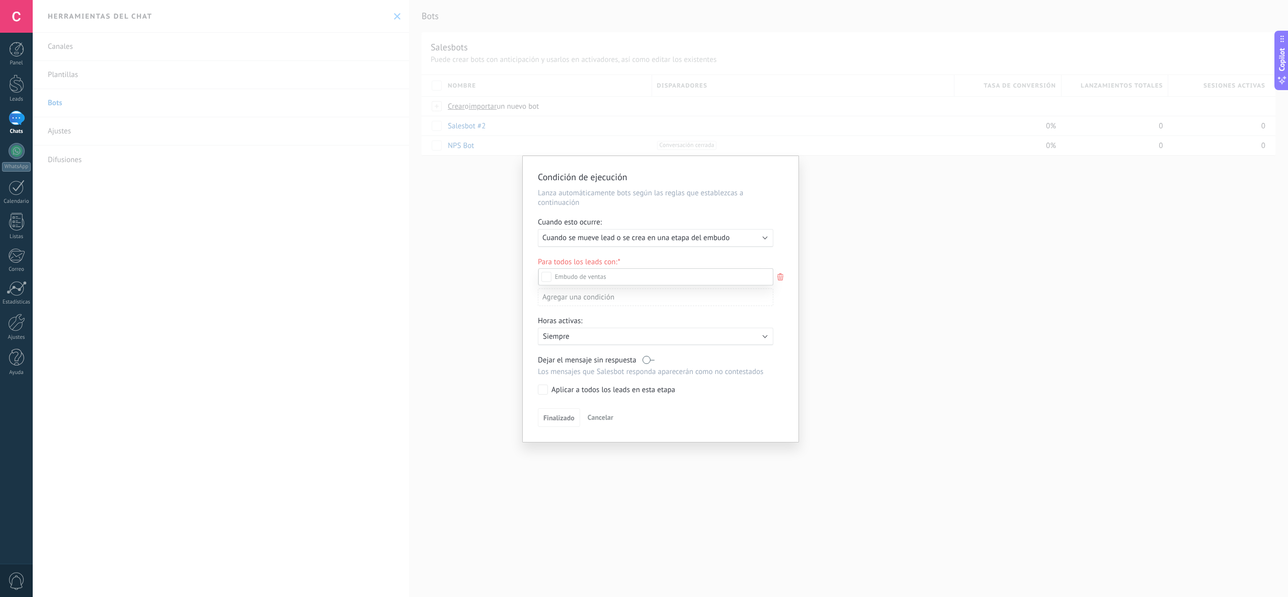
click at [791, 250] on div at bounding box center [660, 298] width 1255 height 597
click at [564, 422] on span "Finalizado" at bounding box center [558, 419] width 31 height 7
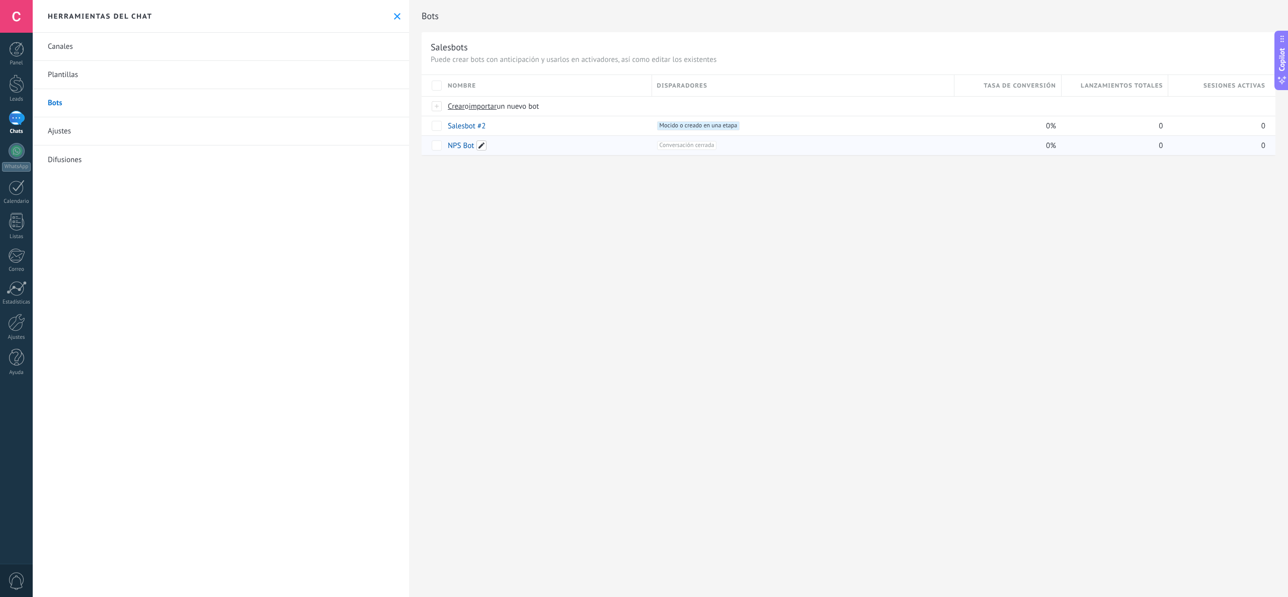
click at [480, 146] on span at bounding box center [481, 145] width 10 height 10
click at [507, 165] on span "Cancelar" at bounding box center [514, 168] width 26 height 9
click at [548, 193] on div "Bots Salesbots Puede crear bots con anticipación y usarlos en activadores, así …" at bounding box center [848, 298] width 879 height 597
click at [549, 236] on div "Bots Salesbots Puede crear bots con anticipación y usarlos en activadores, así …" at bounding box center [848, 298] width 879 height 597
click at [751, 126] on span at bounding box center [748, 126] width 10 height 10
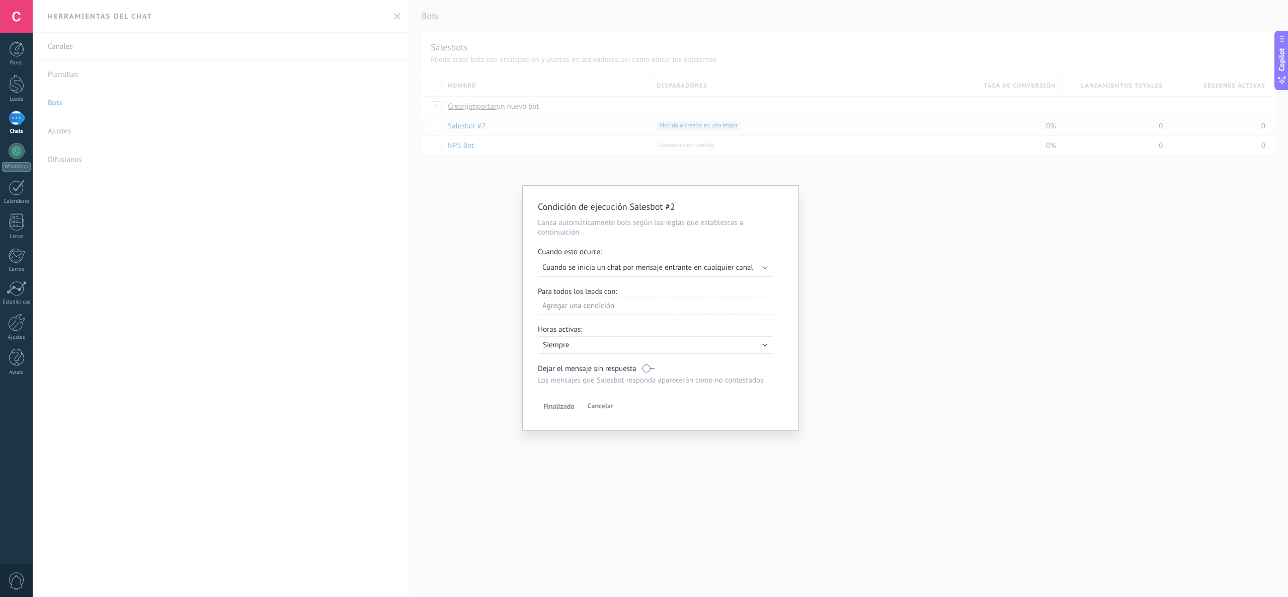
click at [758, 263] on div "Ejecutar: Cuando se inicia un chat por mensaje entrante en cualquier canal" at bounding box center [651, 268] width 218 height 10
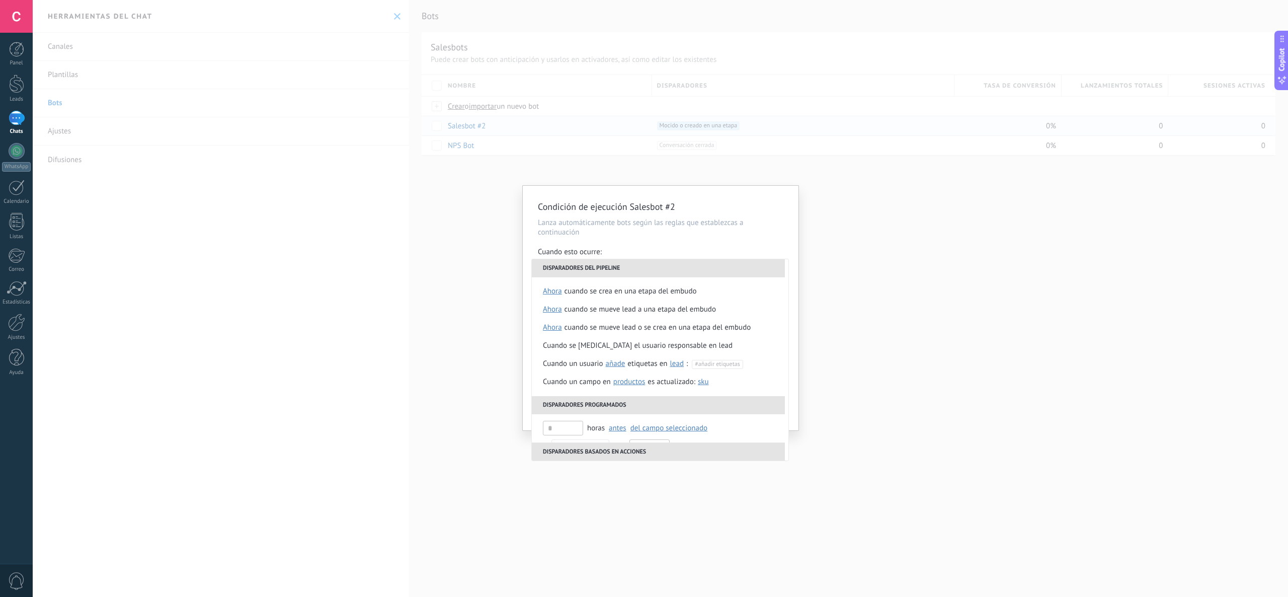
click at [728, 294] on li "Cuando se crea en una etapa del embudo ahora después de 5 minutos después de 10…" at bounding box center [660, 291] width 257 height 18
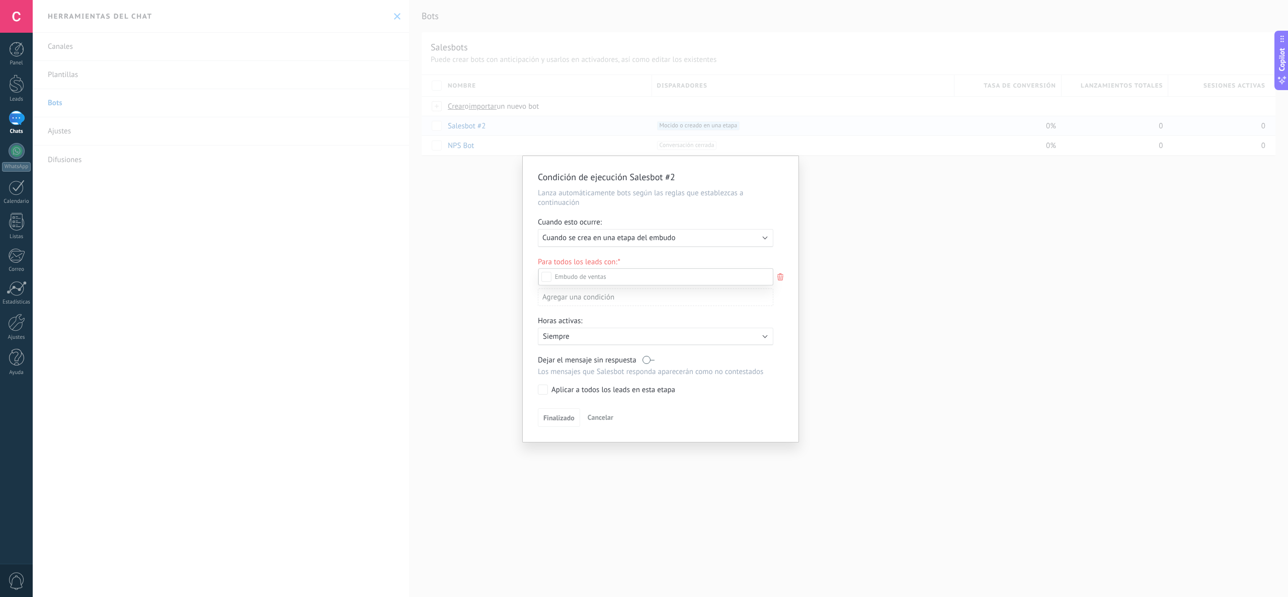
click at [0, 0] on ul "Nueva consulta Cualificado Cotización enviada Pedido creado Pedido completado P…" at bounding box center [0, 0] width 0 height 0
click at [781, 252] on div at bounding box center [660, 298] width 1255 height 597
click at [561, 422] on span "Finalizado" at bounding box center [558, 419] width 31 height 7
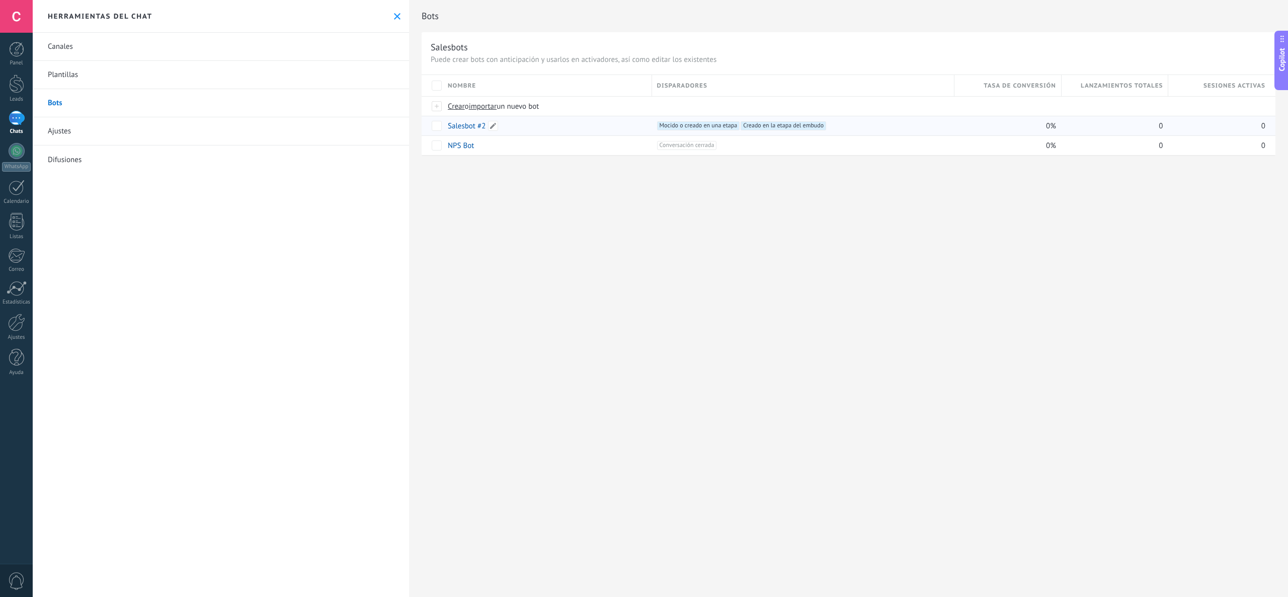
click at [473, 129] on link "Salesbot #2" at bounding box center [467, 126] width 38 height 10
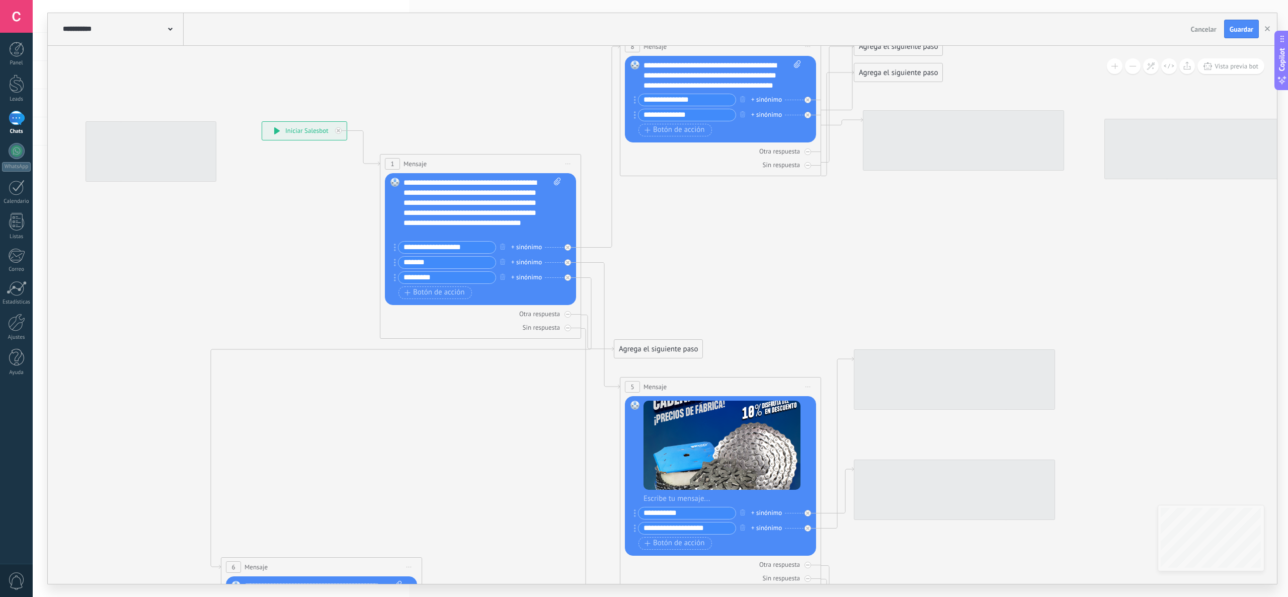
click at [174, 32] on div "**********" at bounding box center [121, 29] width 123 height 32
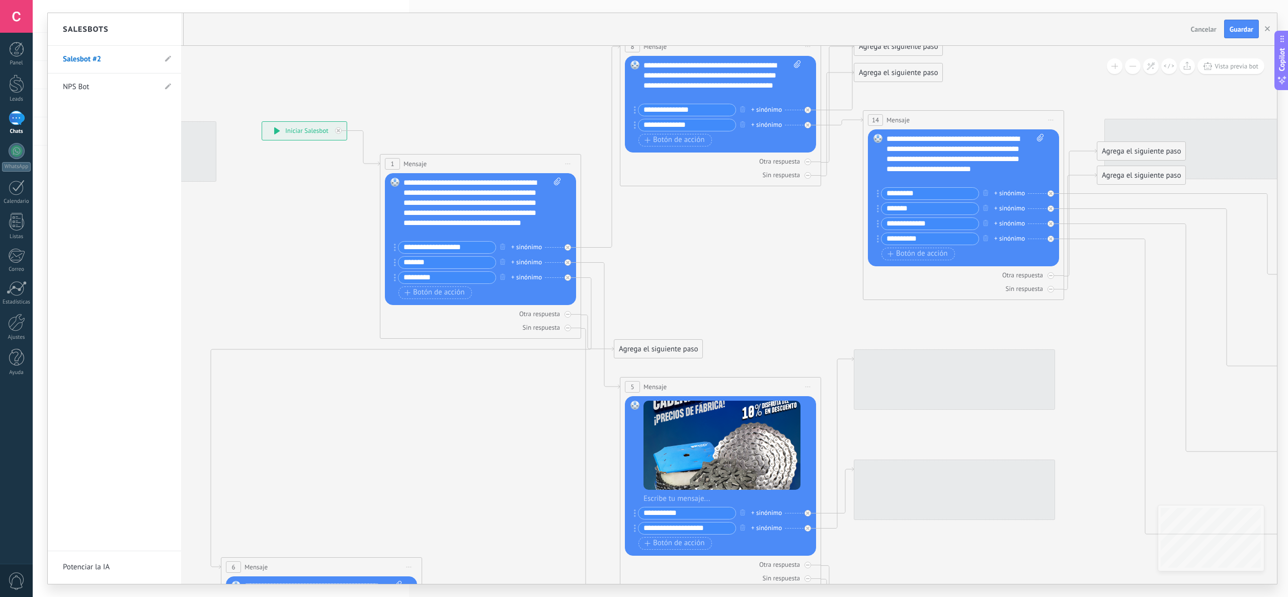
click at [171, 28] on div "Salesbots" at bounding box center [114, 29] width 133 height 33
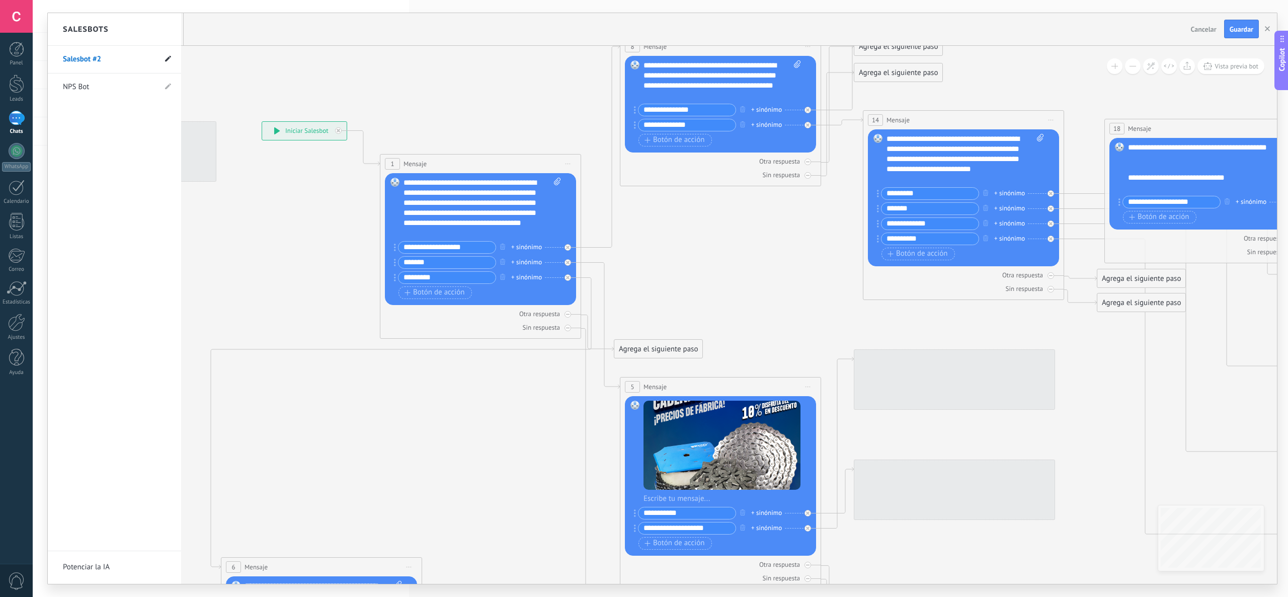
click at [172, 60] on li "Salesbot #2" at bounding box center [114, 60] width 133 height 28
click at [166, 59] on icon at bounding box center [168, 58] width 6 height 6
drag, startPoint x: 46, startPoint y: 50, endPoint x: 39, endPoint y: 50, distance: 7.1
click at [39, 50] on div "**********" at bounding box center [660, 298] width 1255 height 597
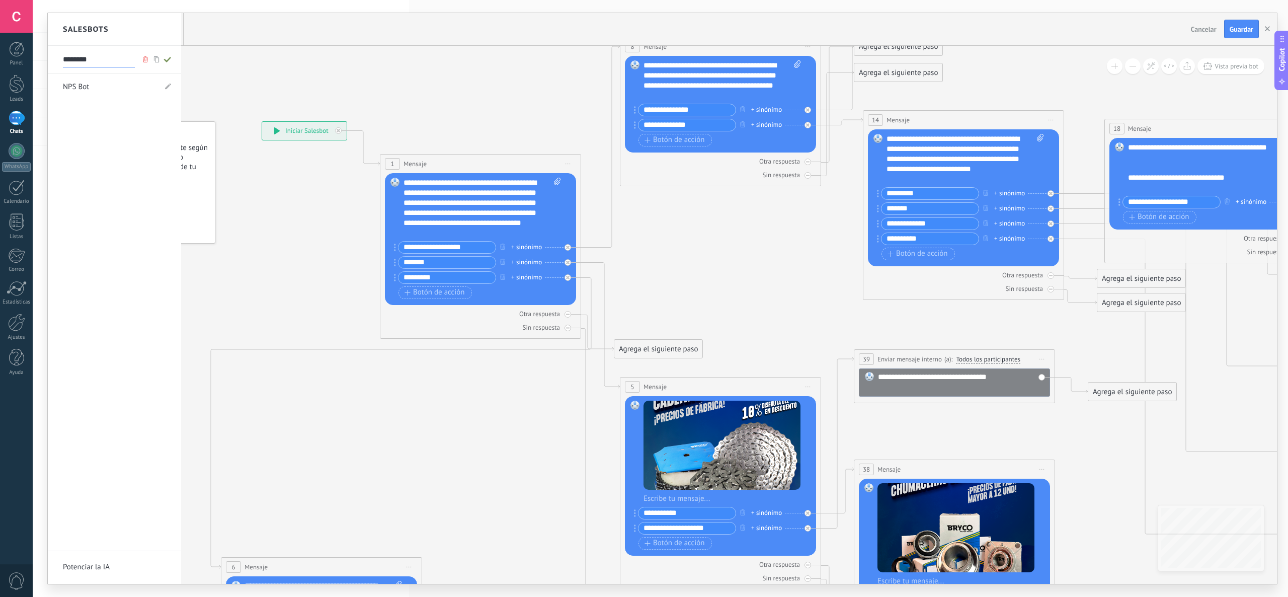
type input "********"
click at [481, 78] on div at bounding box center [662, 298] width 1229 height 571
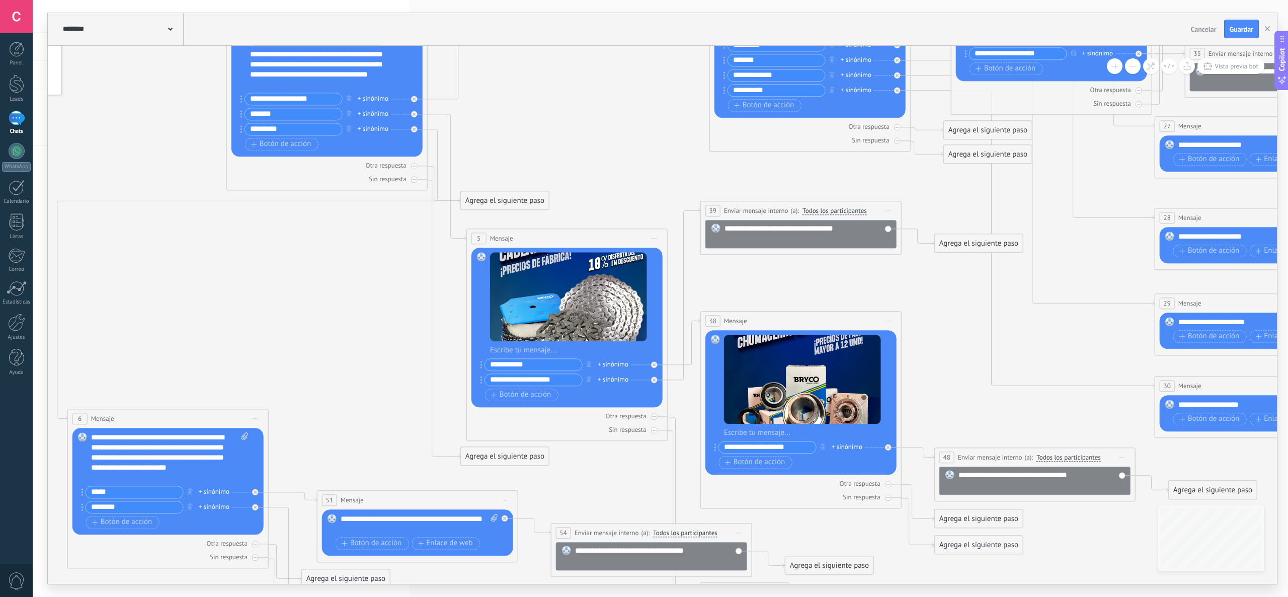
drag, startPoint x: 644, startPoint y: 202, endPoint x: 580, endPoint y: 110, distance: 112.1
click at [580, 110] on icon at bounding box center [872, 263] width 2113 height 1394
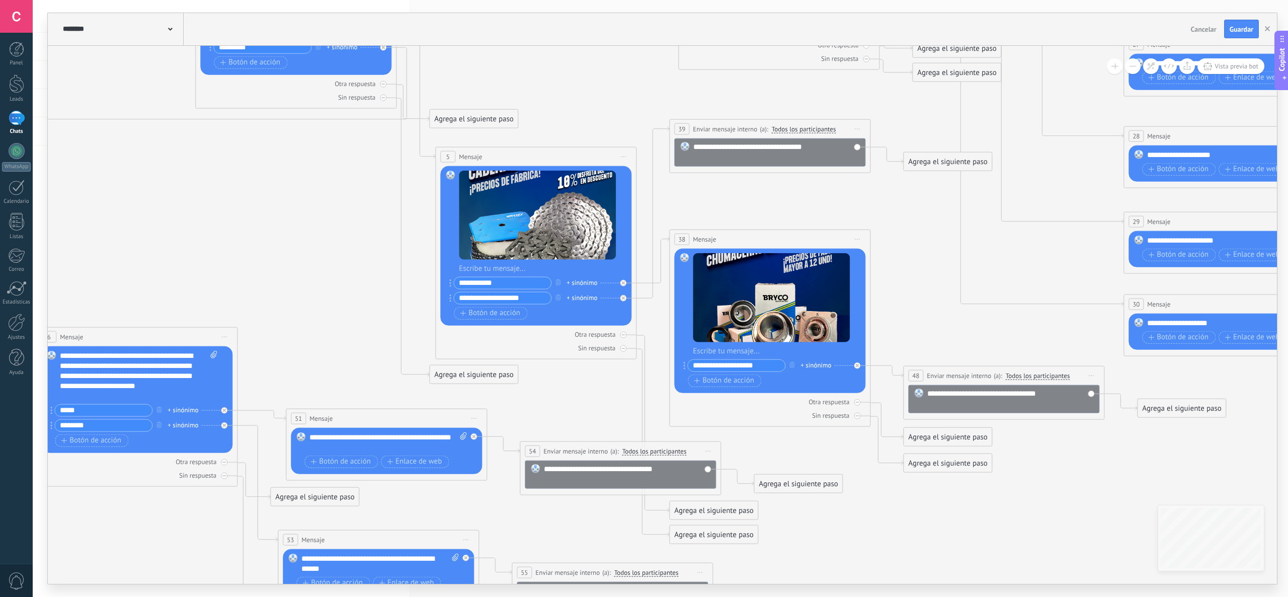
drag, startPoint x: 967, startPoint y: 383, endPoint x: 935, endPoint y: 301, distance: 87.9
click at [935, 301] on icon at bounding box center [841, 181] width 2113 height 1394
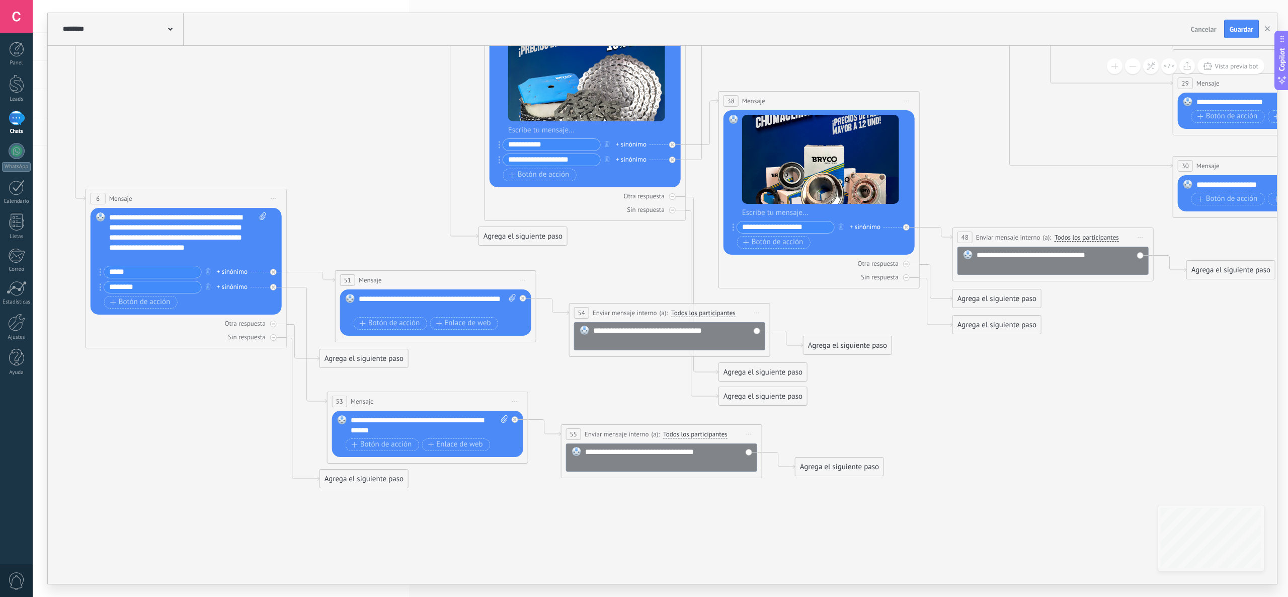
drag, startPoint x: 900, startPoint y: 530, endPoint x: 949, endPoint y: 392, distance: 146.7
click at [949, 392] on icon at bounding box center [890, 43] width 2113 height 1394
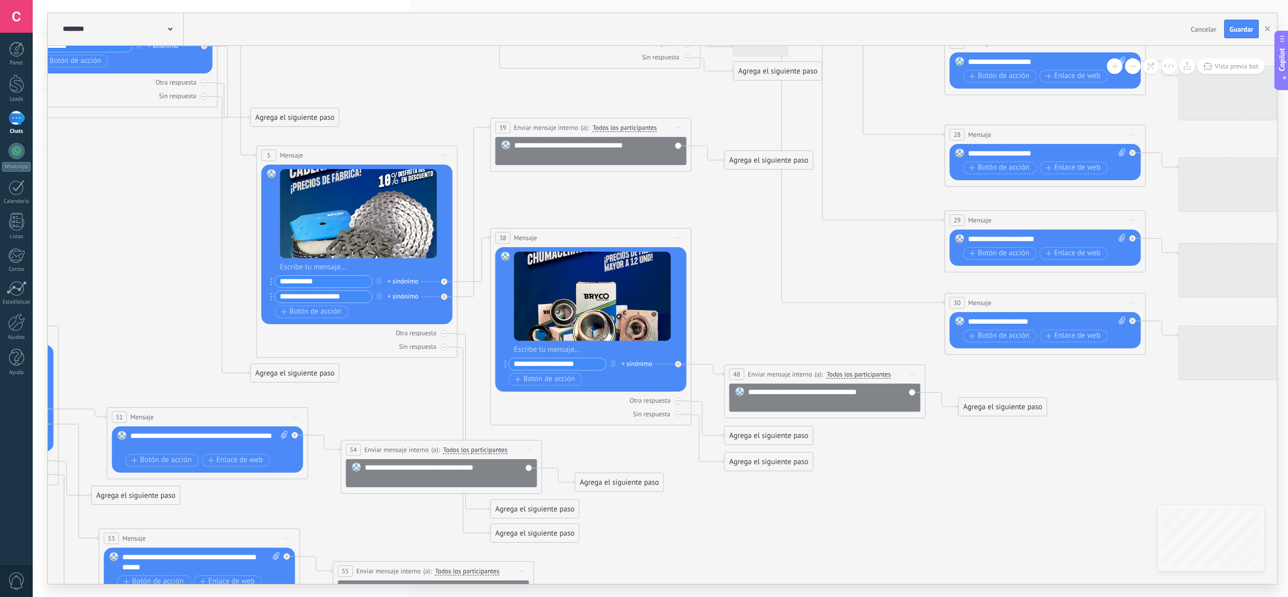
drag, startPoint x: 979, startPoint y: 444, endPoint x: 783, endPoint y: 540, distance: 218.0
click at [783, 540] on icon at bounding box center [662, 180] width 2113 height 1394
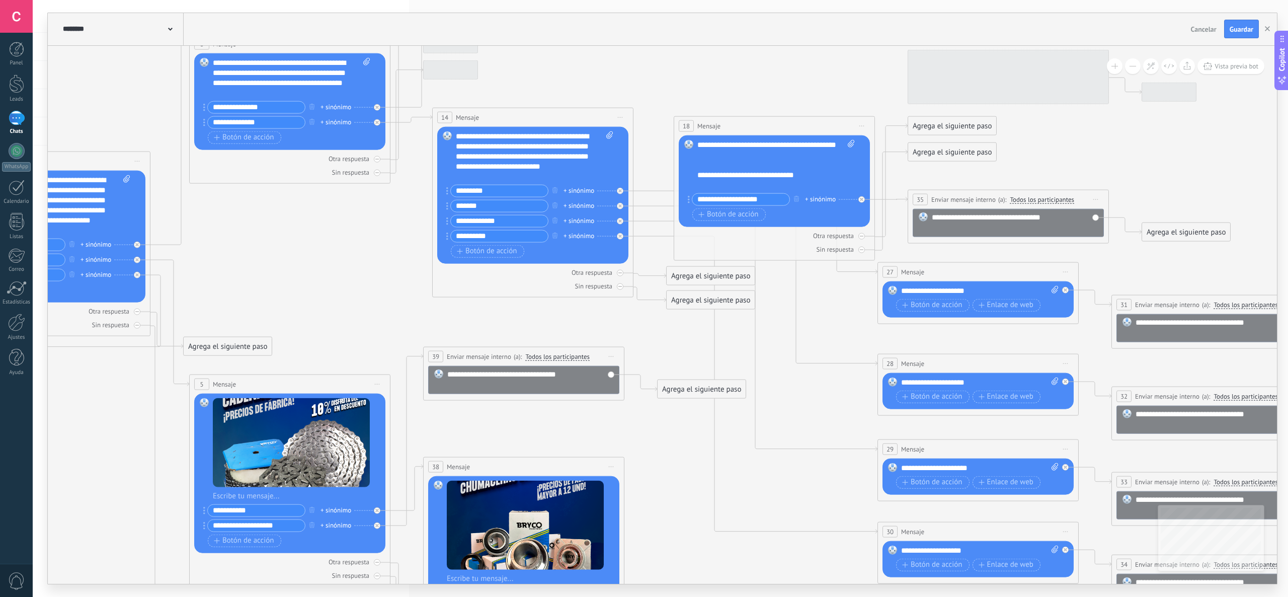
drag, startPoint x: 761, startPoint y: 259, endPoint x: 694, endPoint y: 488, distance: 238.5
click at [694, 488] on icon at bounding box center [595, 408] width 2113 height 1394
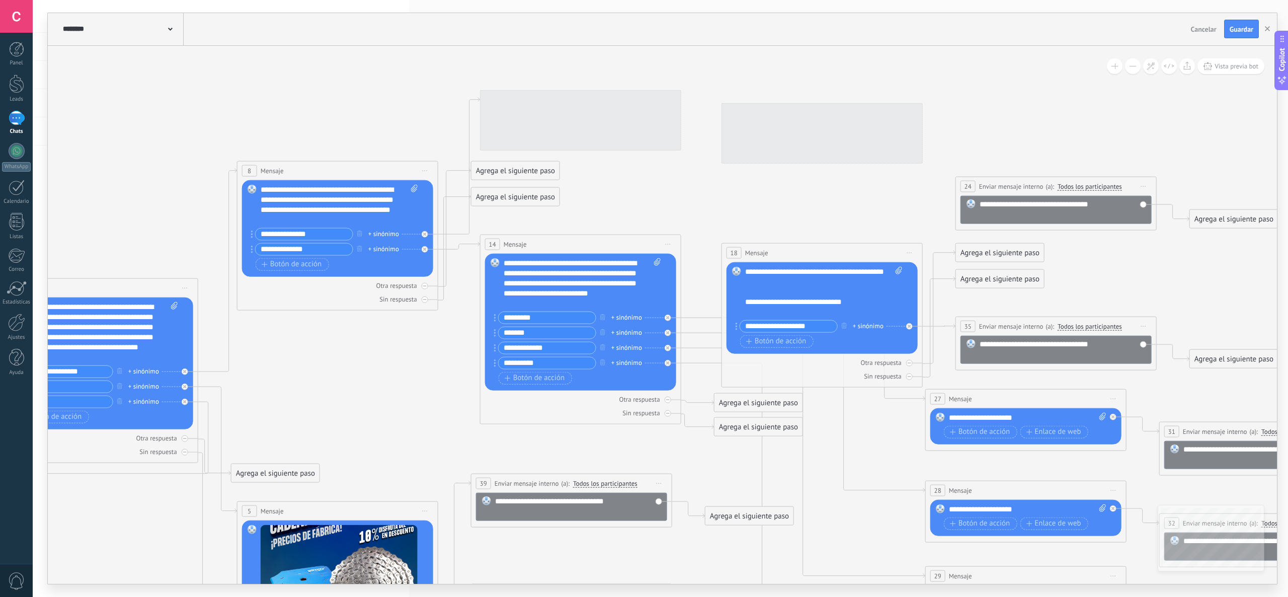
drag, startPoint x: 351, startPoint y: 259, endPoint x: 399, endPoint y: 386, distance: 135.5
click at [399, 386] on icon at bounding box center [642, 535] width 2113 height 1394
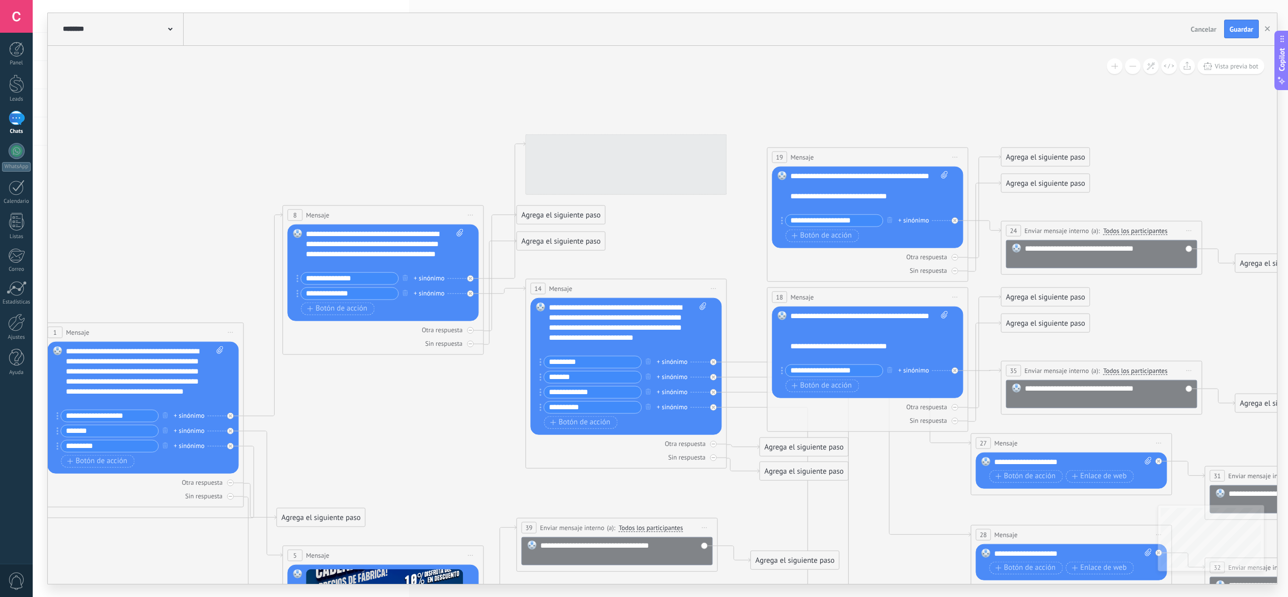
drag, startPoint x: 344, startPoint y: 115, endPoint x: 372, endPoint y: 150, distance: 45.1
click at [372, 150] on icon at bounding box center [688, 569] width 2113 height 1375
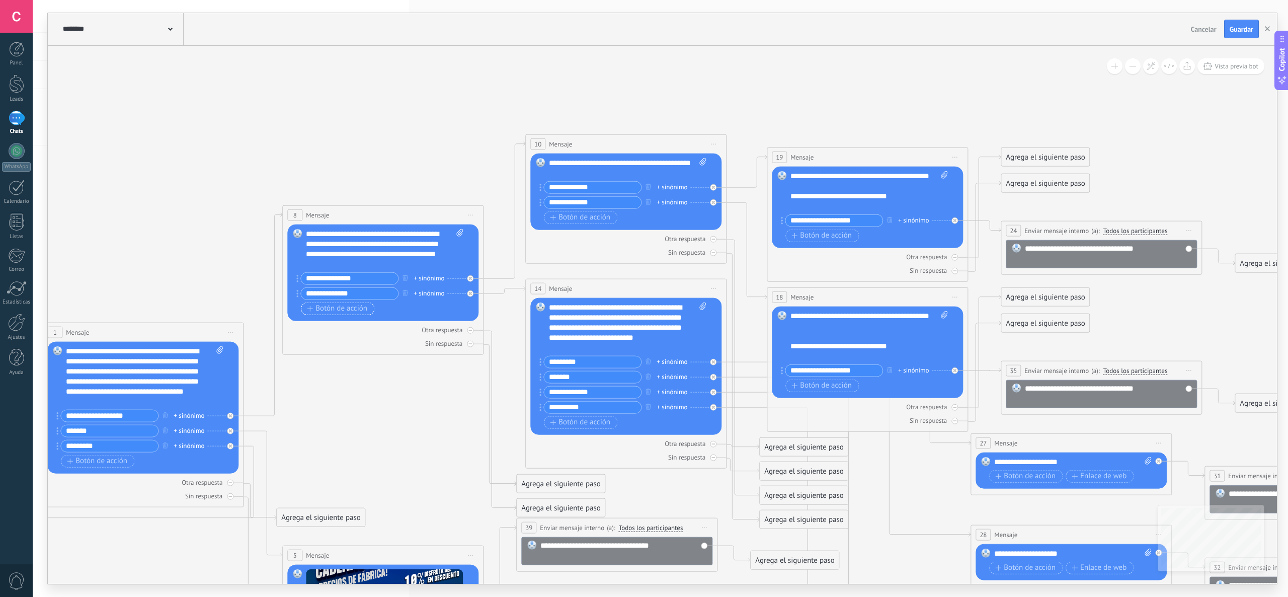
click at [353, 307] on span "Botón de acción" at bounding box center [337, 308] width 60 height 8
type input "*"
type input "**********"
click at [387, 356] on div "Sin respuesta" at bounding box center [382, 358] width 191 height 10
click at [343, 308] on input "**********" at bounding box center [349, 308] width 97 height 12
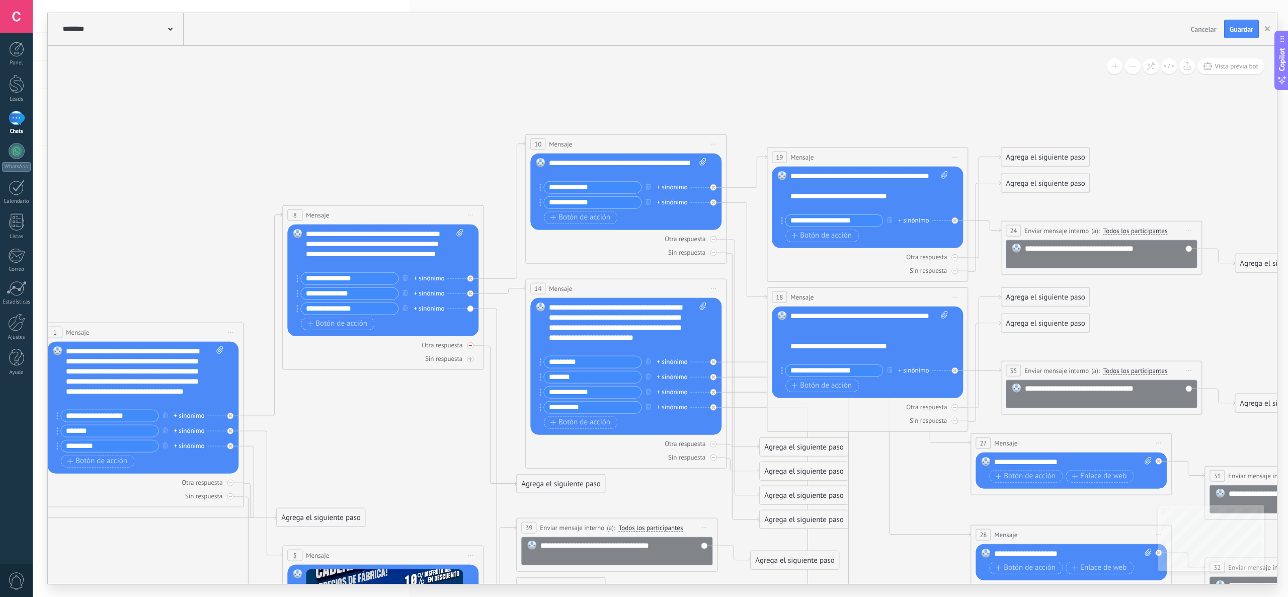
click at [470, 346] on icon at bounding box center [470, 345] width 4 height 1
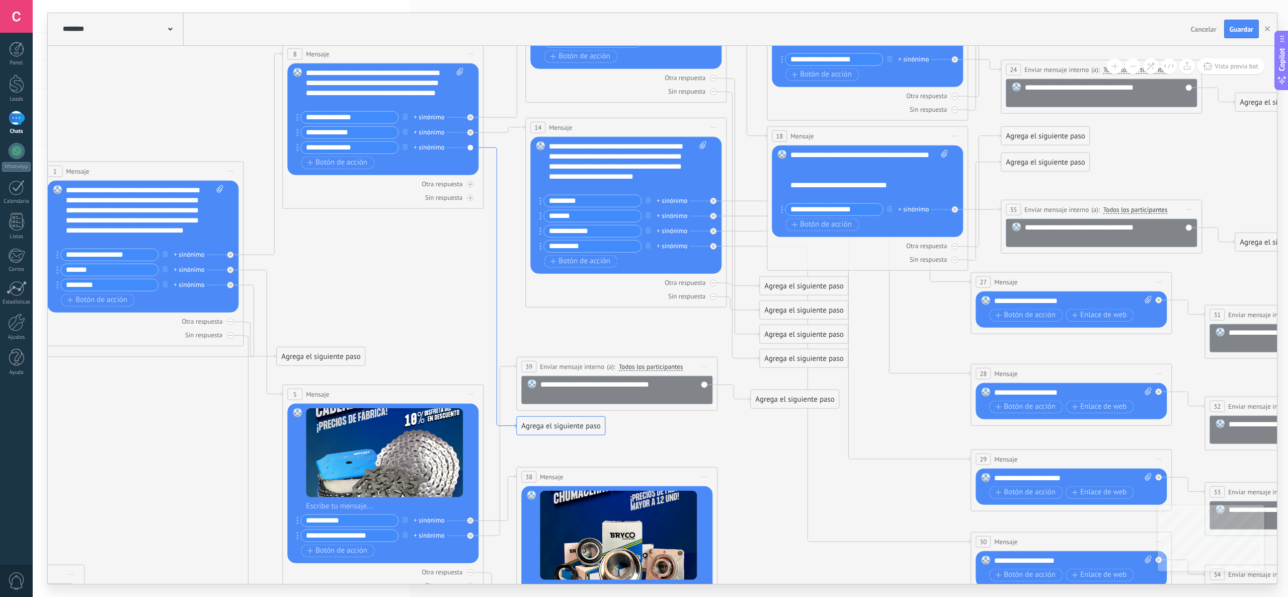
click at [497, 234] on icon at bounding box center [500, 287] width 33 height 280
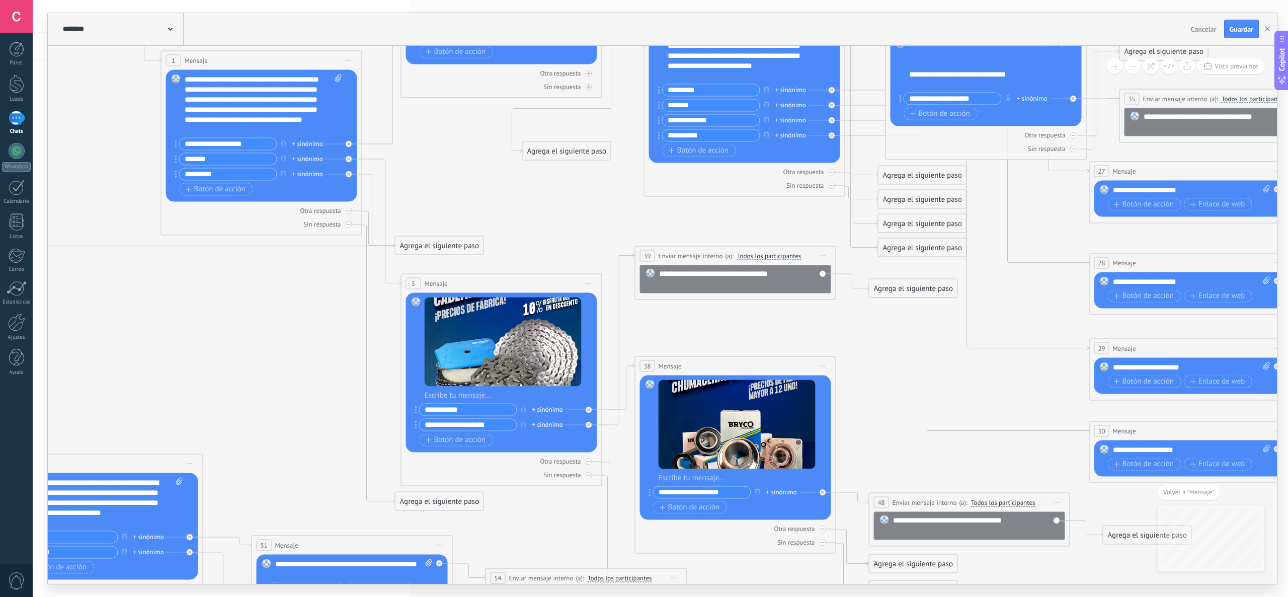
drag, startPoint x: 674, startPoint y: 316, endPoint x: 561, endPoint y: 152, distance: 198.6
click at [561, 152] on div "Agrega el siguiente paso" at bounding box center [567, 150] width 88 height 17
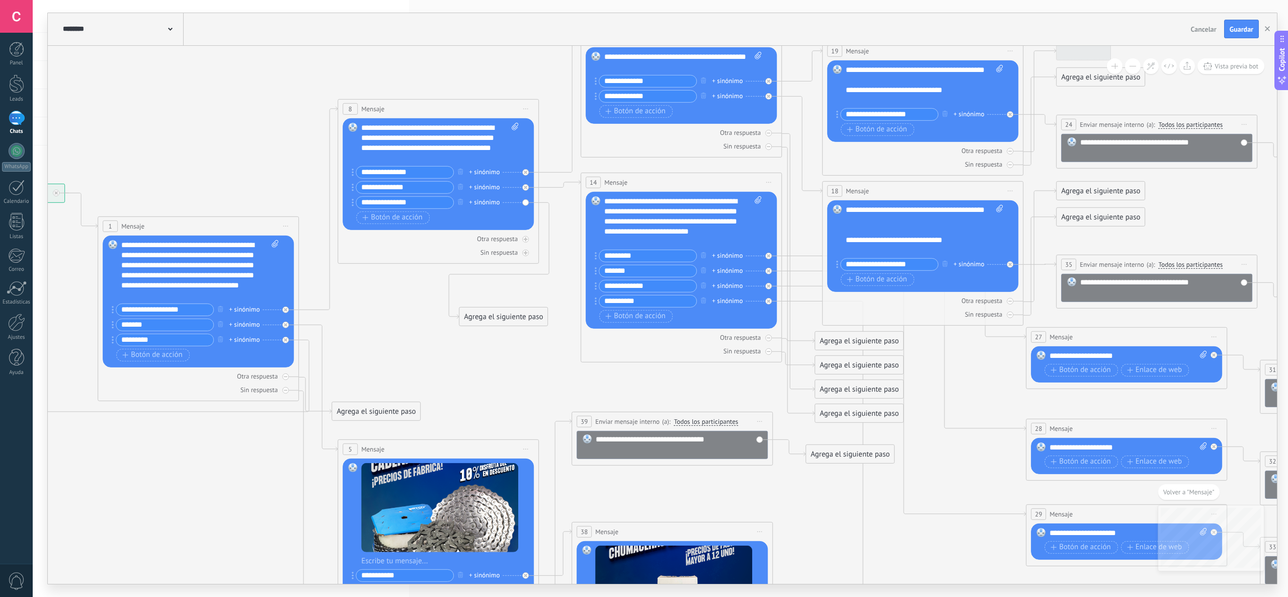
drag, startPoint x: 572, startPoint y: 206, endPoint x: 509, endPoint y: 372, distance: 177.1
click at [509, 372] on icon at bounding box center [743, 474] width 2113 height 1394
drag, startPoint x: 524, startPoint y: 317, endPoint x: 516, endPoint y: 53, distance: 264.3
click at [516, 53] on div "Agrega el siguiente paso" at bounding box center [495, 51] width 88 height 17
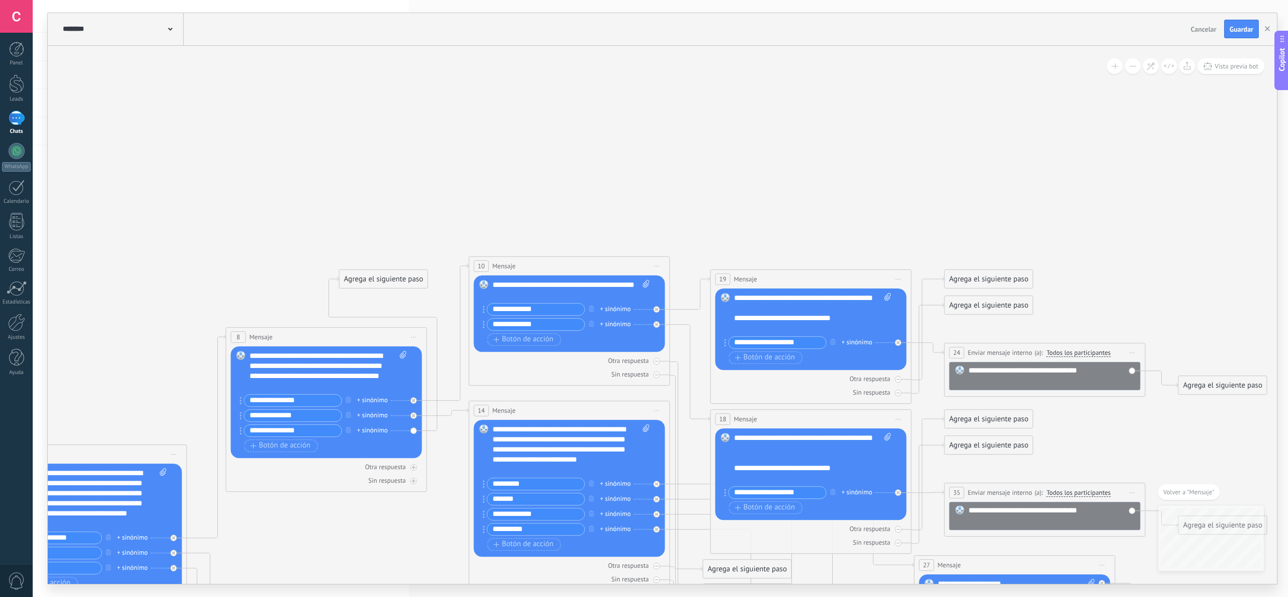
drag, startPoint x: 337, startPoint y: 50, endPoint x: 225, endPoint y: 279, distance: 254.3
drag, startPoint x: 373, startPoint y: 275, endPoint x: 408, endPoint y: 117, distance: 162.1
click at [411, 116] on div "Agrega el siguiente paso" at bounding box center [420, 119] width 88 height 17
click at [442, 122] on div "Agrega el siguiente paso" at bounding box center [420, 120] width 88 height 17
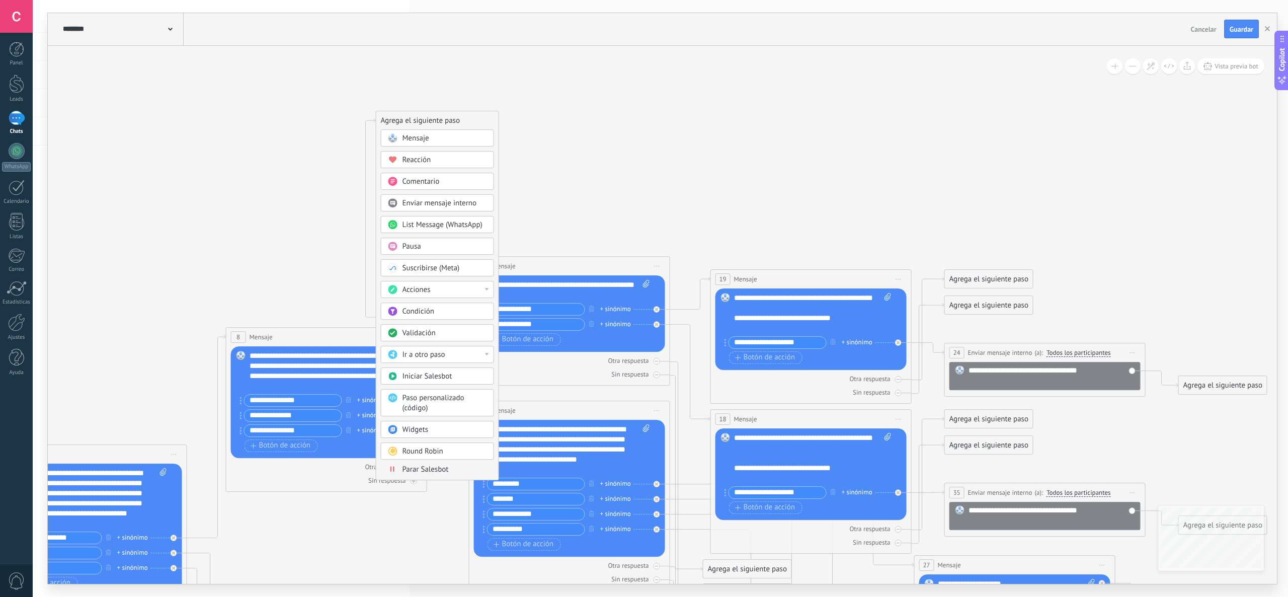
click at [449, 134] on div "Mensaje" at bounding box center [445, 138] width 85 height 10
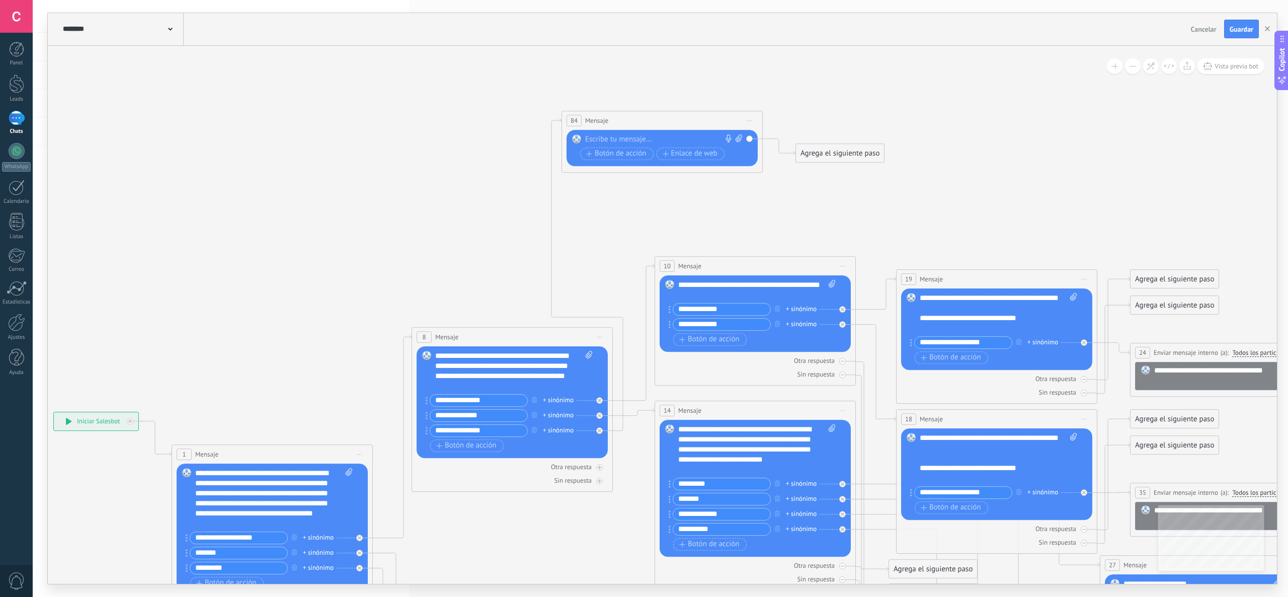
click at [604, 138] on div at bounding box center [659, 139] width 149 height 10
paste div
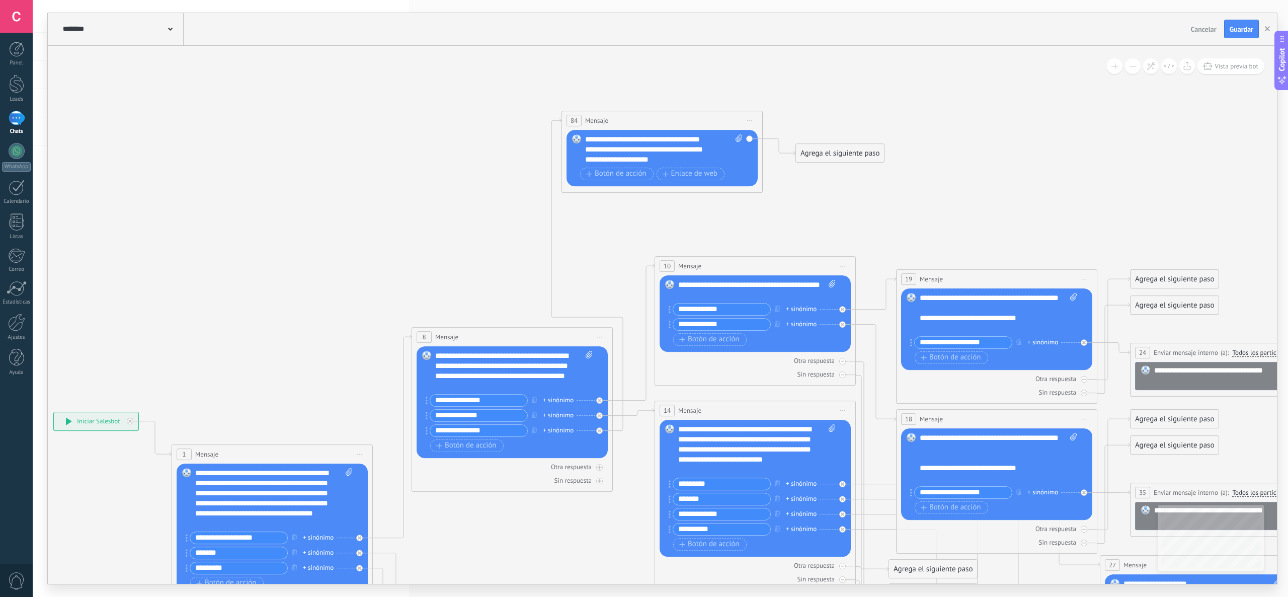
click at [709, 137] on div "**********" at bounding box center [663, 149] width 157 height 30
click at [715, 161] on div "**********" at bounding box center [650, 159] width 131 height 10
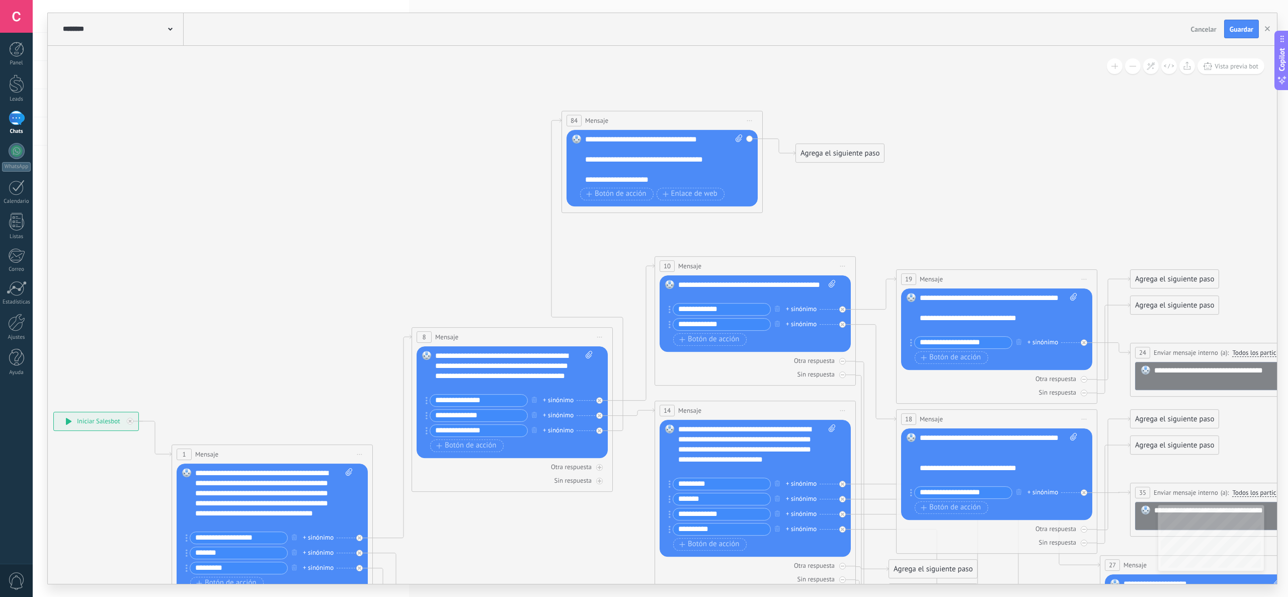
click at [861, 154] on div "Agrega el siguiente paso" at bounding box center [840, 153] width 88 height 17
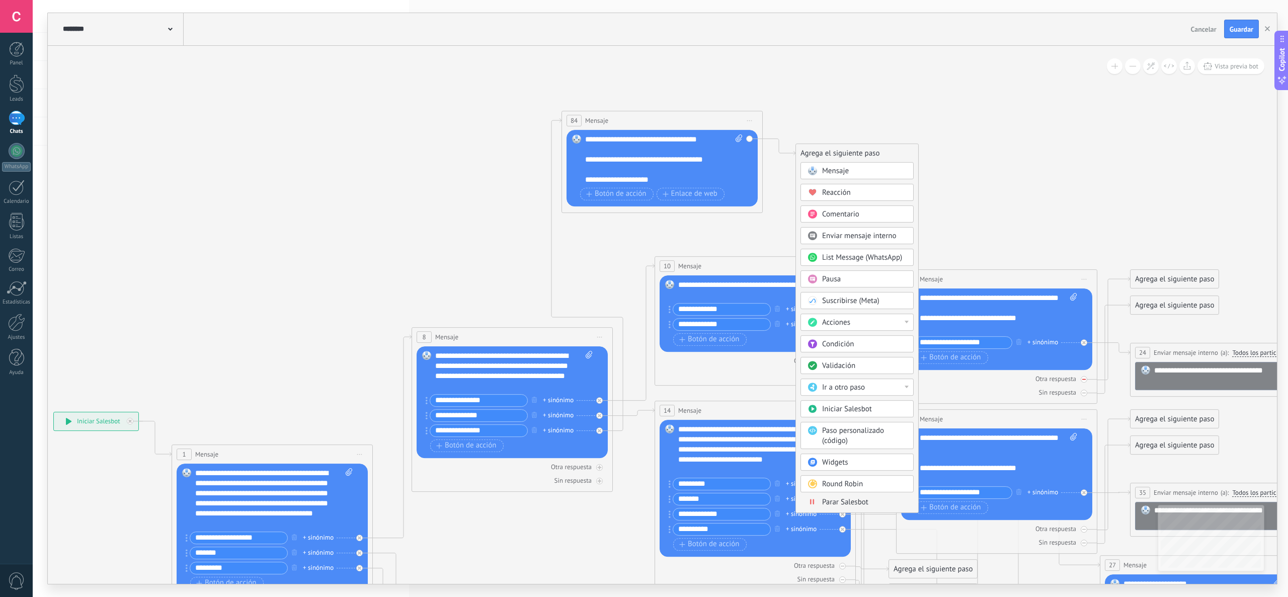
click at [852, 505] on span "Parar Salesbot" at bounding box center [845, 502] width 46 height 10
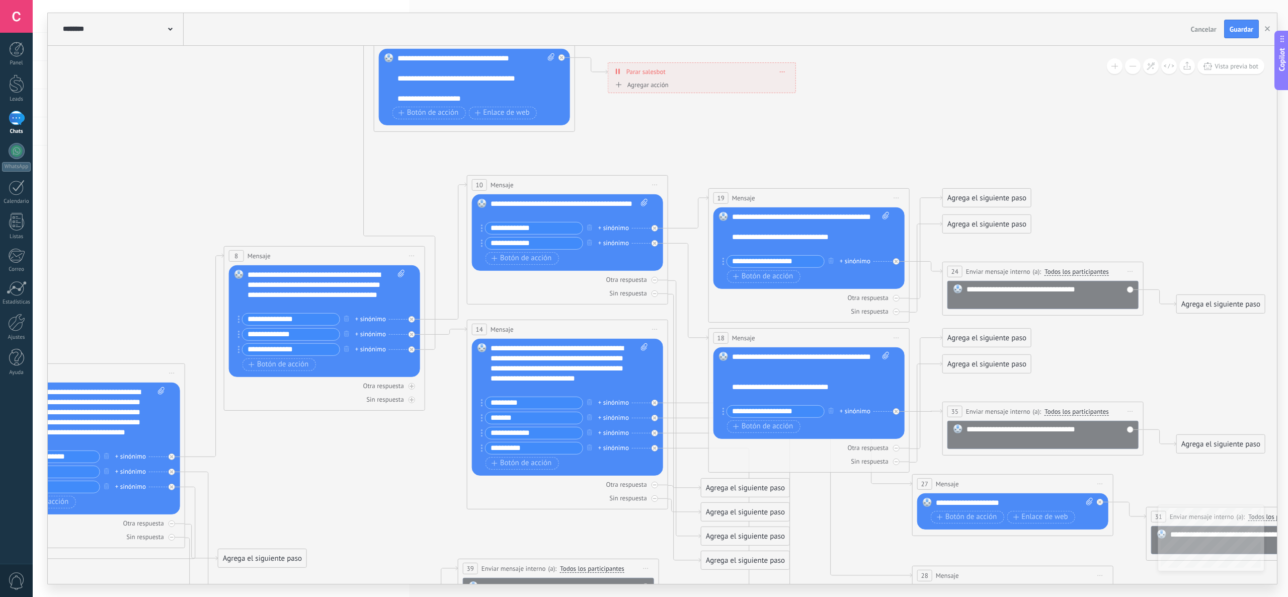
drag, startPoint x: 960, startPoint y: 185, endPoint x: 1000, endPoint y: 104, distance: 90.2
click at [1000, 104] on icon at bounding box center [629, 538] width 2113 height 1520
click at [170, 30] on icon at bounding box center [170, 29] width 5 height 3
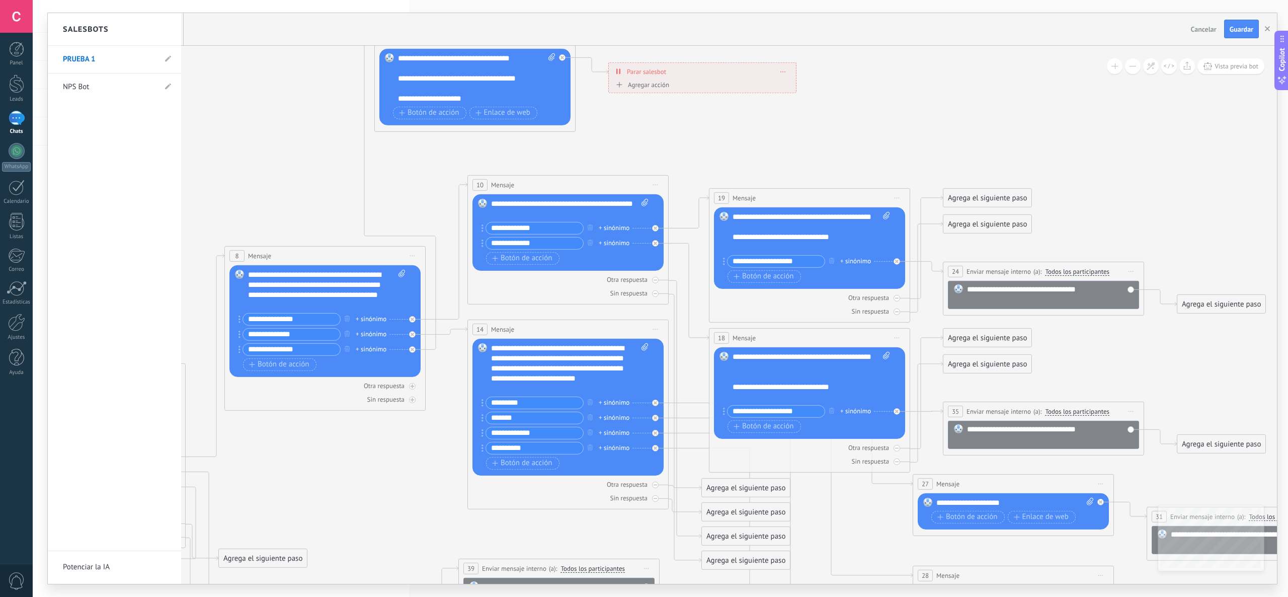
click at [170, 32] on div "Salesbots" at bounding box center [114, 29] width 133 height 33
click at [277, 86] on div at bounding box center [662, 298] width 1229 height 571
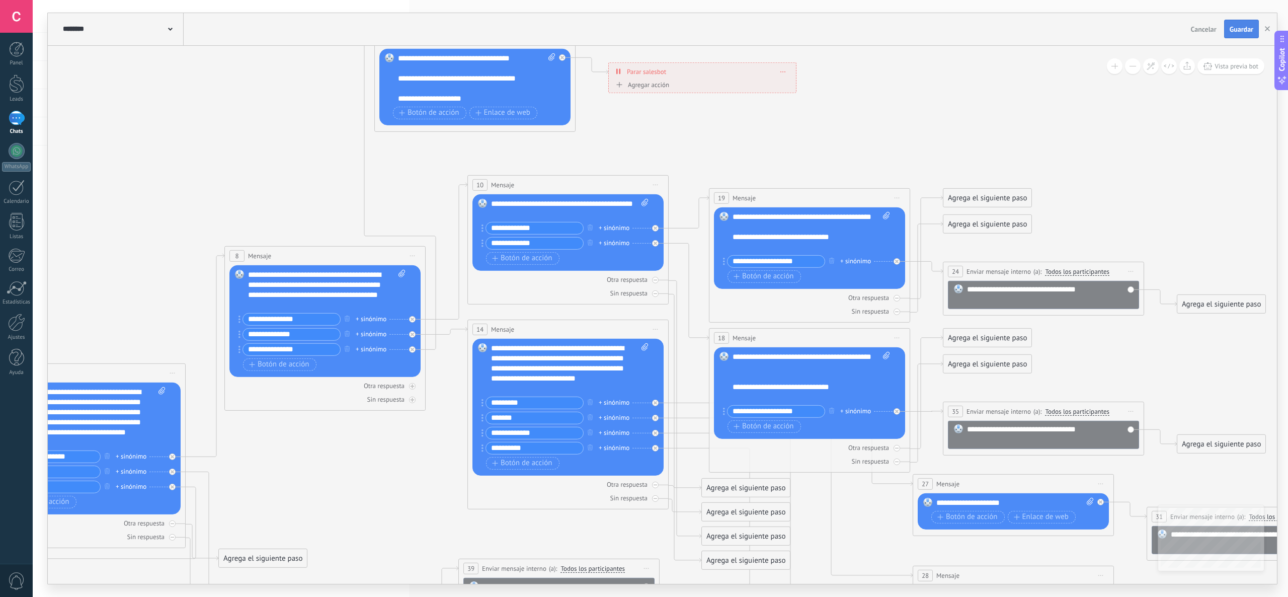
click at [1241, 28] on span "Guardar" at bounding box center [1242, 29] width 24 height 7
click at [1246, 26] on span "Guardar" at bounding box center [1242, 29] width 24 height 7
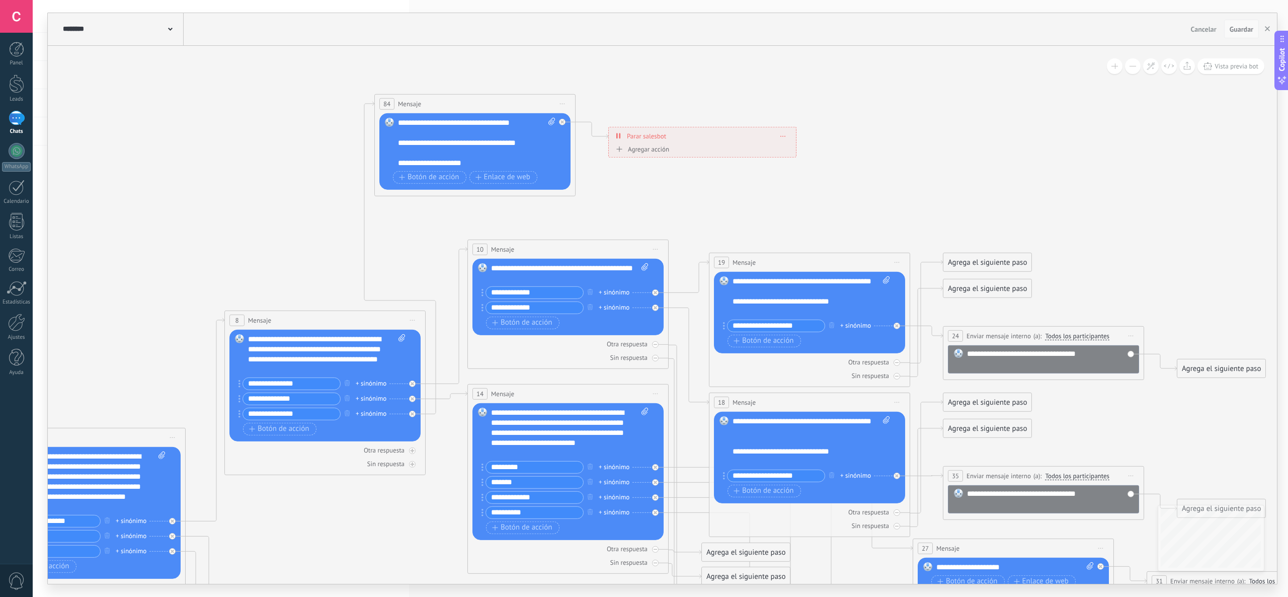
click at [1238, 26] on span "Guardar" at bounding box center [1242, 29] width 24 height 7
click at [1244, 30] on span "Guardar" at bounding box center [1242, 29] width 24 height 7
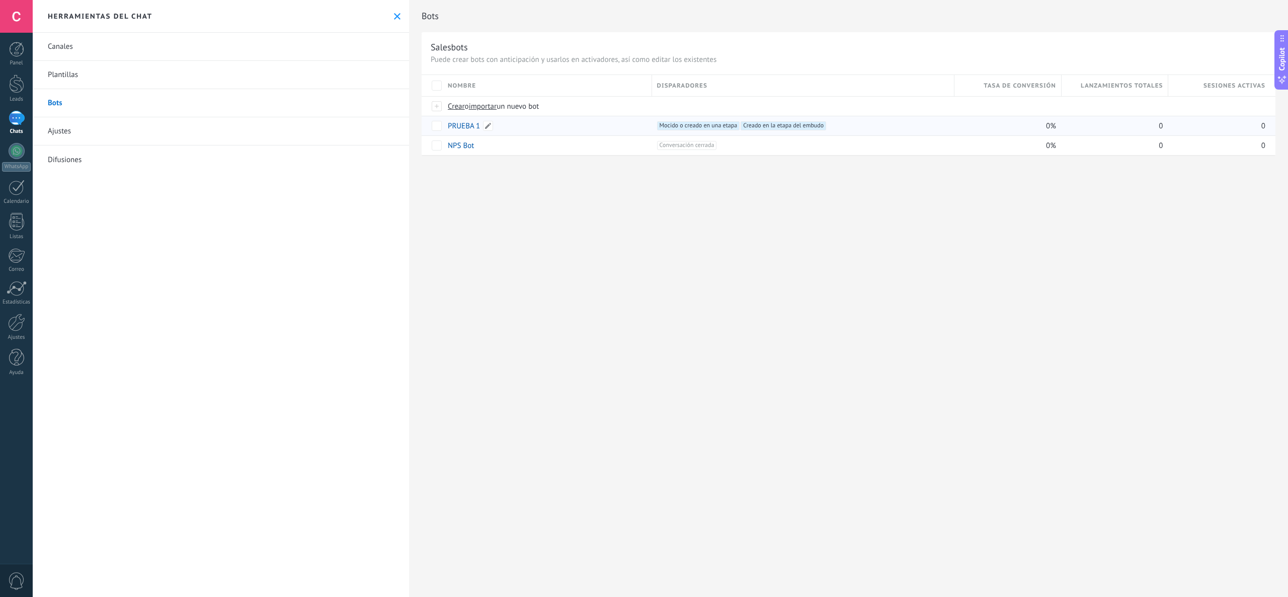
click at [465, 126] on link "PRUEBA 1" at bounding box center [464, 126] width 32 height 10
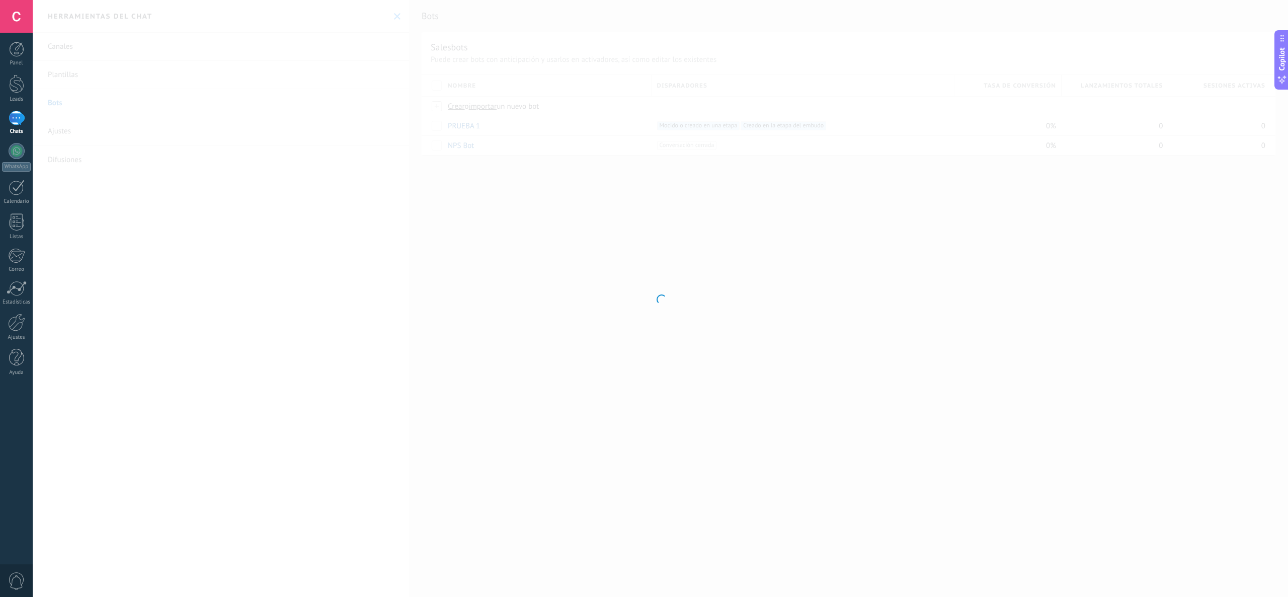
type input "********"
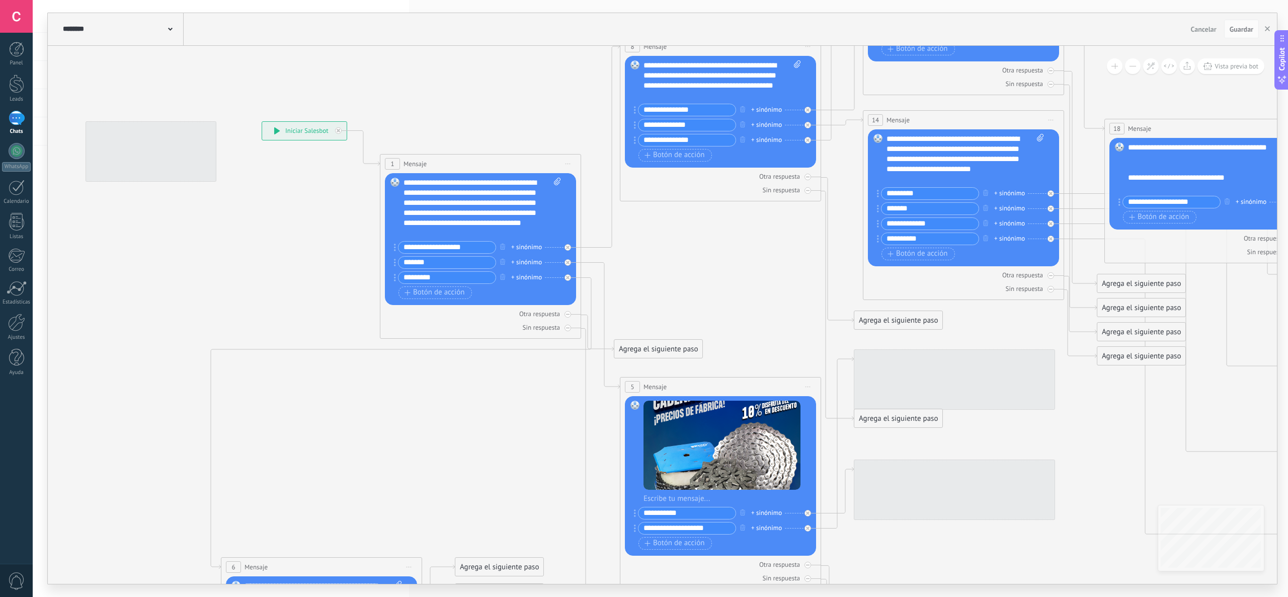
click at [1131, 64] on button at bounding box center [1133, 66] width 16 height 16
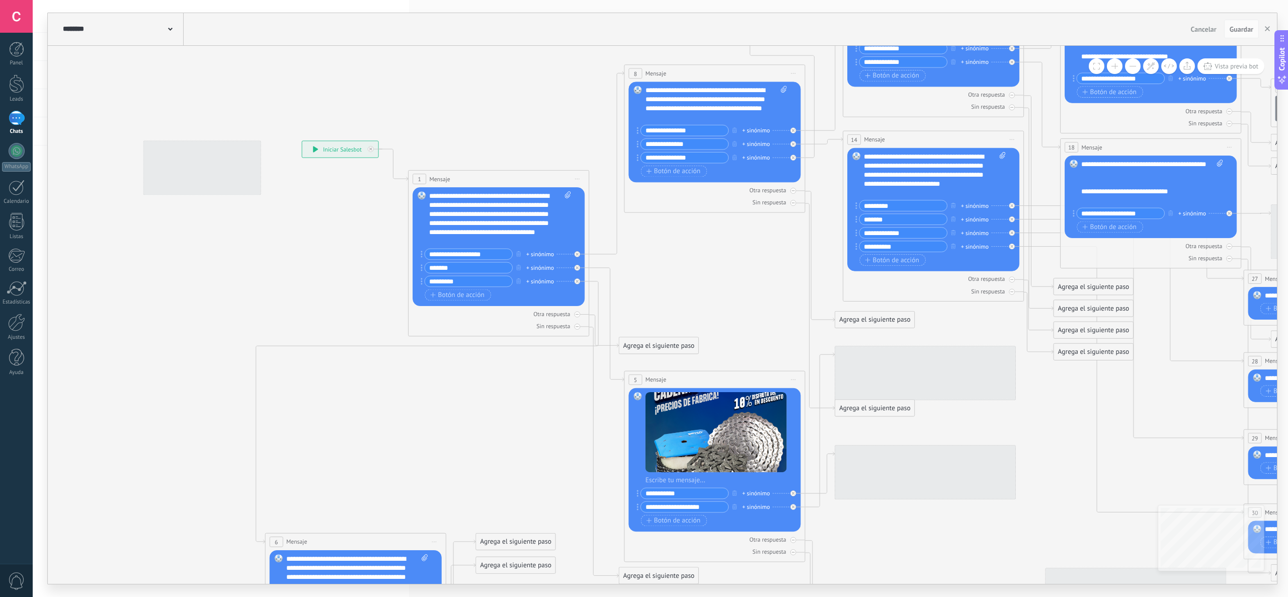
click at [1118, 66] on button at bounding box center [1115, 66] width 16 height 16
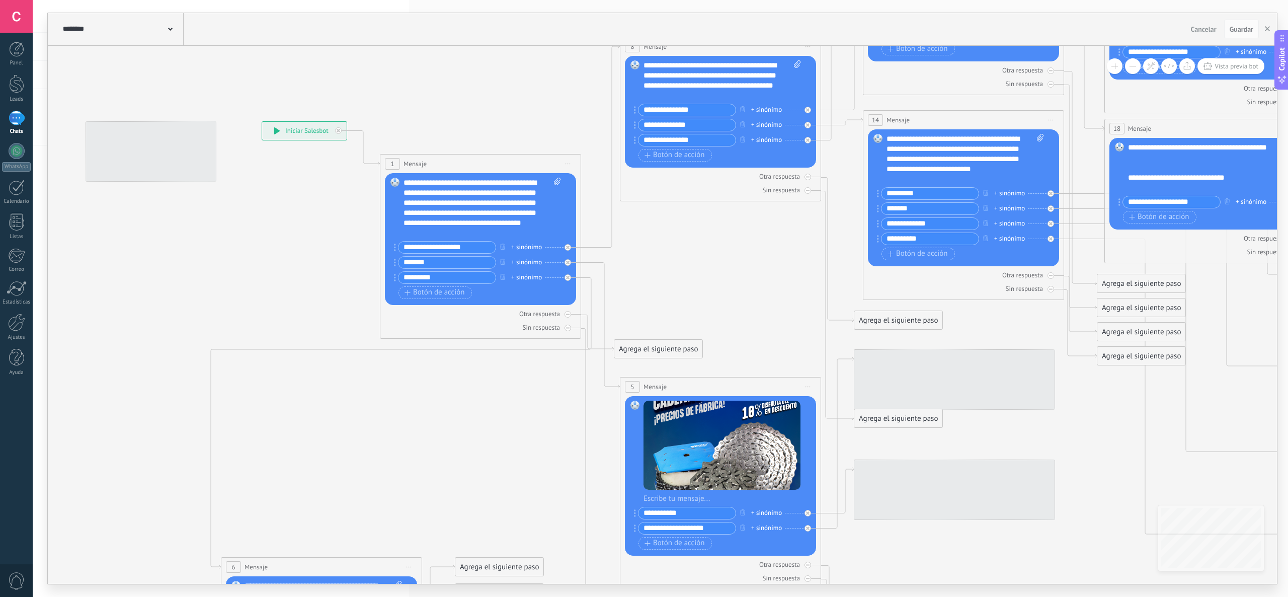
click at [1119, 66] on button at bounding box center [1115, 66] width 16 height 16
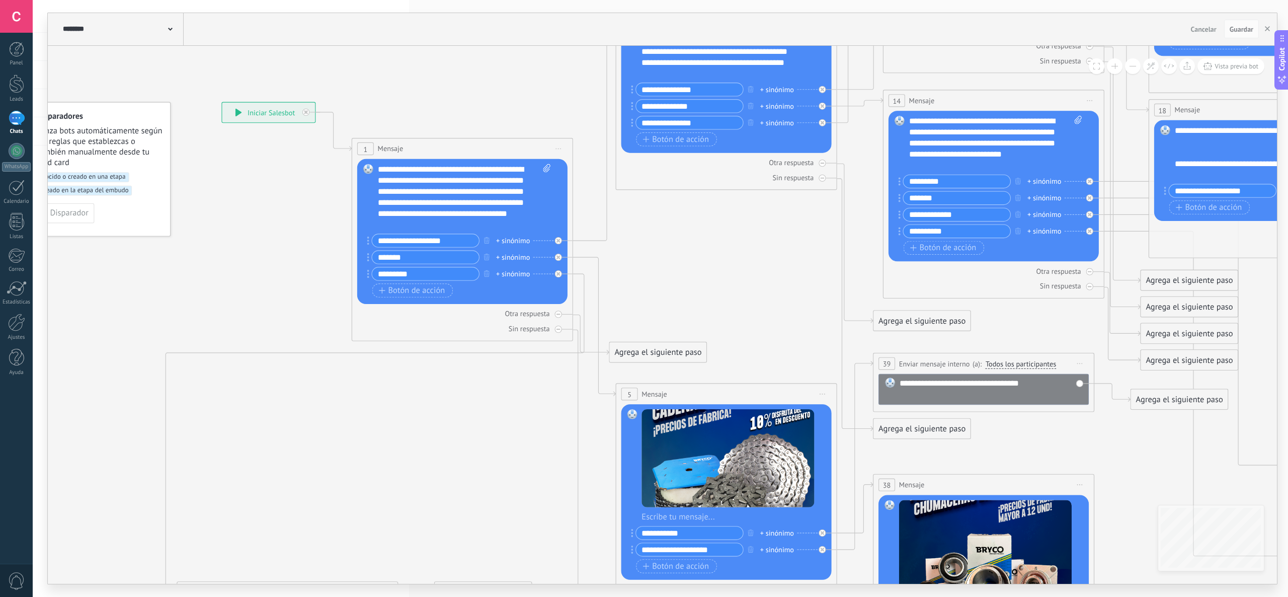
click at [1096, 68] on span at bounding box center [1096, 66] width 7 height 7
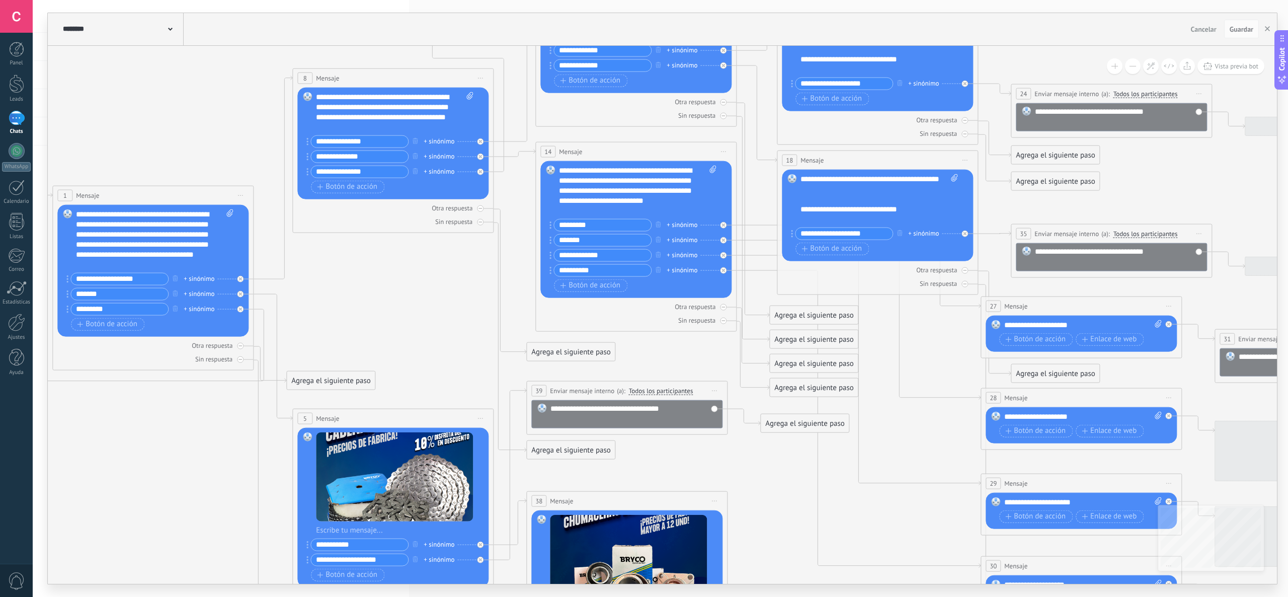
drag, startPoint x: 1227, startPoint y: 398, endPoint x: 900, endPoint y: 430, distance: 328.6
click at [900, 430] on icon at bounding box center [698, 337] width 2113 height 1475
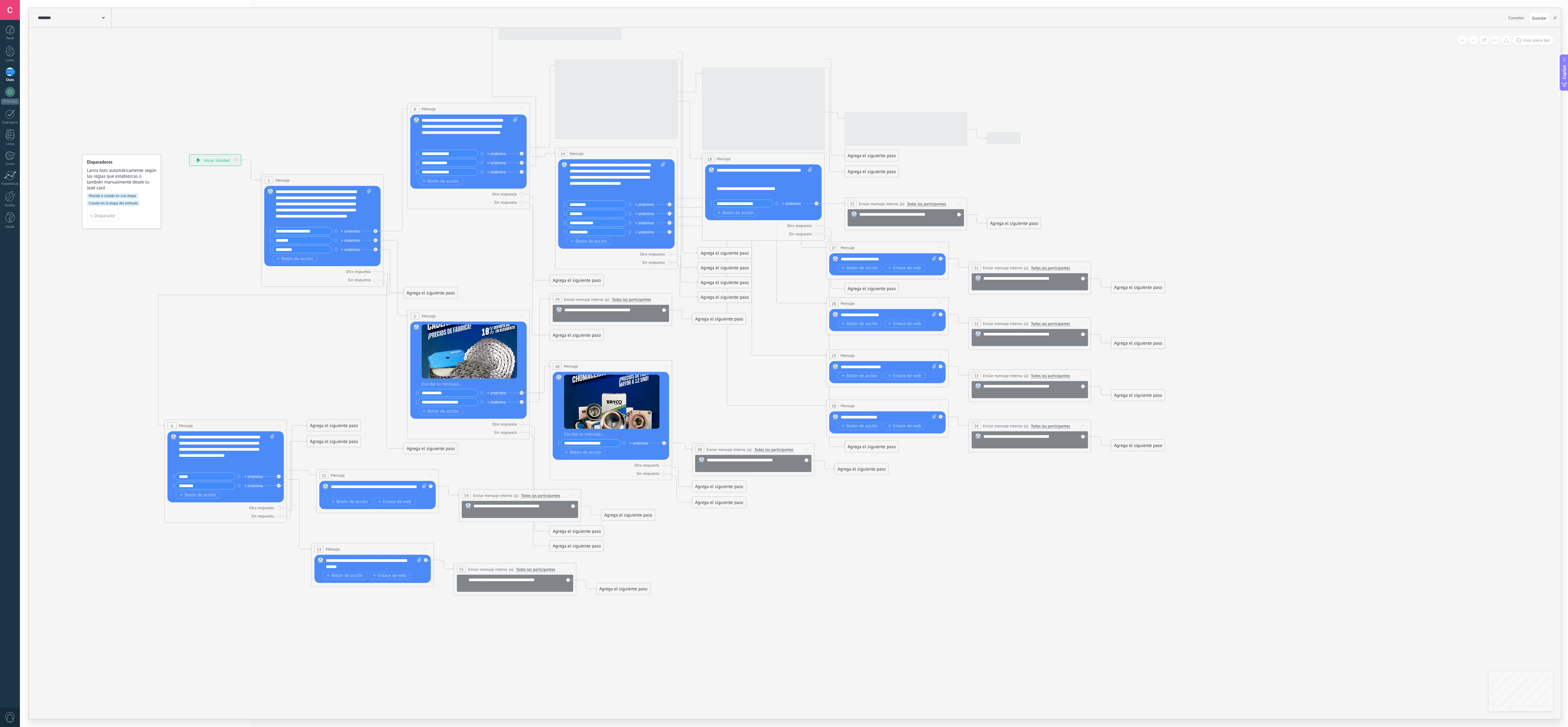
drag, startPoint x: 830, startPoint y: 454, endPoint x: 1074, endPoint y: 636, distance: 304.4
click at [783, 363] on icon at bounding box center [654, 284] width 1286 height 933
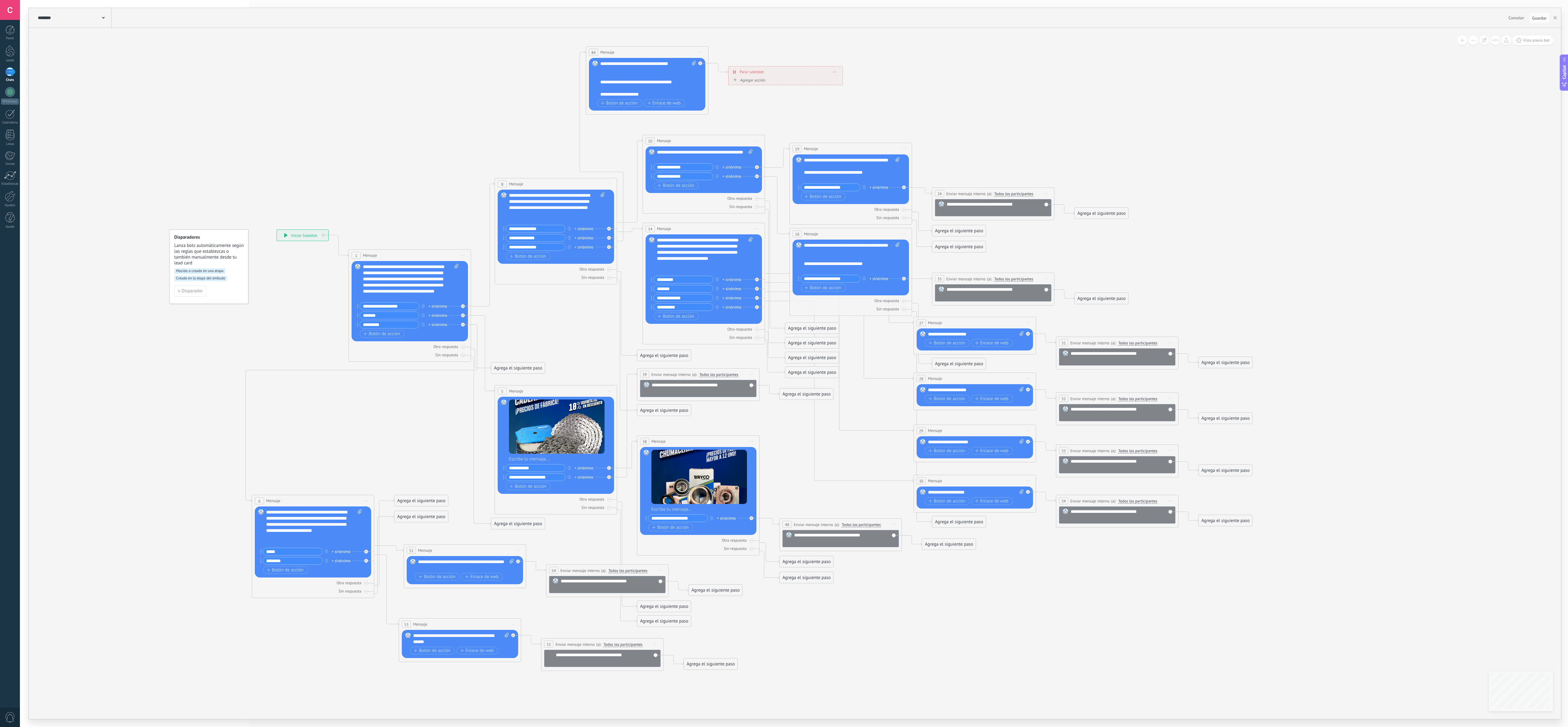
drag, startPoint x: 1068, startPoint y: 662, endPoint x: 1108, endPoint y: 709, distance: 61.7
click at [783, 363] on icon at bounding box center [741, 359] width 1286 height 933
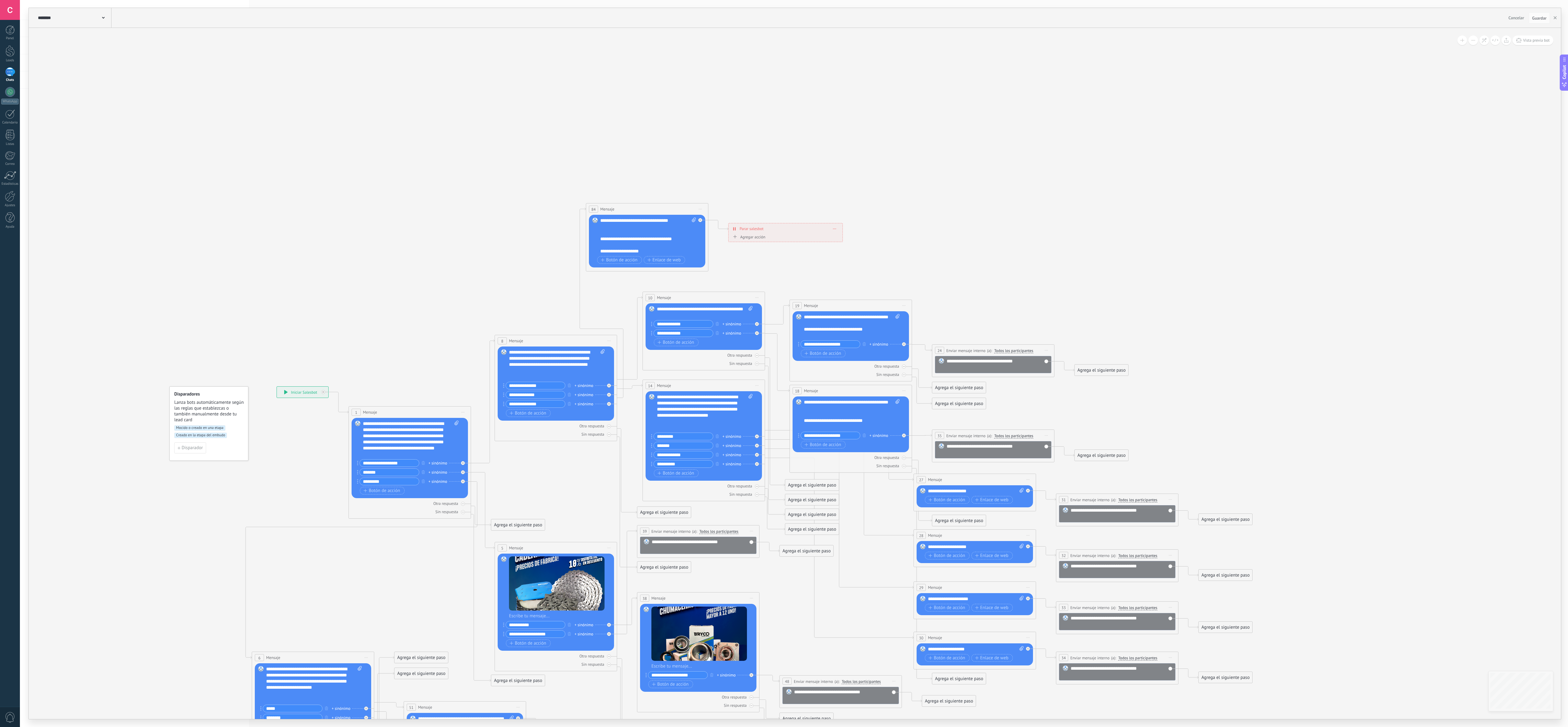
click at [783, 42] on button at bounding box center [1473, 40] width 10 height 10
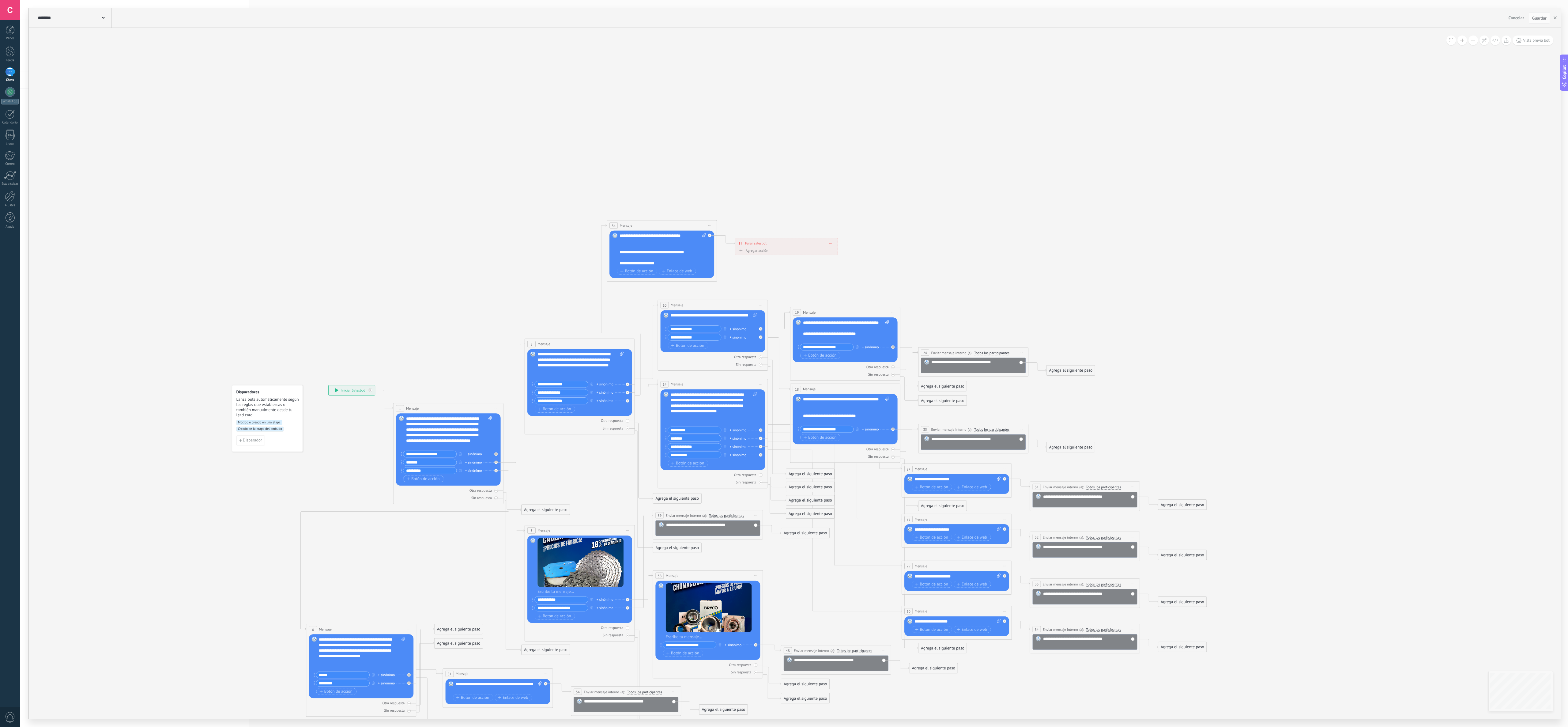
click at [783, 40] on span at bounding box center [1462, 40] width 4 height 1
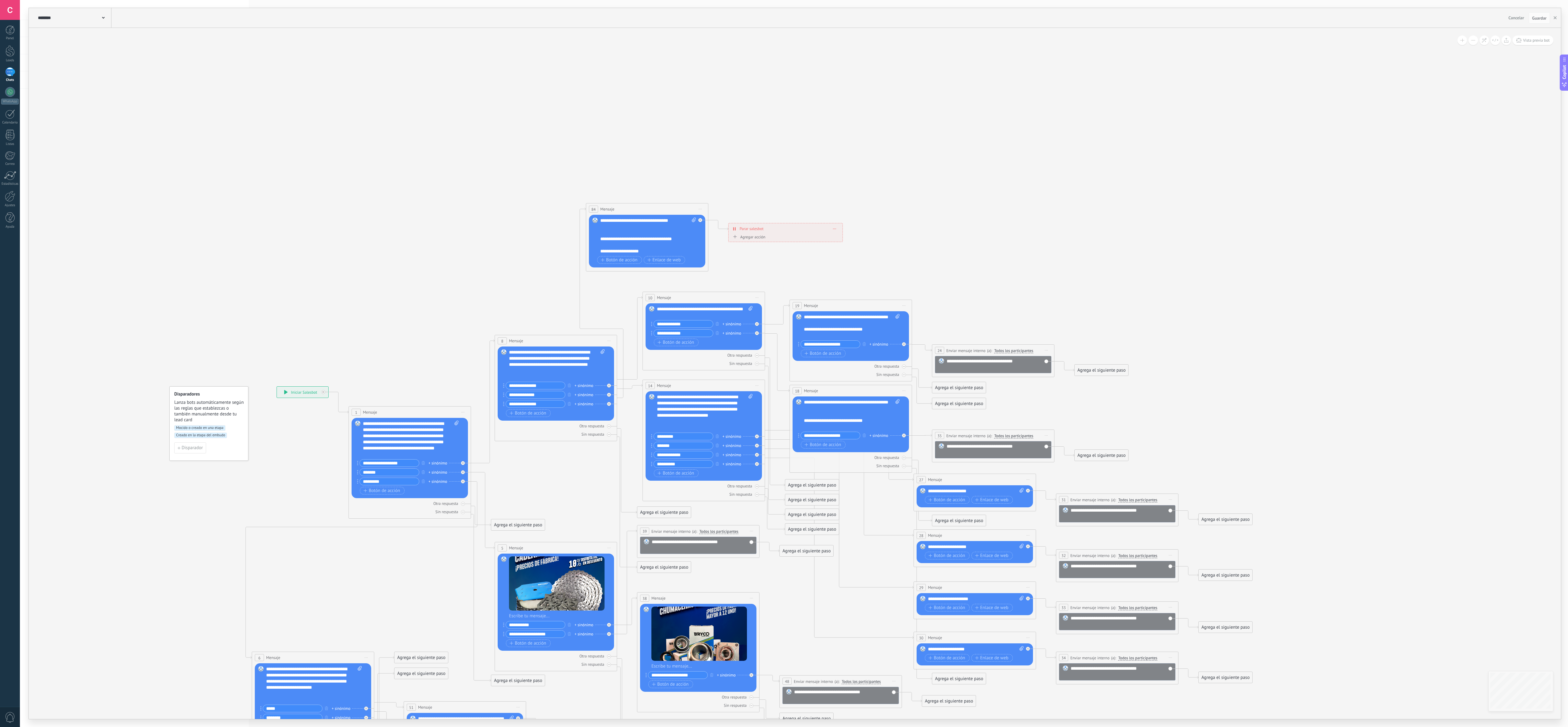
click at [783, 40] on button at bounding box center [1462, 40] width 10 height 10
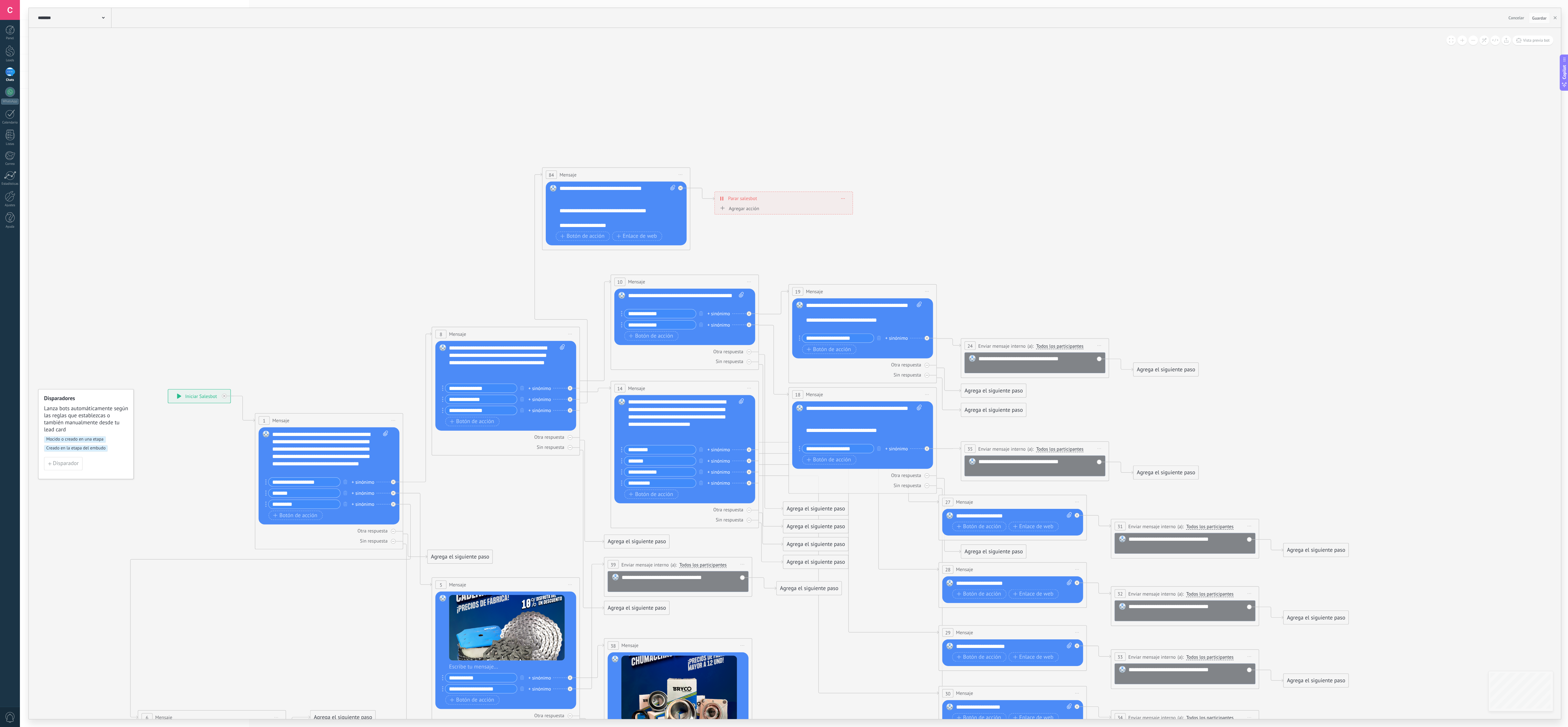
click at [783, 40] on button at bounding box center [1462, 40] width 10 height 10
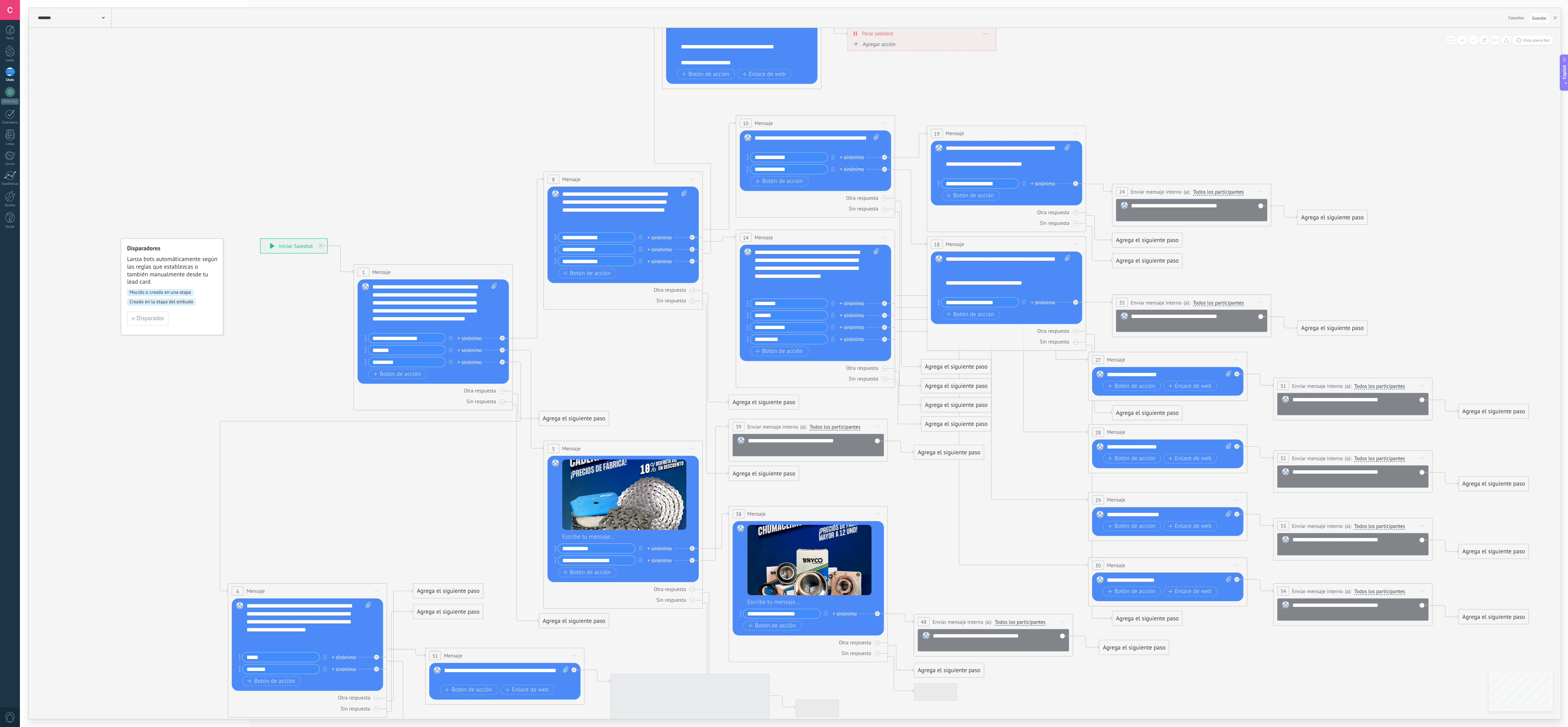
drag, startPoint x: 1351, startPoint y: 119, endPoint x: 1567, endPoint y: 71, distance: 221.3
click at [783, 72] on icon at bounding box center [864, 407] width 1672 height 1213
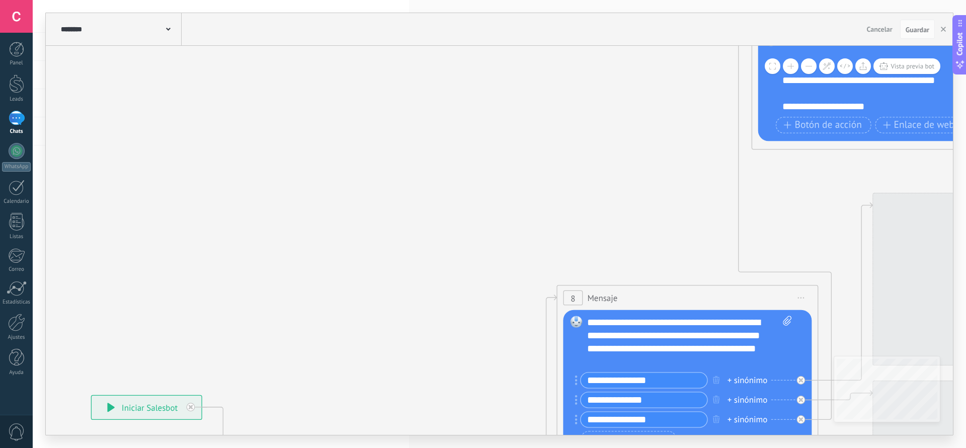
drag, startPoint x: 539, startPoint y: 149, endPoint x: 394, endPoint y: 147, distance: 144.9
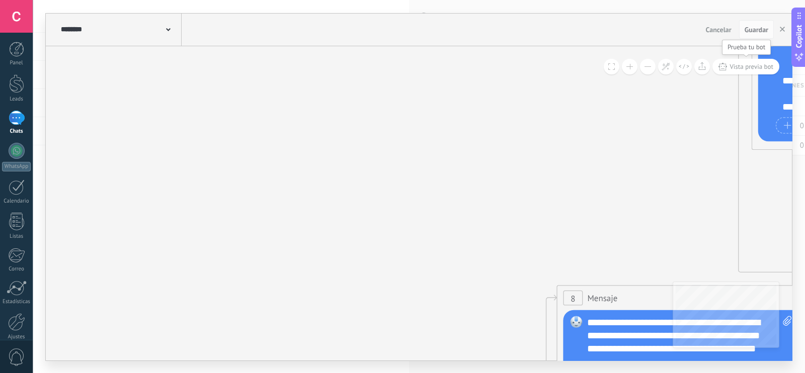
click at [756, 65] on span "Vista previa bot" at bounding box center [752, 66] width 44 height 9
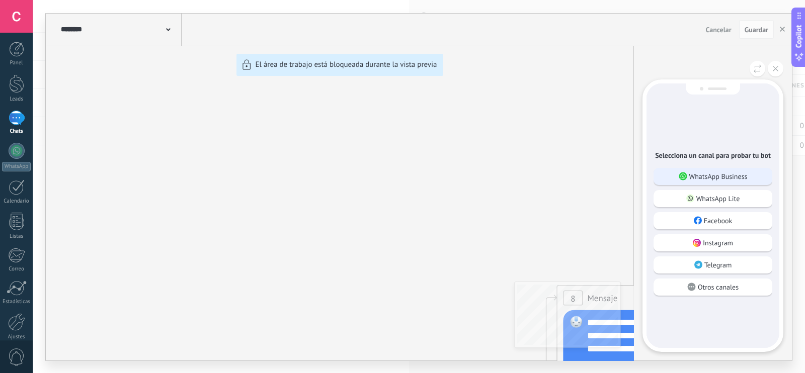
click at [723, 174] on p "WhatsApp Business" at bounding box center [718, 176] width 58 height 9
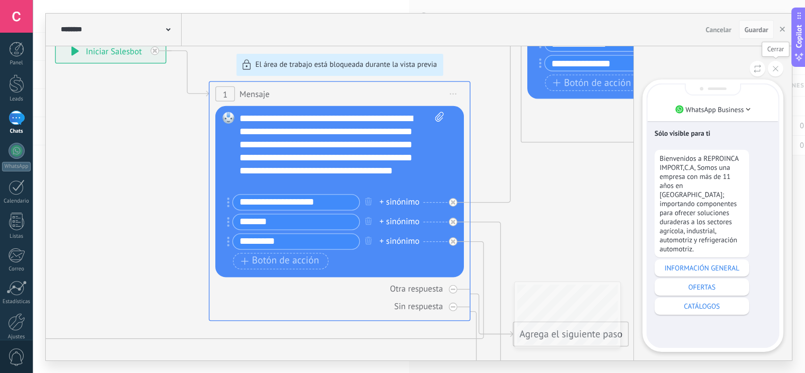
click at [774, 69] on icon at bounding box center [776, 69] width 6 height 6
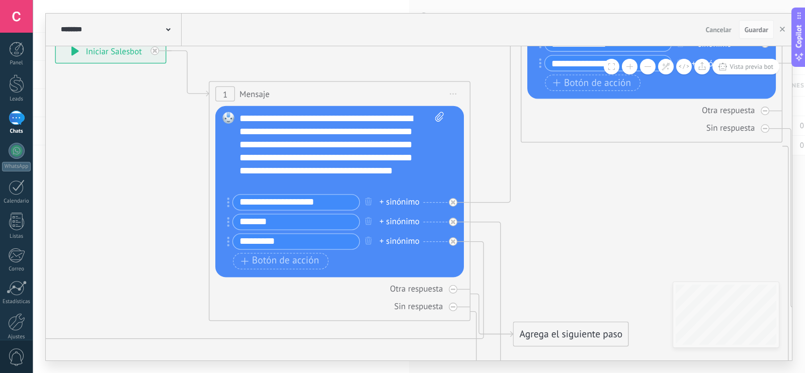
click at [516, 332] on div "Agrega el siguiente paso" at bounding box center [571, 335] width 115 height 22
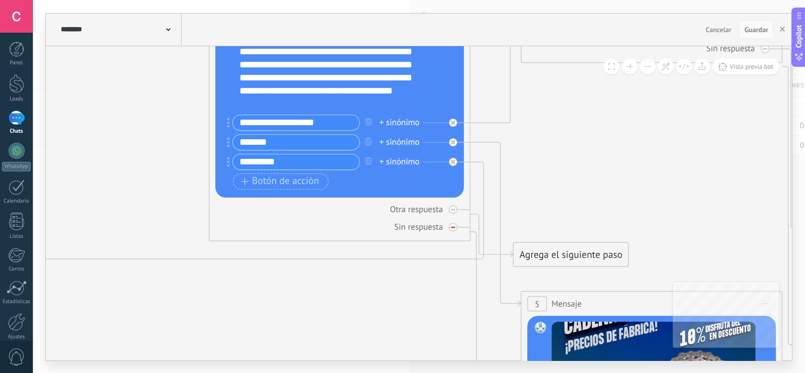
click at [455, 225] on icon at bounding box center [453, 227] width 5 height 5
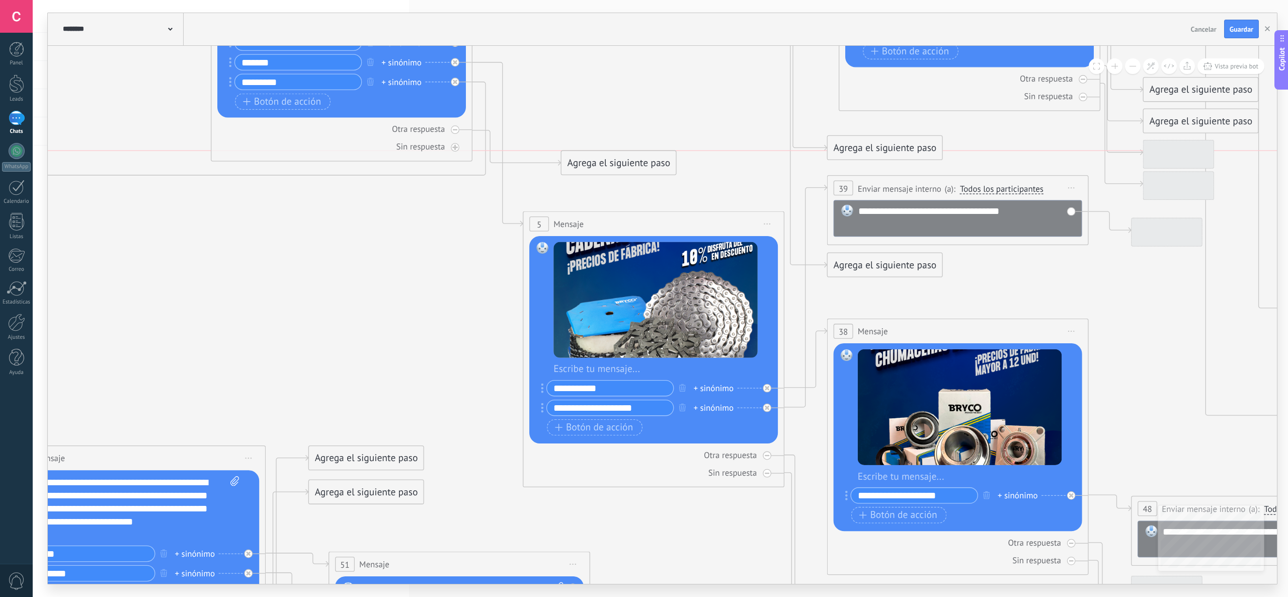
drag, startPoint x: 387, startPoint y: 231, endPoint x: 600, endPoint y: 163, distance: 224.0
click at [600, 163] on div "Agrega el siguiente paso" at bounding box center [618, 163] width 115 height 22
click at [454, 130] on icon at bounding box center [455, 129] width 5 height 5
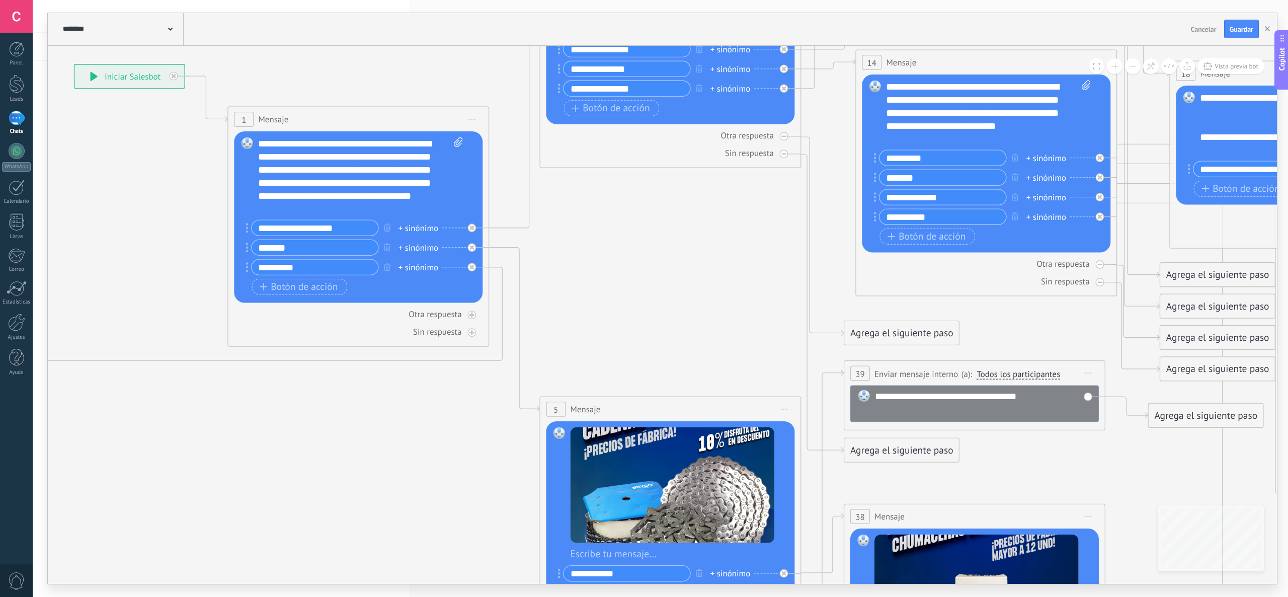
drag, startPoint x: 661, startPoint y: 100, endPoint x: 709, endPoint y: 215, distance: 124.9
click at [677, 287] on icon at bounding box center [1067, 329] width 2747 height 1969
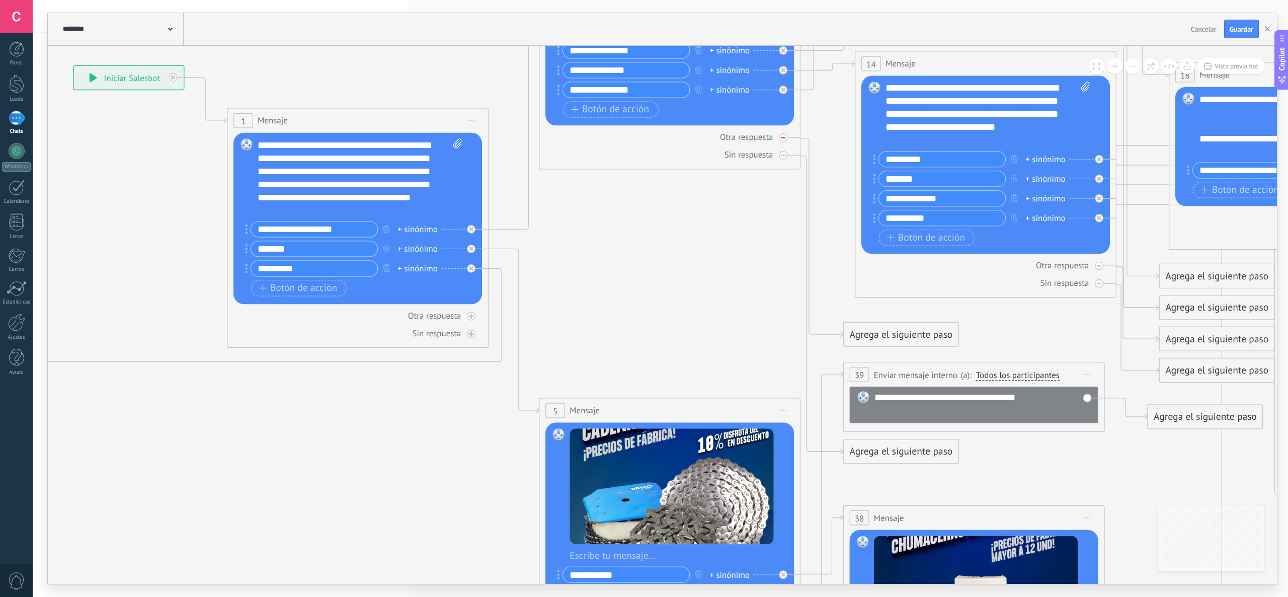
click at [780, 142] on div at bounding box center [783, 137] width 9 height 9
click at [779, 153] on div at bounding box center [783, 155] width 9 height 9
click at [1099, 268] on icon at bounding box center [1099, 265] width 5 height 5
click at [1101, 285] on icon at bounding box center [1099, 283] width 5 height 5
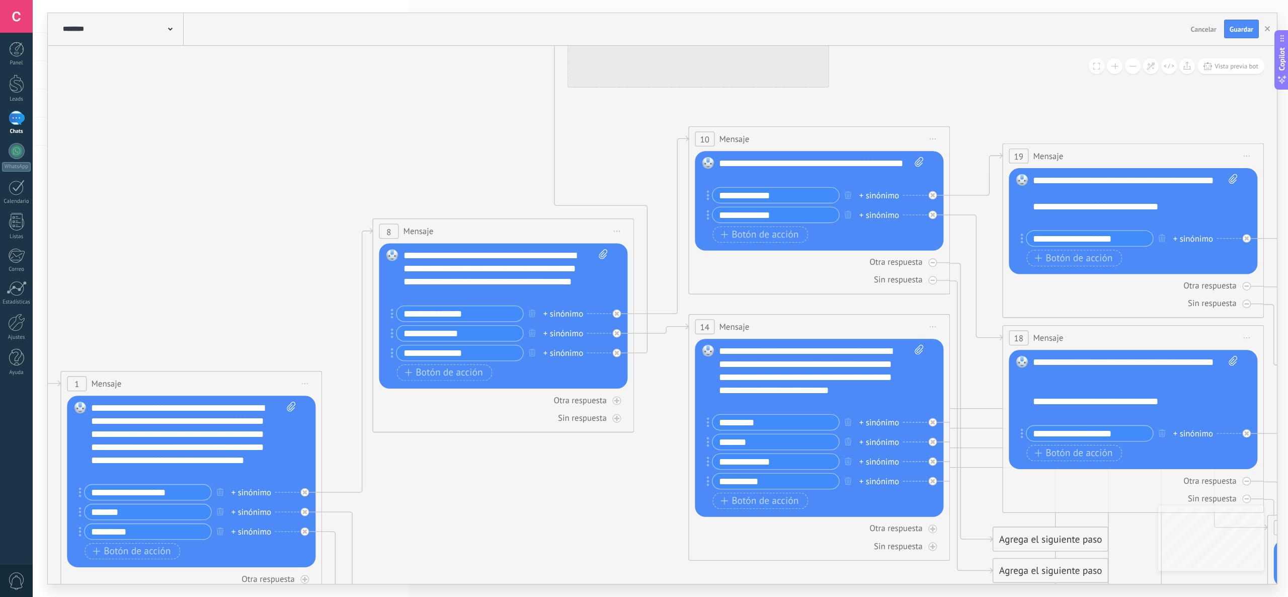
drag, startPoint x: 679, startPoint y: 397, endPoint x: 636, endPoint y: 500, distance: 111.2
click at [636, 500] on icon at bounding box center [900, 594] width 2747 height 1969
click at [932, 266] on div at bounding box center [932, 262] width 9 height 9
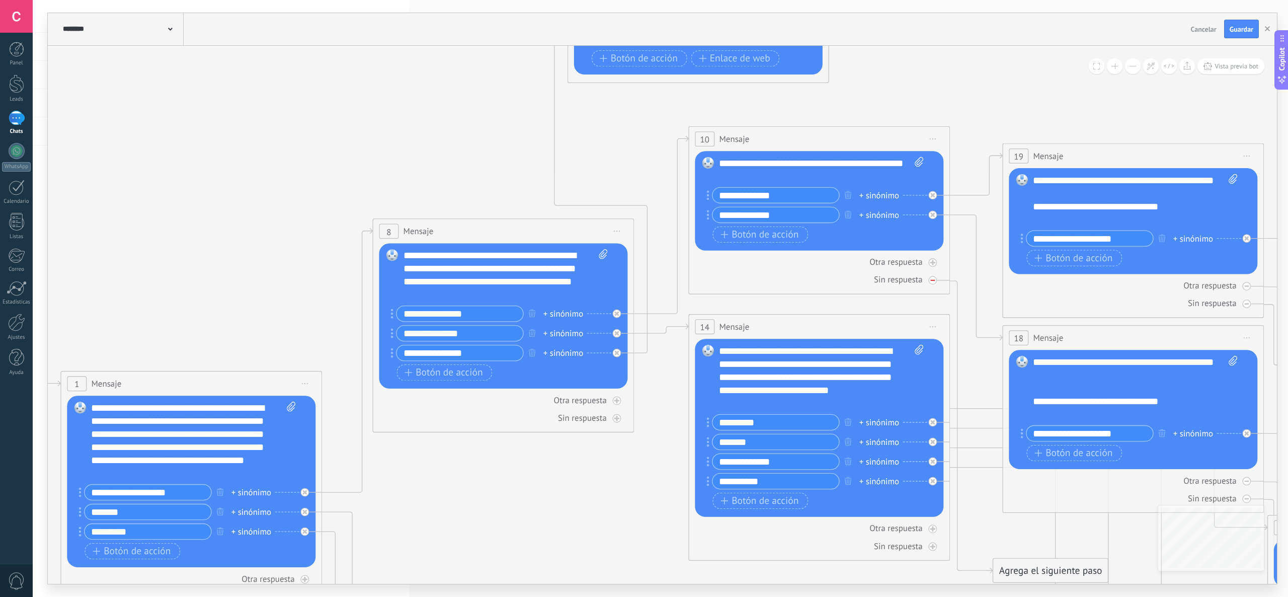
click at [932, 280] on icon at bounding box center [932, 279] width 5 height 1
click at [1247, 290] on div at bounding box center [1246, 286] width 9 height 9
click at [1246, 306] on icon at bounding box center [1246, 303] width 5 height 5
click at [1250, 480] on div at bounding box center [1246, 480] width 9 height 9
click at [1246, 499] on icon at bounding box center [1246, 498] width 5 height 1
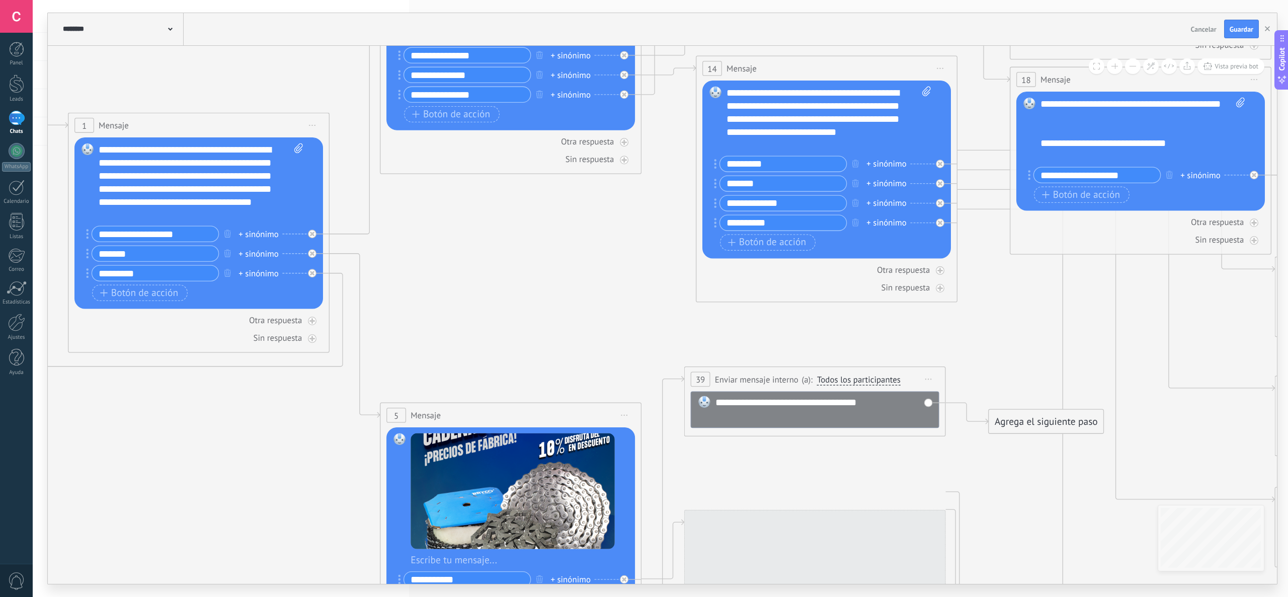
drag, startPoint x: 1003, startPoint y: 492, endPoint x: 910, endPoint y: 204, distance: 302.3
click at [1014, 195] on icon at bounding box center [907, 335] width 2747 height 1969
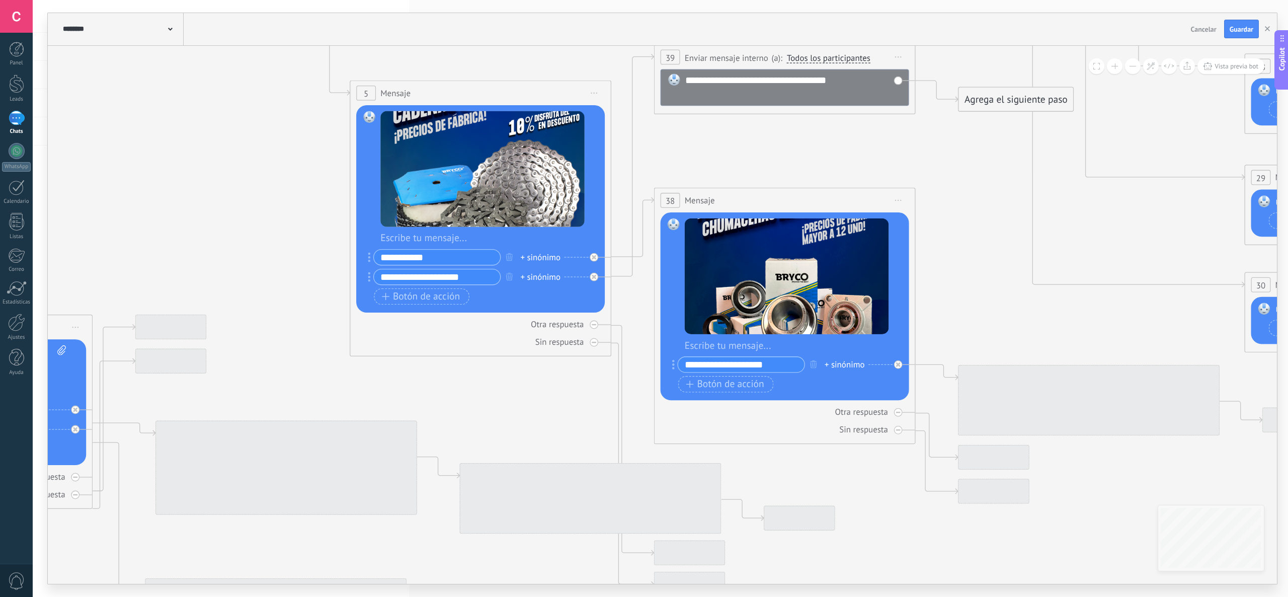
click at [548, 0] on html ".abccls-1,.abccls-2{fill-rule:evenodd}.abccls-2{fill:#fff} .abfcls-1{fill:none}…" at bounding box center [644, 298] width 1288 height 597
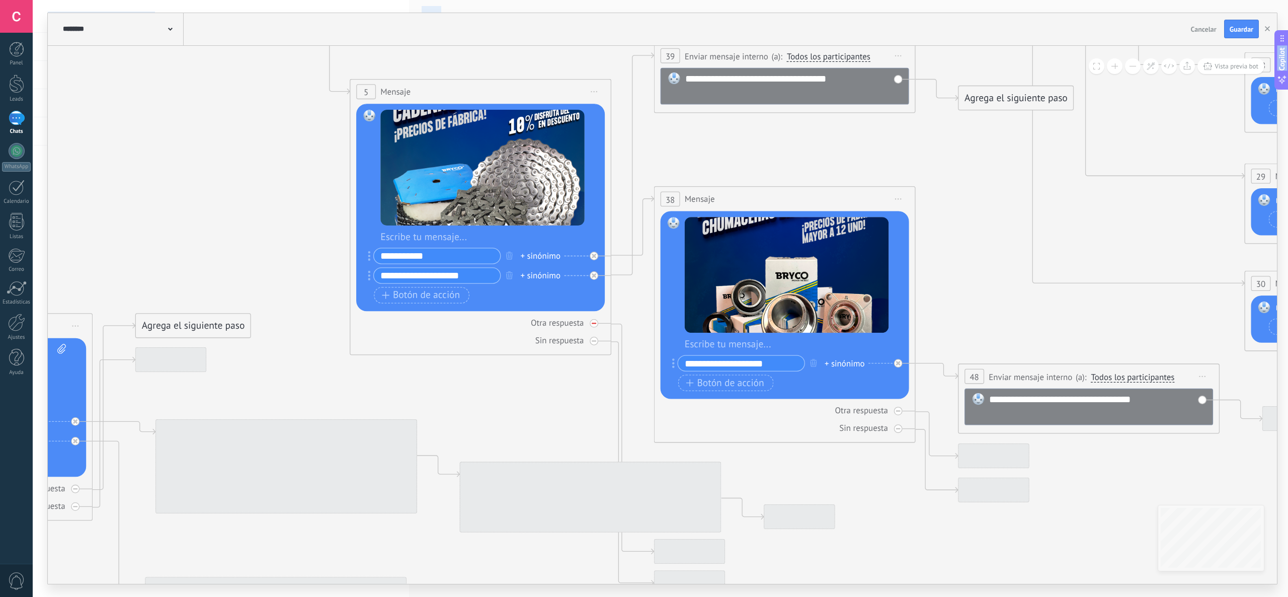
click at [594, 325] on icon at bounding box center [594, 323] width 5 height 5
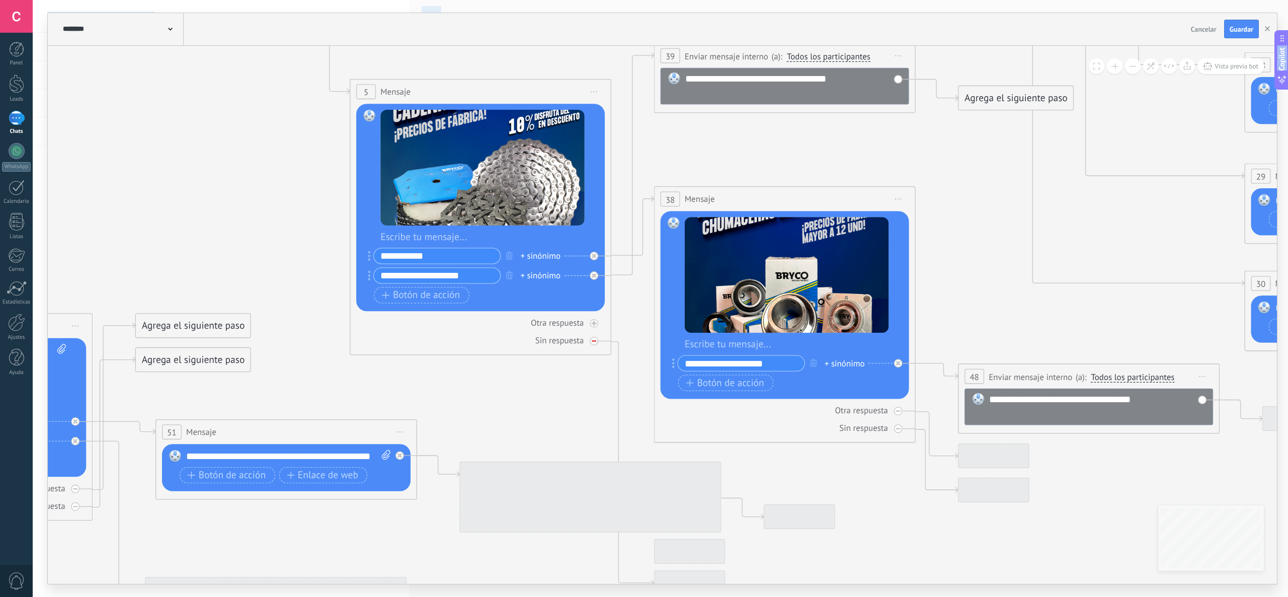
click at [592, 341] on icon at bounding box center [594, 340] width 5 height 1
click at [895, 415] on div "Otra respuesta" at bounding box center [785, 410] width 249 height 13
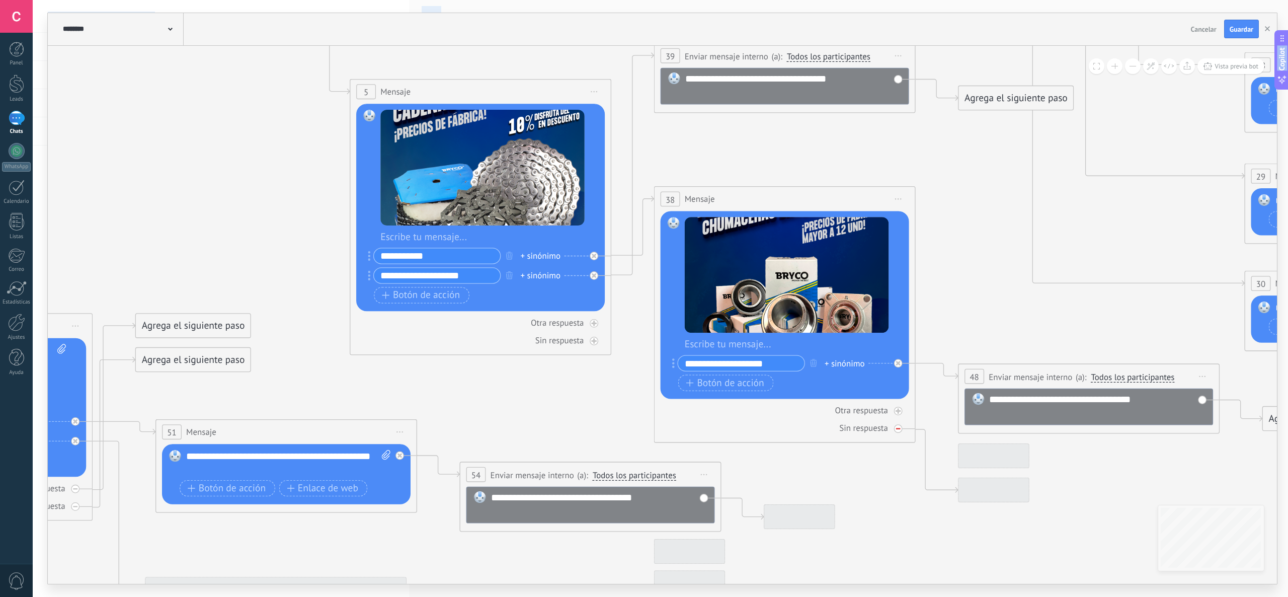
click at [898, 431] on icon at bounding box center [898, 428] width 5 height 5
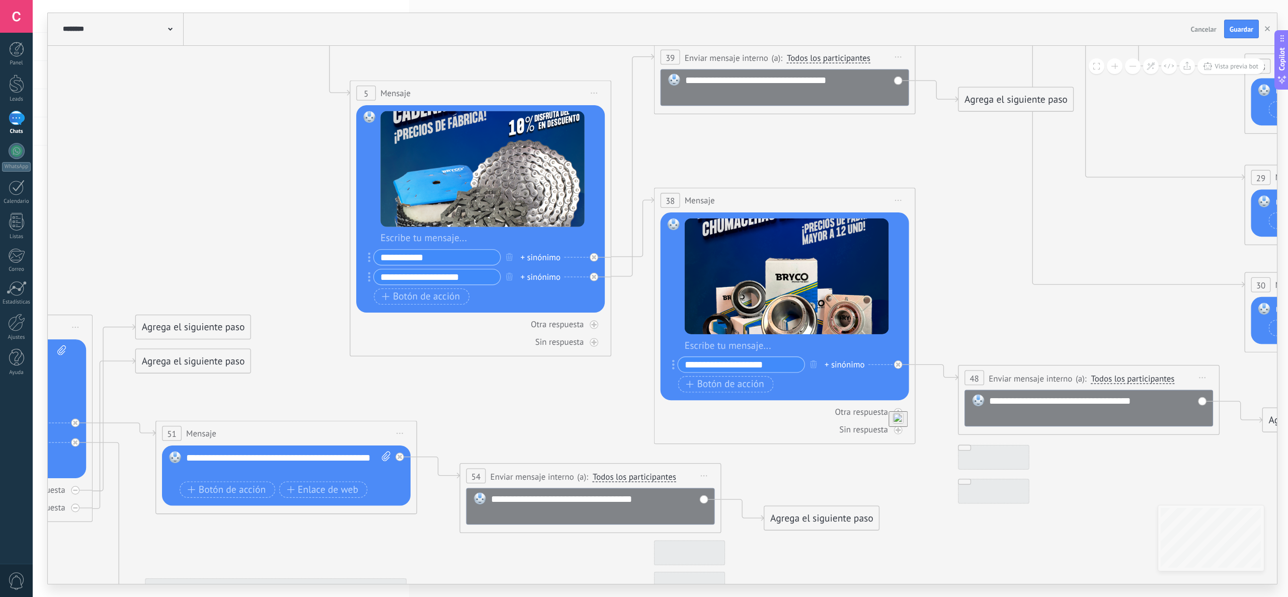
drag, startPoint x: 989, startPoint y: 162, endPoint x: 994, endPoint y: 295, distance: 132.9
click at [994, 295] on icon at bounding box center [877, 13] width 2747 height 1969
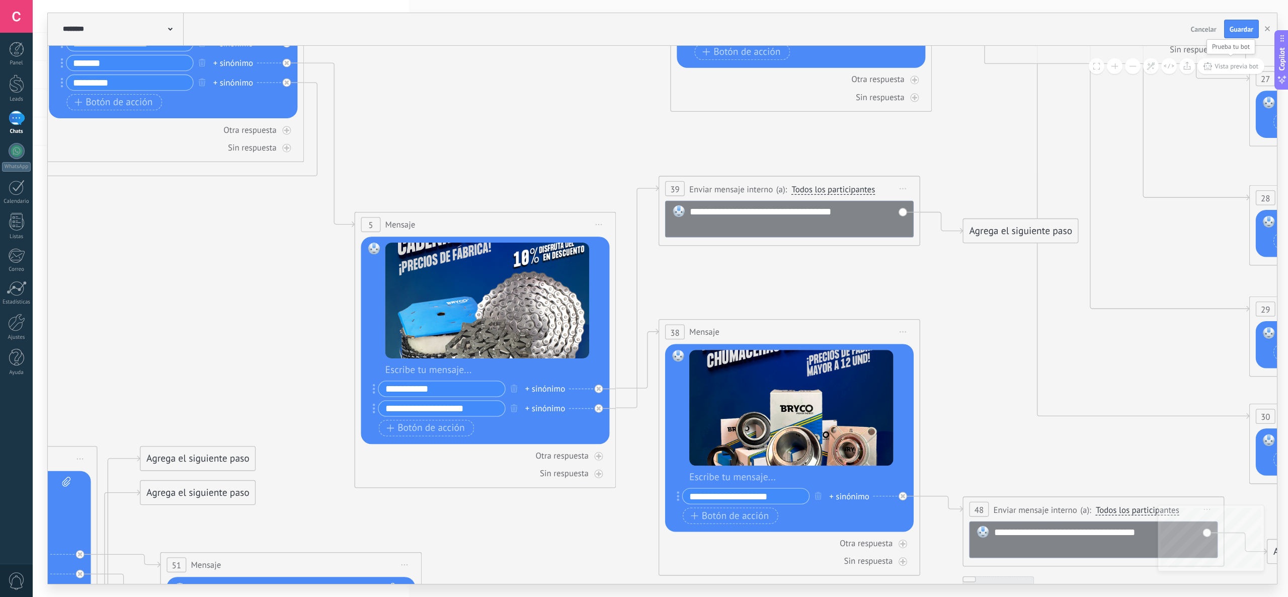
click at [1236, 66] on span "Vista previa bot" at bounding box center [1237, 66] width 44 height 9
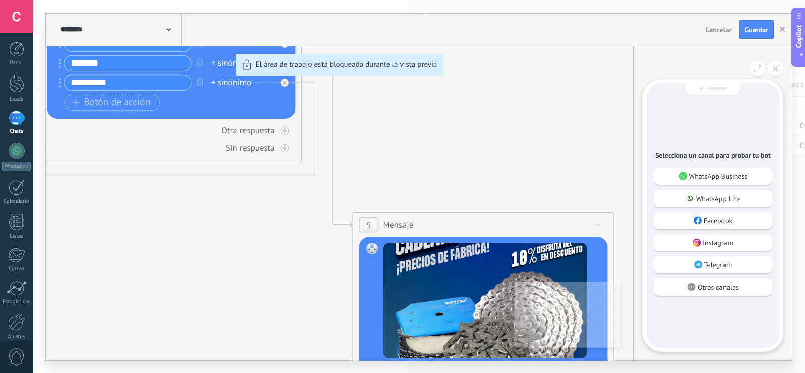
drag, startPoint x: 558, startPoint y: 105, endPoint x: 552, endPoint y: 190, distance: 85.2
click at [552, 190] on div "**********" at bounding box center [419, 187] width 746 height 347
drag, startPoint x: 509, startPoint y: 105, endPoint x: 515, endPoint y: 204, distance: 98.8
click at [515, 204] on div "**********" at bounding box center [419, 187] width 746 height 347
click at [738, 175] on p "WhatsApp Business" at bounding box center [718, 176] width 58 height 9
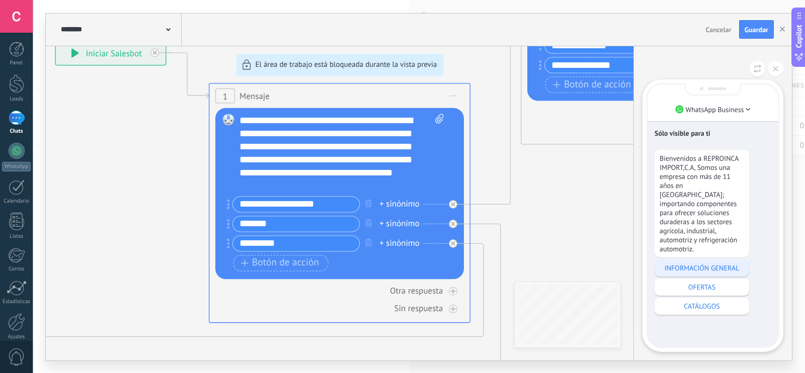
click at [723, 264] on p "INFORMACIÓN GENERAL" at bounding box center [702, 268] width 85 height 9
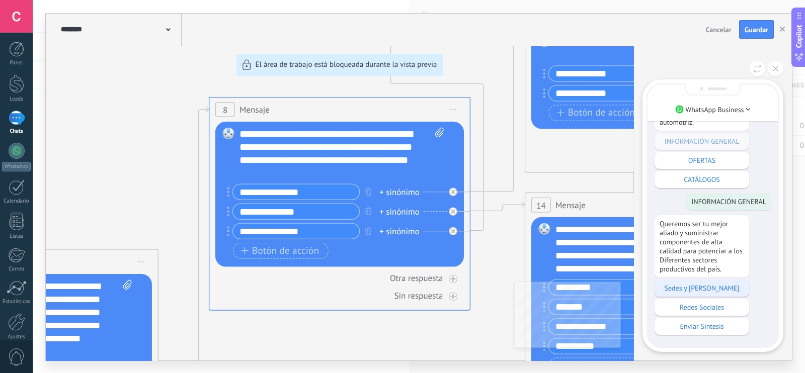
click at [712, 290] on p "Sedes y Horario" at bounding box center [702, 288] width 85 height 9
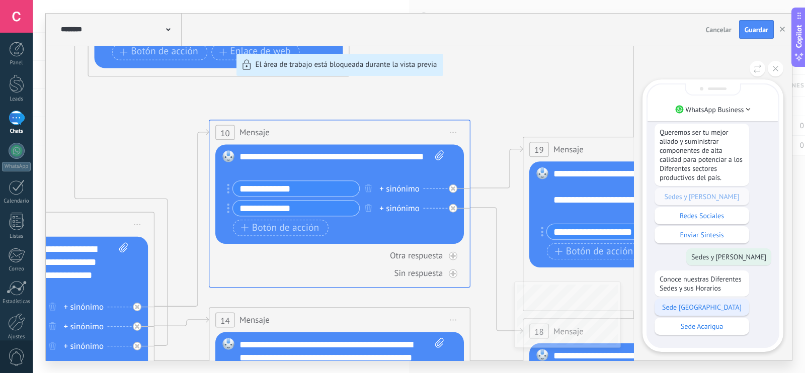
click at [719, 310] on p "Sede Valencia" at bounding box center [702, 307] width 85 height 9
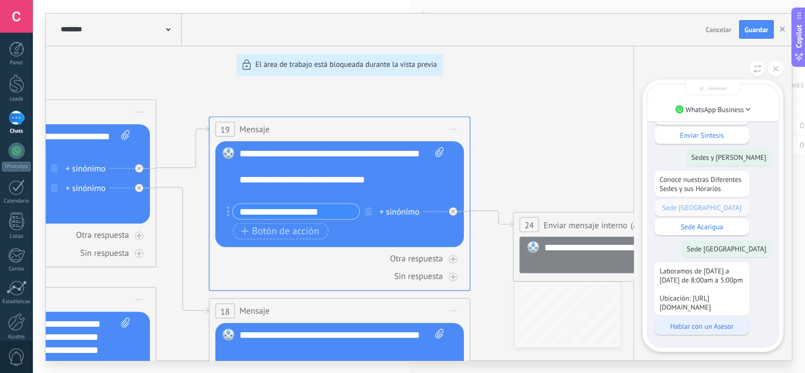
click at [721, 326] on p "Hablar con un Asesor" at bounding box center [702, 326] width 85 height 9
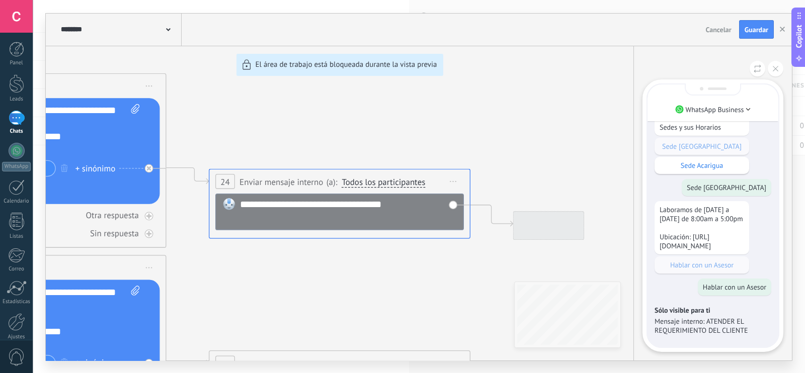
scroll to position [-38, 0]
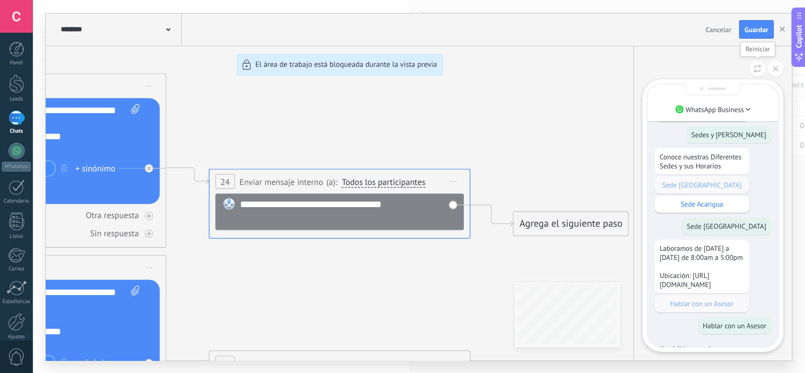
click at [756, 69] on icon at bounding box center [758, 68] width 8 height 9
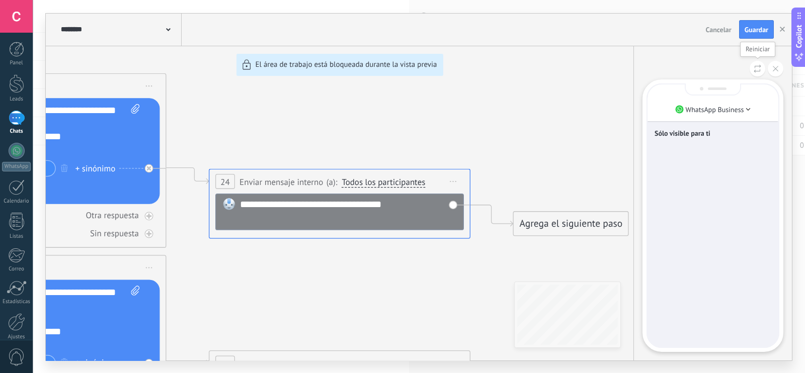
scroll to position [0, 0]
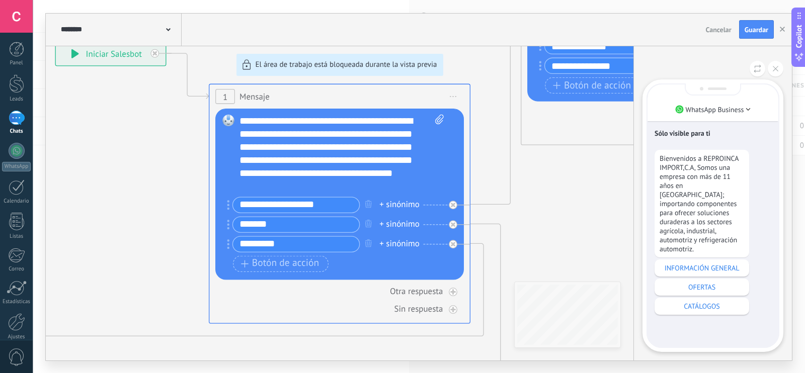
click at [715, 283] on p "OFERTAS" at bounding box center [702, 287] width 85 height 9
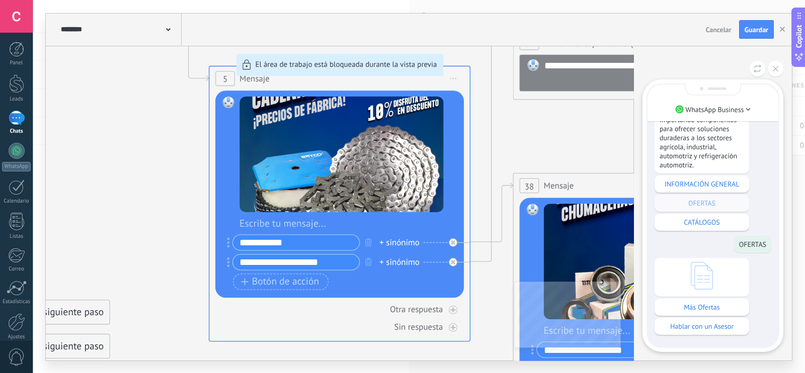
click at [706, 278] on icon at bounding box center [702, 276] width 22 height 28
click at [712, 312] on div "Más Ofertas" at bounding box center [702, 307] width 95 height 17
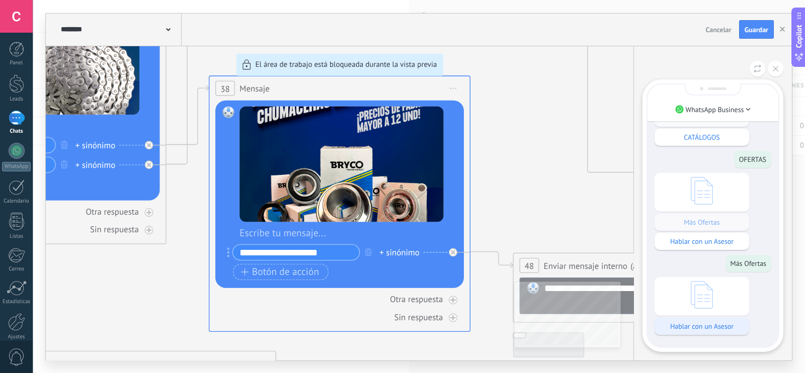
click at [717, 333] on div "Hablar con un Asesor" at bounding box center [702, 326] width 95 height 17
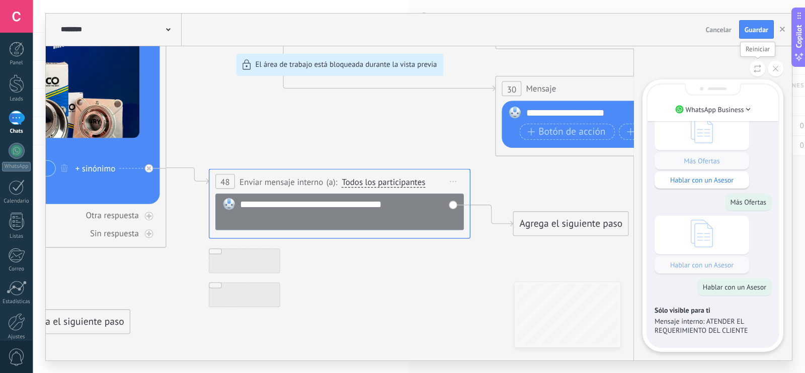
click at [758, 63] on button at bounding box center [758, 69] width 16 height 16
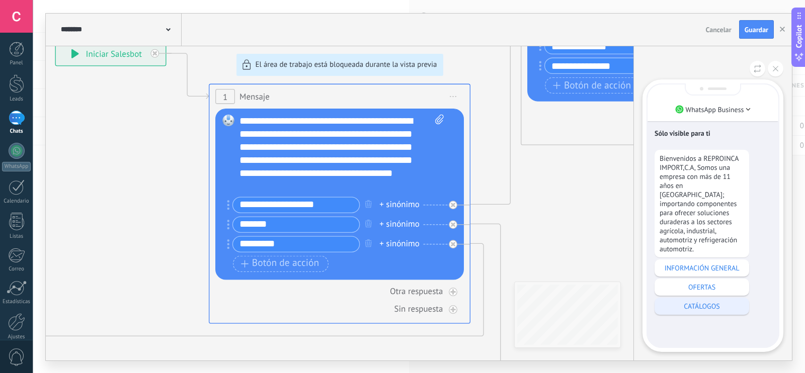
click at [717, 306] on div "CATÁLOGOS" at bounding box center [702, 306] width 95 height 17
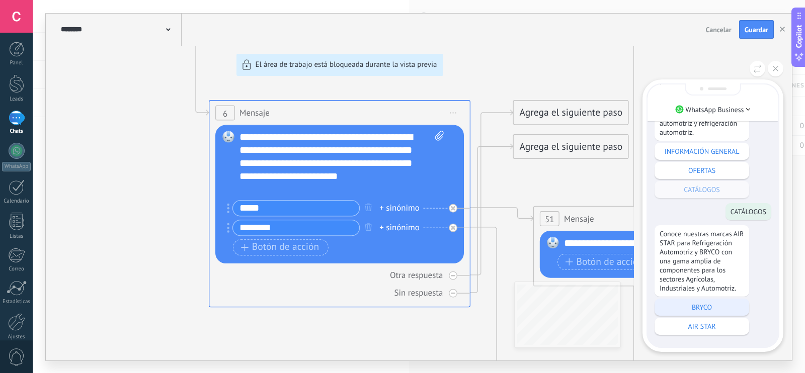
click at [729, 308] on p "BRYCO" at bounding box center [702, 307] width 85 height 9
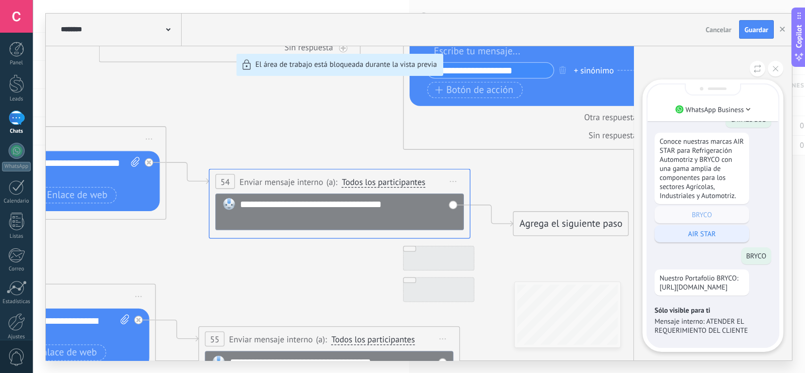
click at [723, 237] on p "AIR STAR" at bounding box center [702, 233] width 85 height 9
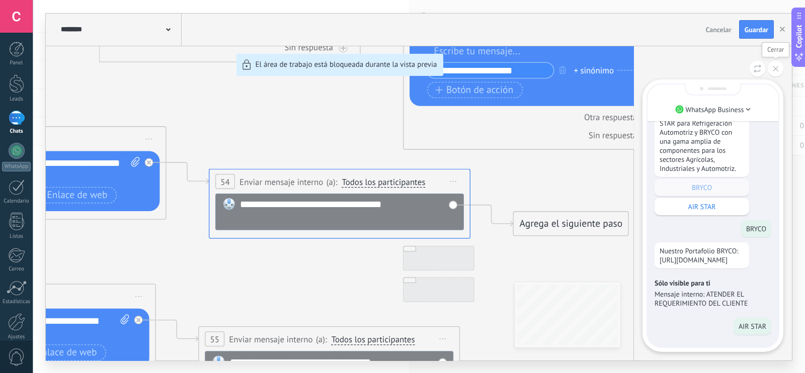
click at [777, 66] on use at bounding box center [776, 69] width 6 height 6
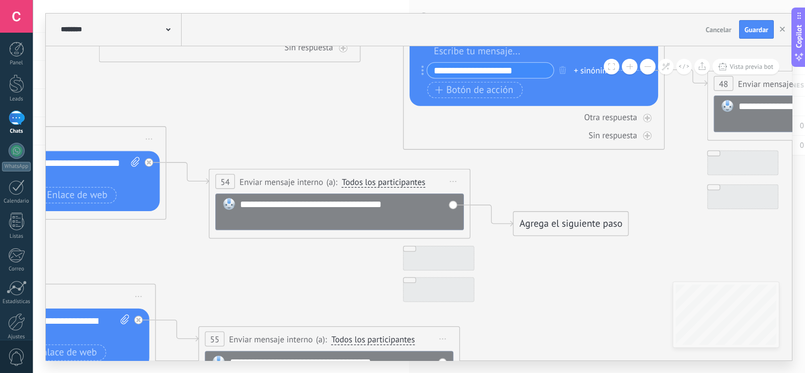
click at [649, 68] on button at bounding box center [648, 67] width 16 height 16
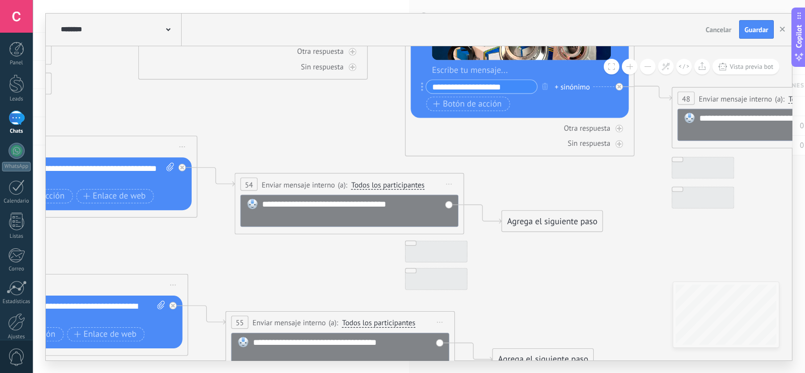
click at [649, 68] on button at bounding box center [648, 67] width 16 height 16
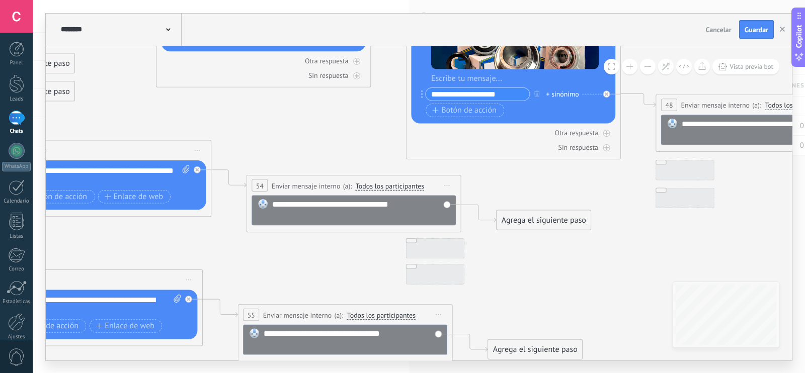
click at [649, 68] on button at bounding box center [648, 67] width 16 height 16
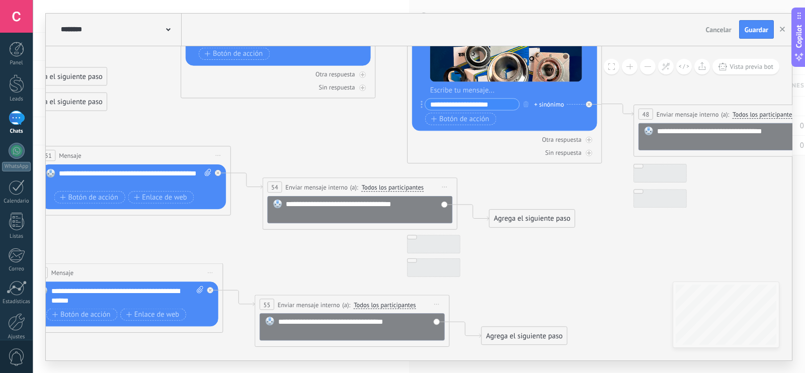
click at [649, 68] on button at bounding box center [648, 67] width 16 height 16
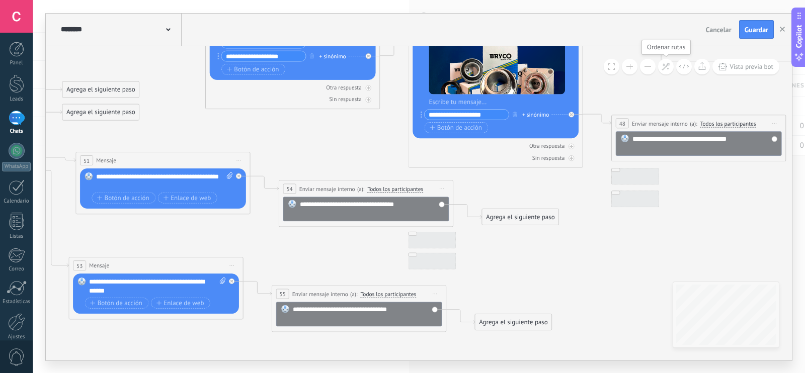
click at [666, 65] on icon at bounding box center [666, 66] width 9 height 9
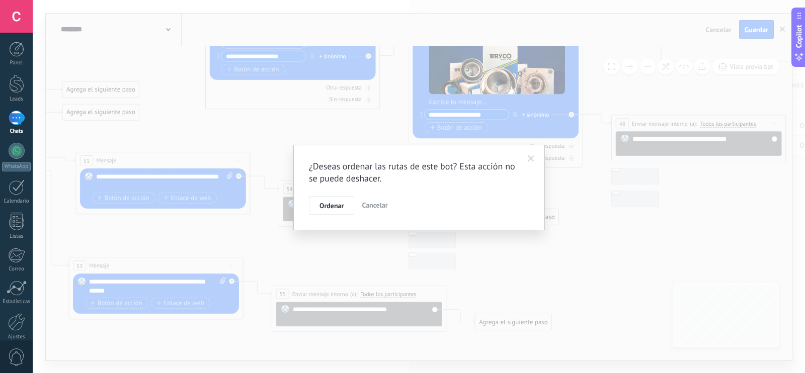
click at [534, 157] on span at bounding box center [531, 158] width 7 height 7
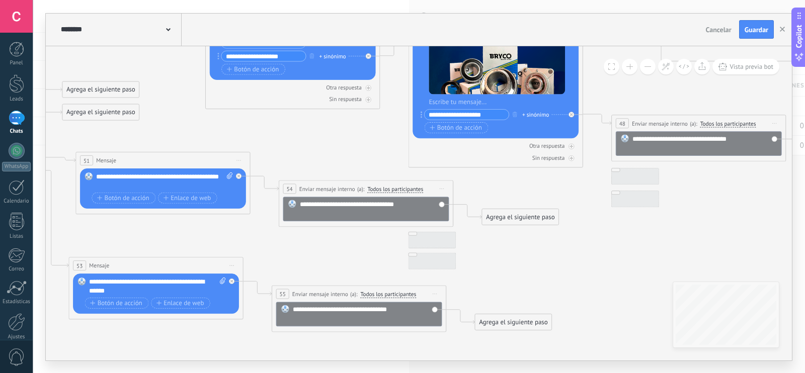
click at [645, 67] on button at bounding box center [648, 67] width 16 height 16
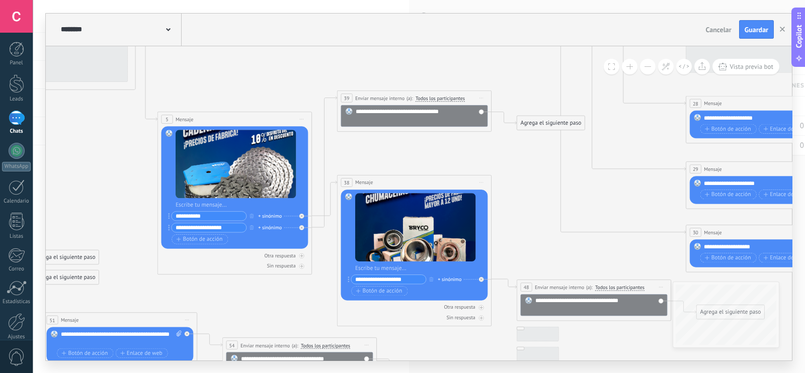
drag, startPoint x: 349, startPoint y: 179, endPoint x: 276, endPoint y: 311, distance: 150.4
click at [276, 311] on icon at bounding box center [469, 72] width 1623 height 1163
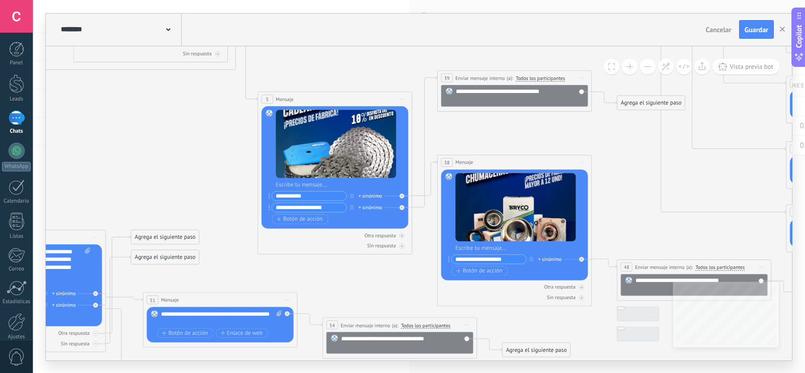
drag, startPoint x: 497, startPoint y: 148, endPoint x: 551, endPoint y: 130, distance: 56.6
click at [551, 130] on icon at bounding box center [569, 52] width 1623 height 1163
click at [762, 30] on span "Guardar" at bounding box center [757, 29] width 24 height 7
click at [784, 31] on icon "button" at bounding box center [782, 29] width 5 height 5
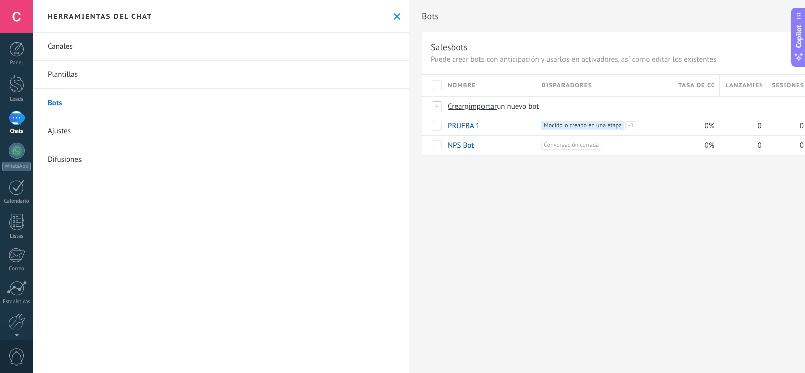
click at [18, 21] on div at bounding box center [16, 16] width 33 height 33
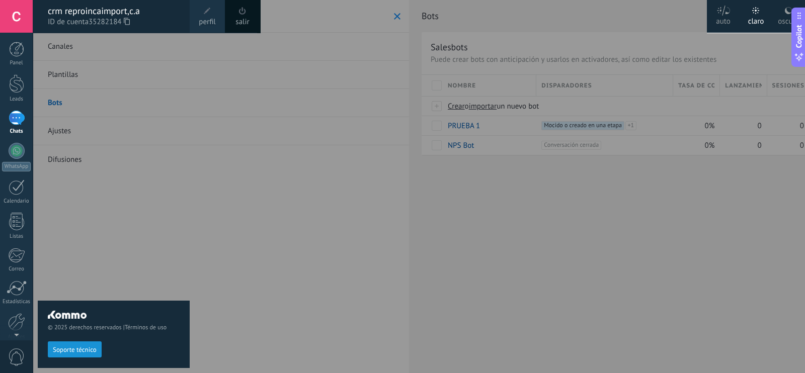
click at [204, 16] on span at bounding box center [207, 11] width 11 height 11
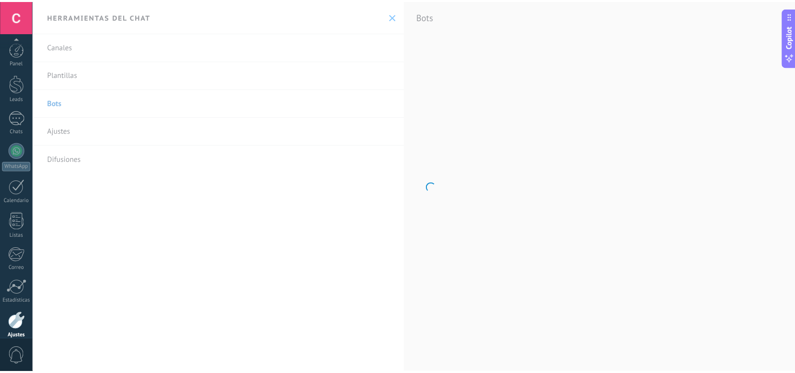
scroll to position [45, 0]
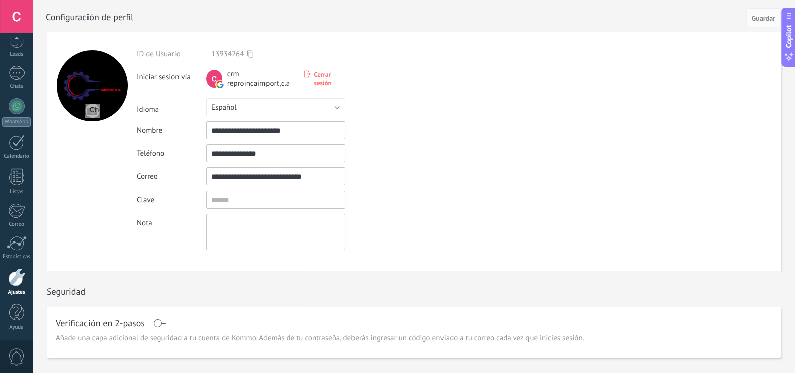
click at [92, 111] on input "file" at bounding box center [93, 111] width 14 height 14
type input "**********"
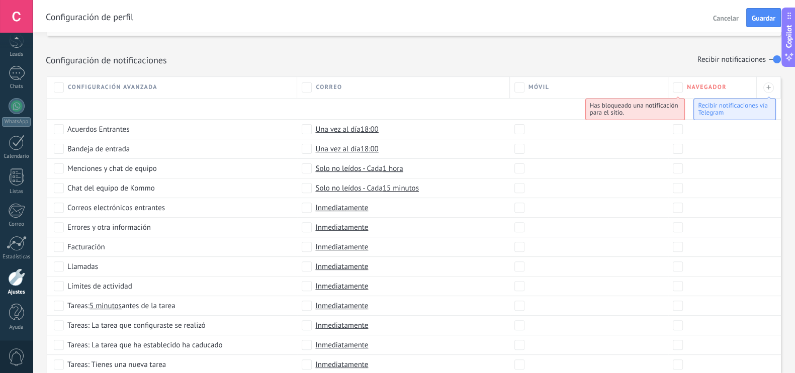
scroll to position [419, 0]
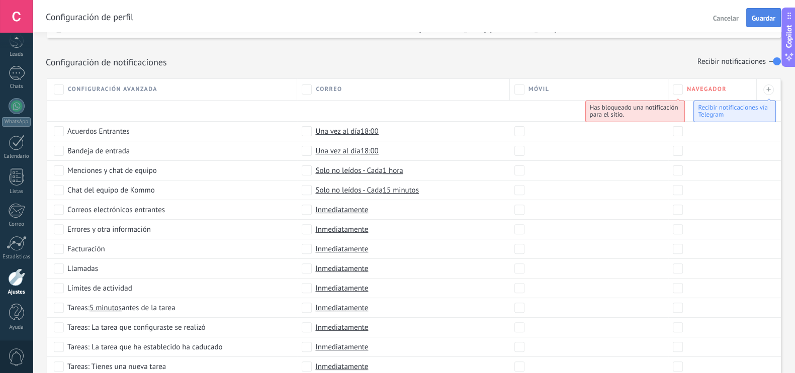
click at [756, 15] on span "Guardar" at bounding box center [764, 18] width 24 height 7
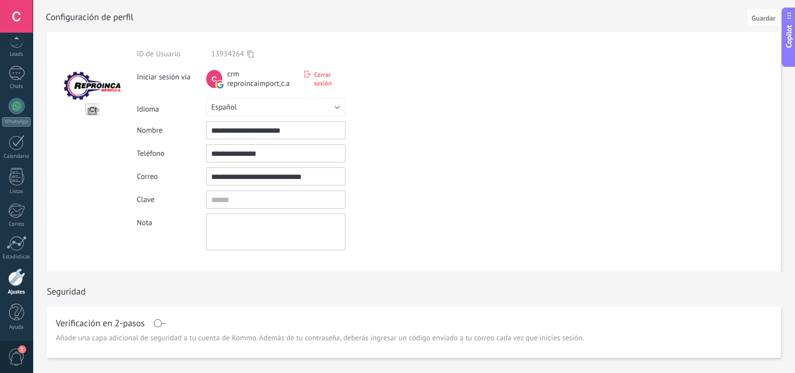
click at [93, 110] on input "file" at bounding box center [93, 111] width 14 height 14
type input "**********"
click at [755, 22] on span "Guardar" at bounding box center [764, 18] width 24 height 7
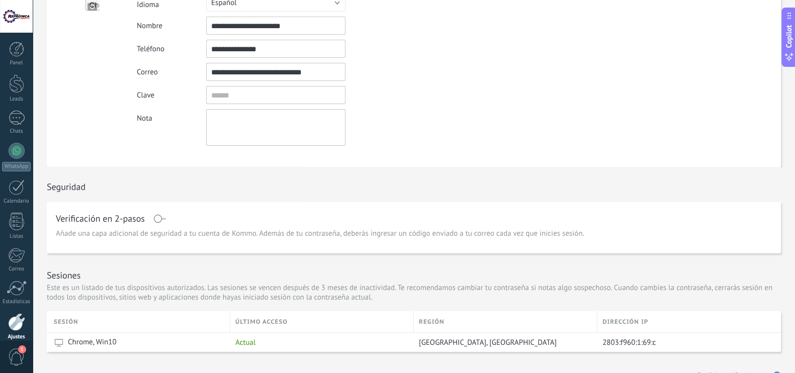
scroll to position [114, 0]
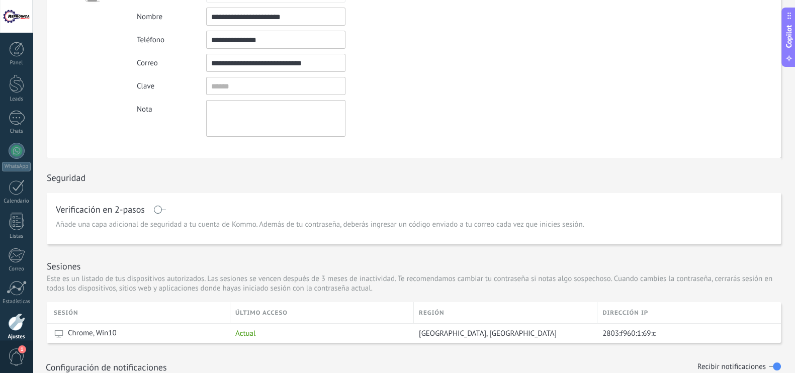
click at [156, 210] on span at bounding box center [159, 210] width 13 height 8
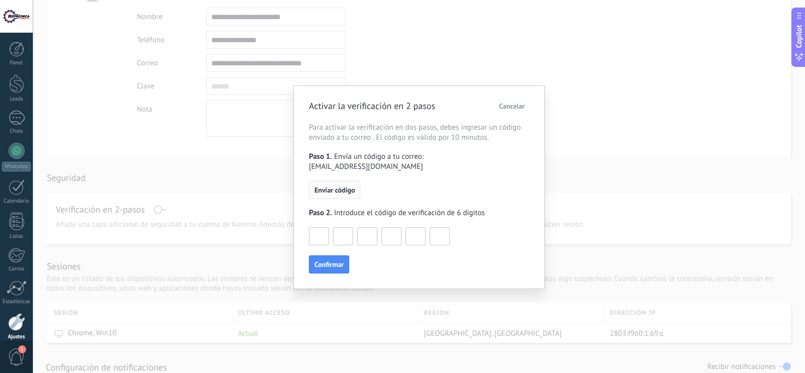
click at [348, 190] on span "Enviar código" at bounding box center [334, 190] width 40 height 7
click at [318, 235] on input at bounding box center [318, 236] width 19 height 16
type input "*"
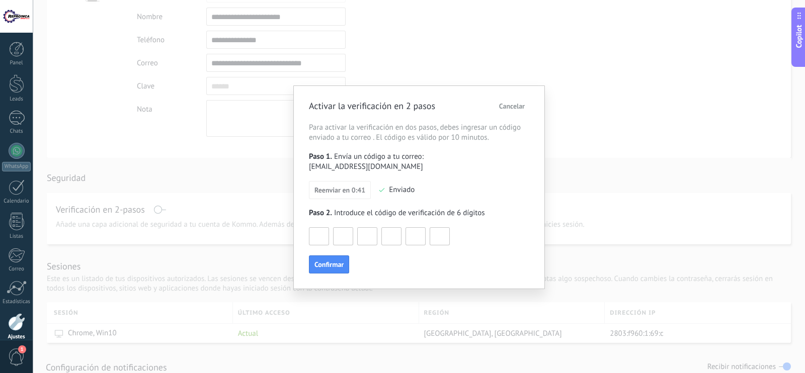
type input "*"
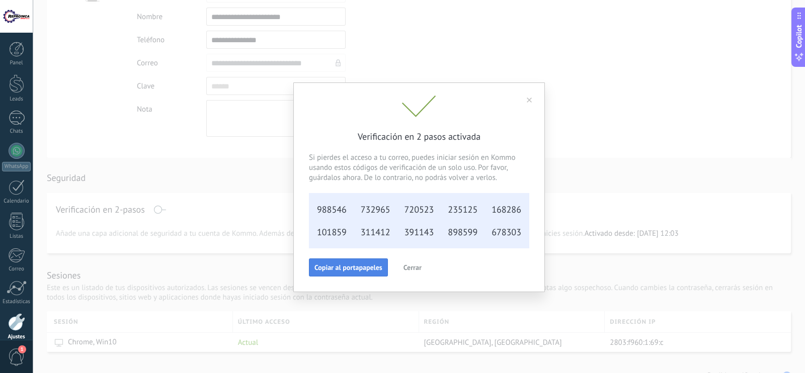
click at [365, 268] on span "Copiar al portapapeles" at bounding box center [348, 267] width 68 height 7
click at [417, 268] on span "Cerrar" at bounding box center [413, 267] width 18 height 7
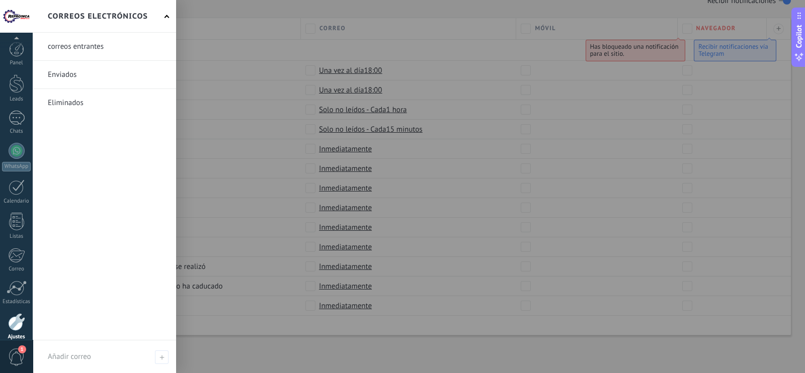
scroll to position [45, 0]
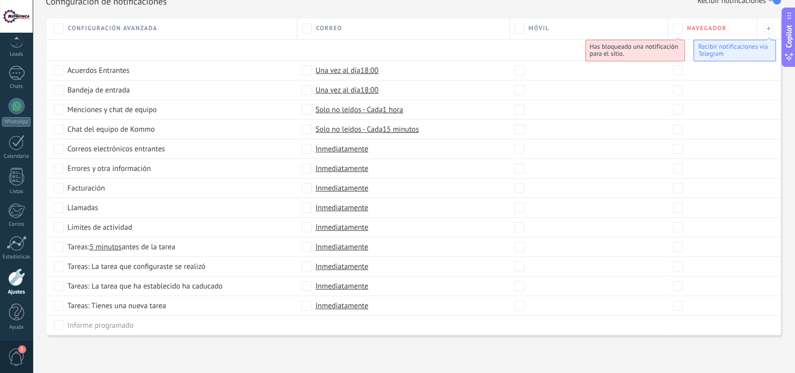
click at [20, 360] on span "1" at bounding box center [16, 358] width 17 height 18
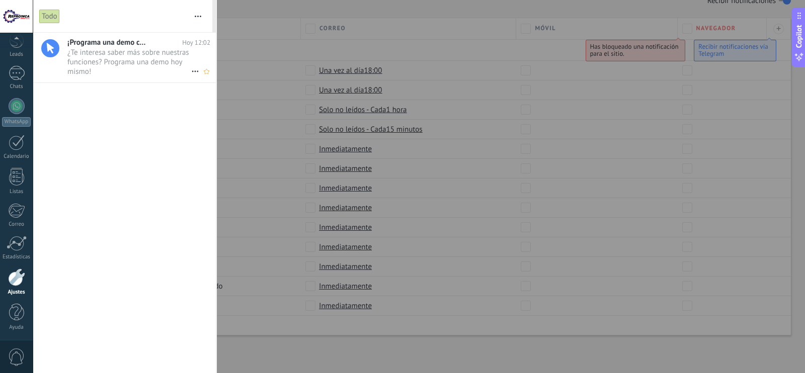
click at [136, 54] on span "¿Te interesa saber más sobre nuestras funciones? Programa una demo hoy mismo! •…" at bounding box center [129, 62] width 124 height 28
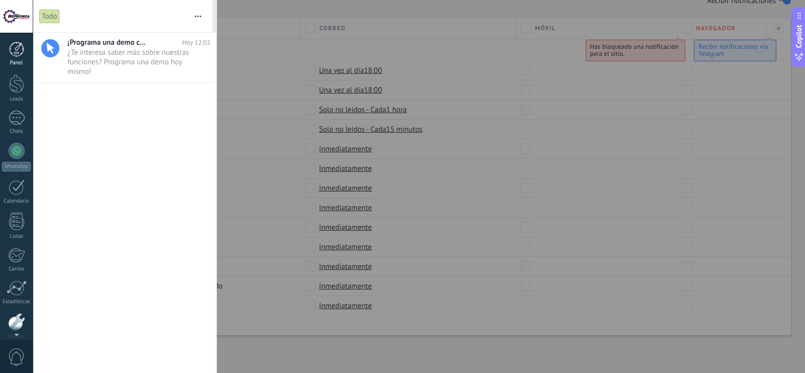
click at [18, 55] on div at bounding box center [16, 49] width 15 height 15
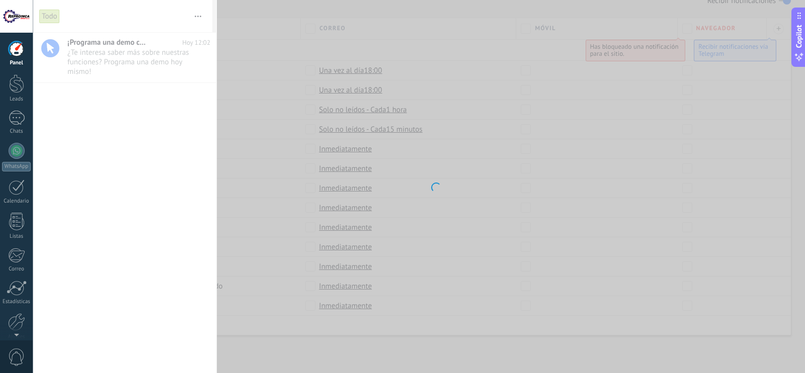
scroll to position [467, 0]
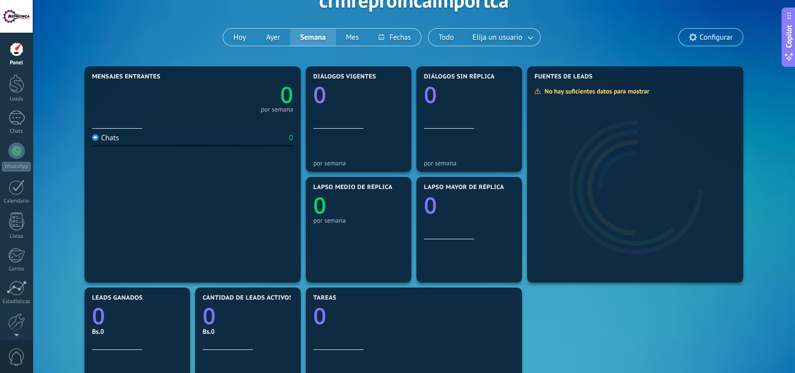
scroll to position [34, 0]
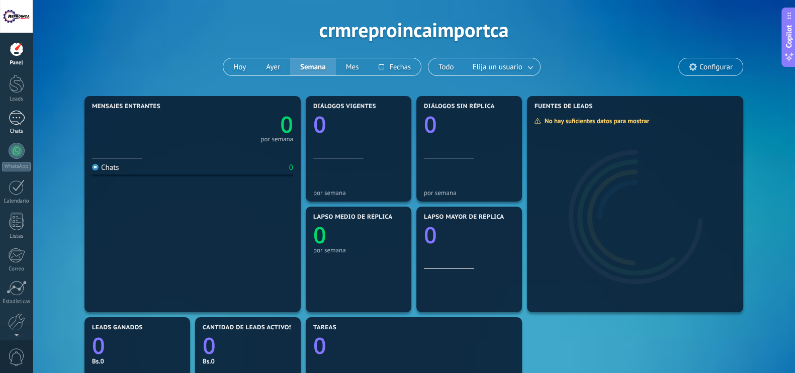
click at [18, 122] on div at bounding box center [17, 118] width 16 height 15
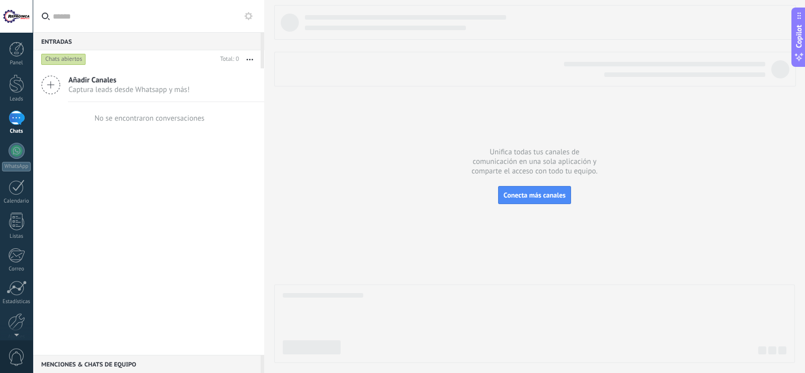
click at [51, 85] on use at bounding box center [51, 85] width 18 height 18
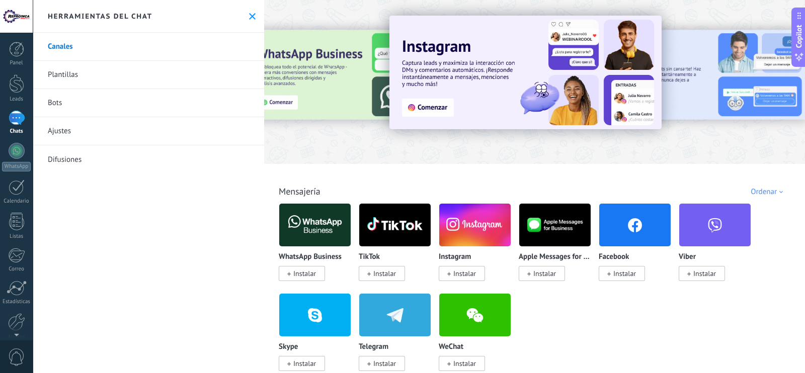
click at [306, 275] on span "Instalar" at bounding box center [304, 273] width 23 height 9
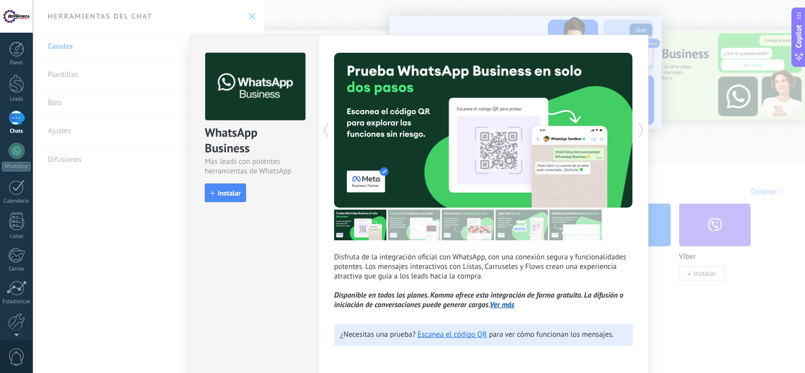
click at [226, 192] on span "Instalar" at bounding box center [229, 193] width 23 height 7
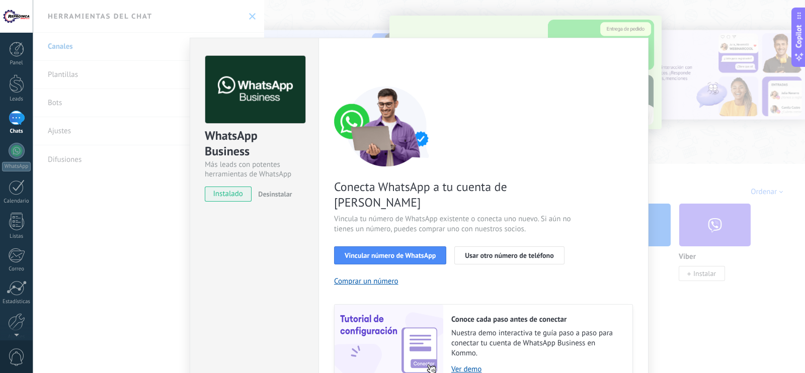
scroll to position [40, 0]
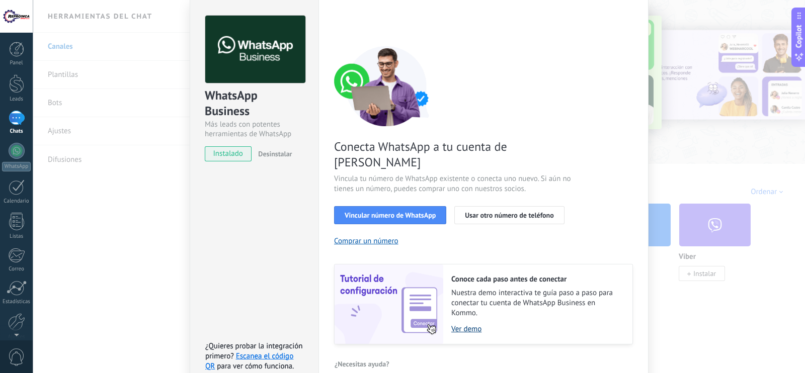
click at [463, 325] on link "Ver demo" at bounding box center [536, 330] width 171 height 10
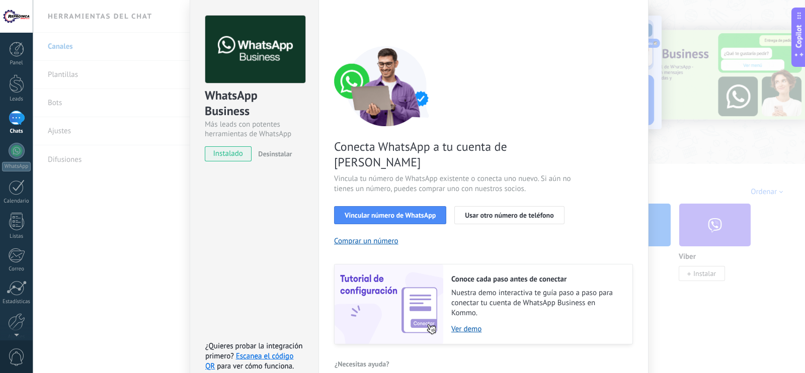
click at [702, 18] on div "WhatsApp Business Más leads con potentes herramientas de WhatsApp instalado Des…" at bounding box center [419, 186] width 772 height 373
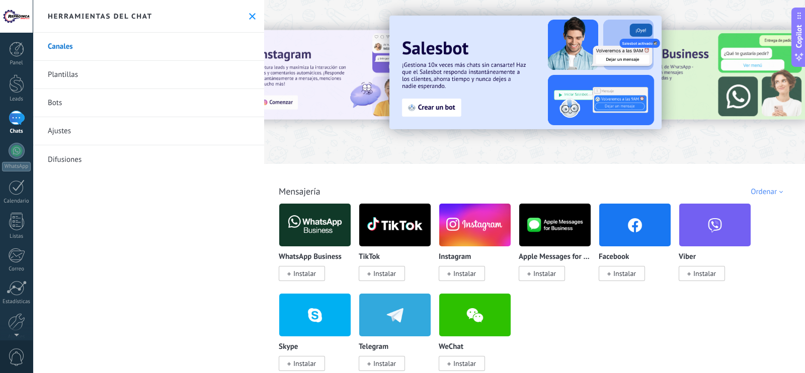
scroll to position [0, 0]
click at [308, 230] on img at bounding box center [314, 225] width 71 height 49
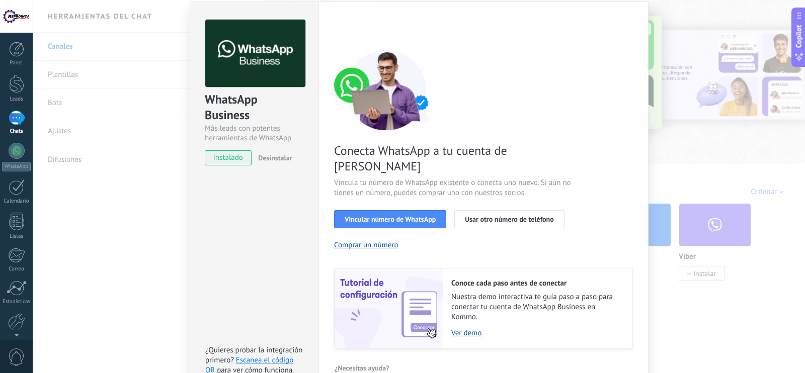
scroll to position [40, 0]
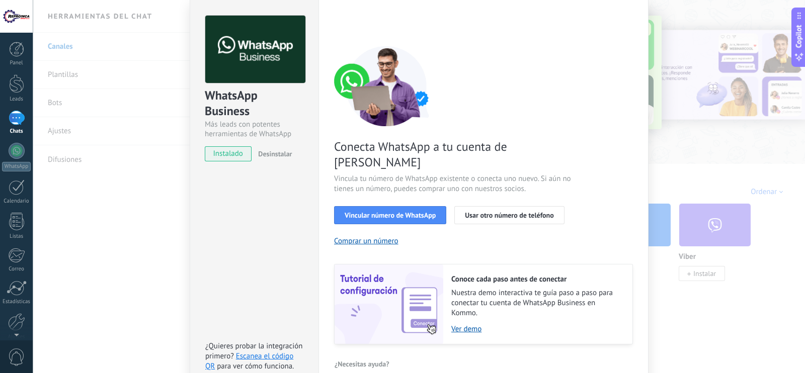
click at [741, 153] on div "WhatsApp Business Más leads con potentes herramientas de WhatsApp instalado Des…" at bounding box center [419, 186] width 772 height 373
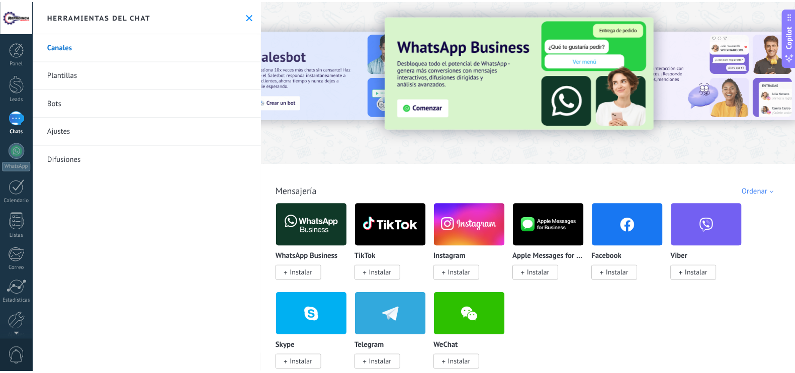
scroll to position [0, 0]
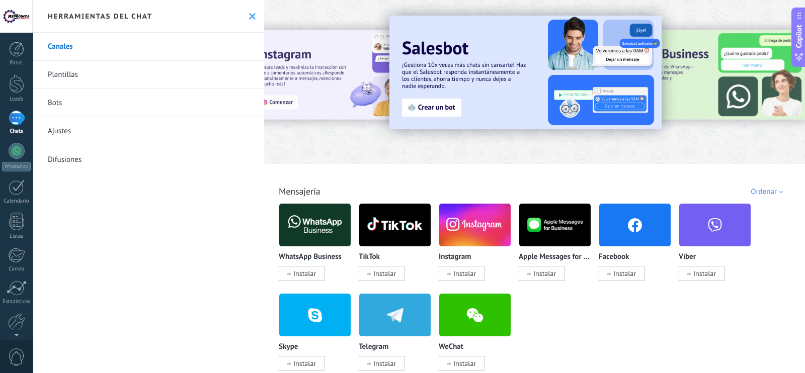
click at [18, 15] on div at bounding box center [16, 16] width 33 height 33
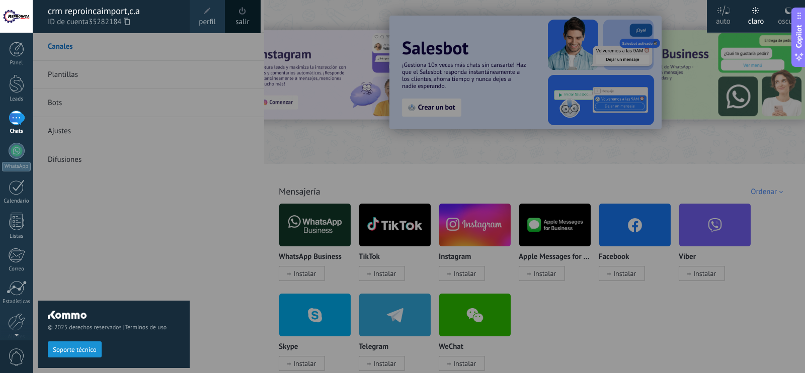
click at [113, 14] on div "crm reproincaimport,c.a" at bounding box center [114, 11] width 132 height 11
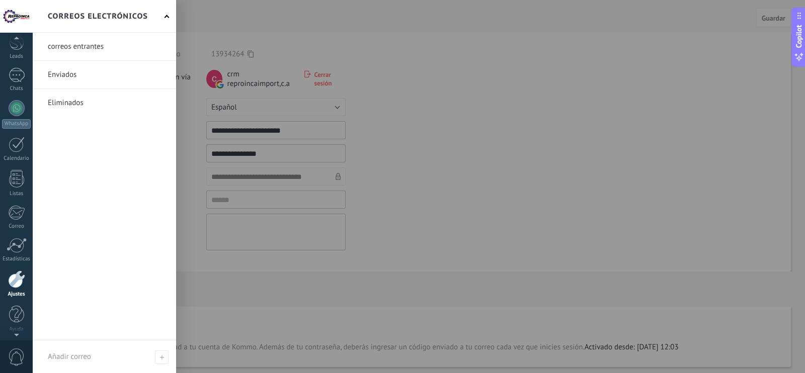
scroll to position [45, 0]
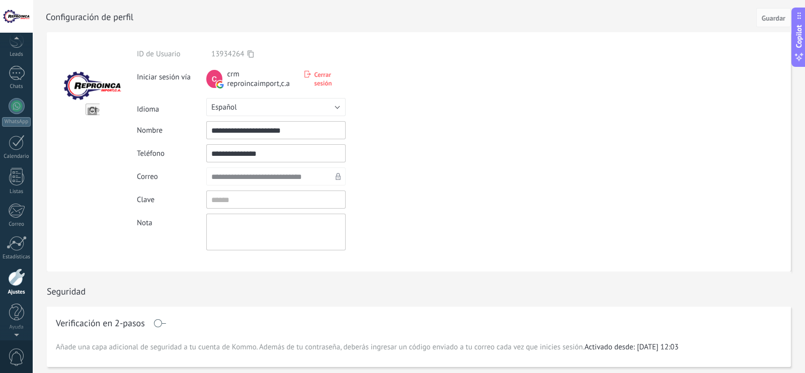
click at [21, 276] on div at bounding box center [16, 278] width 17 height 18
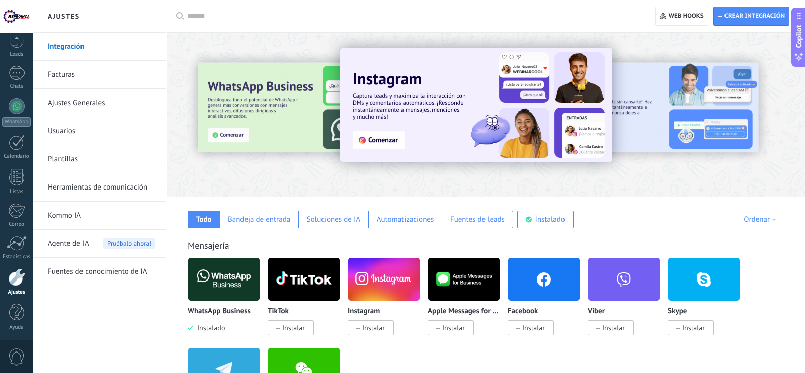
click at [73, 76] on link "Facturas" at bounding box center [102, 75] width 108 height 28
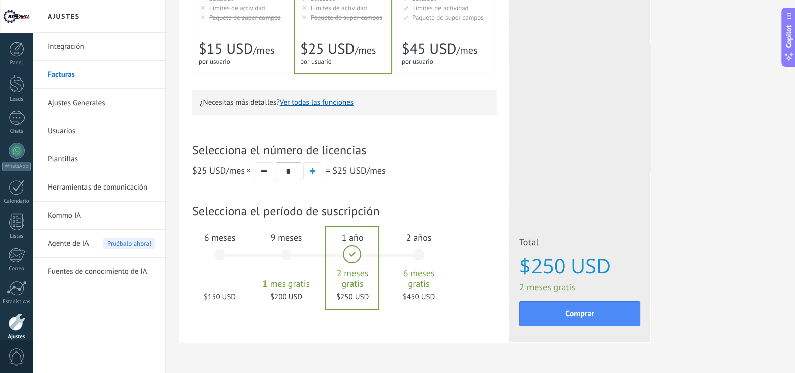
scroll to position [272, 0]
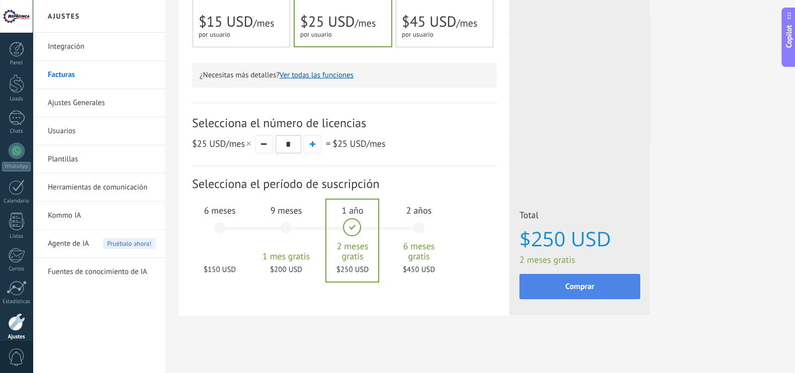
click at [591, 286] on span "Comprar" at bounding box center [580, 286] width 29 height 7
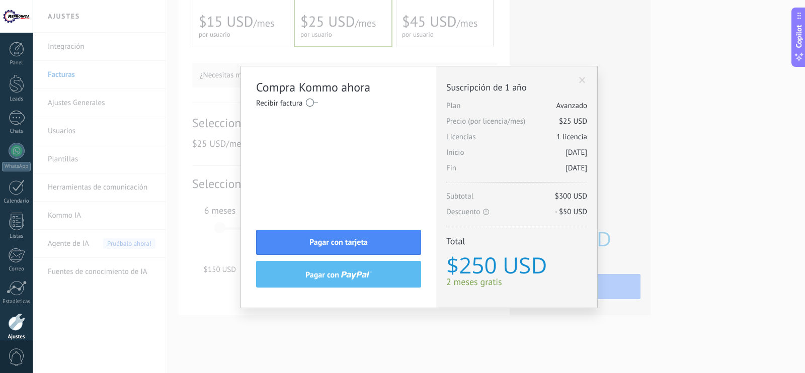
click at [582, 77] on span at bounding box center [582, 80] width 7 height 7
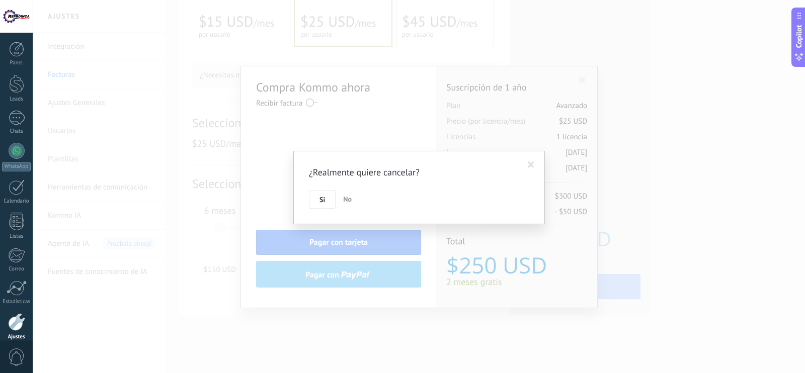
click at [533, 164] on span at bounding box center [531, 165] width 7 height 7
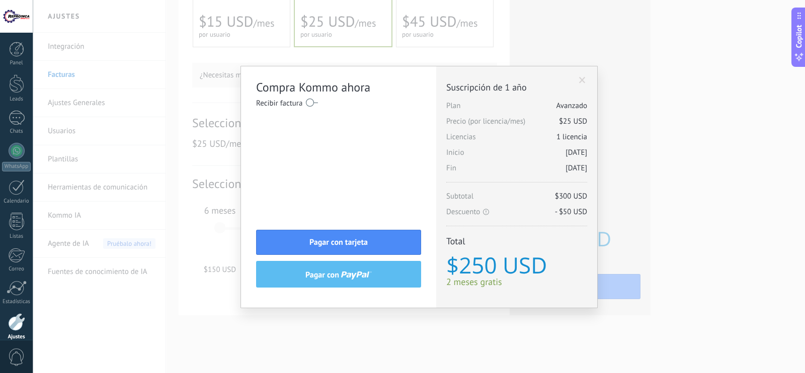
click at [582, 77] on span at bounding box center [582, 80] width 7 height 7
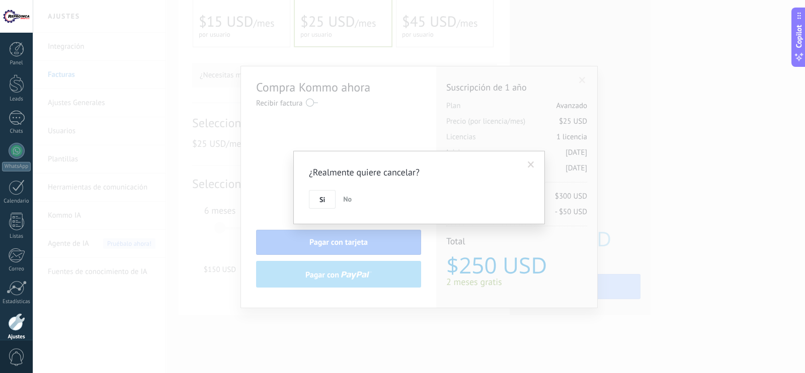
click at [312, 200] on button "Si" at bounding box center [322, 199] width 27 height 19
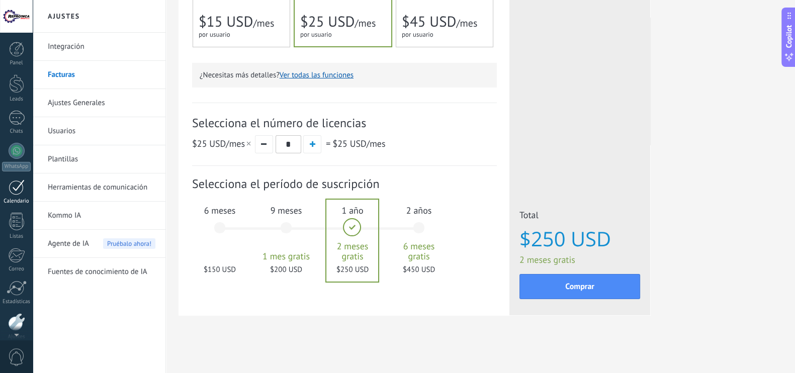
scroll to position [45, 0]
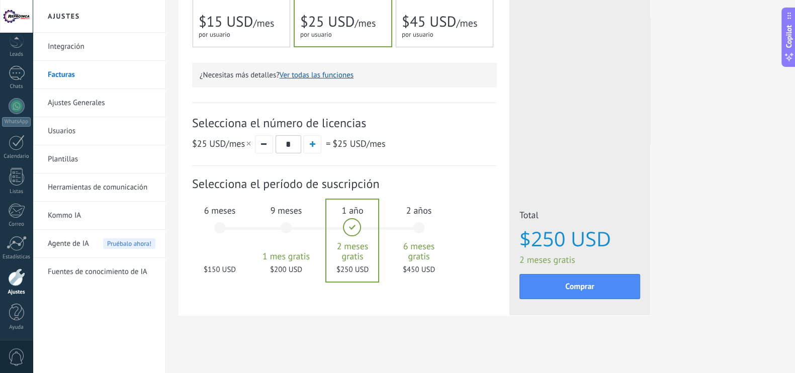
click at [61, 129] on link "Usuarios" at bounding box center [102, 131] width 108 height 28
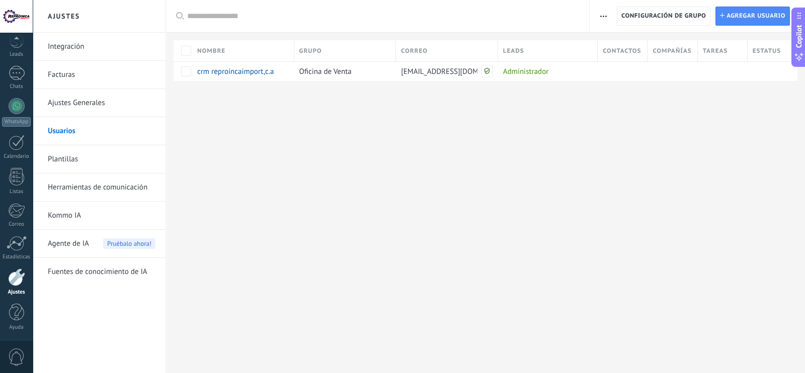
click at [72, 159] on link "Plantillas" at bounding box center [102, 159] width 108 height 28
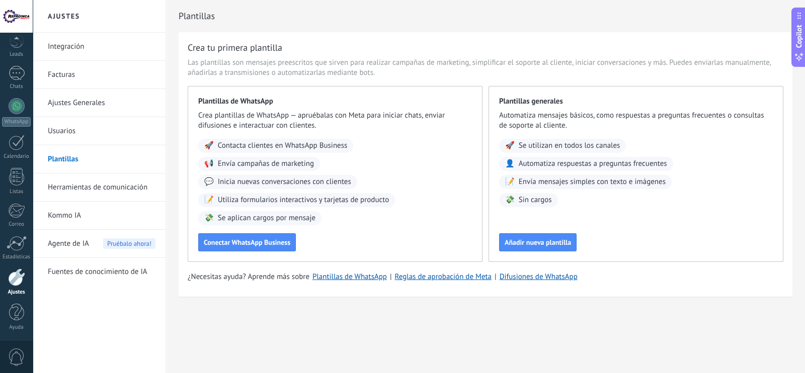
click at [96, 190] on link "Herramientas de comunicación" at bounding box center [102, 188] width 108 height 28
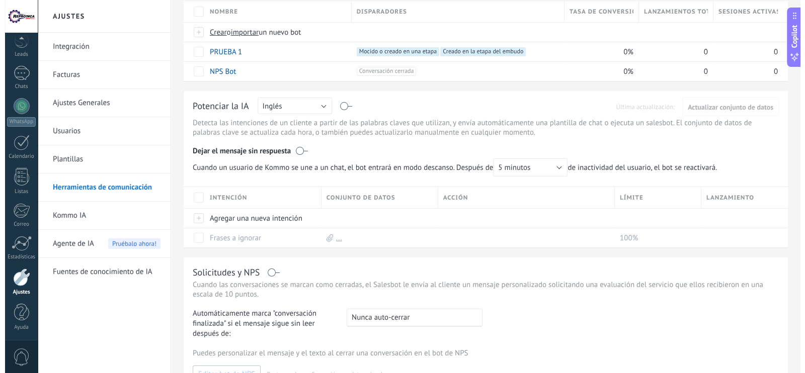
scroll to position [112, 0]
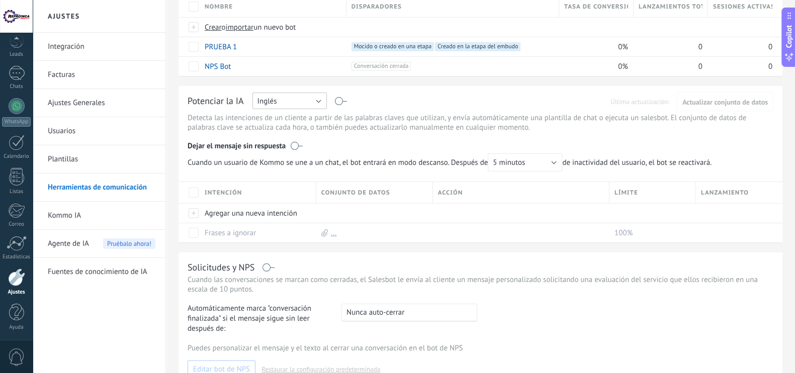
click at [316, 102] on button "Inglés" at bounding box center [290, 101] width 74 height 17
click at [286, 137] on span "Español" at bounding box center [285, 136] width 77 height 10
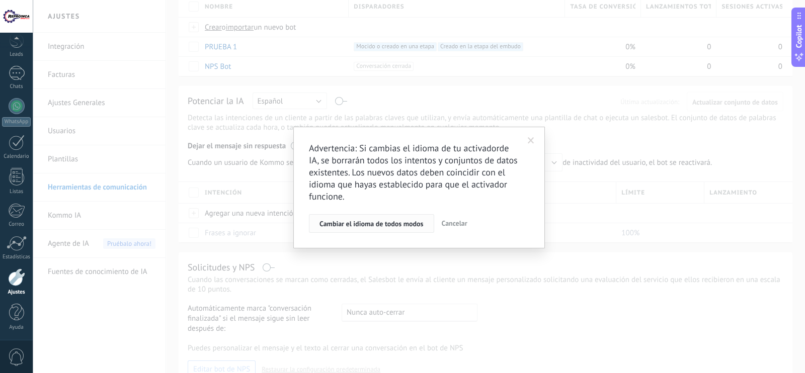
click at [420, 226] on span "Cambiar el idioma de todos modos" at bounding box center [371, 223] width 104 height 7
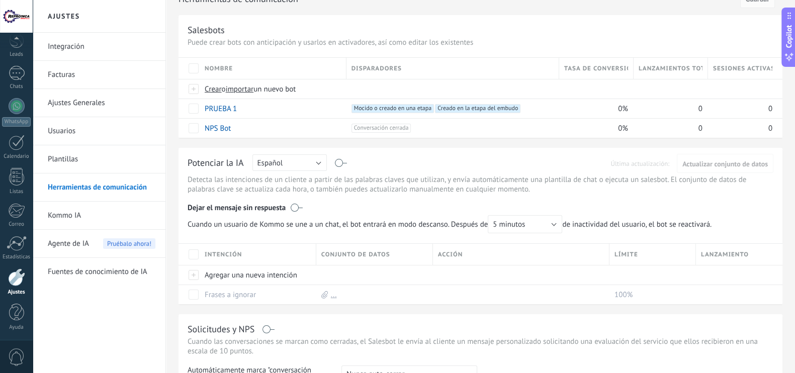
scroll to position [40, 0]
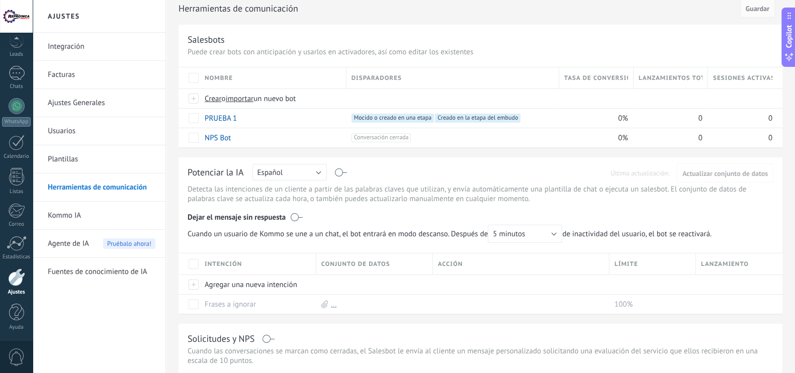
click at [340, 173] on label at bounding box center [342, 173] width 12 height 1
click at [85, 43] on link "Integración" at bounding box center [102, 47] width 108 height 28
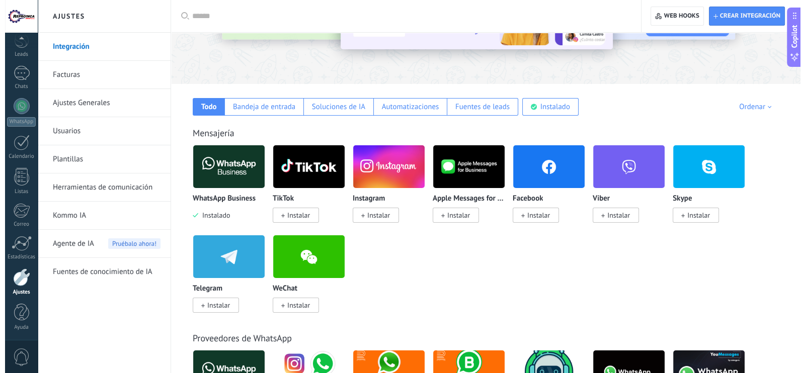
scroll to position [138, 0]
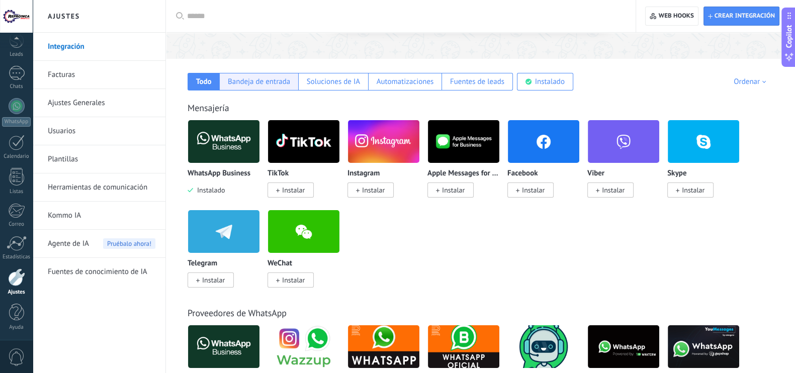
click at [264, 80] on div "Bandeja de entrada" at bounding box center [259, 82] width 62 height 10
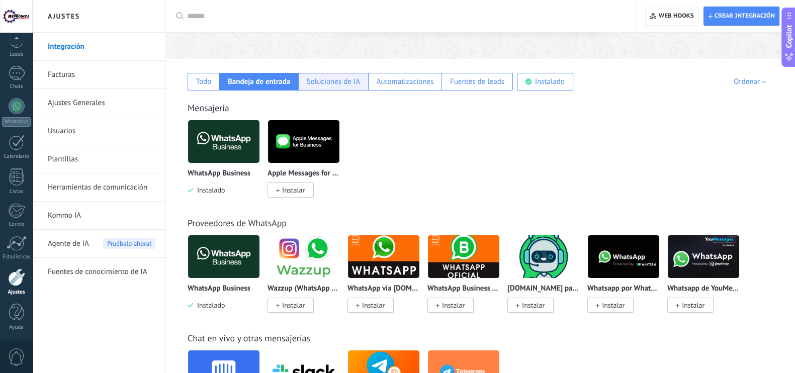
click at [338, 78] on div "Soluciones de IA" at bounding box center [333, 82] width 53 height 10
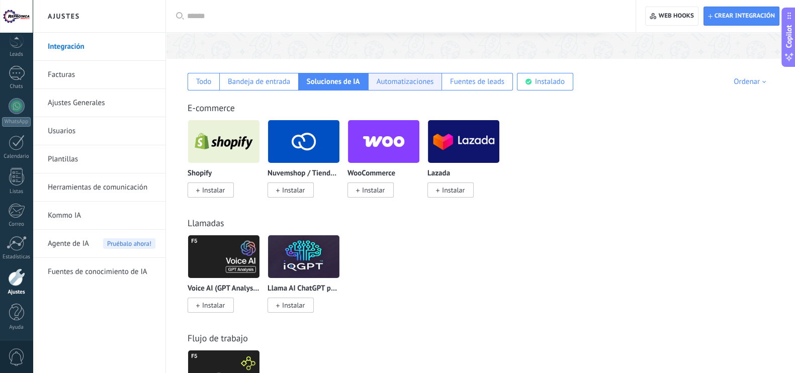
click at [406, 85] on div "Automatizaciones" at bounding box center [405, 82] width 57 height 10
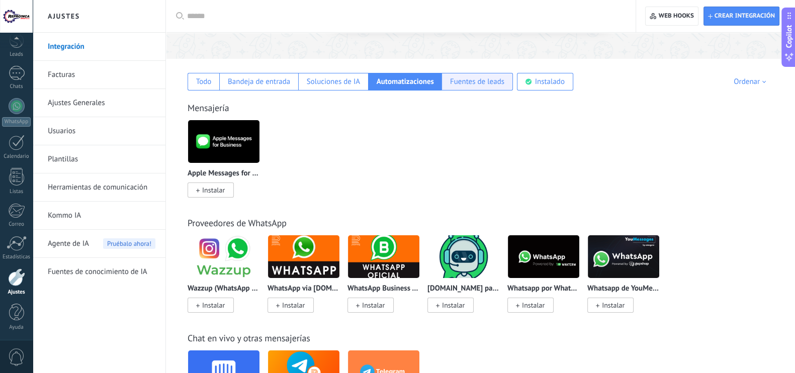
click at [469, 82] on div "Fuentes de leads" at bounding box center [477, 82] width 54 height 10
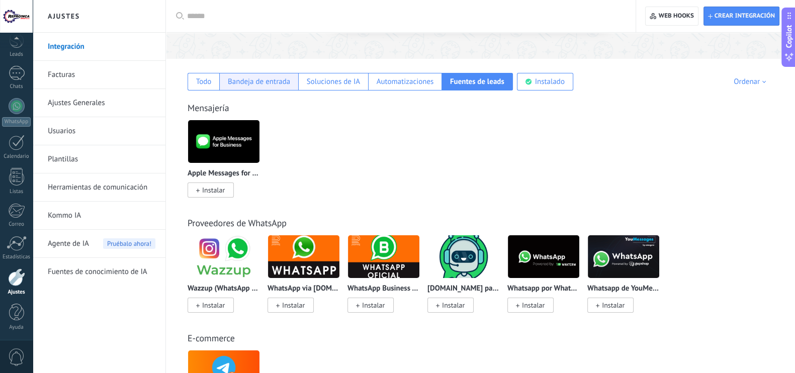
click at [274, 84] on div "Bandeja de entrada" at bounding box center [259, 82] width 62 height 10
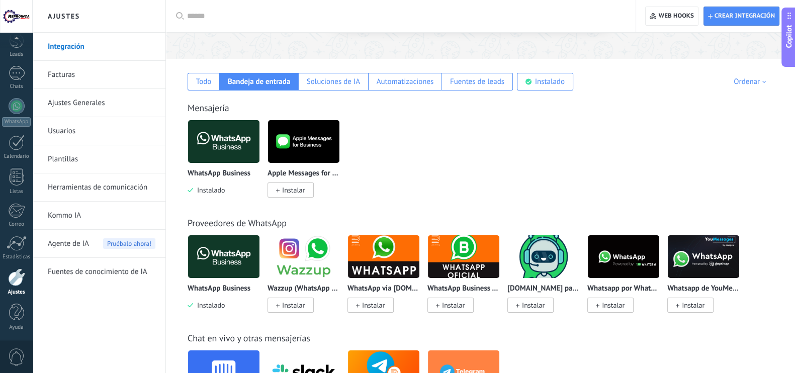
click at [214, 143] on img at bounding box center [223, 141] width 71 height 49
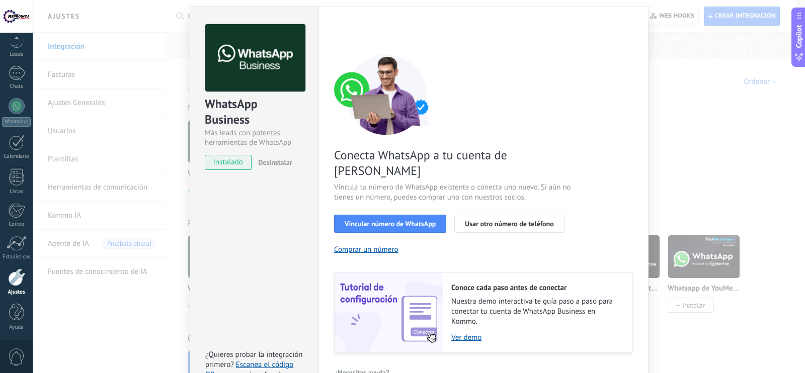
scroll to position [40, 0]
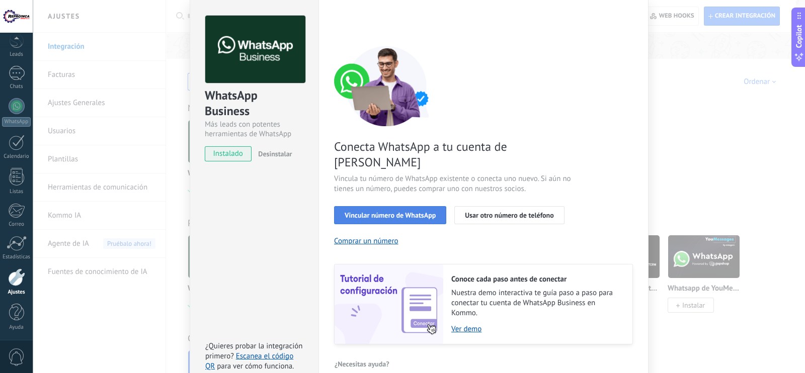
click at [412, 212] on span "Vincular número de WhatsApp" at bounding box center [390, 215] width 91 height 7
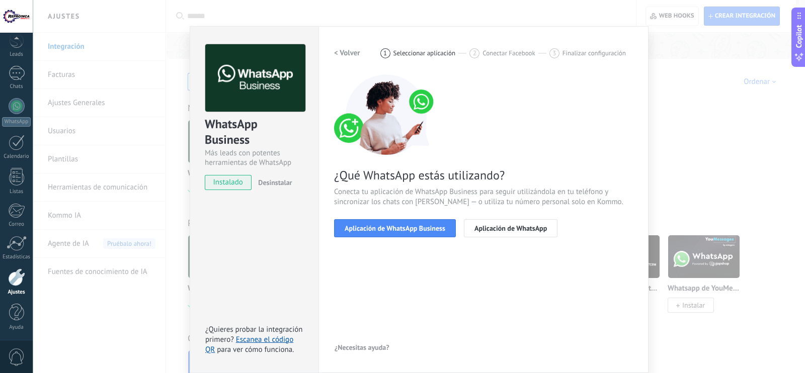
scroll to position [11, 0]
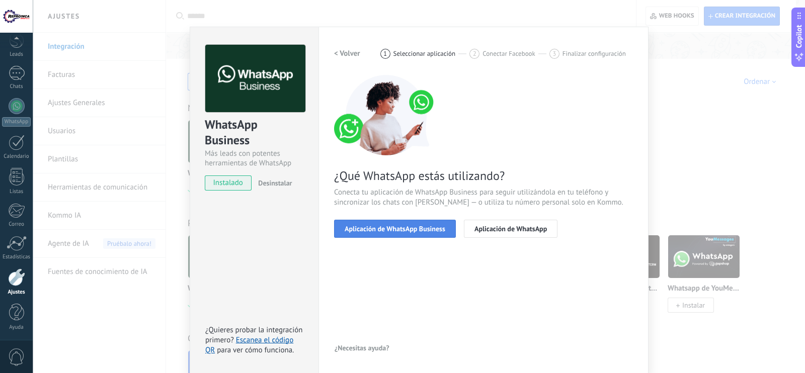
click at [433, 229] on span "Aplicación de WhatsApp Business" at bounding box center [395, 228] width 101 height 7
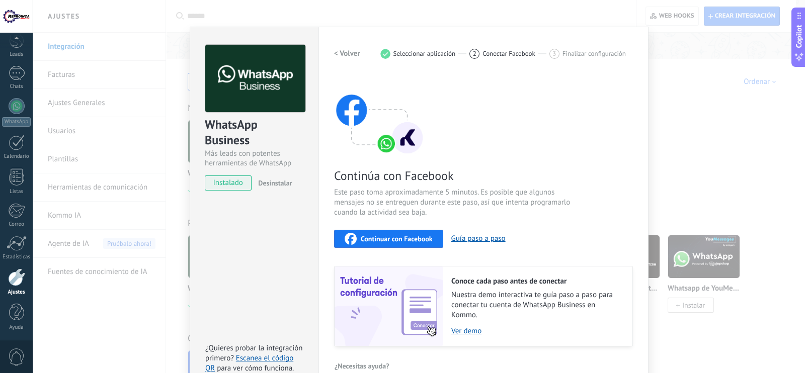
scroll to position [29, 0]
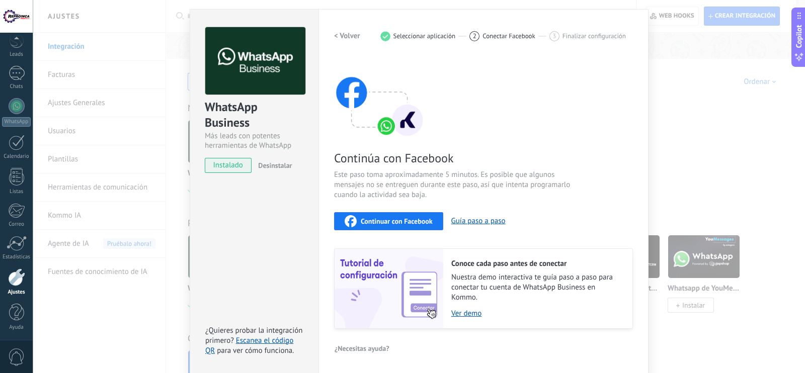
click at [412, 220] on span "Continuar con Facebook" at bounding box center [397, 221] width 72 height 7
click at [393, 222] on span "Continuar con Facebook" at bounding box center [397, 221] width 72 height 7
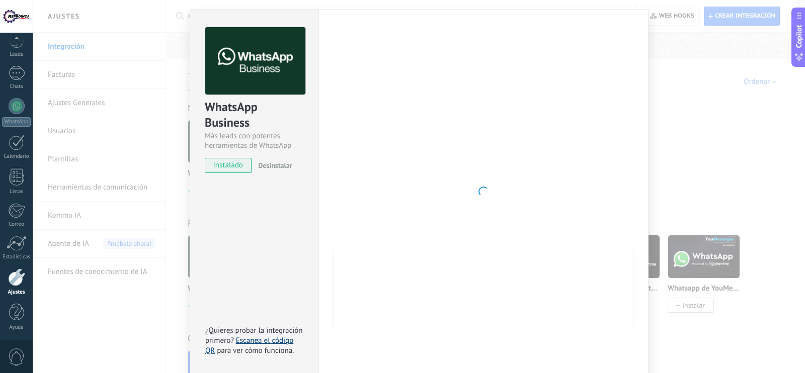
click at [210, 348] on link "Escanea el código QR" at bounding box center [249, 346] width 88 height 20
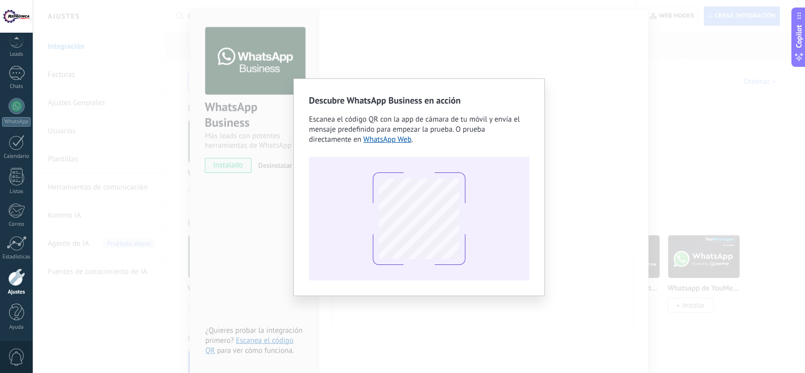
click at [244, 232] on div "Descubre WhatsApp Business en acción Escanea el código QR con la app [PERSON_NA…" at bounding box center [419, 186] width 772 height 373
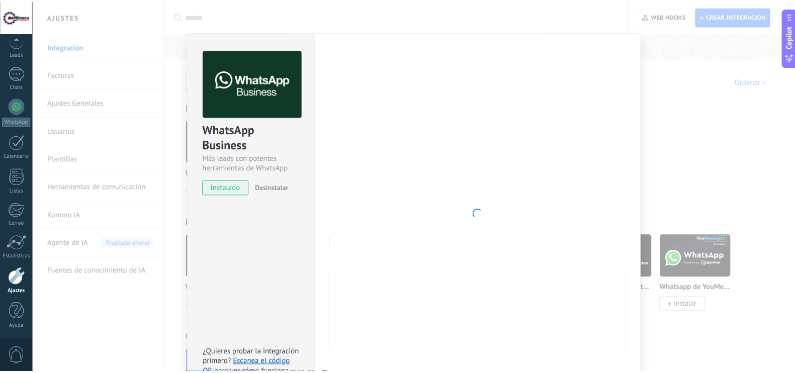
scroll to position [0, 0]
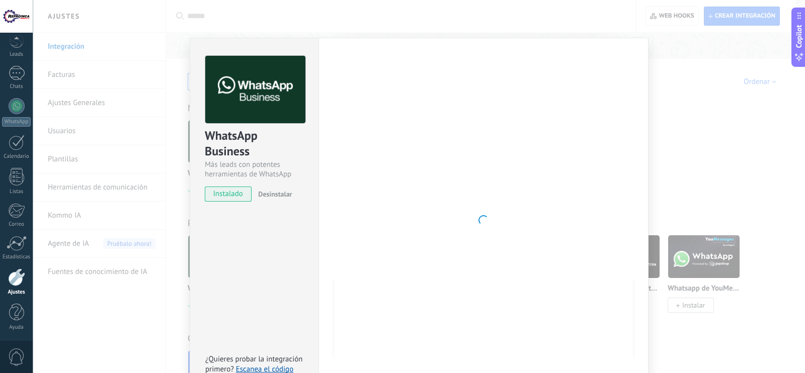
click at [735, 122] on div "WhatsApp Business Más leads con potentes herramientas de WhatsApp instalado Des…" at bounding box center [419, 186] width 772 height 373
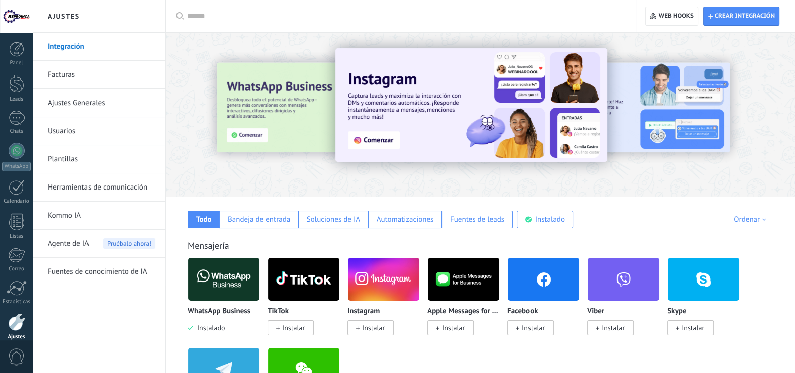
click at [238, 287] on img at bounding box center [223, 279] width 71 height 49
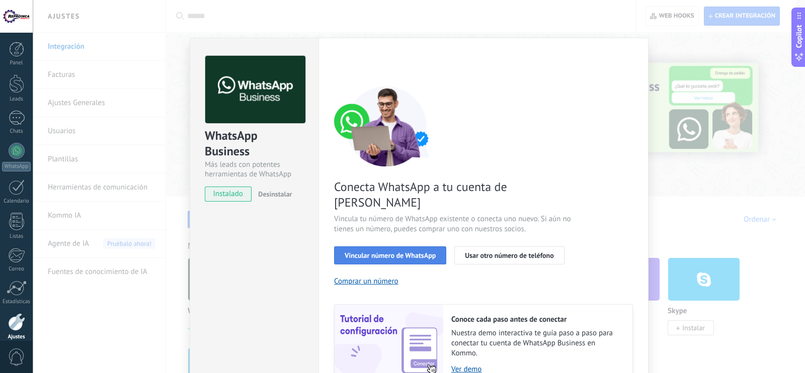
click at [372, 252] on span "Vincular número de WhatsApp" at bounding box center [390, 255] width 91 height 7
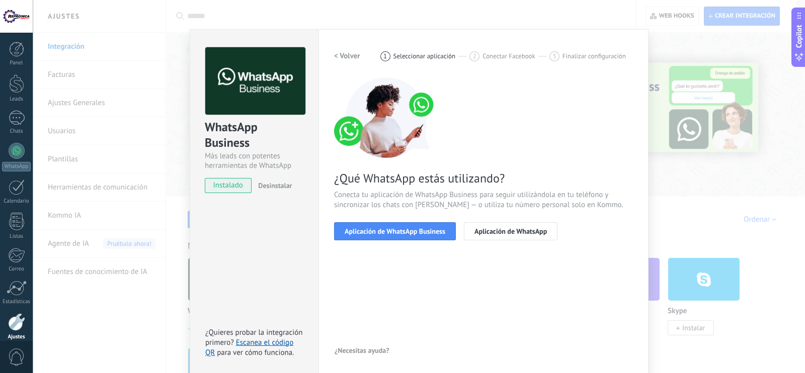
scroll to position [11, 0]
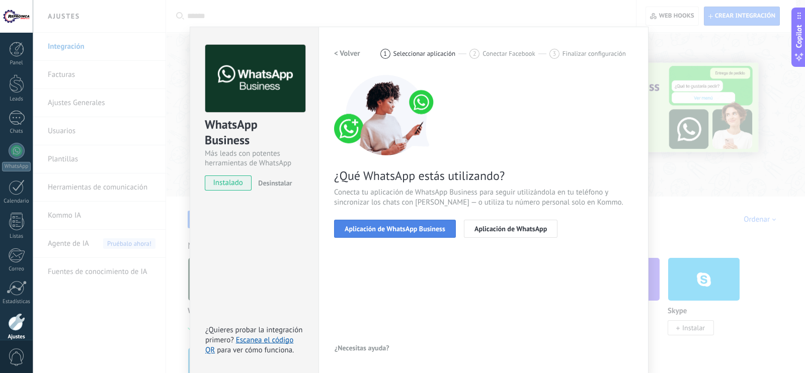
click at [406, 226] on span "Aplicación de WhatsApp Business" at bounding box center [395, 228] width 101 height 7
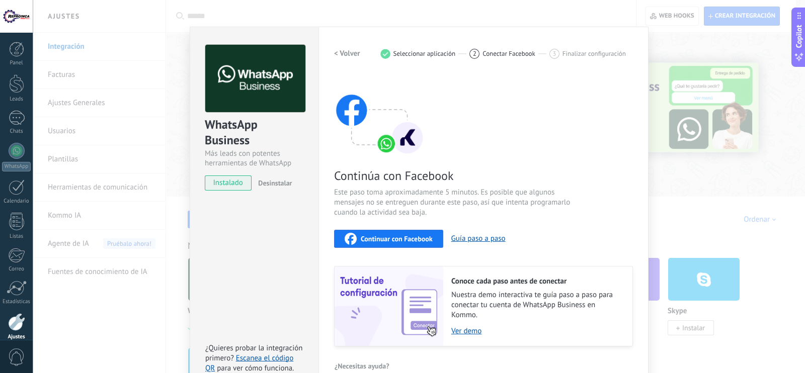
click at [423, 240] on span "Continuar con Facebook" at bounding box center [397, 238] width 72 height 7
